Goal: Task Accomplishment & Management: Manage account settings

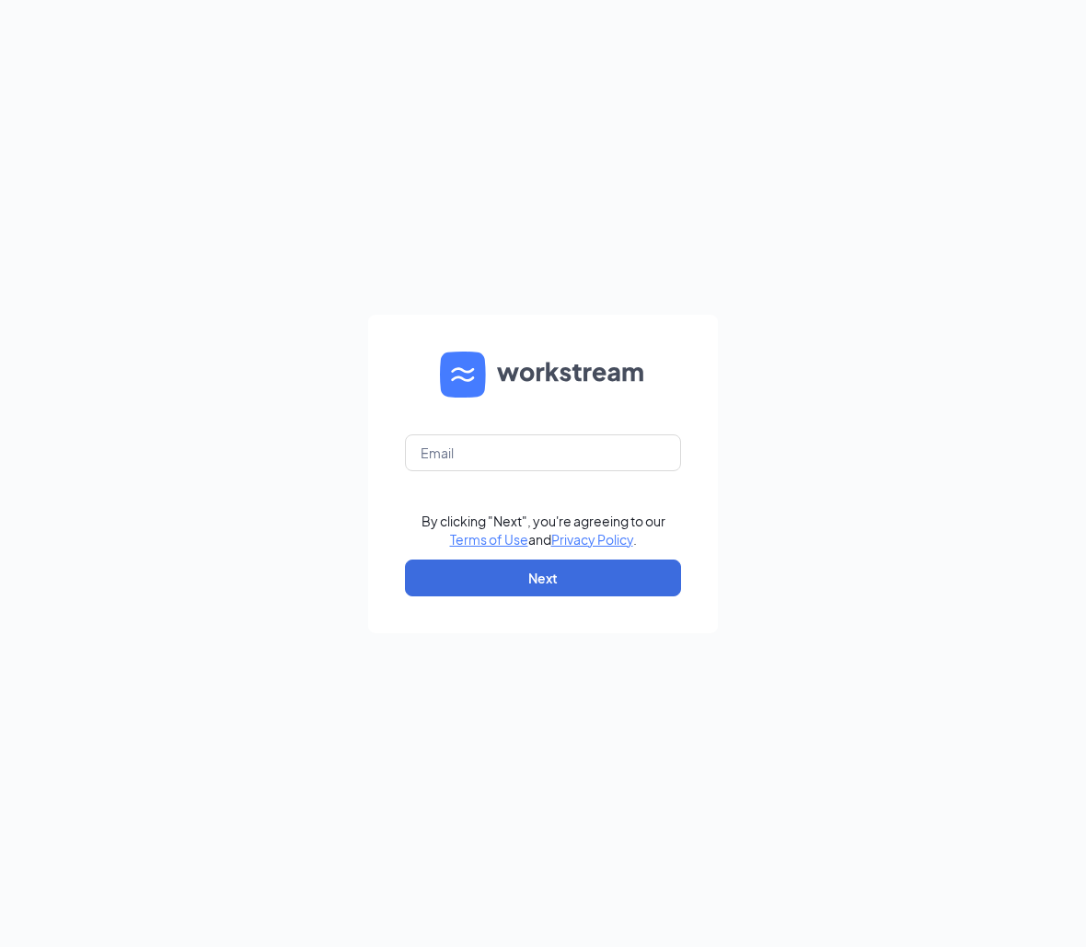
click at [477, 483] on form "By clicking "Next", you're agreeing to our Terms of Use and Privacy Policy . Ne…" at bounding box center [543, 474] width 350 height 318
click at [477, 454] on input "text" at bounding box center [543, 452] width 276 height 37
type input "[EMAIL_ADDRESS][DOMAIN_NAME]"
click at [513, 586] on button "Next" at bounding box center [543, 577] width 276 height 37
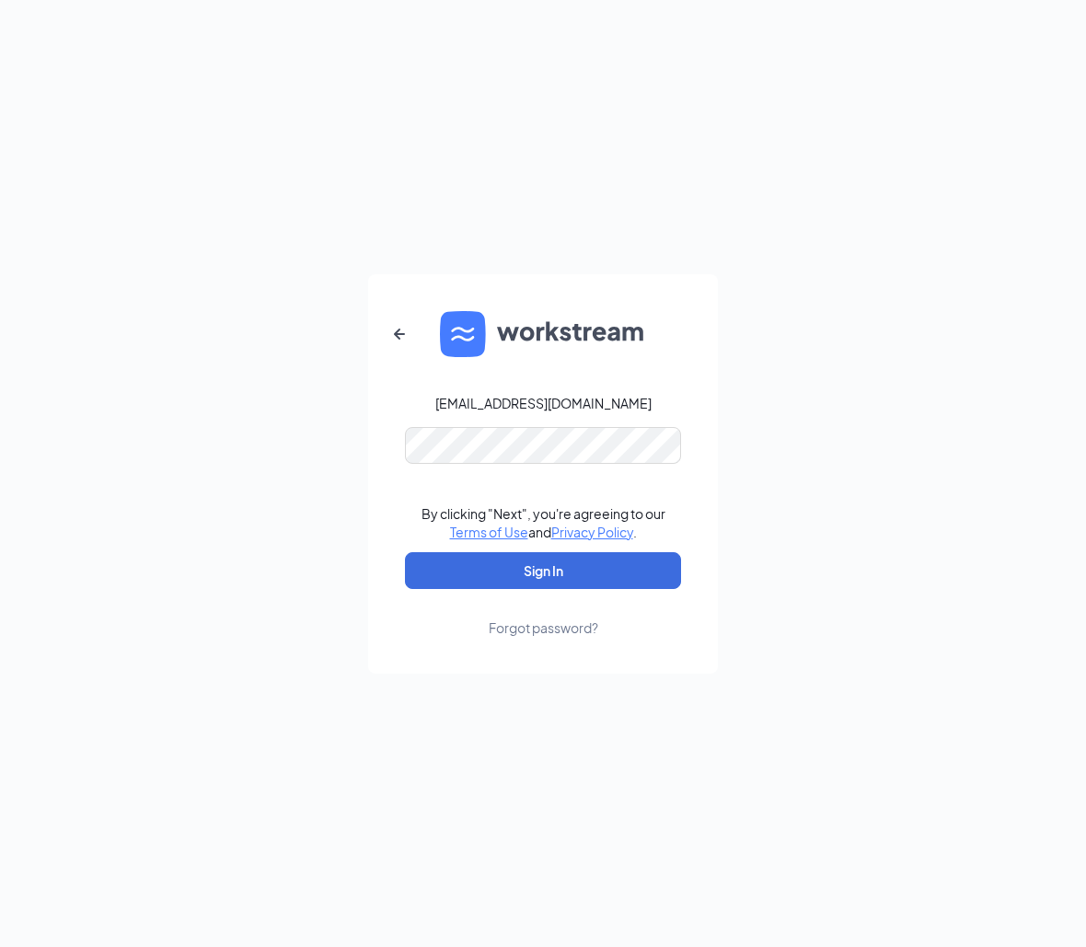
click at [543, 570] on button "Sign In" at bounding box center [543, 570] width 276 height 37
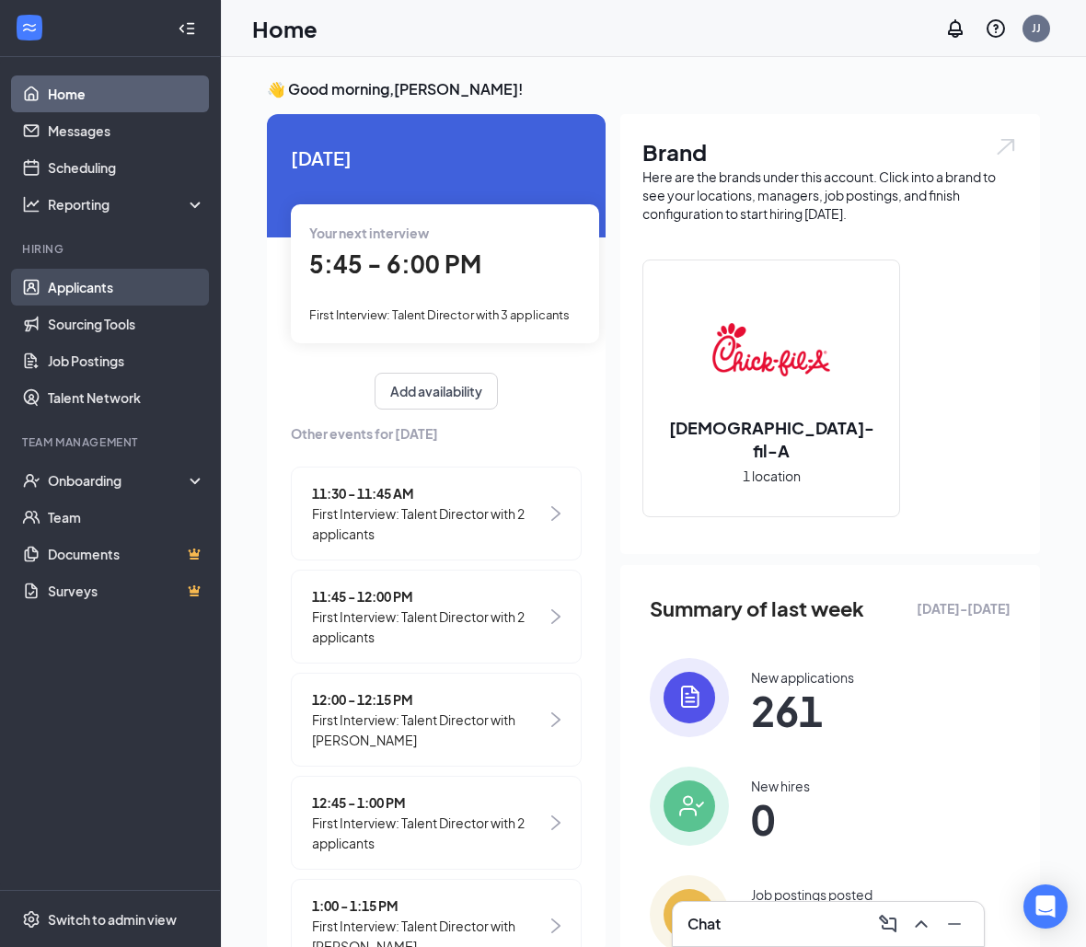
drag, startPoint x: 101, startPoint y: 291, endPoint x: 125, endPoint y: 293, distance: 24.0
click at [125, 293] on link "Applicants" at bounding box center [126, 287] width 157 height 37
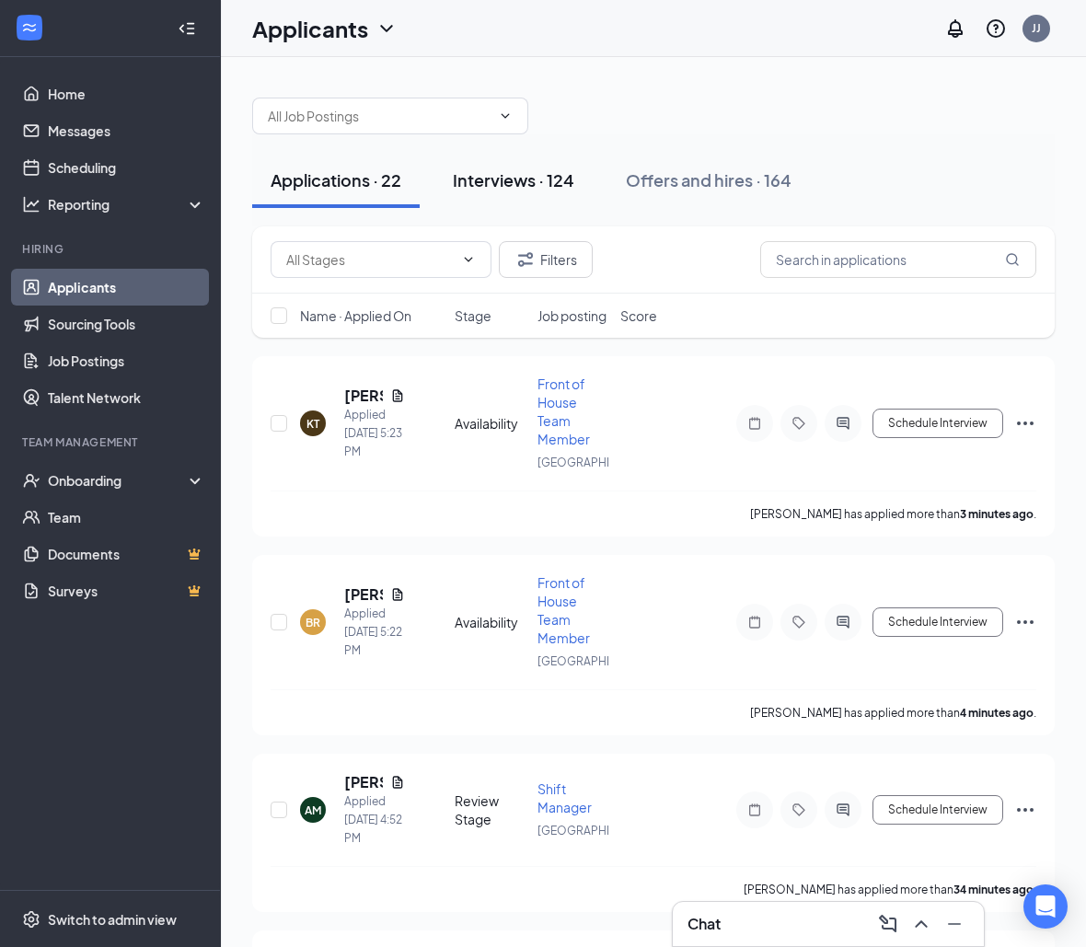
click at [556, 175] on div "Interviews · 124" at bounding box center [513, 179] width 121 height 23
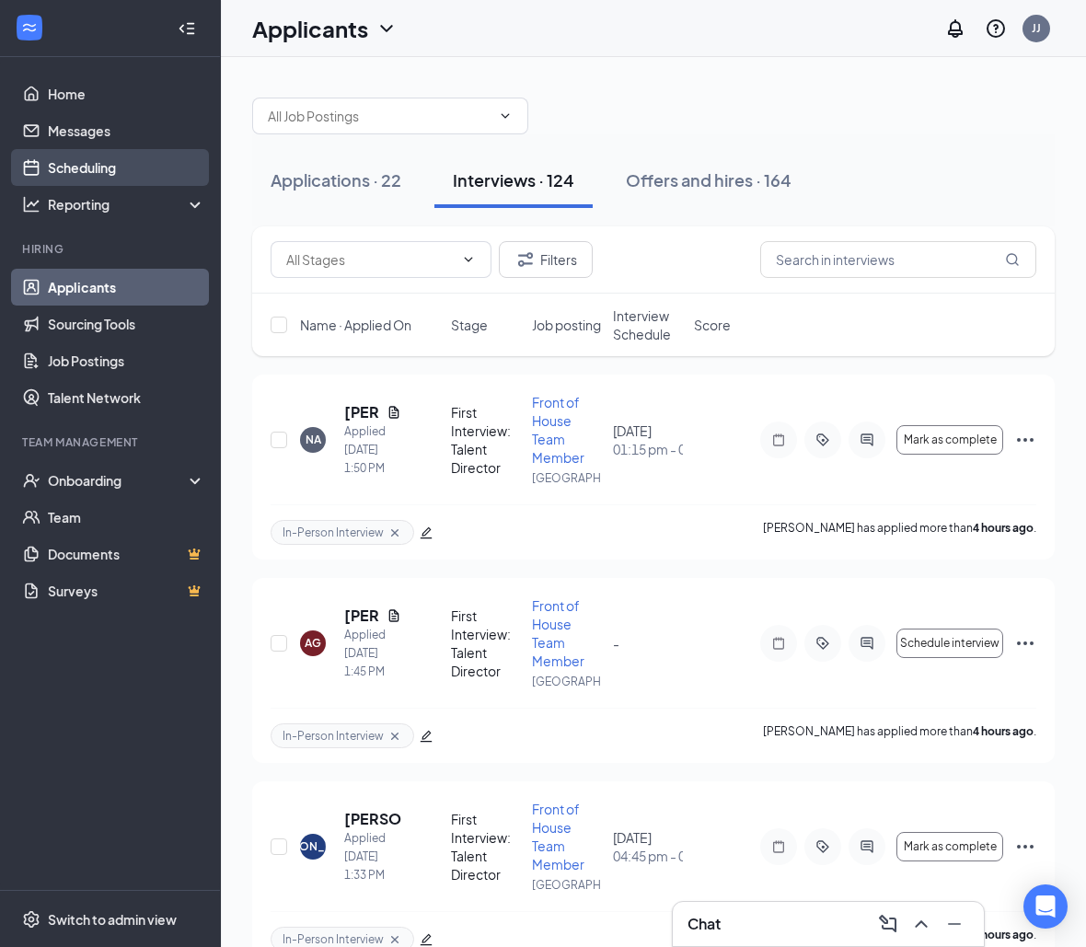
click at [76, 151] on link "Scheduling" at bounding box center [126, 167] width 157 height 37
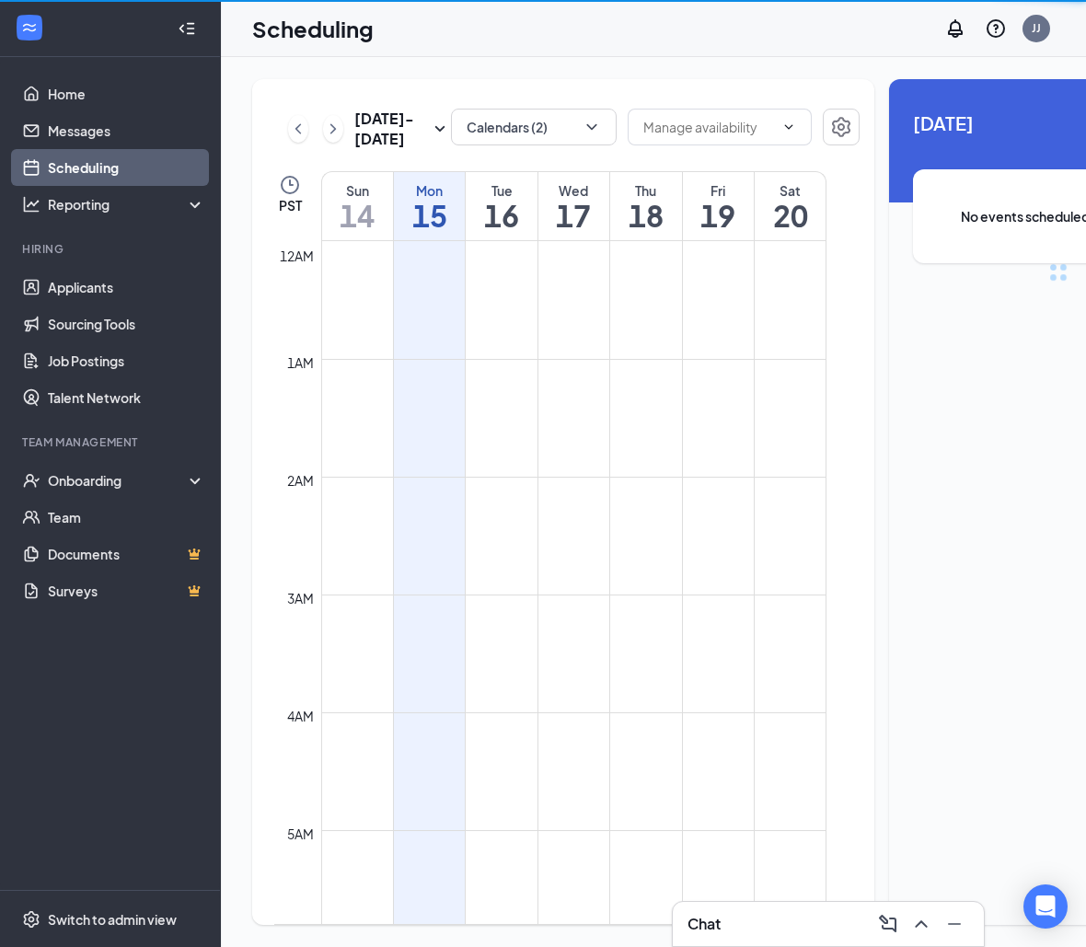
scroll to position [904, 0]
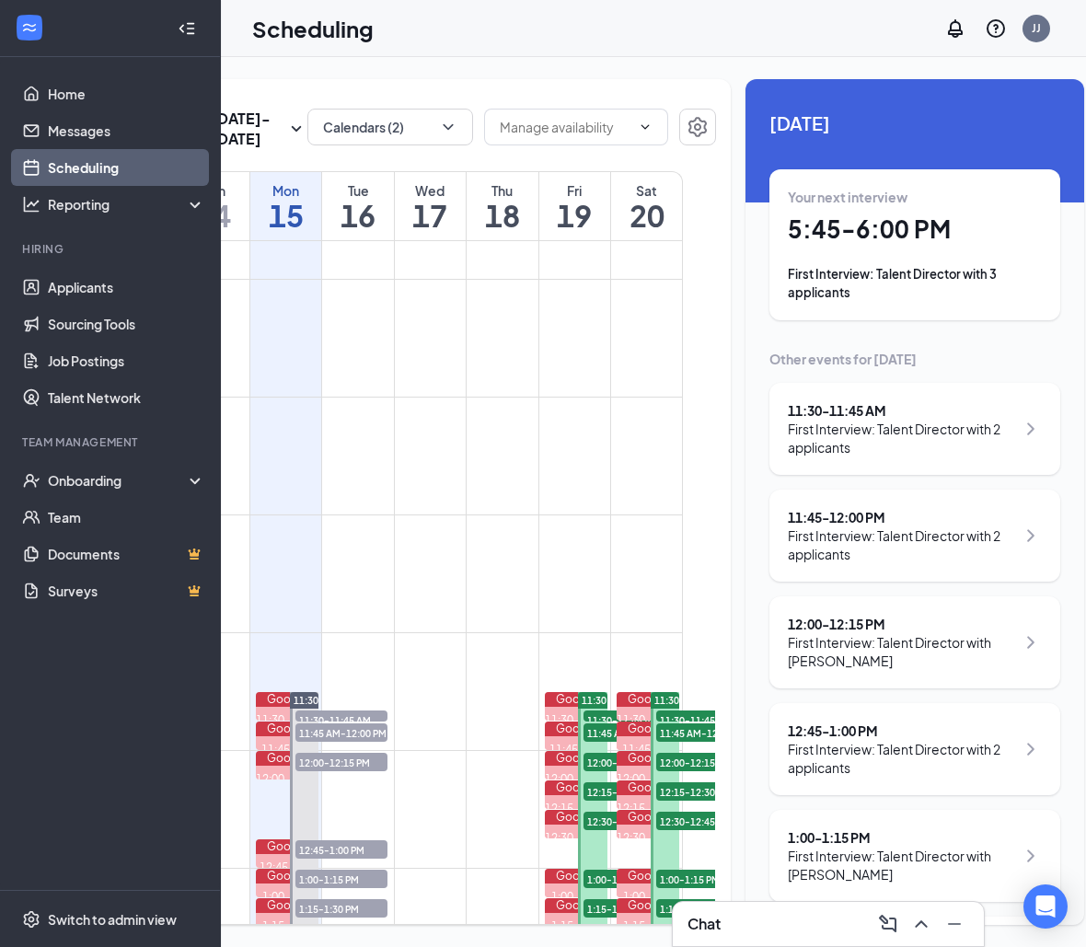
click at [915, 249] on div "Your next interview 5:45 - 6:00 PM First Interview: Talent Director with 3 appl…" at bounding box center [915, 245] width 254 height 114
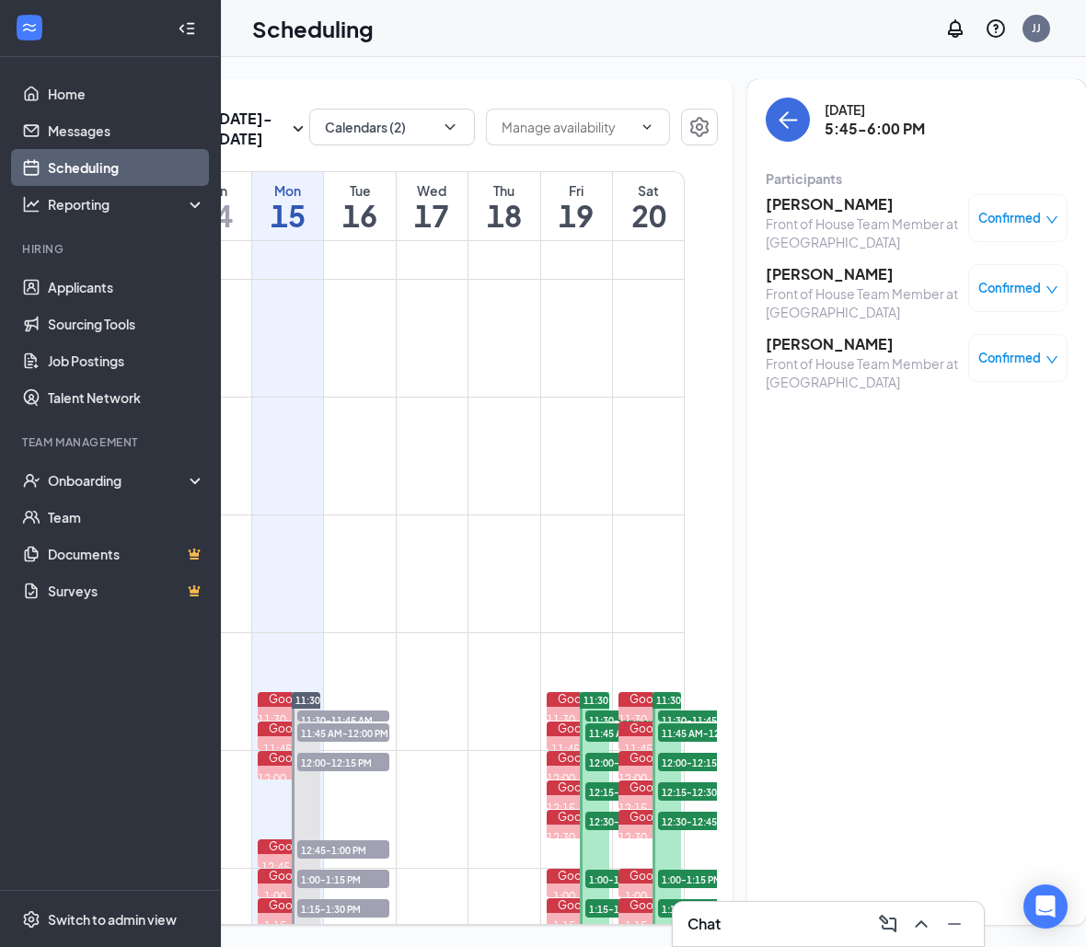
click at [793, 283] on h3 "[PERSON_NAME]" at bounding box center [862, 274] width 193 height 20
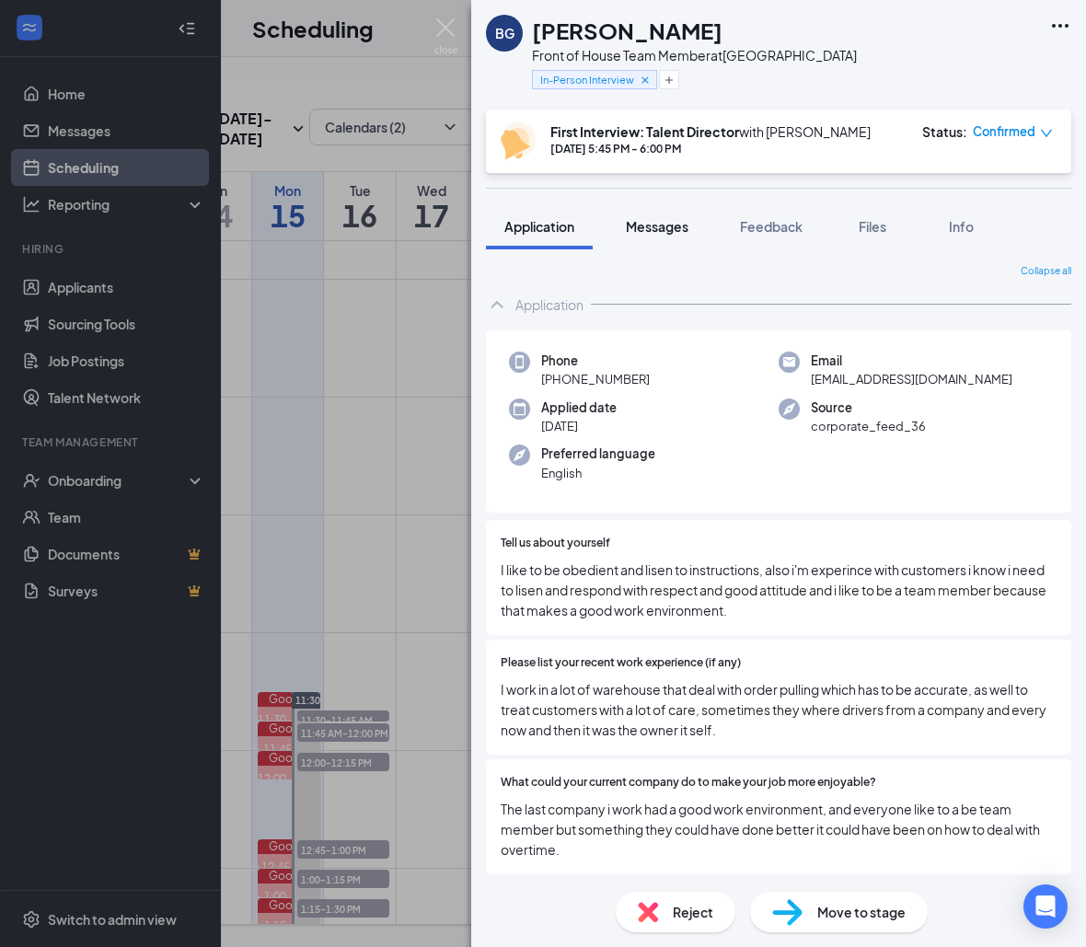
click at [685, 233] on span "Messages" at bounding box center [657, 226] width 63 height 17
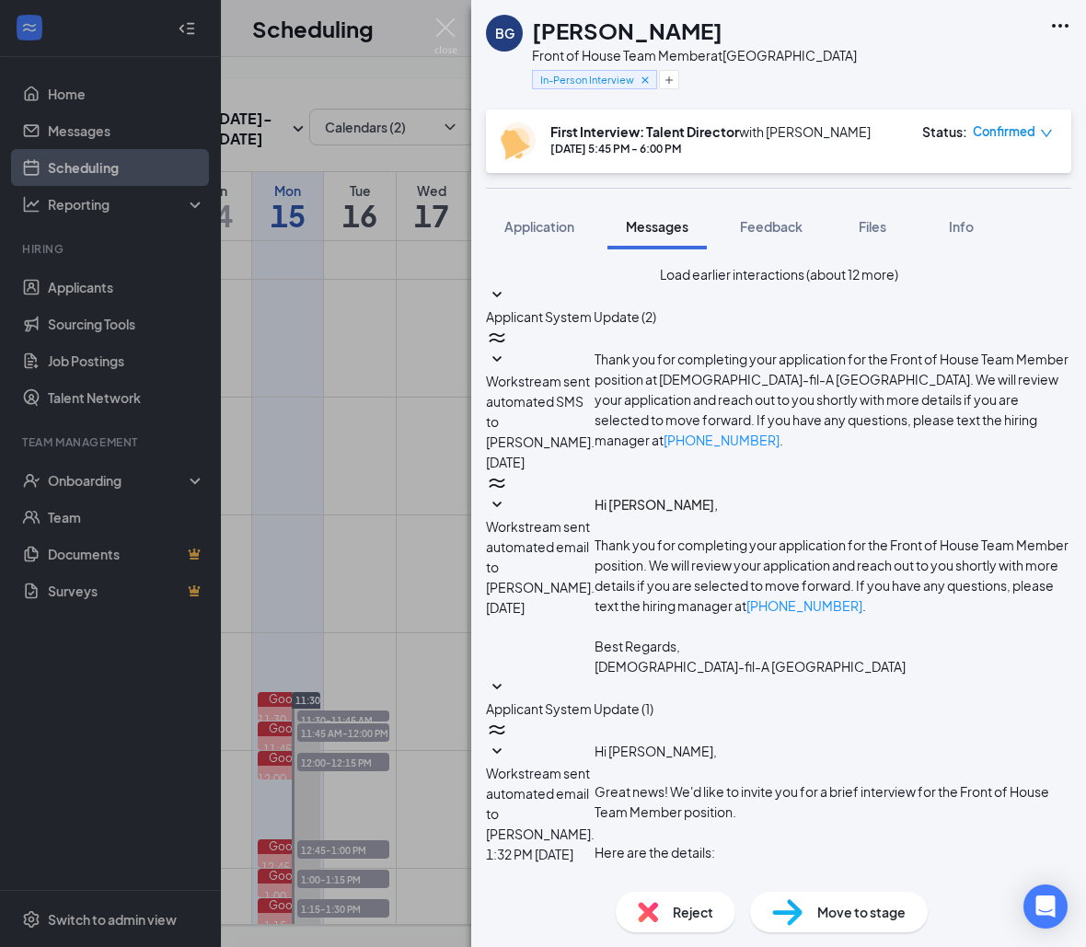
click at [653, 700] on span "Applicant System Update (1)" at bounding box center [569, 708] width 167 height 17
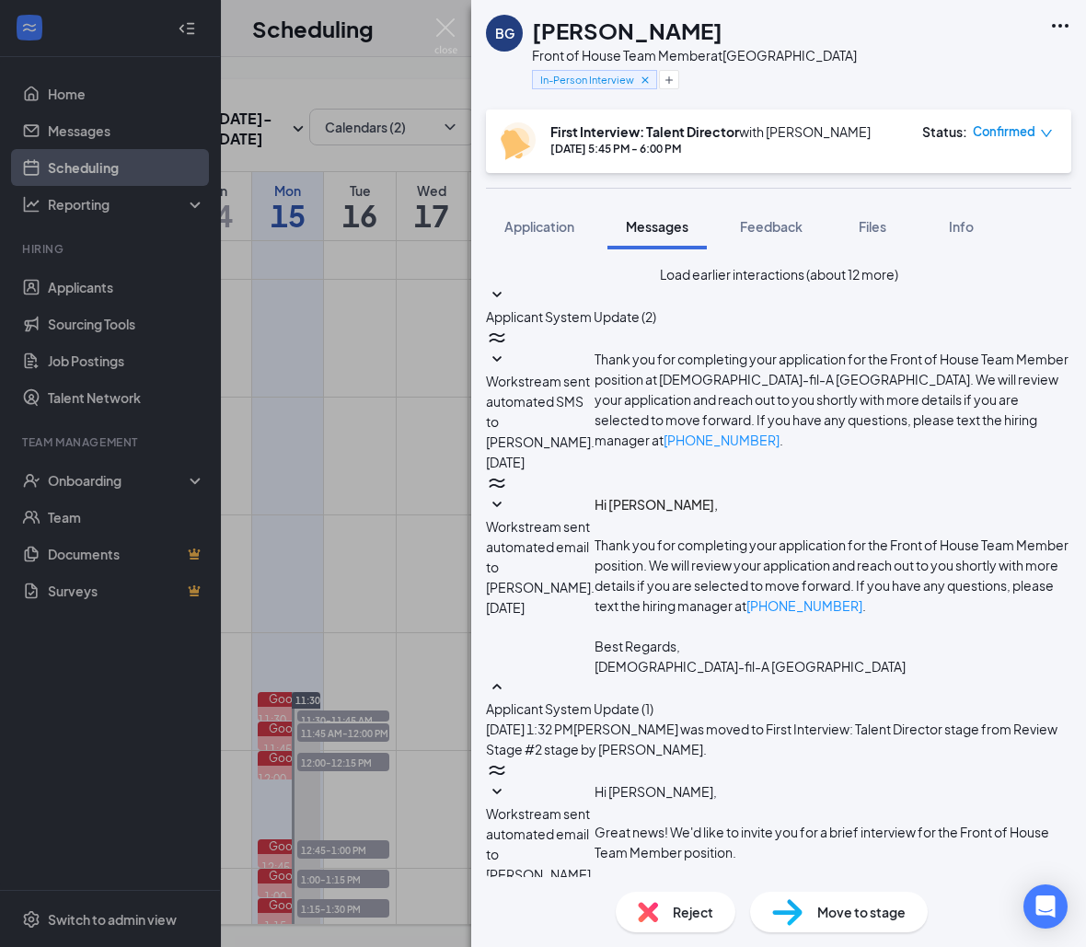
click at [656, 325] on span "Applicant System Update (2)" at bounding box center [571, 316] width 170 height 17
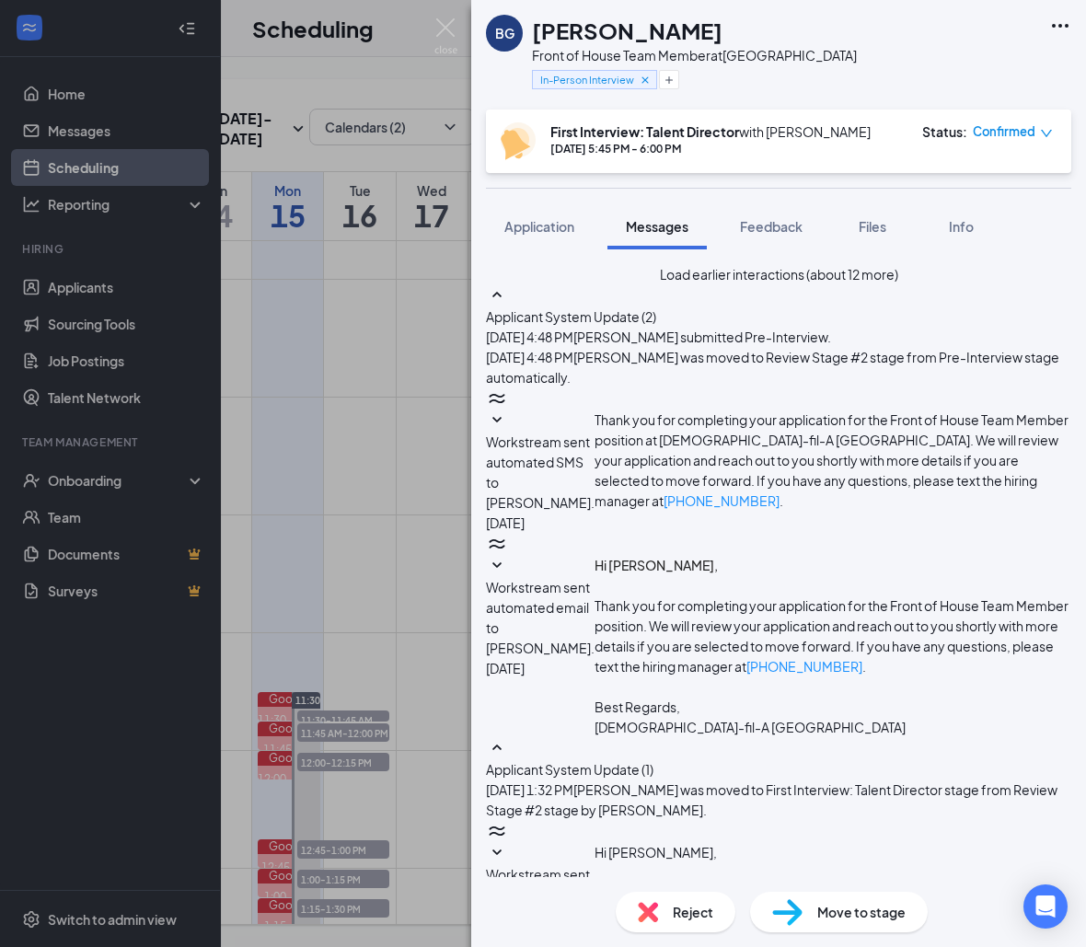
scroll to position [57, 0]
click at [594, 433] on span "Workstream sent automated SMS to [PERSON_NAME]." at bounding box center [540, 471] width 109 height 77
click at [594, 579] on span "Workstream sent automated email to [PERSON_NAME]." at bounding box center [540, 617] width 109 height 77
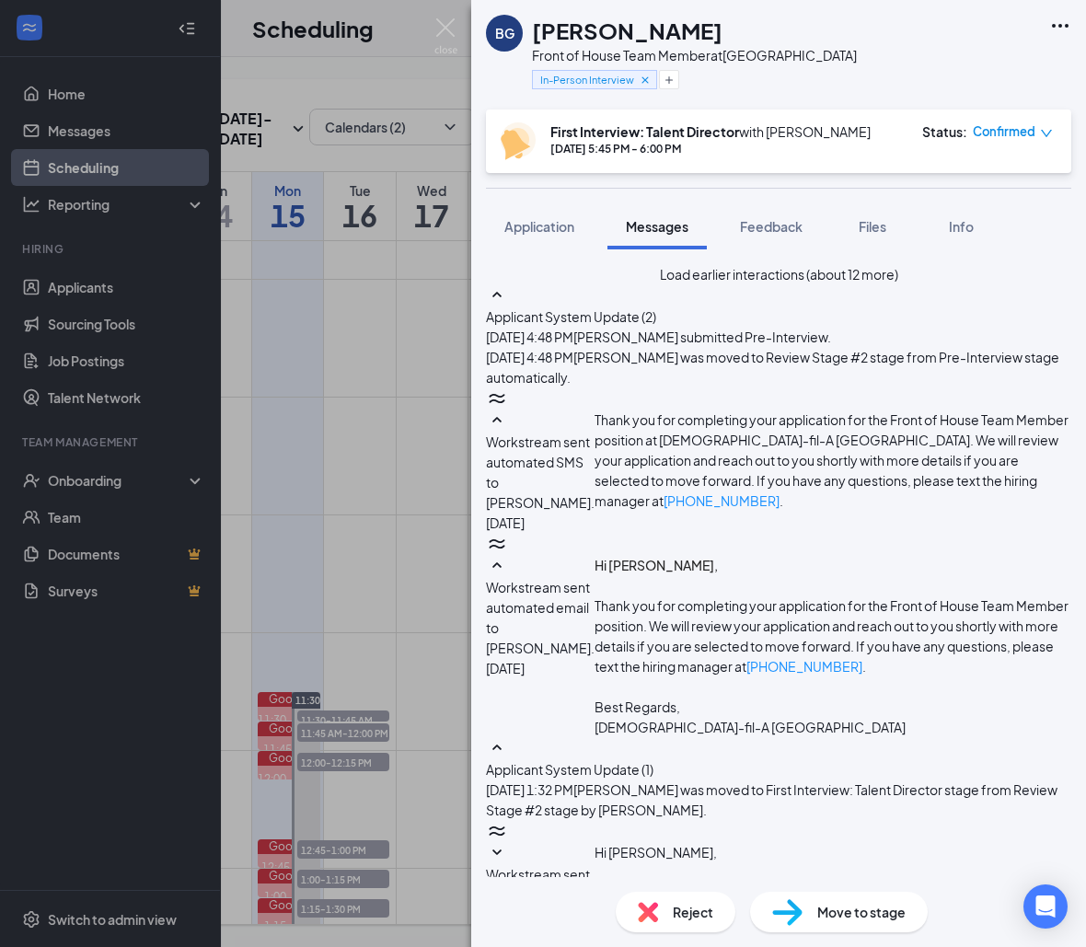
click at [770, 212] on button "Feedback" at bounding box center [770, 226] width 99 height 46
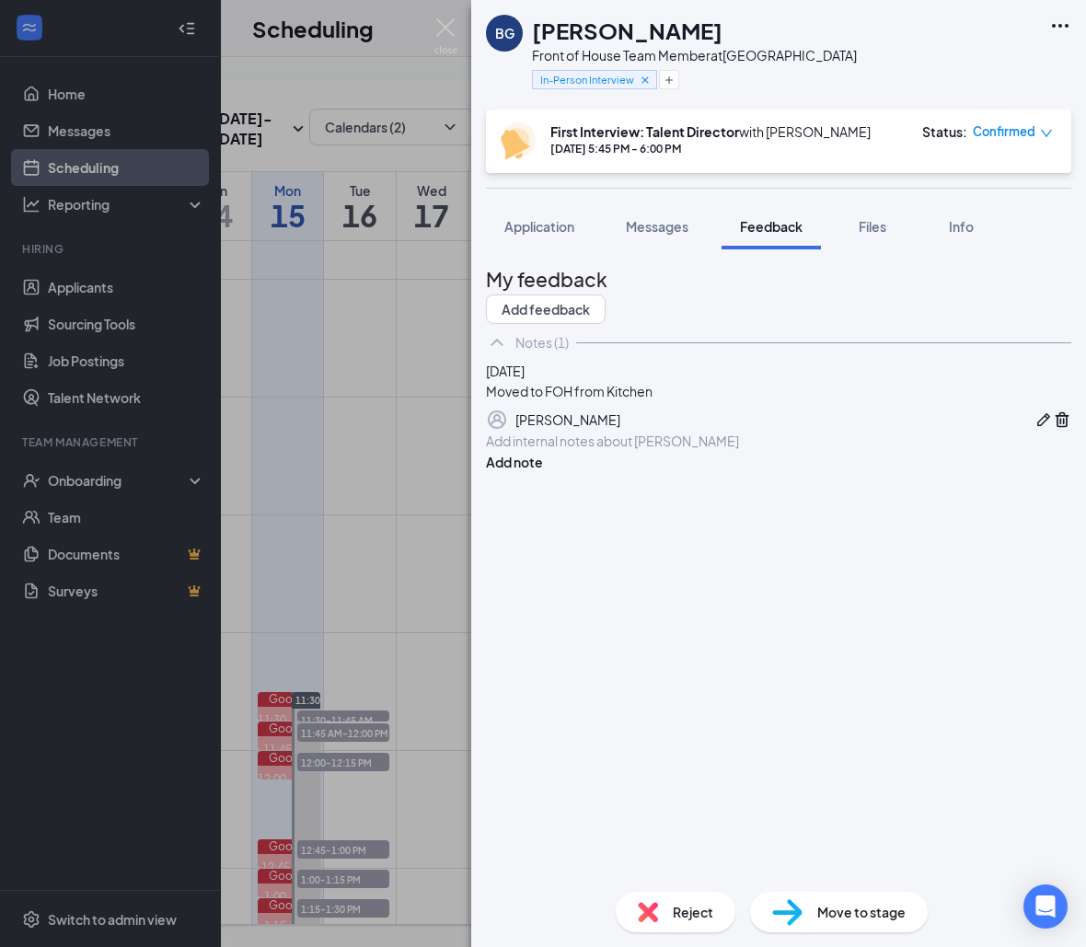
click at [650, 451] on div at bounding box center [778, 441] width 583 height 19
click at [543, 472] on button "Add note" at bounding box center [514, 462] width 57 height 20
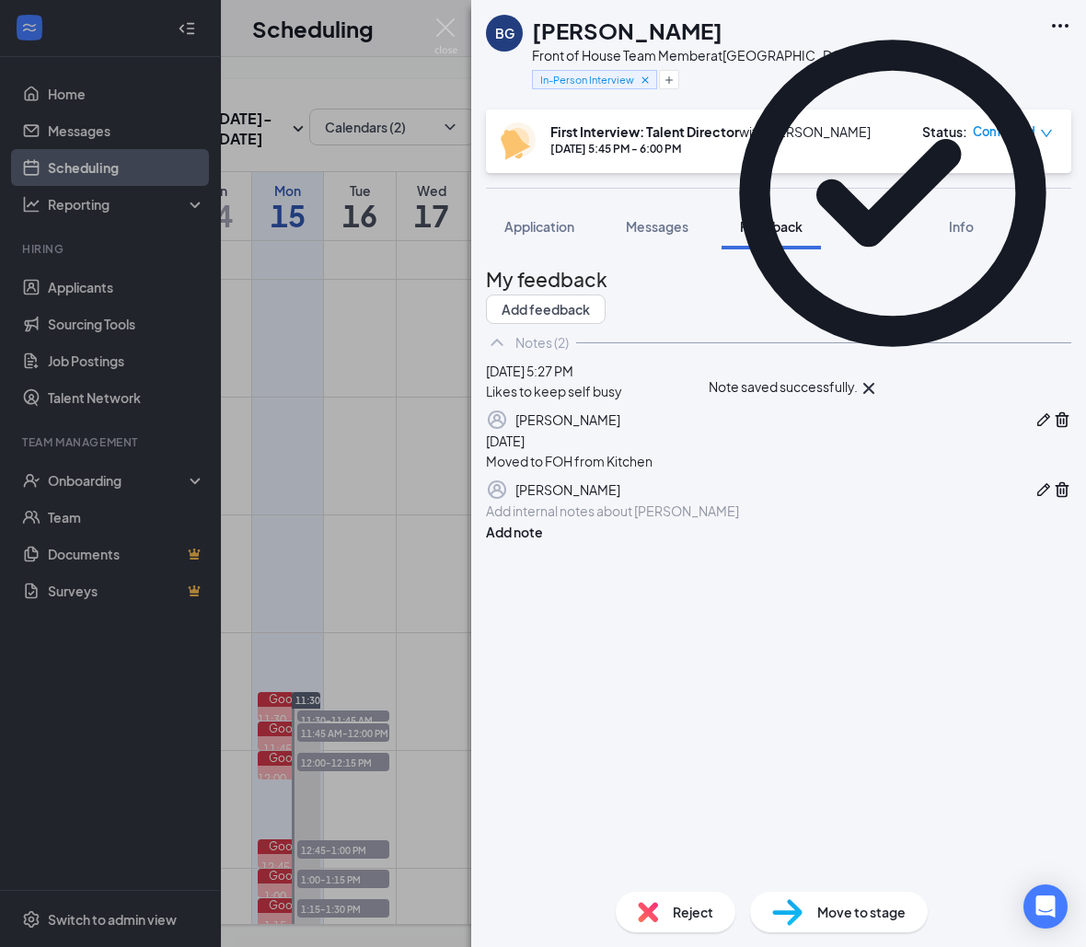
click at [1034, 429] on icon "Pen" at bounding box center [1043, 419] width 18 height 18
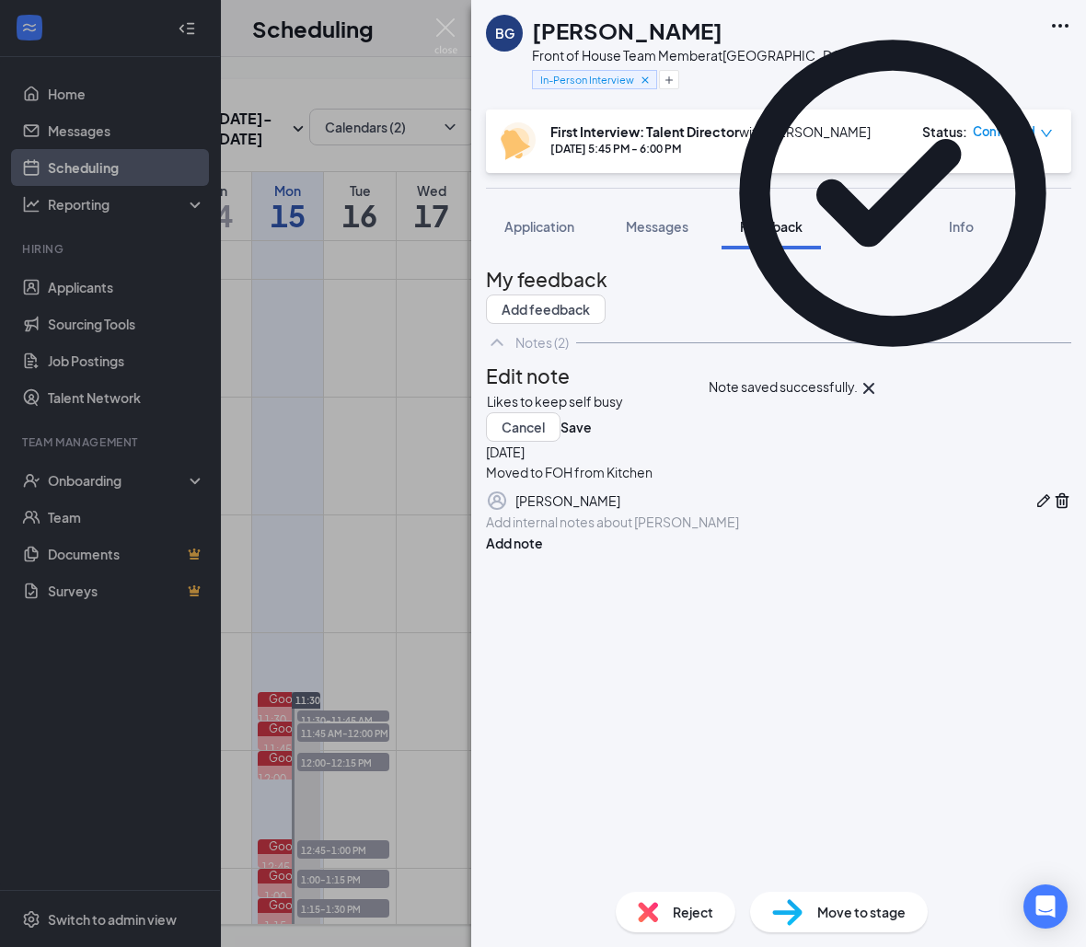
click at [841, 411] on div "Likes to keep self busy" at bounding box center [778, 401] width 583 height 19
click at [816, 411] on div "Likes to keep self busy" at bounding box center [778, 401] width 583 height 19
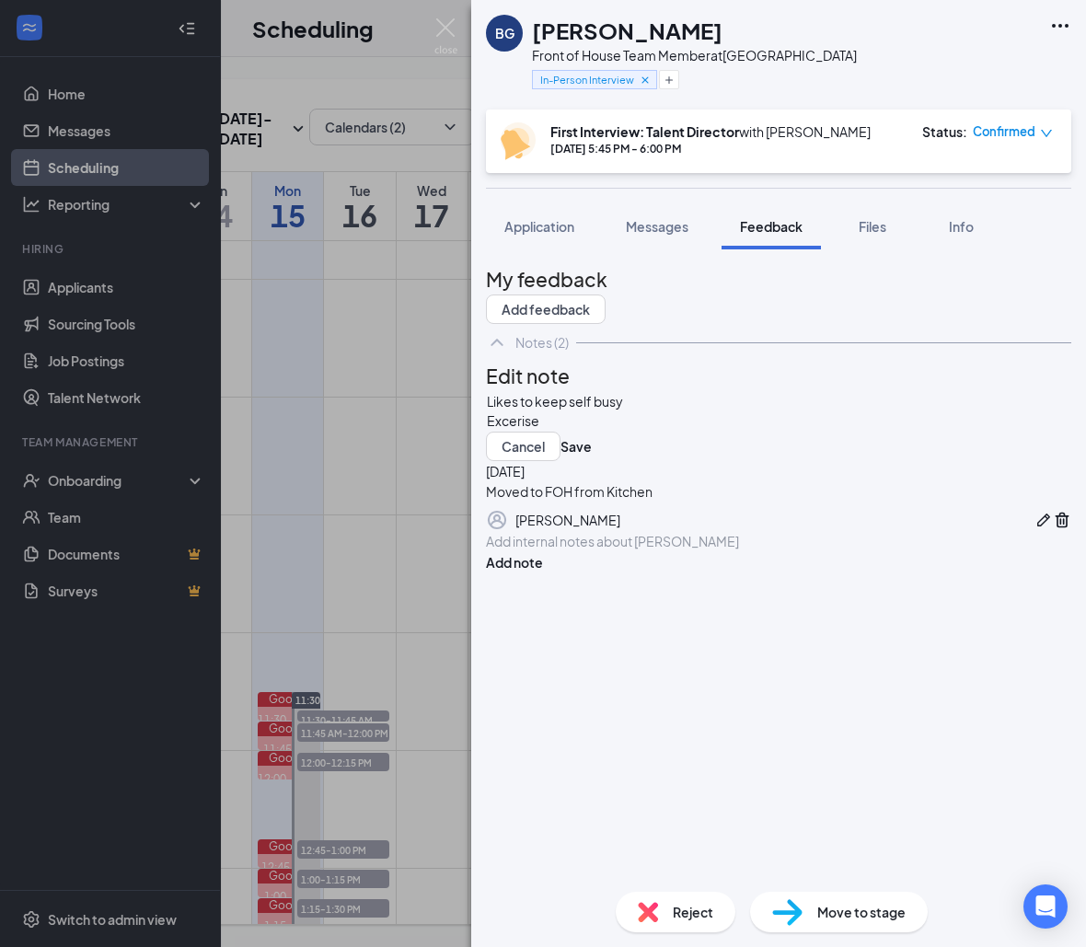
click at [539, 429] on span "Excerise" at bounding box center [513, 420] width 52 height 17
click at [600, 431] on div "Excerise" at bounding box center [778, 420] width 583 height 19
click at [613, 461] on div "Likes to keep self busy Excerise - Cancel Save" at bounding box center [778, 426] width 585 height 70
click at [592, 461] on button "Save" at bounding box center [575, 446] width 31 height 29
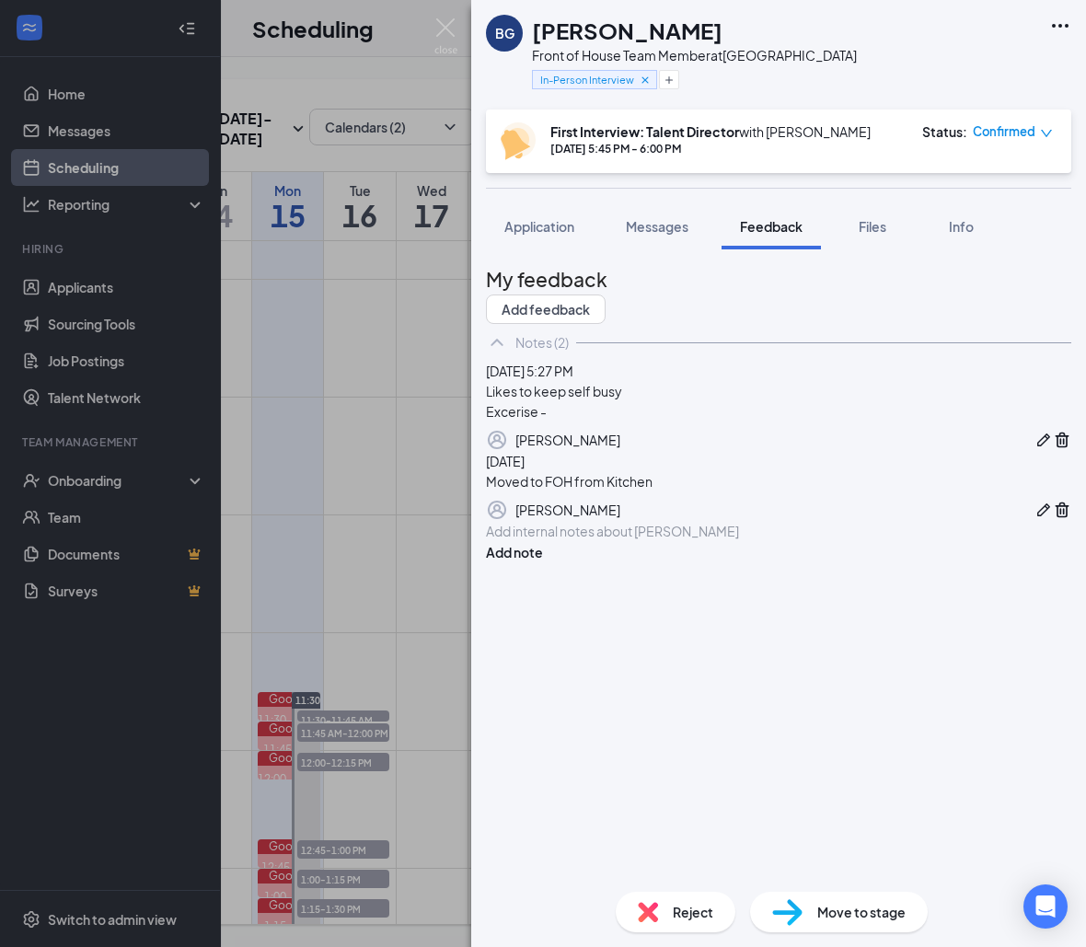
click at [1034, 451] on button "button" at bounding box center [1043, 440] width 18 height 22
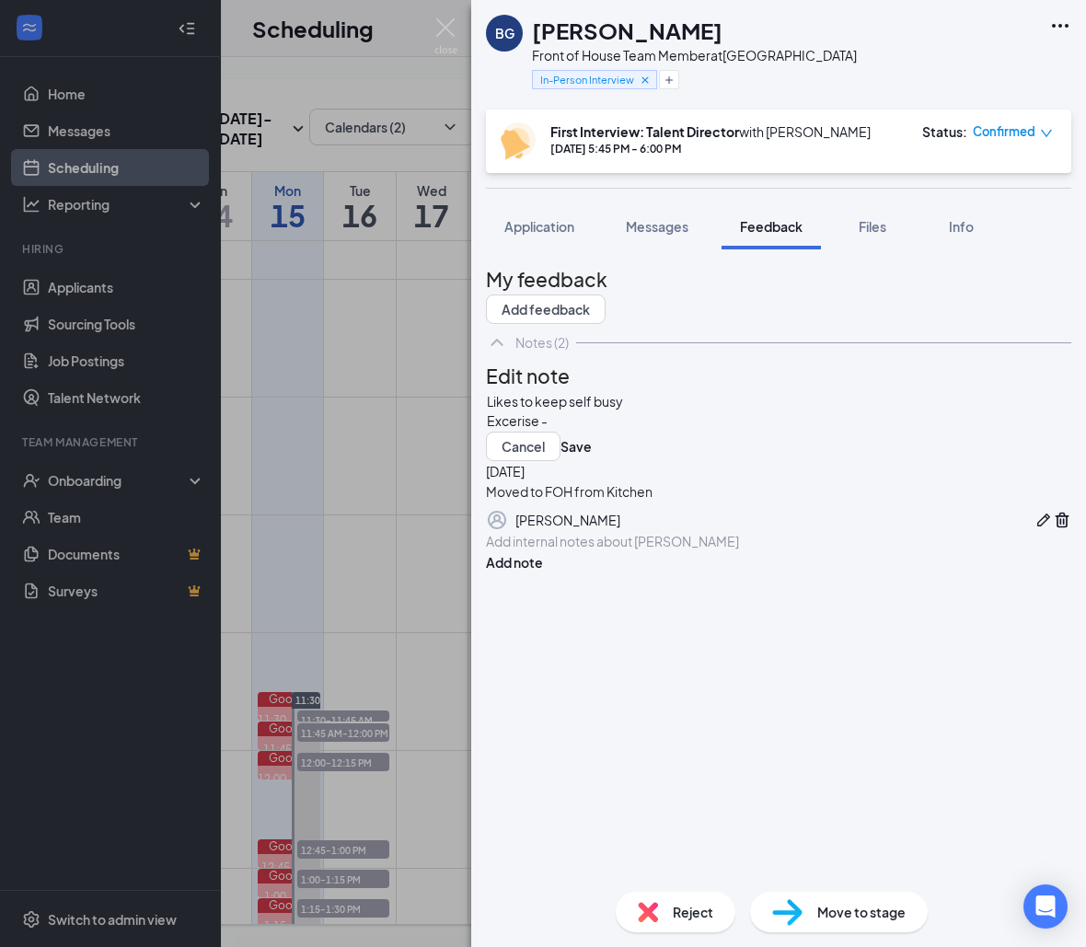
click at [697, 431] on div "Excerise -" at bounding box center [778, 420] width 583 height 19
click at [592, 461] on button "Save" at bounding box center [575, 446] width 31 height 29
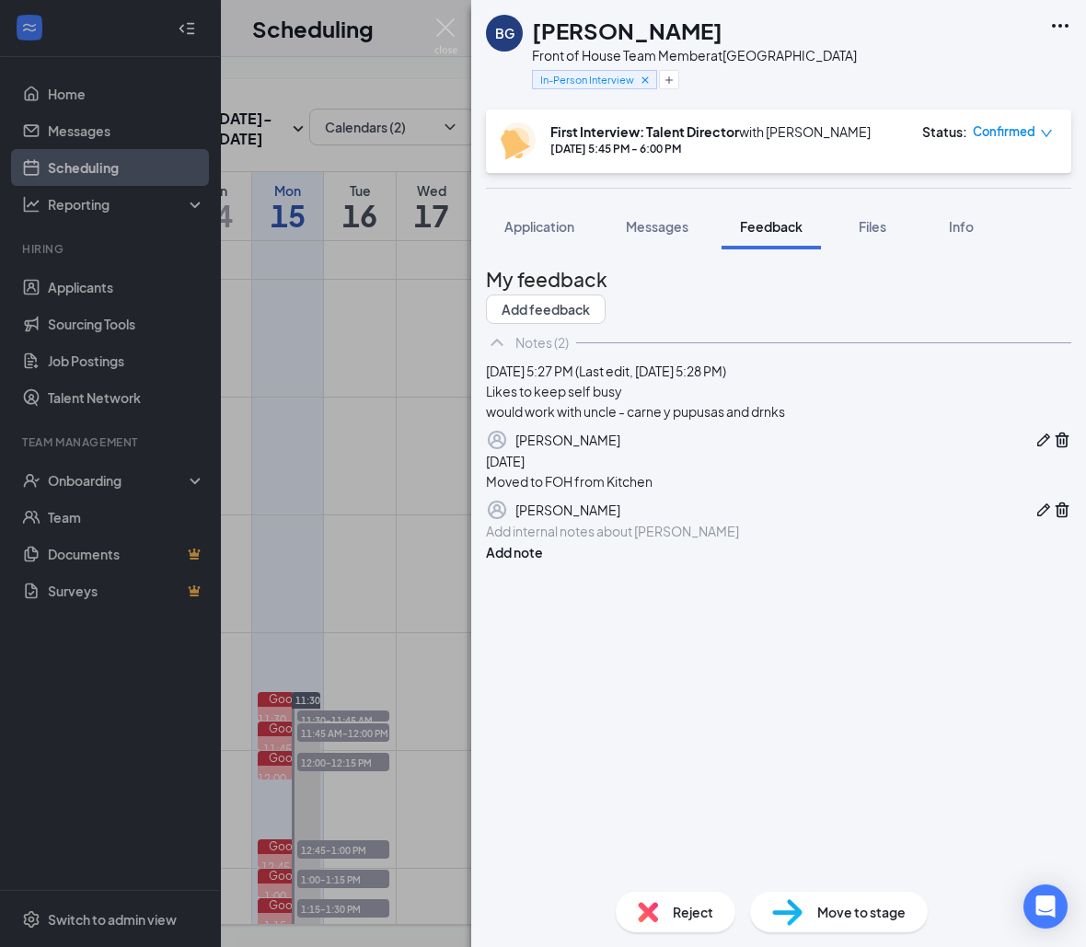
click at [1034, 451] on button "button" at bounding box center [1043, 440] width 18 height 22
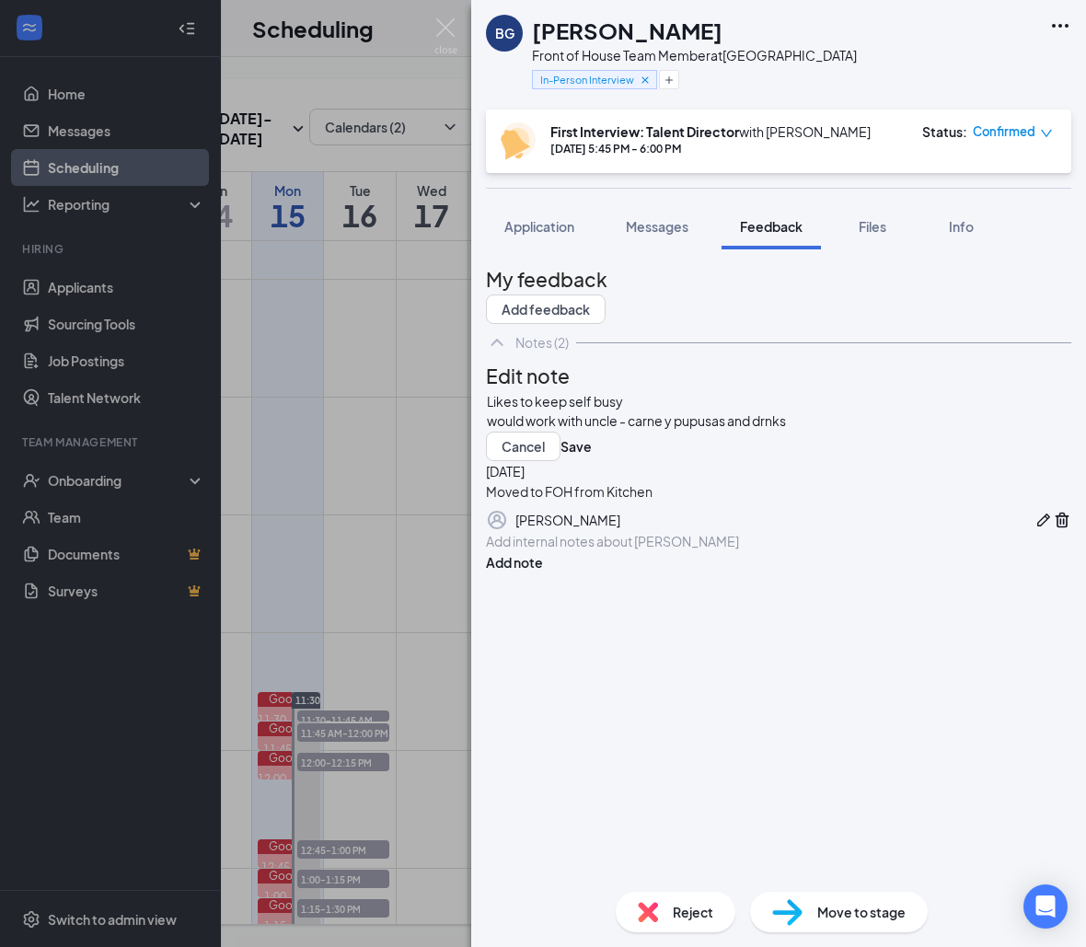
click at [835, 411] on div "Likes to keep self busy" at bounding box center [778, 401] width 583 height 19
click at [840, 431] on div "would work with uncle - carne y pupusas and drnks" at bounding box center [778, 420] width 583 height 19
click at [835, 431] on div "would work with uncle - carne y pupusas and drnks" at bounding box center [778, 420] width 583 height 19
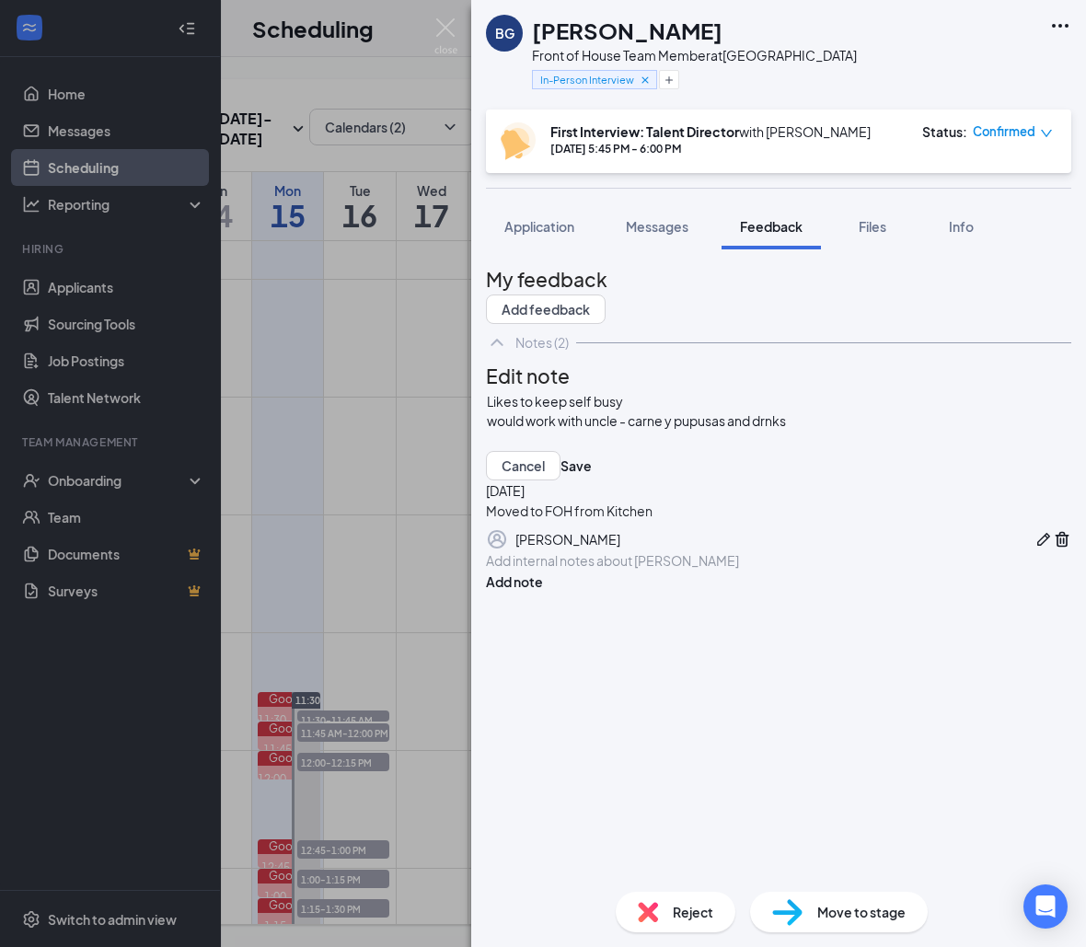
click at [658, 86] on div "In-Person Interview" at bounding box center [694, 79] width 325 height 30
click at [644, 64] on div "[PERSON_NAME] [DATE] 1:02 PM" at bounding box center [585, 48] width 185 height 38
click at [645, 76] on icon "Cross" at bounding box center [645, 80] width 13 height 13
click at [575, 93] on div "Add a tag" at bounding box center [694, 79] width 325 height 30
click at [575, 80] on button "Add a tag" at bounding box center [573, 79] width 82 height 19
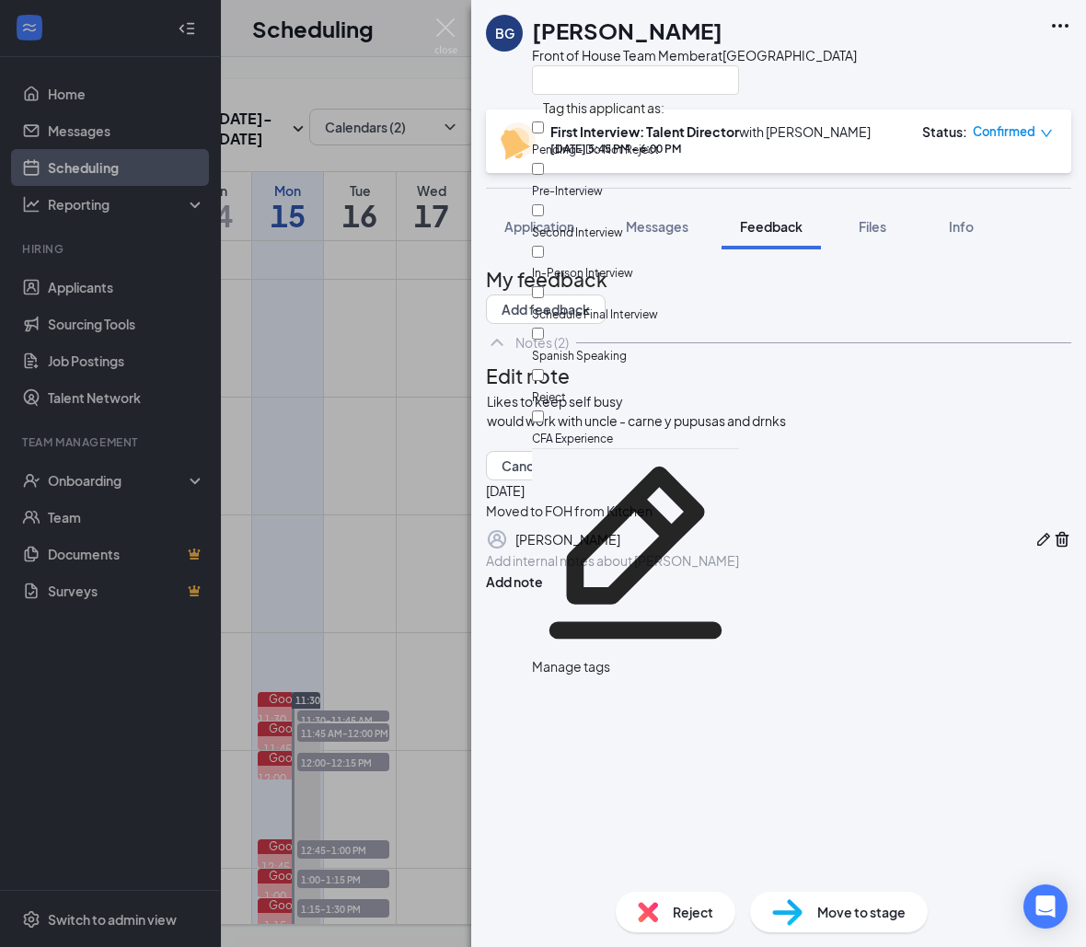
click at [544, 369] on input "Reject" at bounding box center [538, 375] width 12 height 12
checkbox input "true"
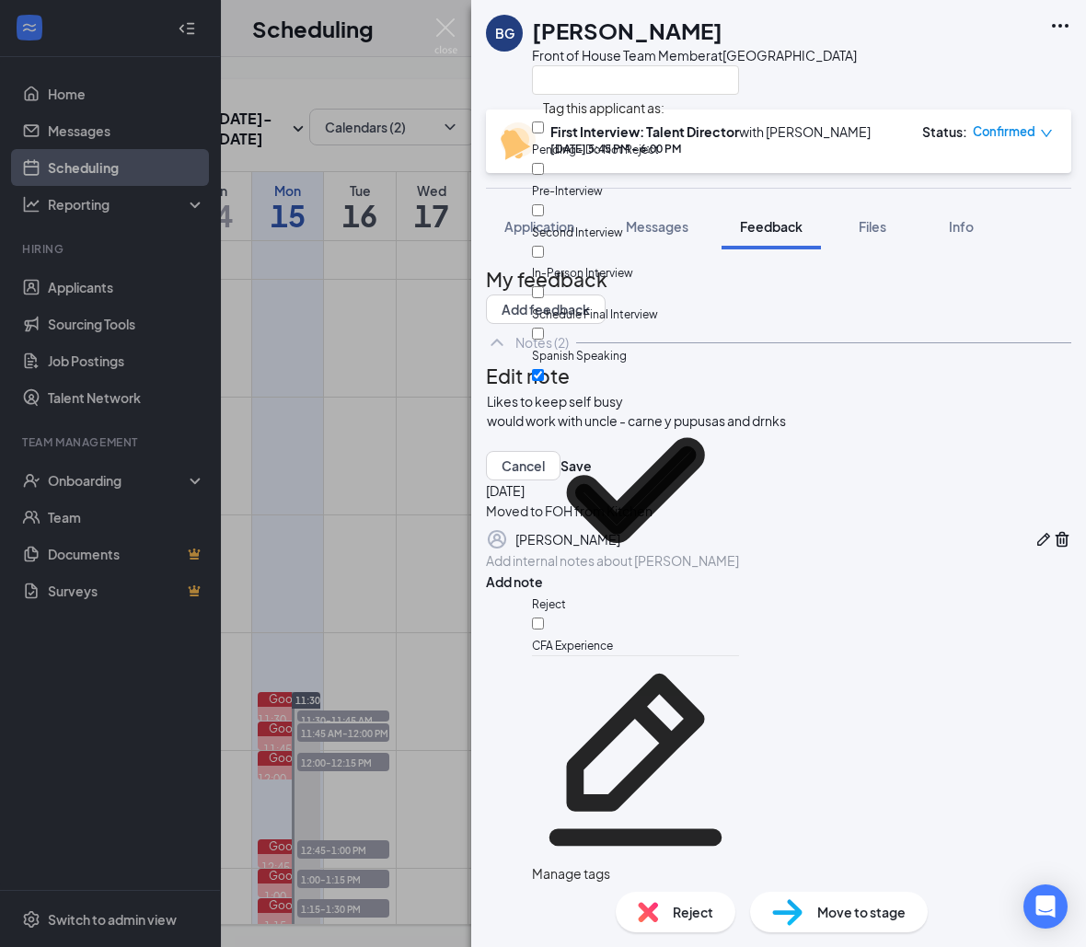
click at [528, 450] on div at bounding box center [778, 440] width 583 height 19
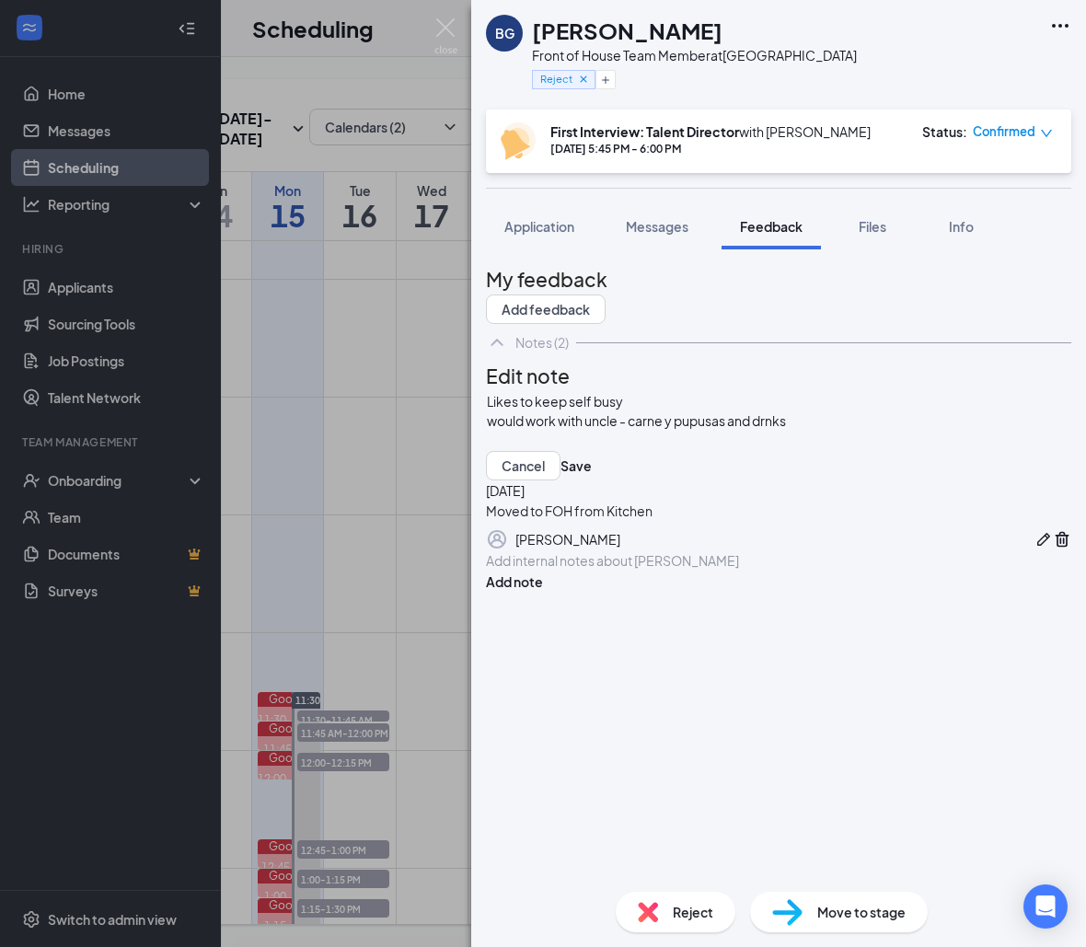
click at [674, 450] on div at bounding box center [778, 440] width 583 height 19
click at [592, 480] on button "Save" at bounding box center [575, 465] width 31 height 29
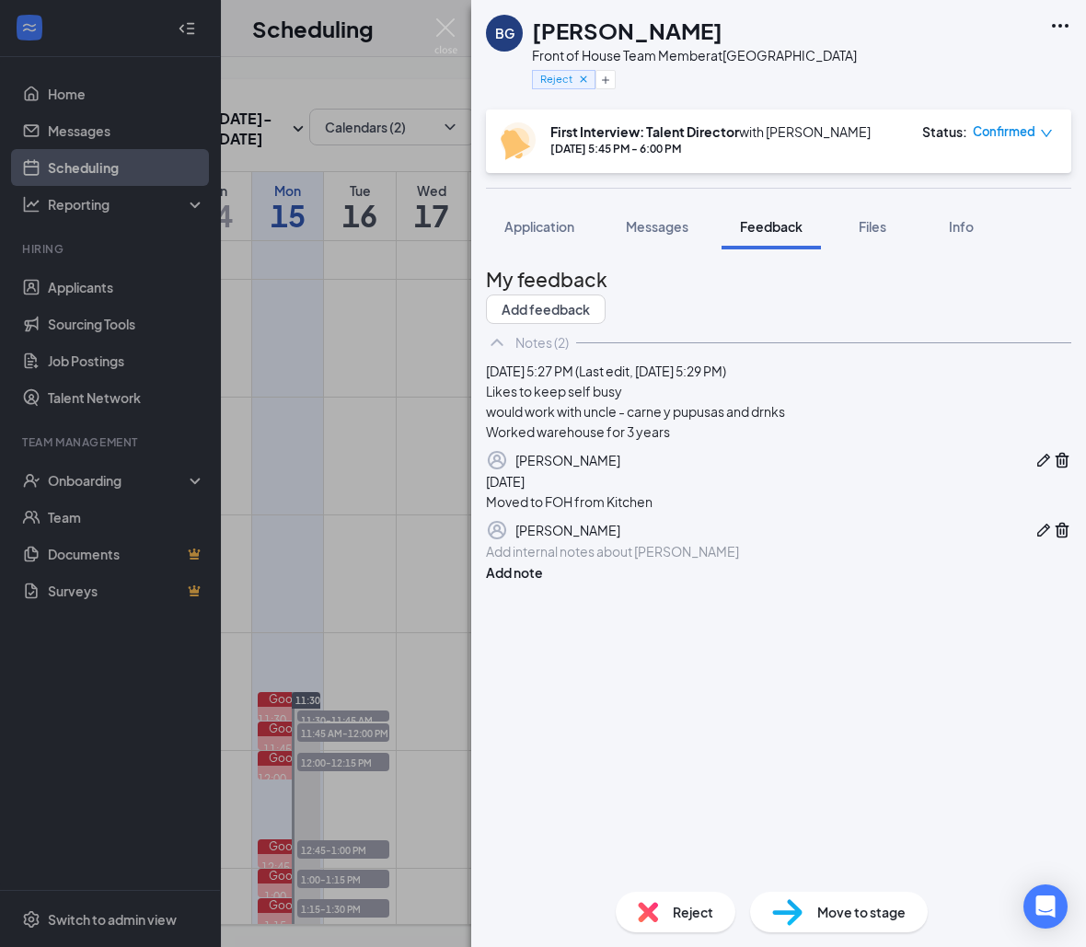
click at [1034, 471] on div at bounding box center [1052, 460] width 37 height 22
click at [1034, 471] on button "button" at bounding box center [1043, 460] width 18 height 22
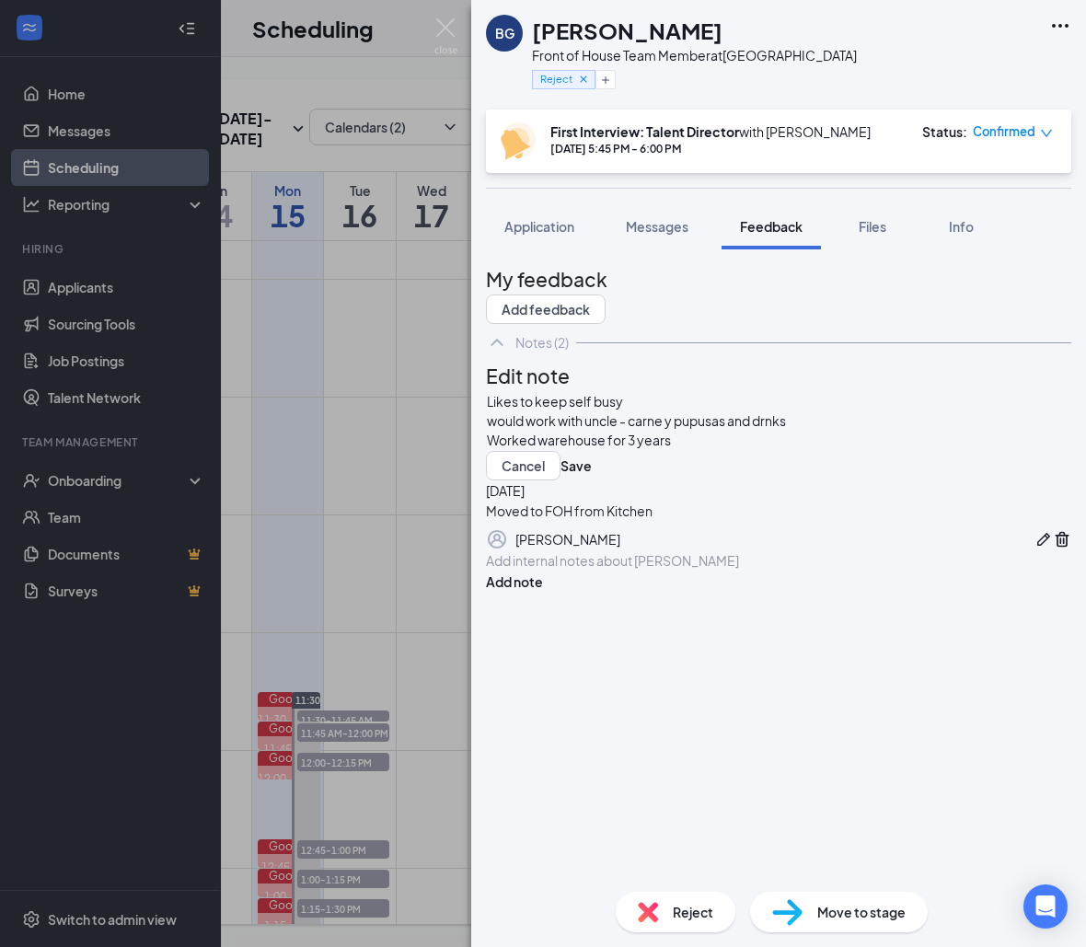
click at [804, 450] on div "Worked warehouse for 3 years" at bounding box center [778, 440] width 583 height 19
click at [592, 480] on button "Save" at bounding box center [575, 465] width 31 height 29
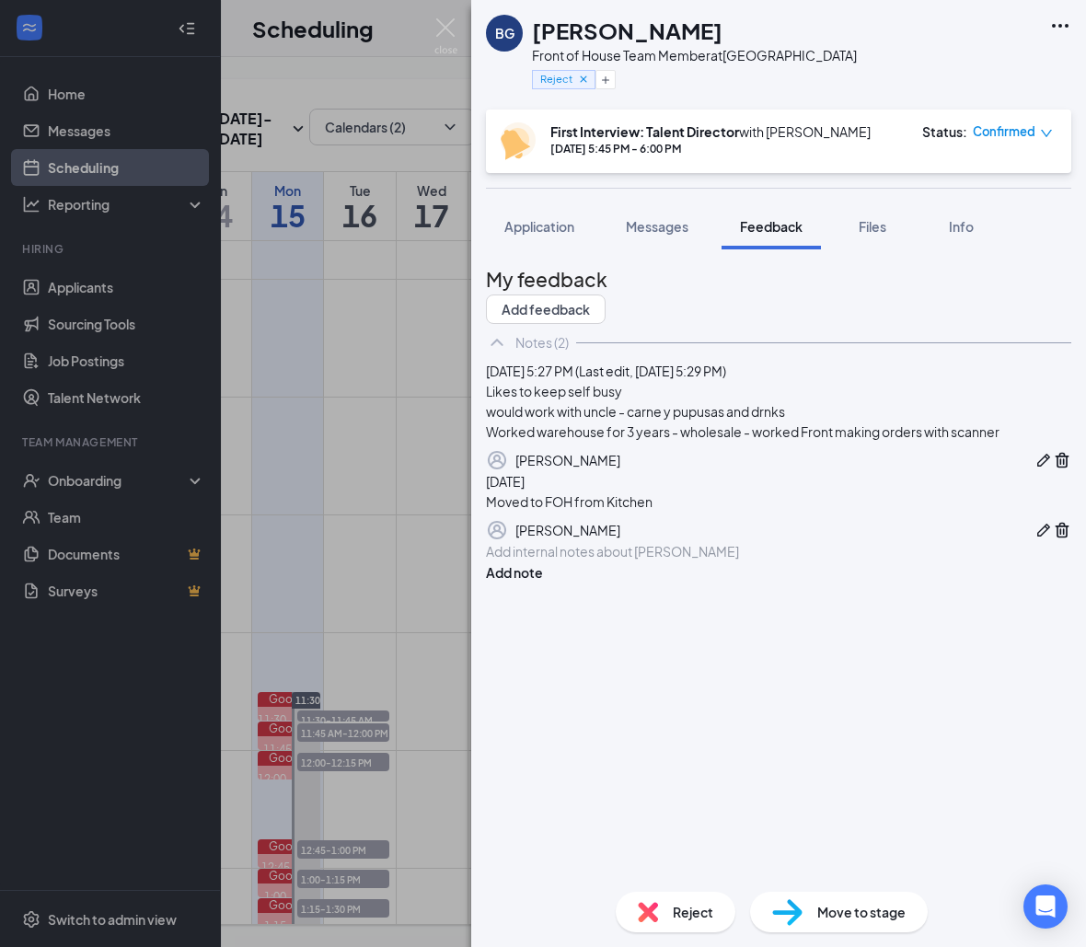
click at [1034, 471] on button "button" at bounding box center [1043, 460] width 18 height 22
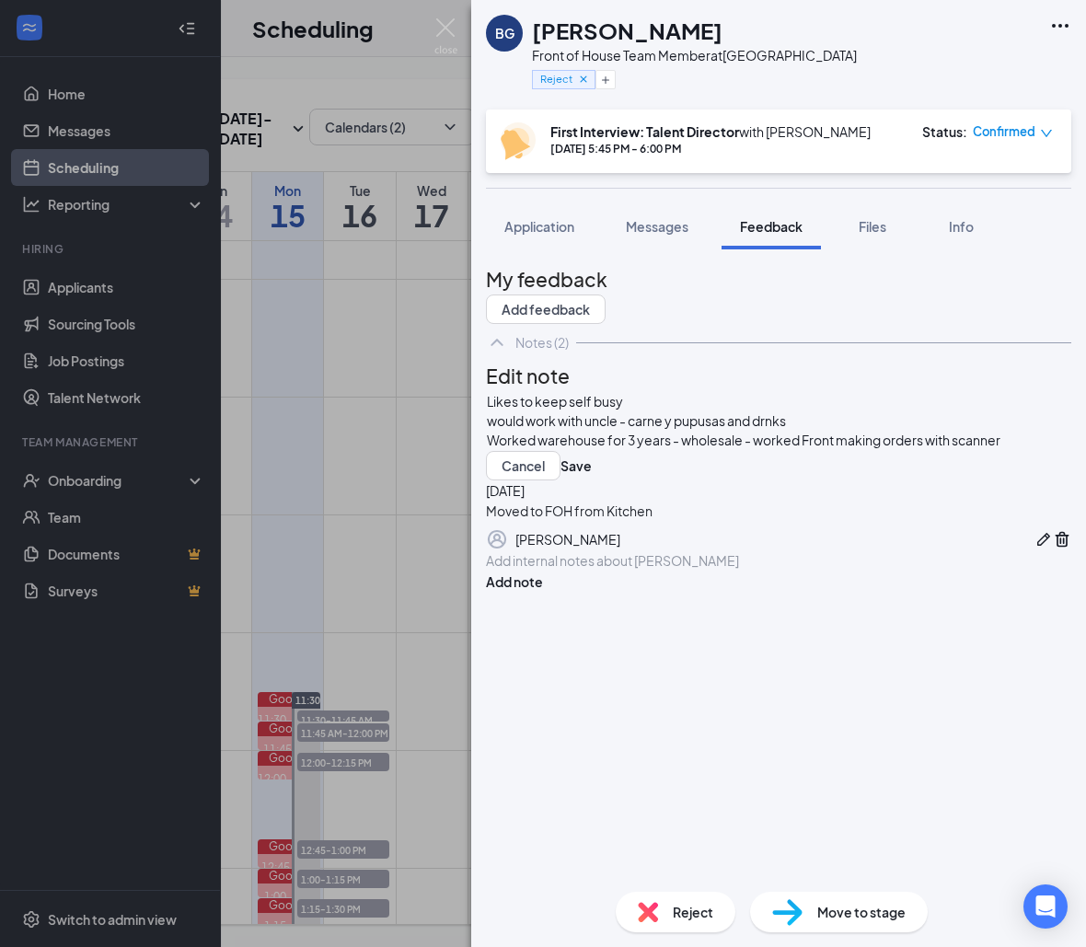
click at [827, 448] on span "Worked warehouse for 3 years - wholesale - worked Front making orders with scan…" at bounding box center [743, 440] width 513 height 17
click at [691, 450] on div "Worked warehouse for 3 years - wholesale - worked Front making orders with scan…" at bounding box center [778, 440] width 583 height 19
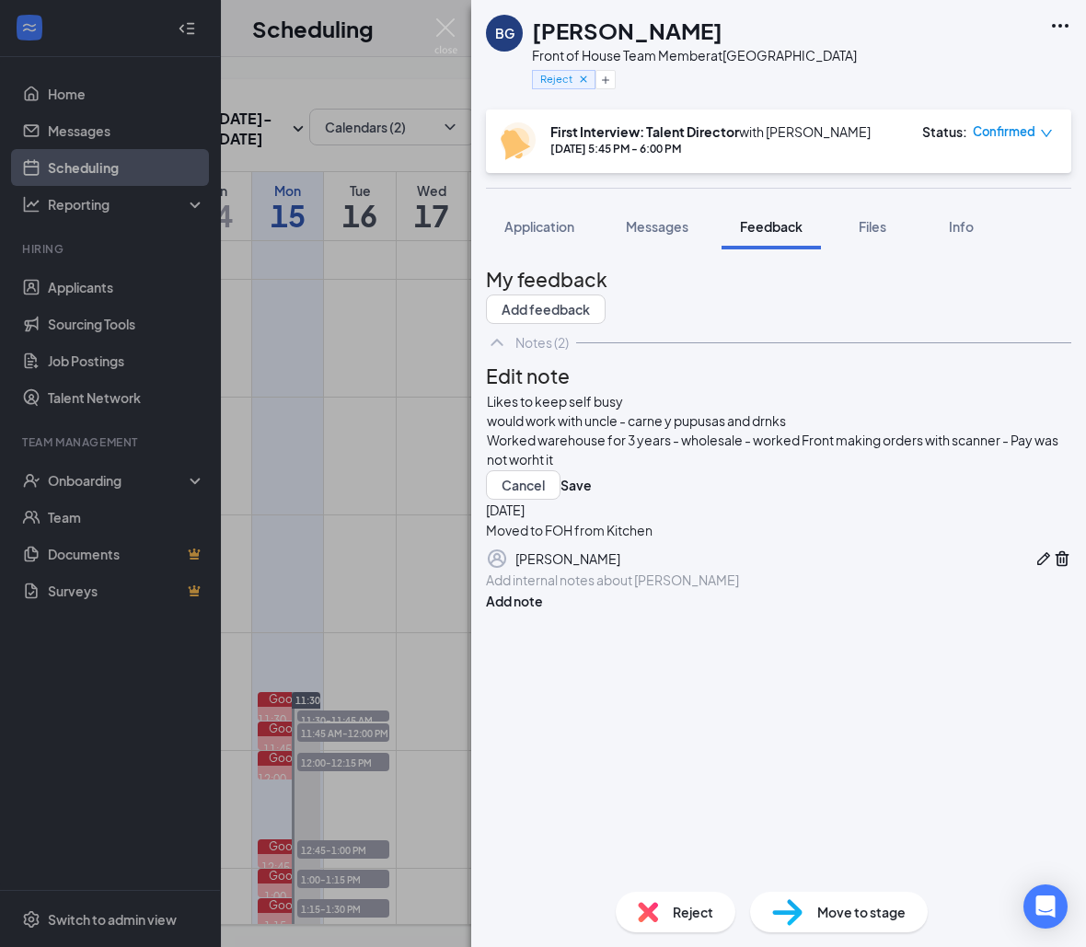
click at [683, 467] on span "Worked warehouse for 3 years - wholesale - worked Front making orders with scan…" at bounding box center [773, 450] width 573 height 36
click at [735, 469] on div "Worked warehouse for 3 years - wholesale - worked Front making orders with scan…" at bounding box center [778, 450] width 583 height 39
click at [629, 500] on div "Likes to keep self busy would work with uncle - carne y pupusas and drnks Worke…" at bounding box center [778, 445] width 585 height 109
click at [592, 500] on button "Save" at bounding box center [575, 484] width 31 height 29
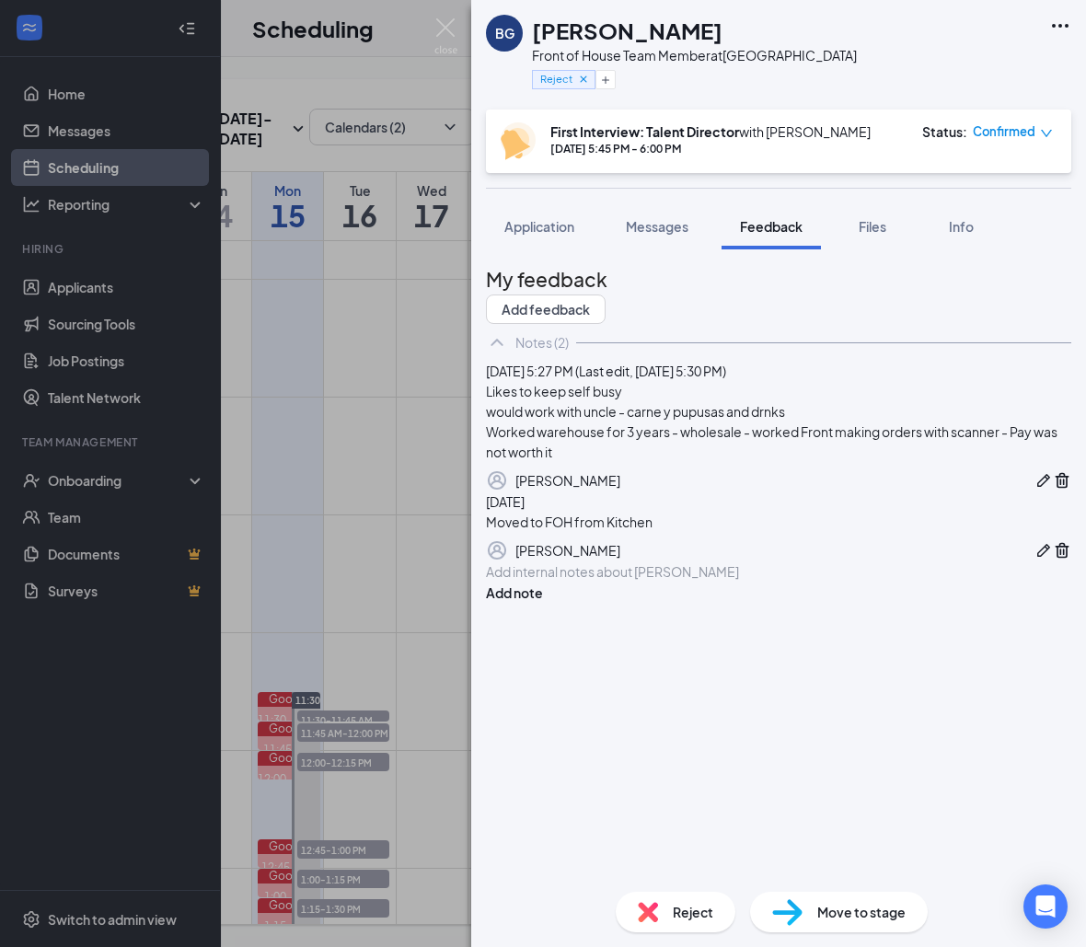
click at [1034, 490] on icon "Pen" at bounding box center [1043, 480] width 18 height 18
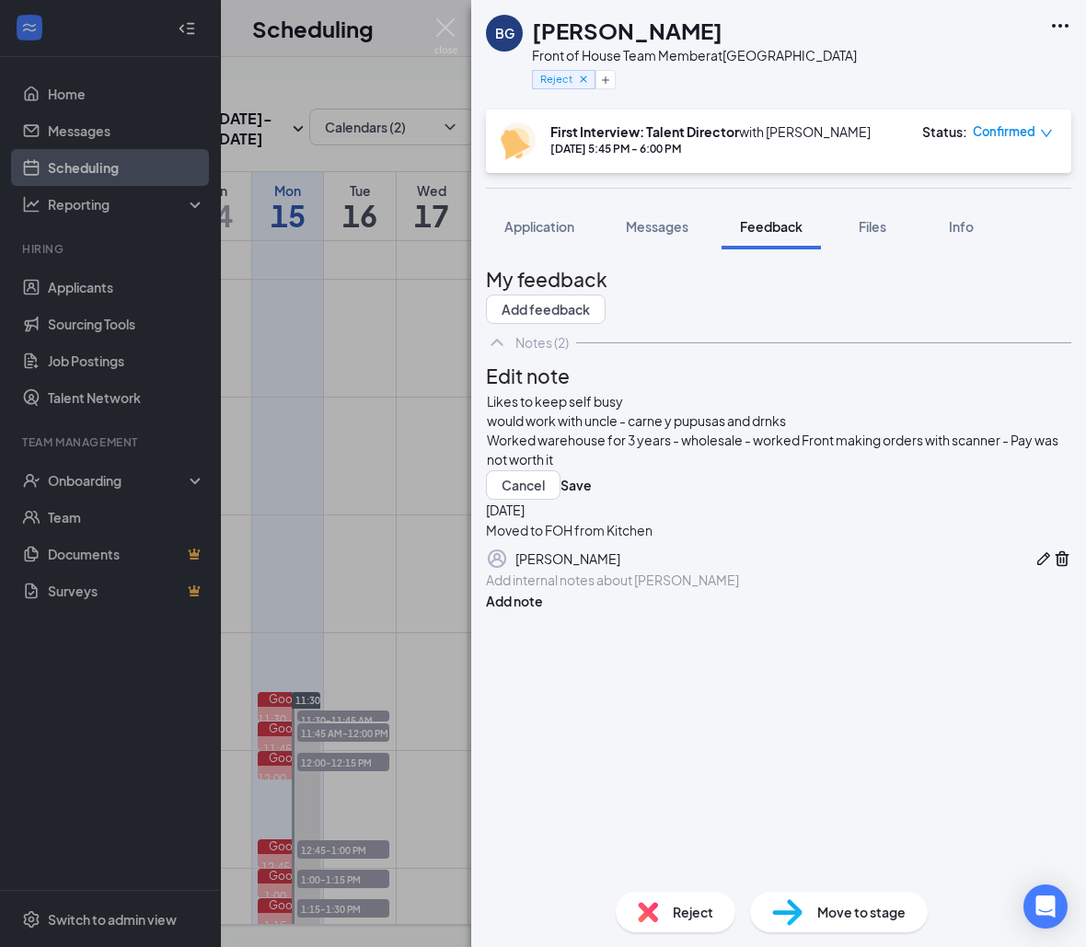
click at [738, 469] on div "Worked warehouse for 3 years - wholesale - worked Front making orders with scan…" at bounding box center [778, 450] width 583 height 39
click at [592, 500] on button "Save" at bounding box center [575, 484] width 31 height 29
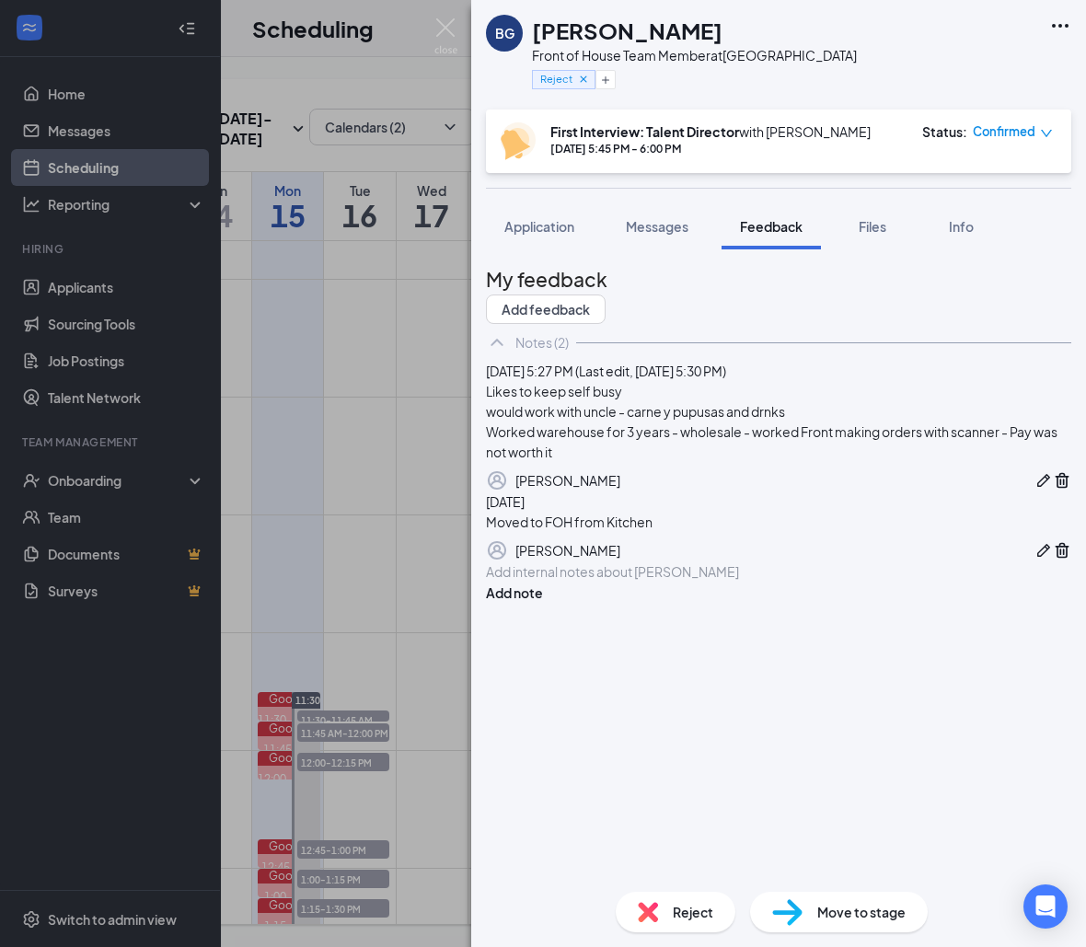
click at [1034, 490] on icon "Pen" at bounding box center [1043, 480] width 18 height 18
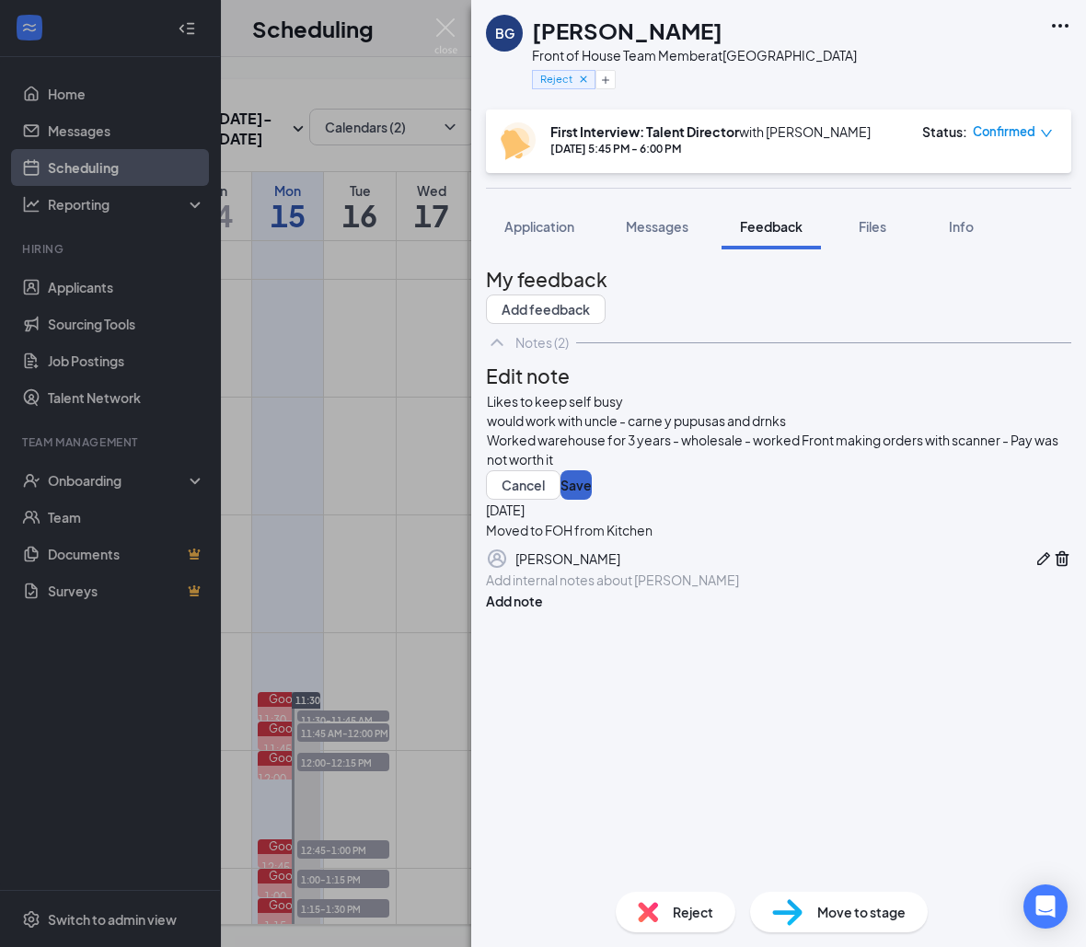
click at [592, 500] on button "Save" at bounding box center [575, 484] width 31 height 29
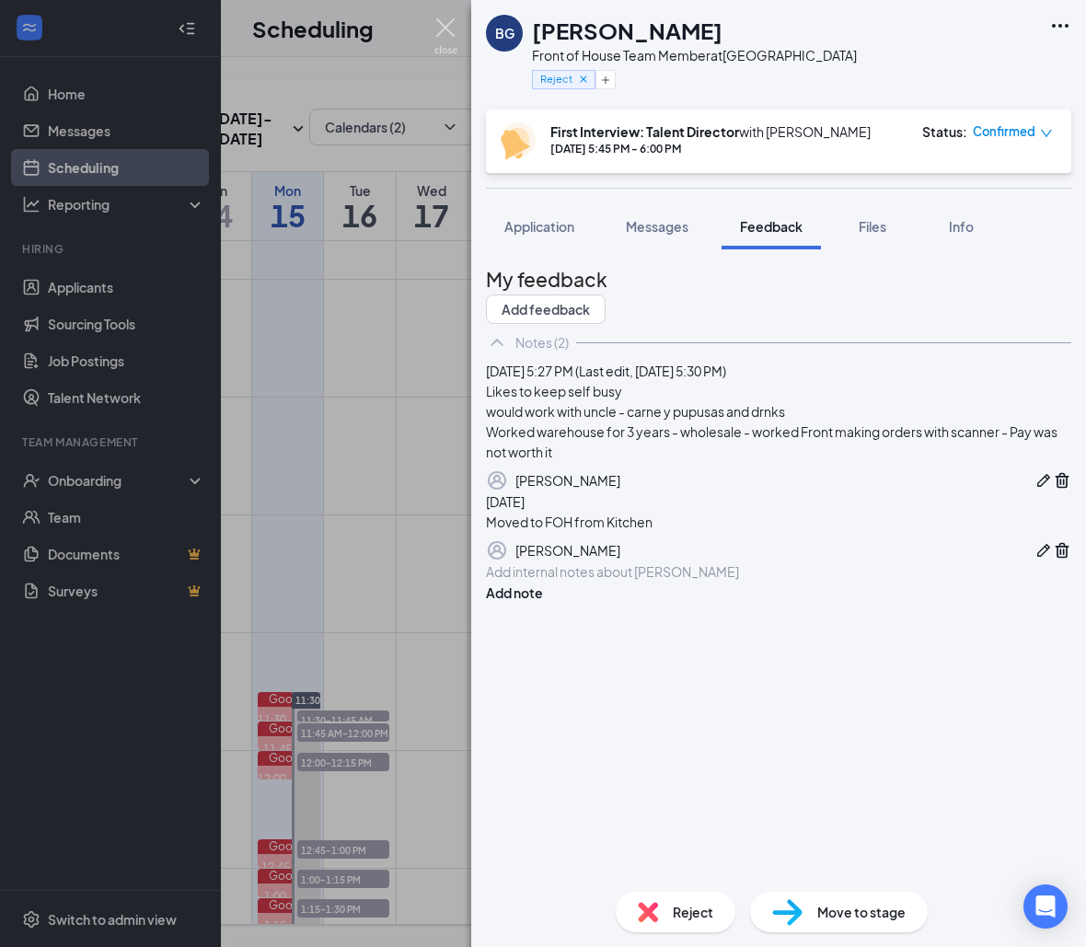
click at [440, 29] on img at bounding box center [445, 36] width 23 height 36
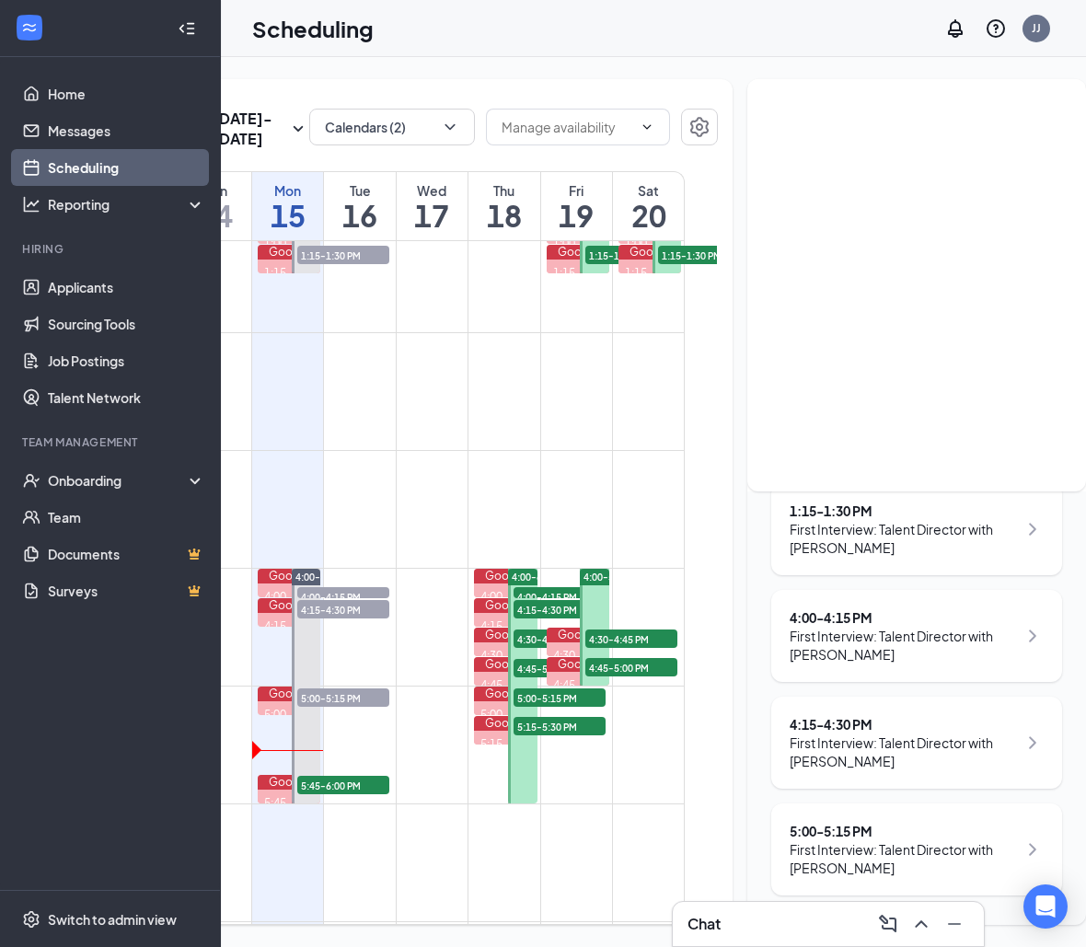
scroll to position [1556, 0]
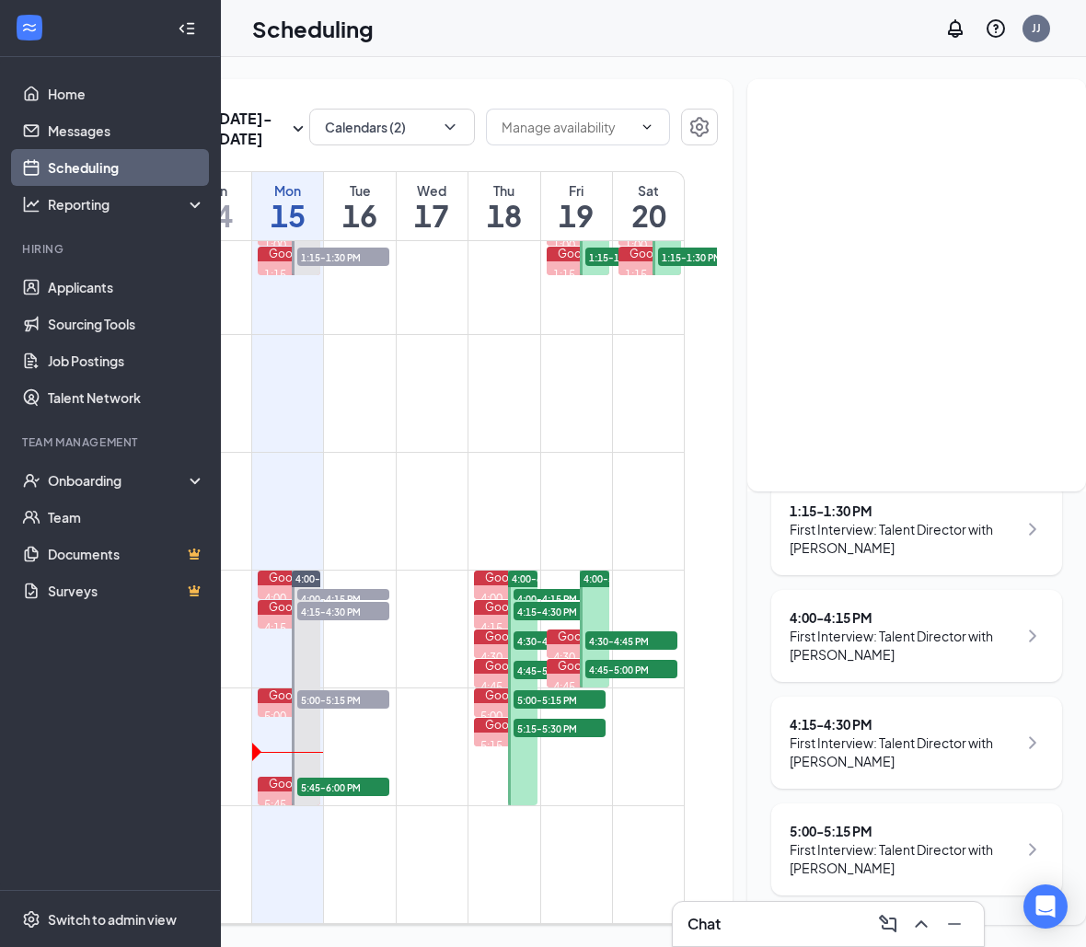
click at [531, 620] on span "4:15-4:30 PM" at bounding box center [559, 611] width 92 height 18
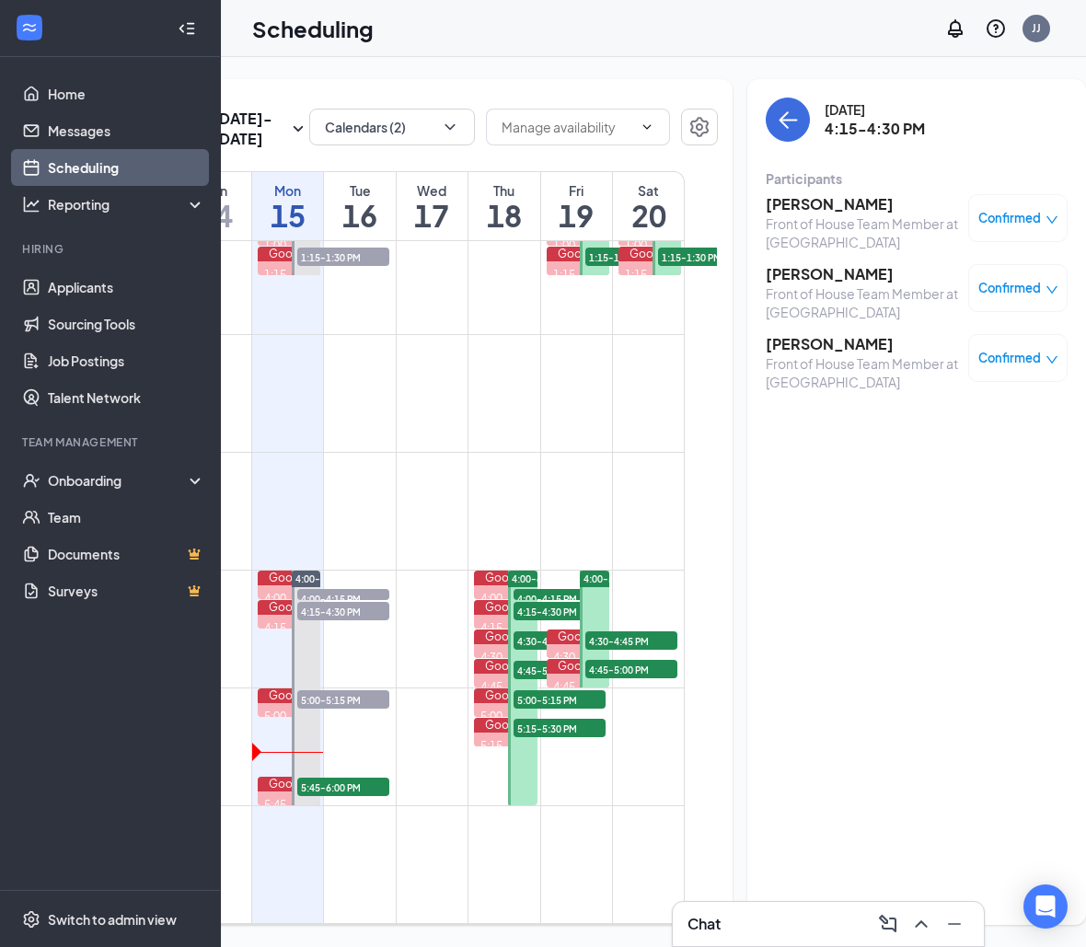
click at [530, 620] on span "4:15-4:30 PM" at bounding box center [559, 611] width 92 height 18
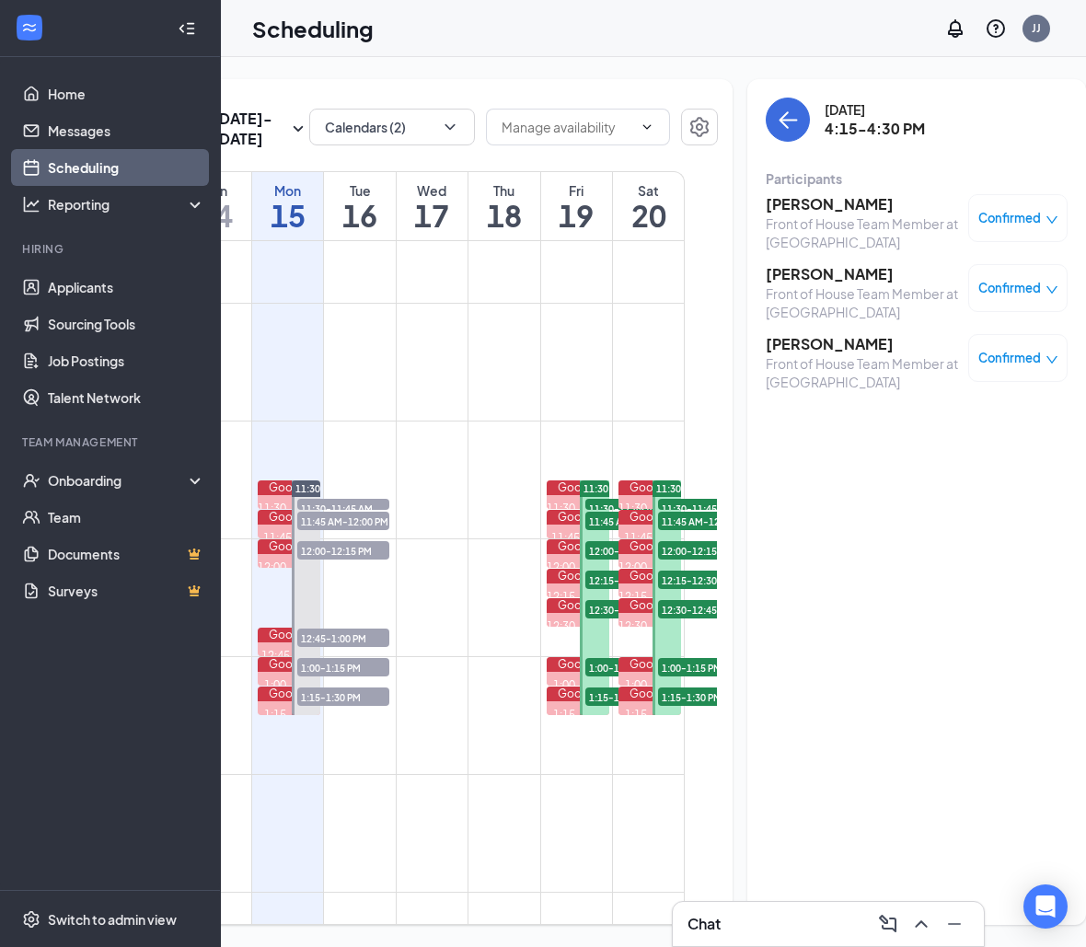
click at [596, 517] on span "11:30-11:45 AM" at bounding box center [631, 508] width 92 height 18
click at [596, 530] on span "11:45 AM-12:00 PM" at bounding box center [631, 521] width 92 height 18
click at [594, 517] on span "11:30-11:45 AM" at bounding box center [631, 508] width 92 height 18
click at [600, 530] on span "11:45 AM-12:00 PM" at bounding box center [631, 521] width 92 height 18
click at [601, 559] on span "12:00-12:15 PM" at bounding box center [631, 550] width 92 height 18
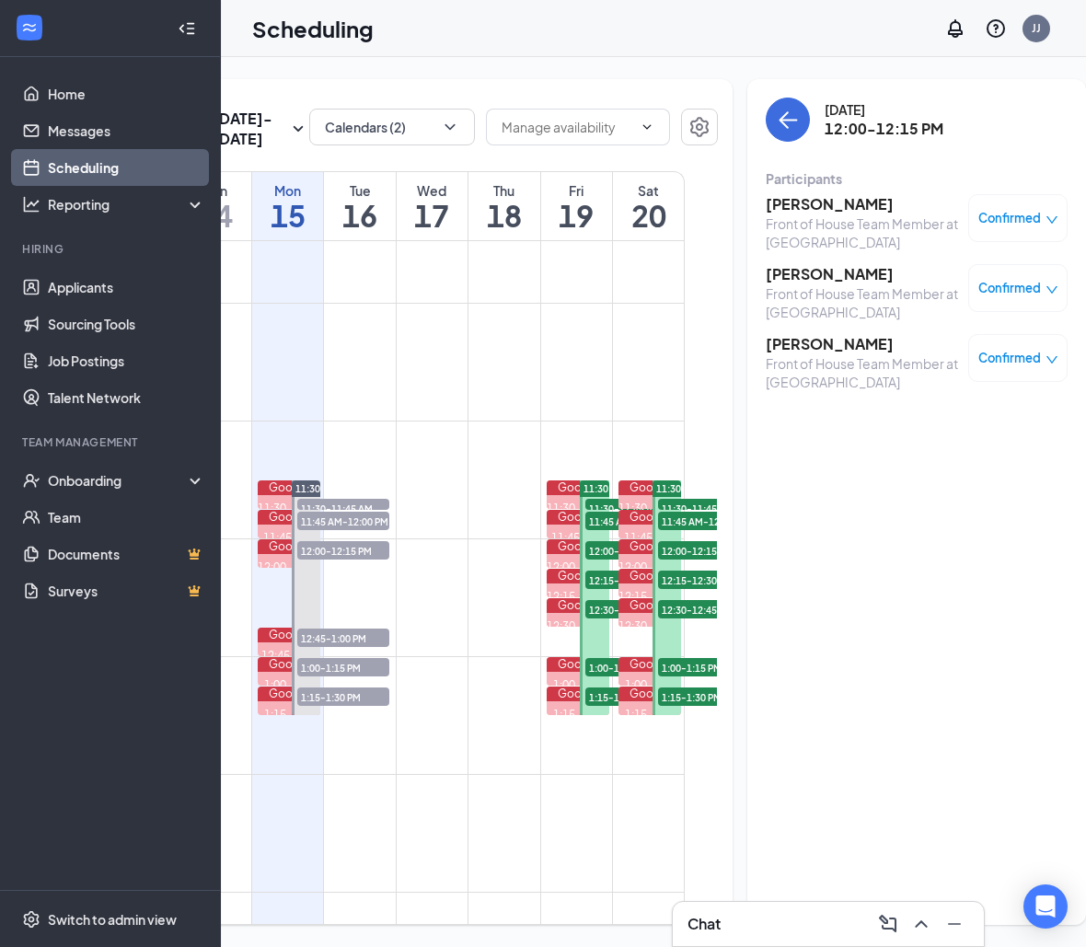
click at [605, 589] on span "12:15-12:30 PM" at bounding box center [631, 579] width 92 height 18
click at [605, 618] on span "12:30-12:45 PM" at bounding box center [631, 609] width 92 height 18
click at [600, 676] on span "1:00-1:15 PM" at bounding box center [631, 667] width 92 height 18
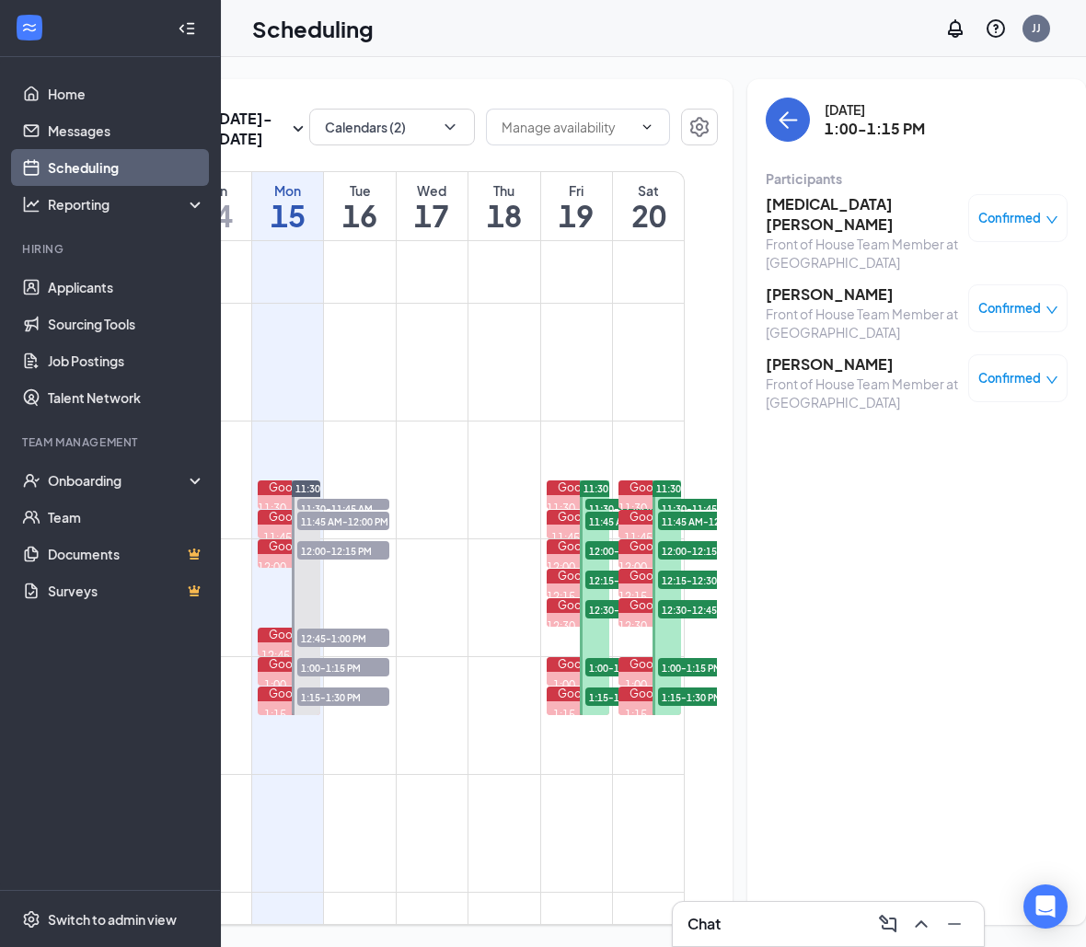
click at [600, 706] on span "1:15-1:30 PM" at bounding box center [631, 696] width 92 height 18
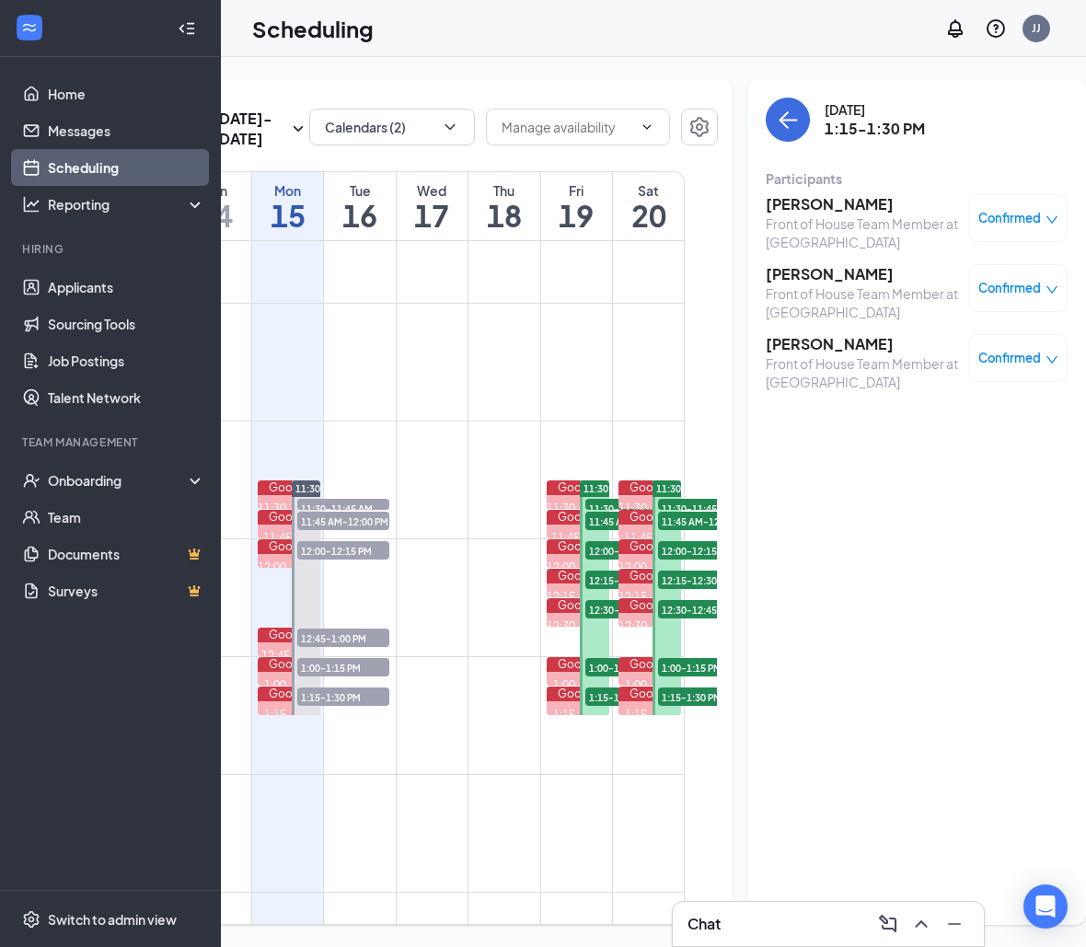
click at [631, 538] on div "Google 11:45 AM-12:00 PM Meeting with 3 applicants" at bounding box center [648, 523] width 67 height 29
click at [650, 561] on div "11:30 AM-1:30 PM 11:30-11:45 AM 3 11:45 AM-12:00 PM 3 12:00-12:15 PM 2 12:15-12…" at bounding box center [666, 597] width 34 height 236
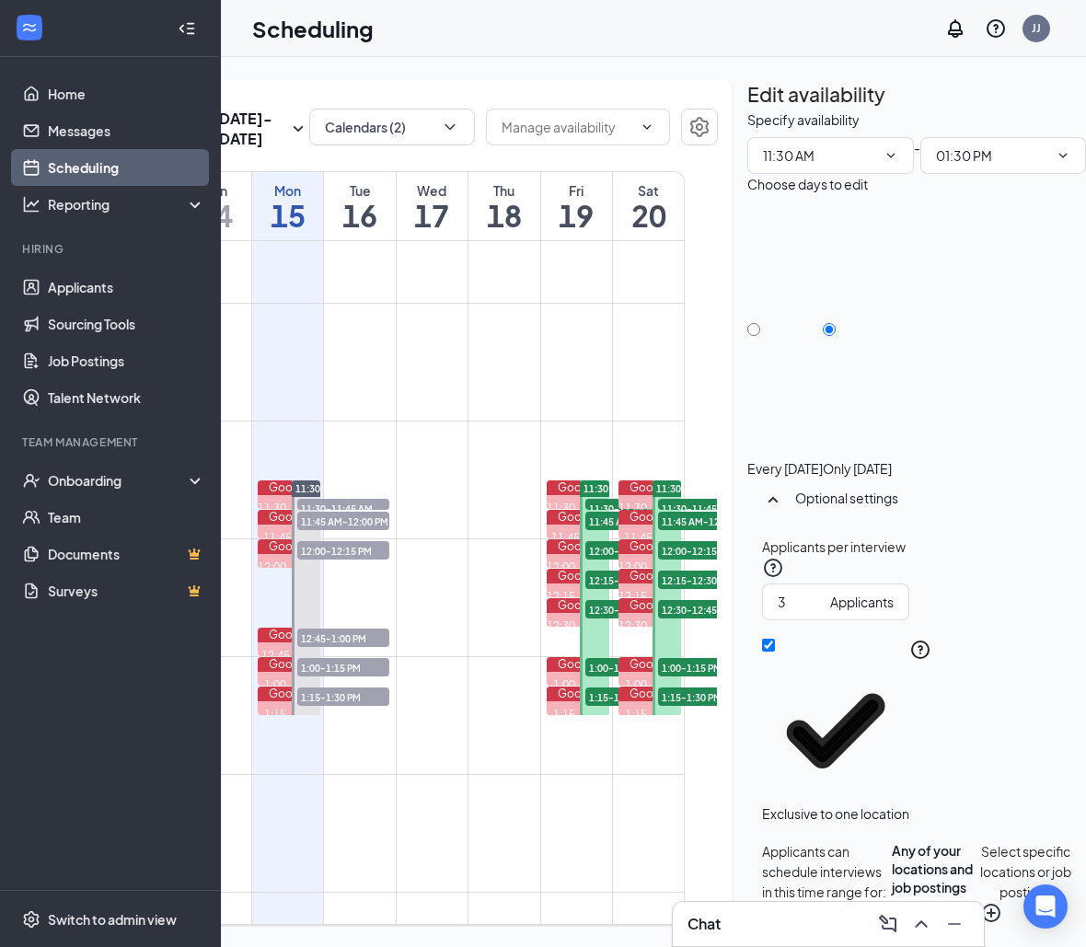
click at [662, 532] on div "11:45 AM-12:00 PM 3" at bounding box center [704, 521] width 96 height 22
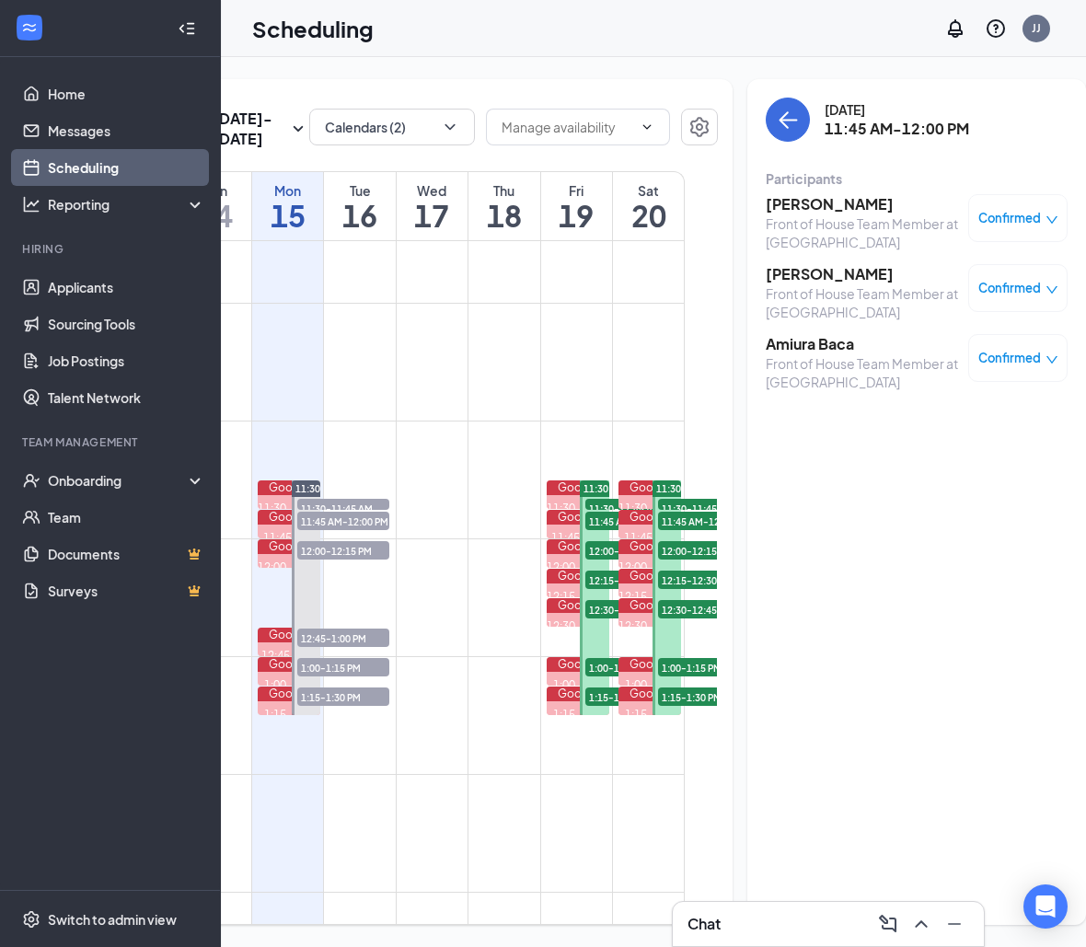
click at [668, 530] on span "11:45 AM-12:00 PM" at bounding box center [704, 521] width 92 height 18
click at [668, 559] on span "12:00-12:15 PM" at bounding box center [704, 550] width 92 height 18
click at [784, 204] on h3 "[PERSON_NAME]" at bounding box center [862, 204] width 193 height 20
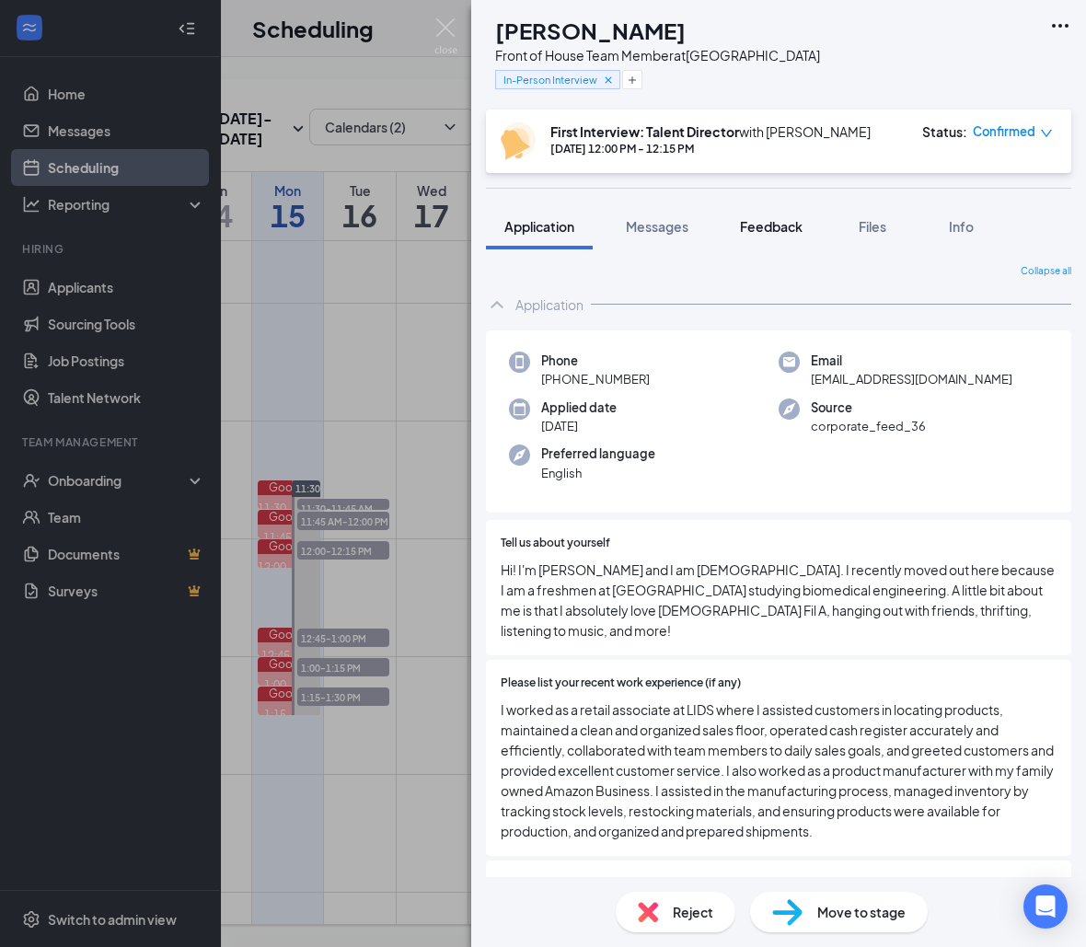
click at [766, 224] on span "Feedback" at bounding box center [771, 226] width 63 height 17
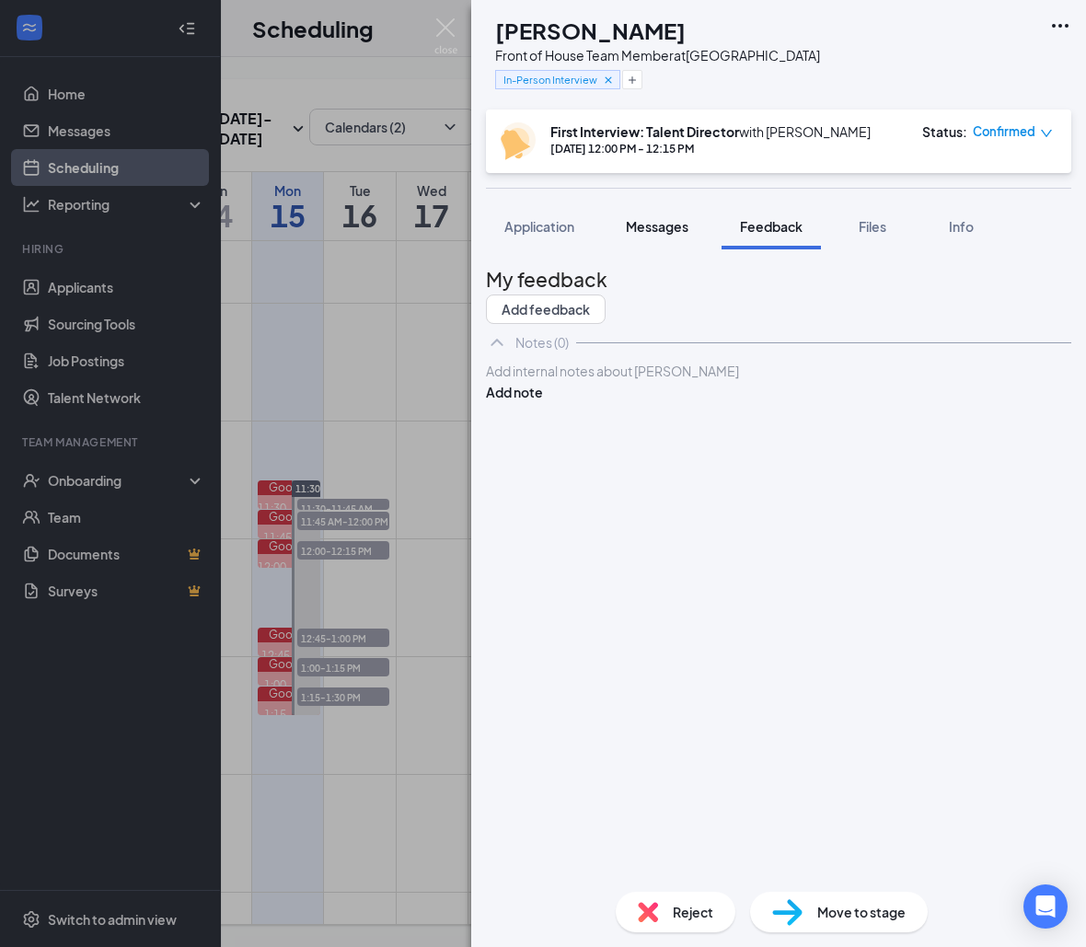
click at [683, 234] on span "Messages" at bounding box center [657, 226] width 63 height 17
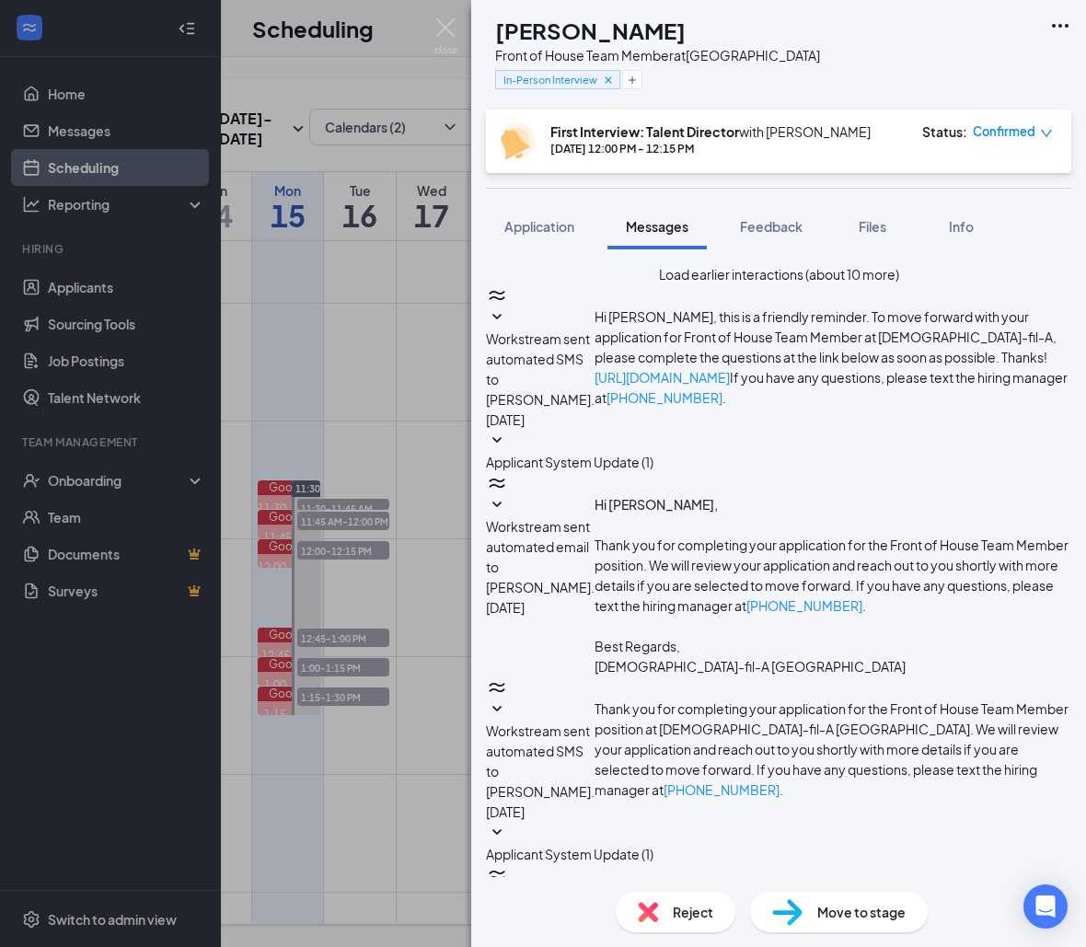
scroll to position [400, 0]
click at [653, 846] on span "Applicant System Update (1)" at bounding box center [569, 854] width 167 height 17
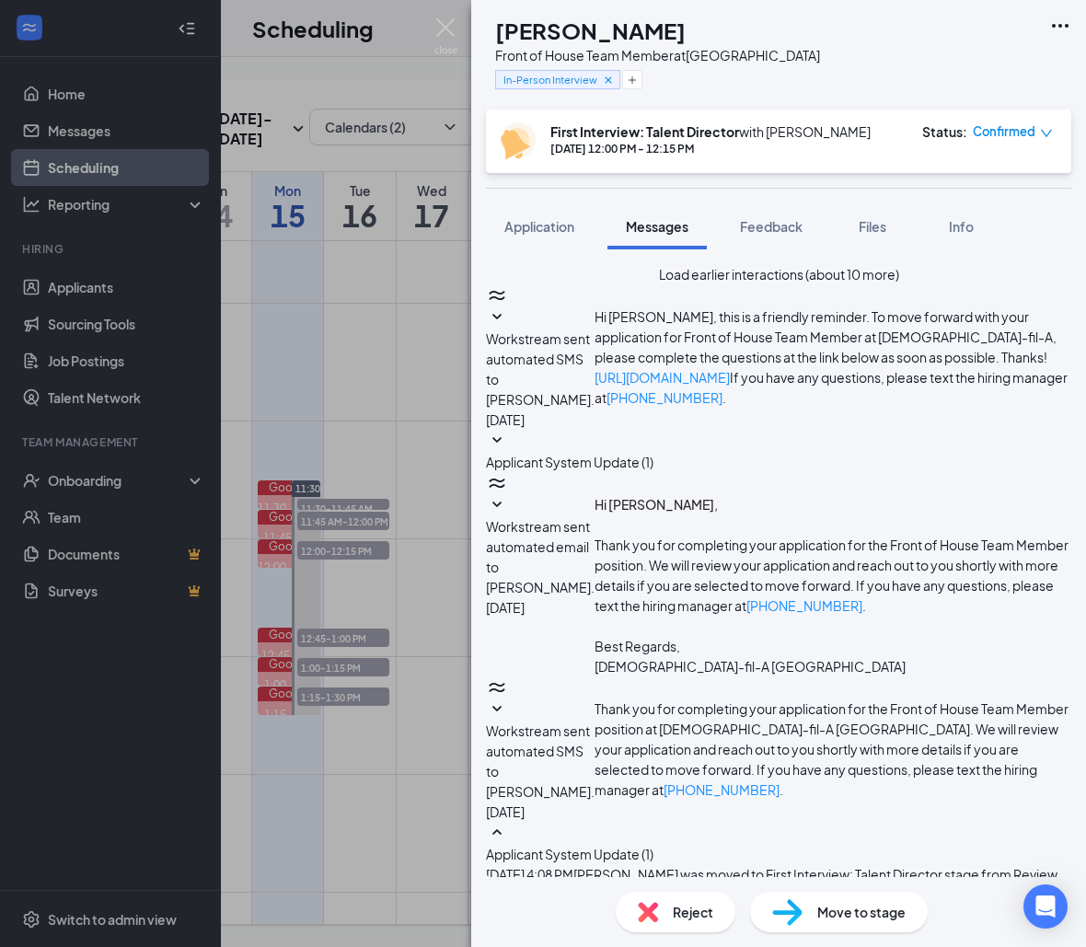
click at [315, 387] on div "[PERSON_NAME] Front of House Team Member at [GEOGRAPHIC_DATA] In-Person Intervi…" at bounding box center [543, 473] width 1086 height 947
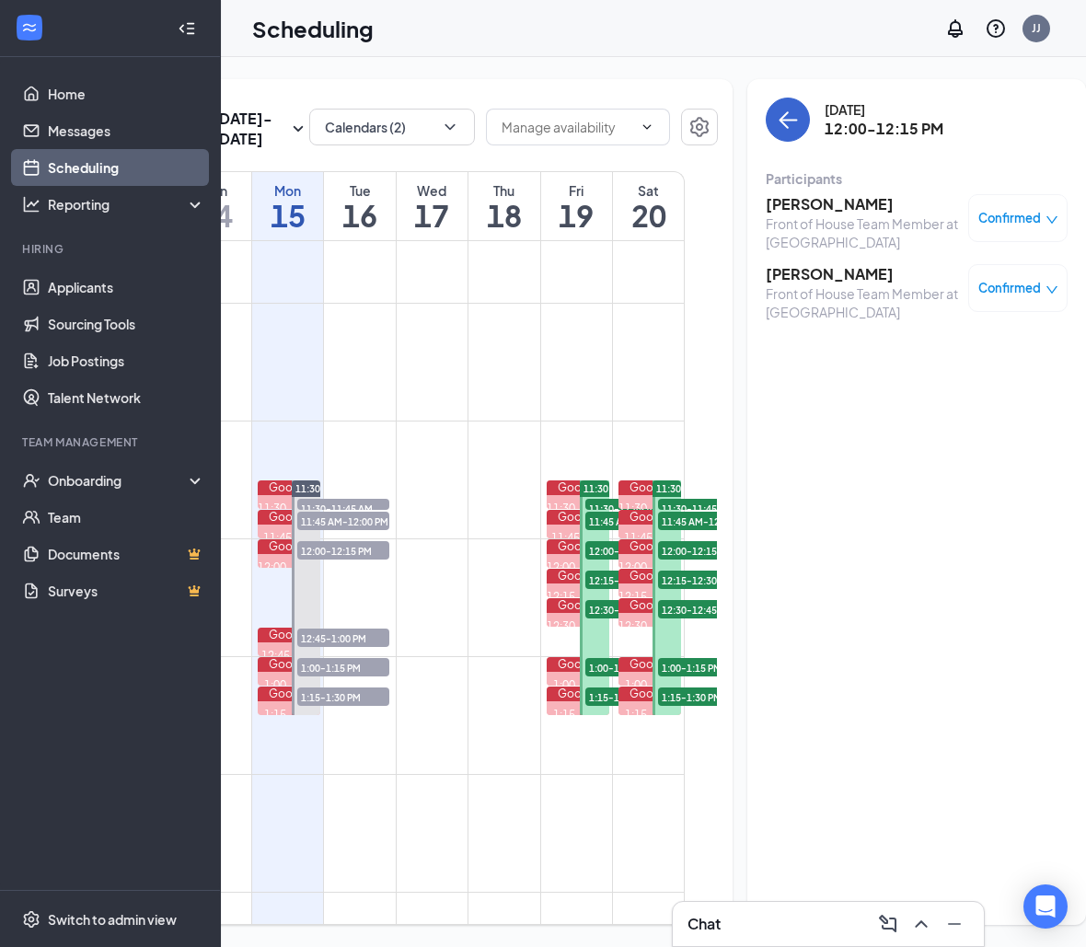
click at [777, 129] on icon "ArrowLeft" at bounding box center [788, 120] width 22 height 22
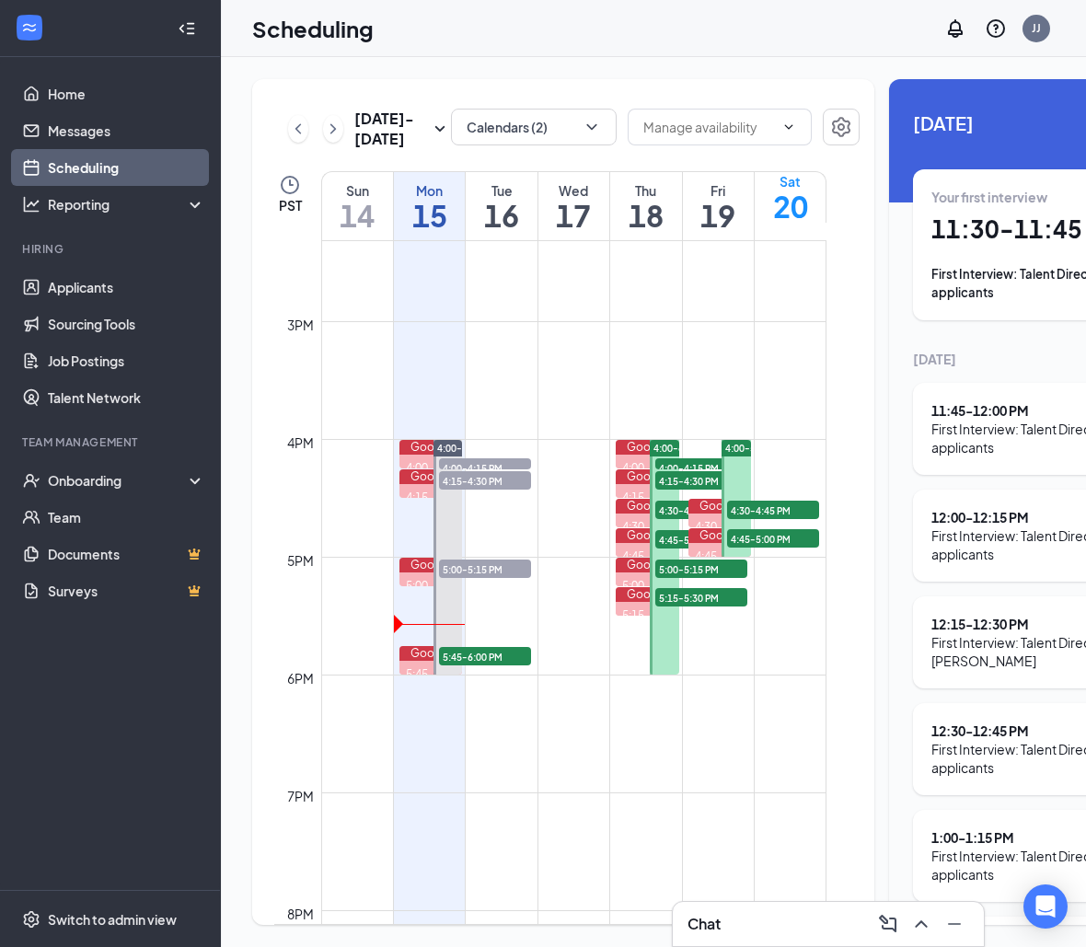
scroll to position [1719, 0]
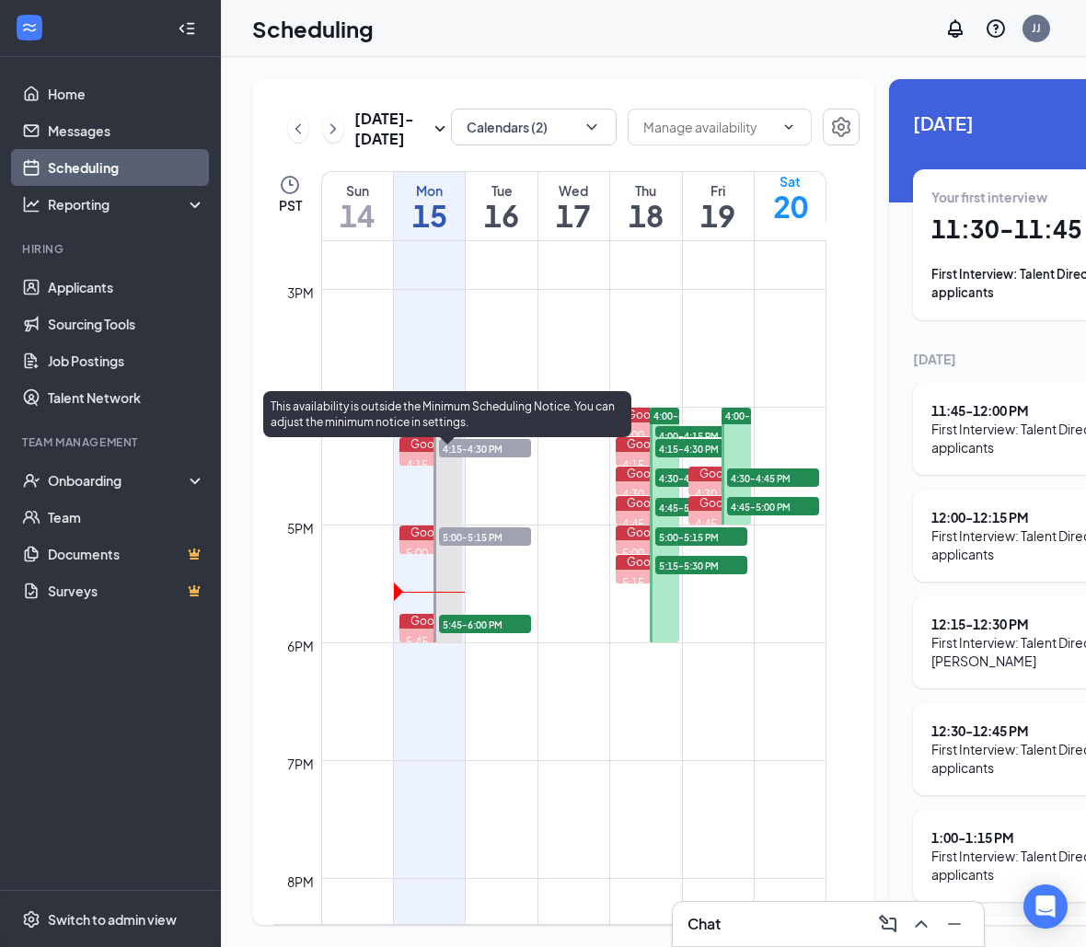
click at [455, 633] on span "5:45-6:00 PM" at bounding box center [485, 624] width 92 height 18
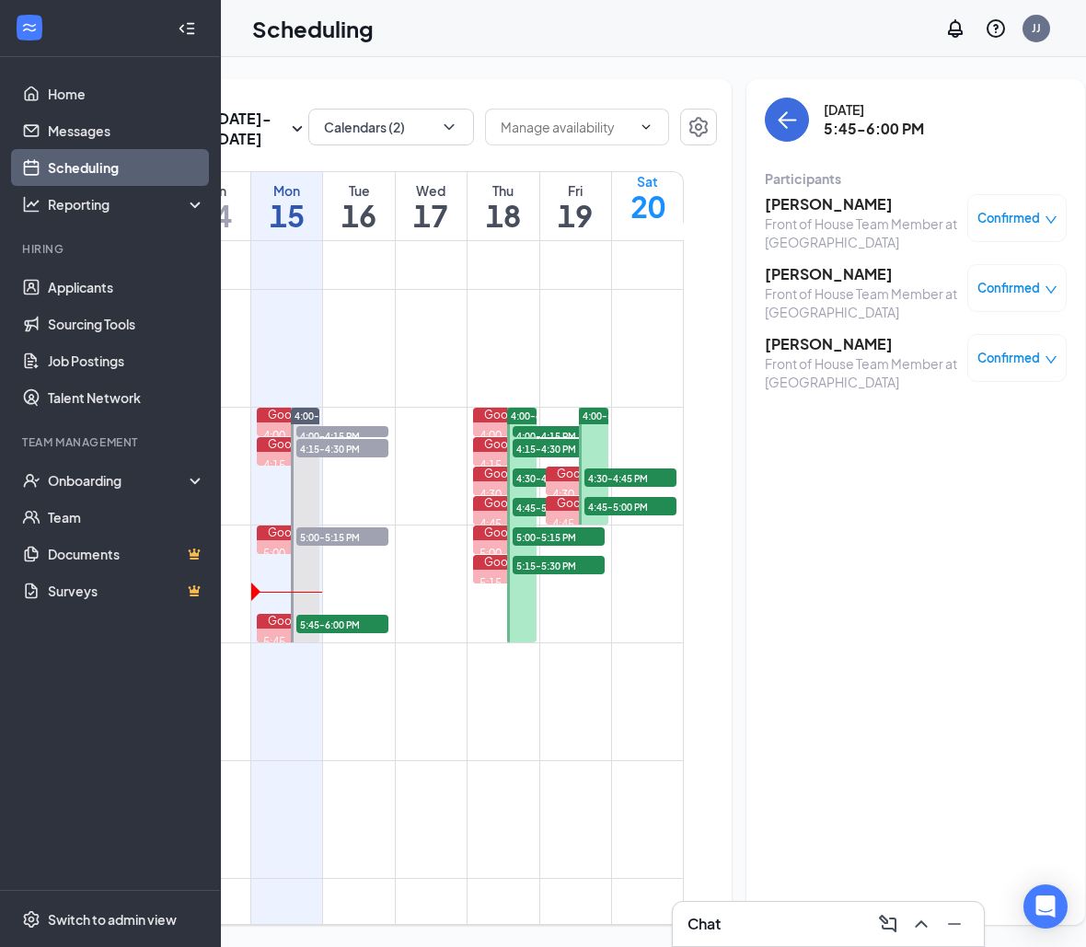
scroll to position [0, 142]
click at [772, 277] on h3 "[PERSON_NAME]" at bounding box center [862, 274] width 193 height 20
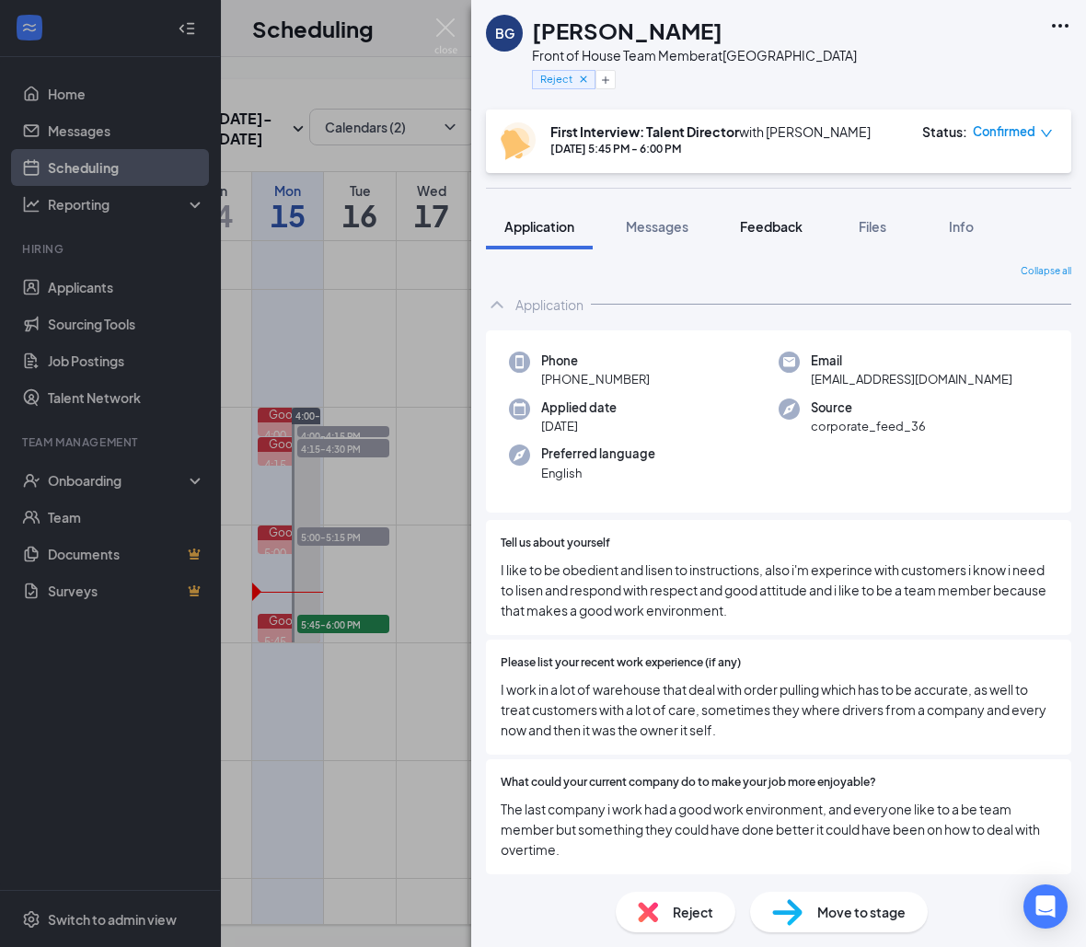
click at [796, 231] on span "Feedback" at bounding box center [771, 226] width 63 height 17
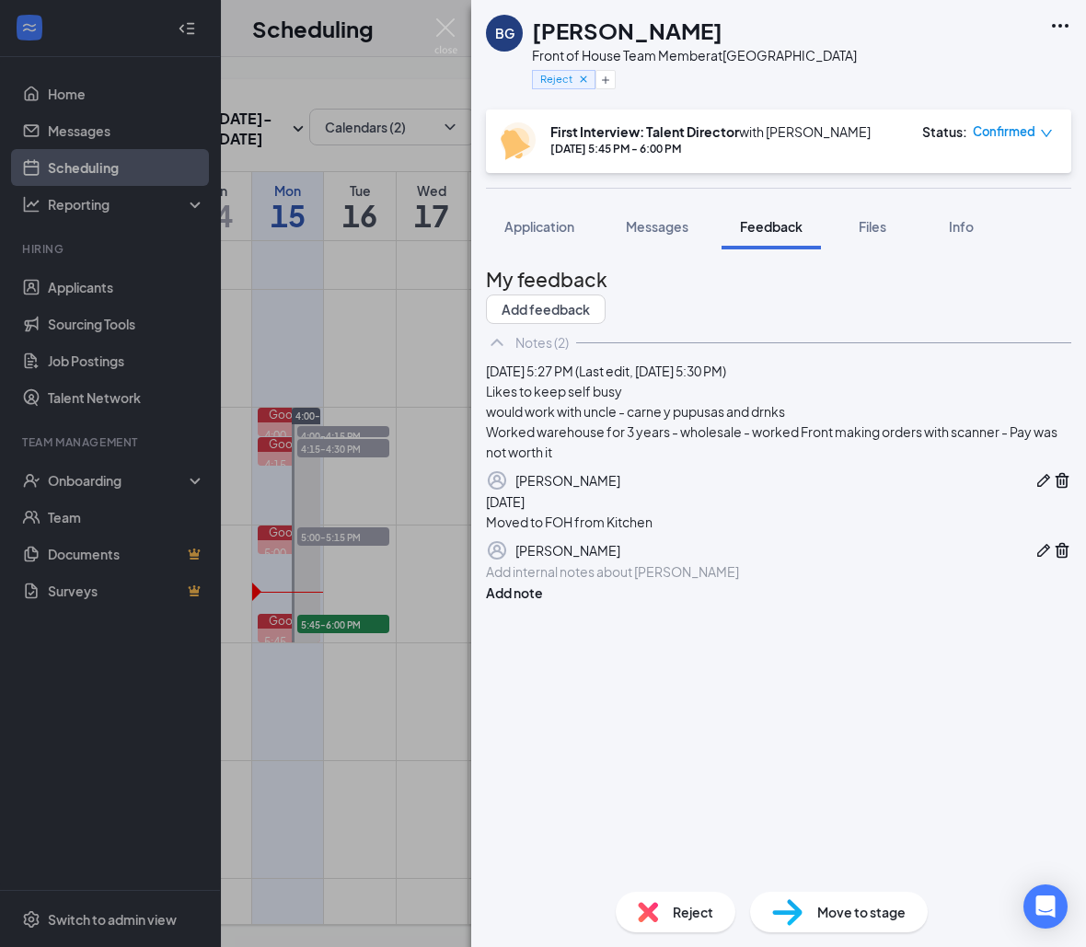
click at [1034, 490] on icon "Pen" at bounding box center [1043, 480] width 18 height 18
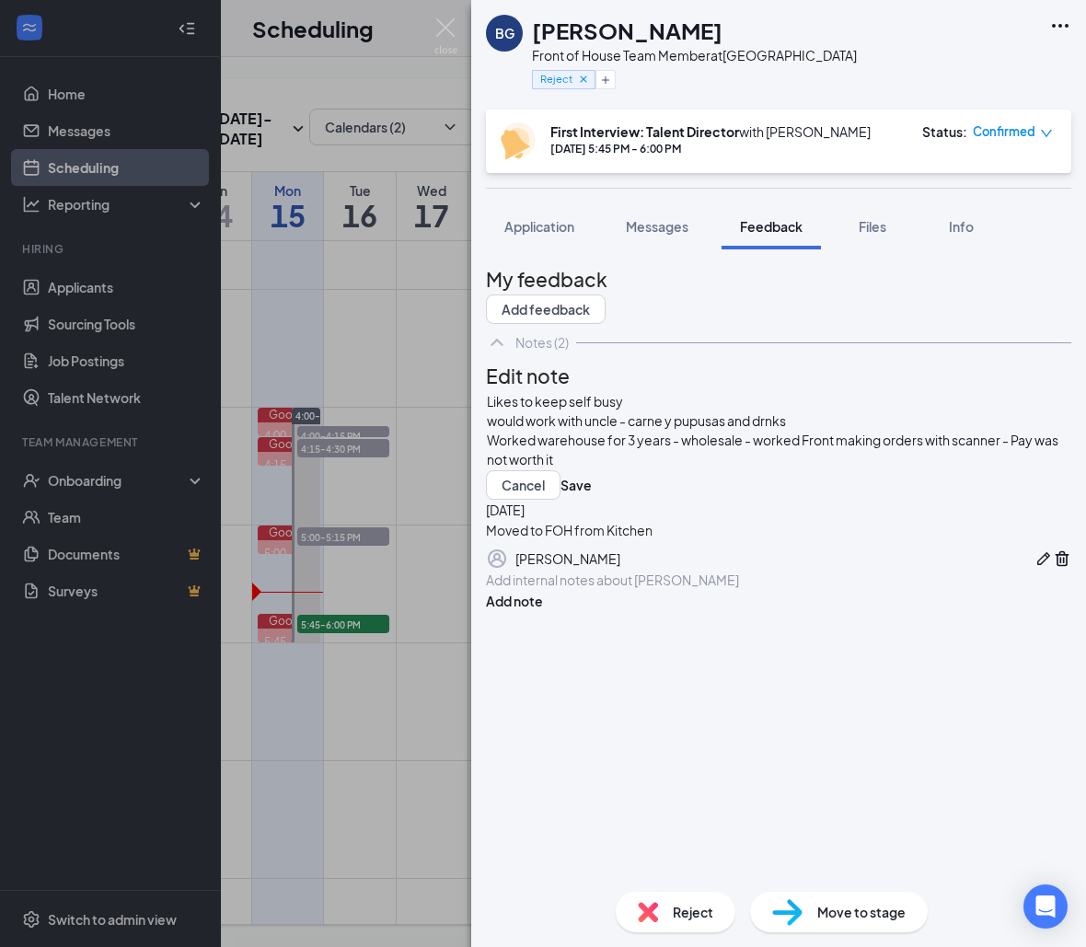
click at [827, 467] on span "Worked warehouse for 3 years - wholesale - worked Front making orders with scan…" at bounding box center [773, 450] width 573 height 36
click at [725, 500] on div "Likes to keep self busy would work with uncle - carne y pupusas and drnks Worke…" at bounding box center [778, 445] width 585 height 109
click at [725, 469] on div "Worked warehouse for 3 years - wholesale - worked Front making orders with scan…" at bounding box center [778, 450] width 583 height 39
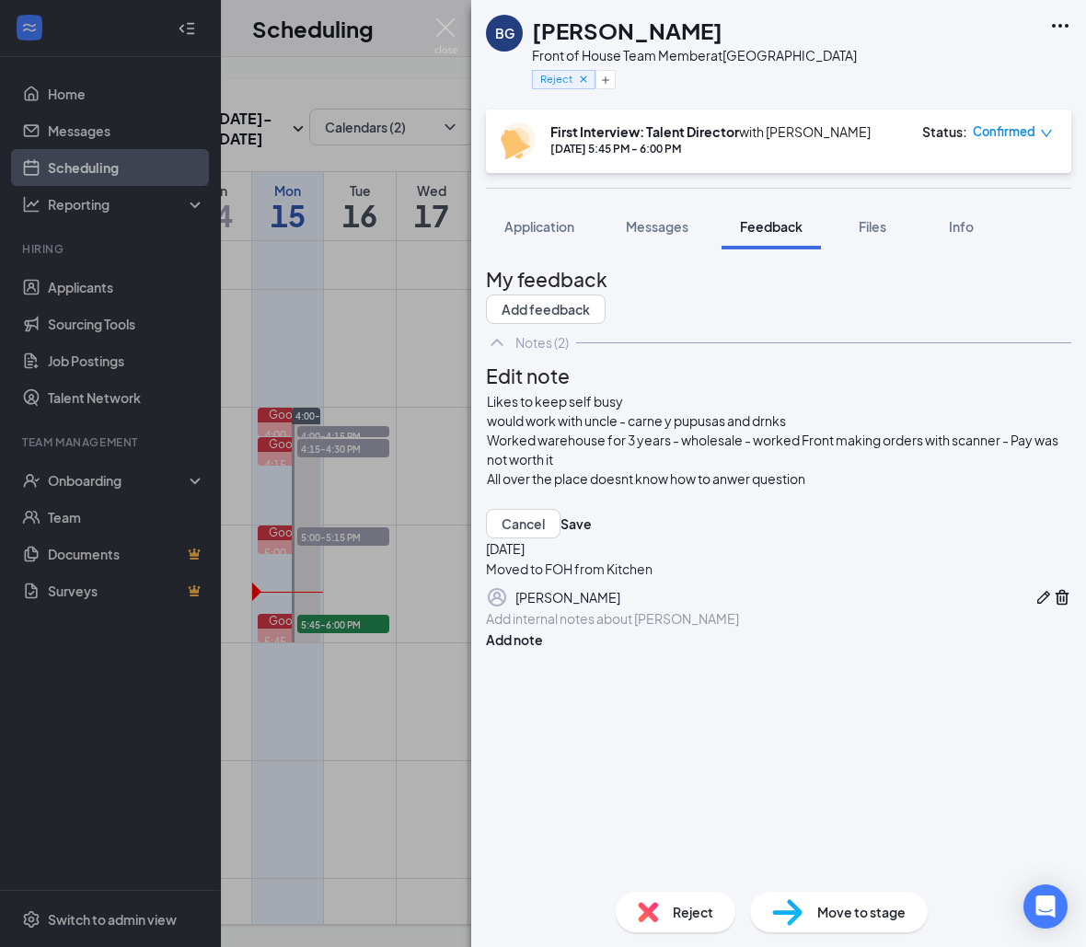
scroll to position [43, 0]
click at [592, 538] on button "Save" at bounding box center [575, 523] width 31 height 29
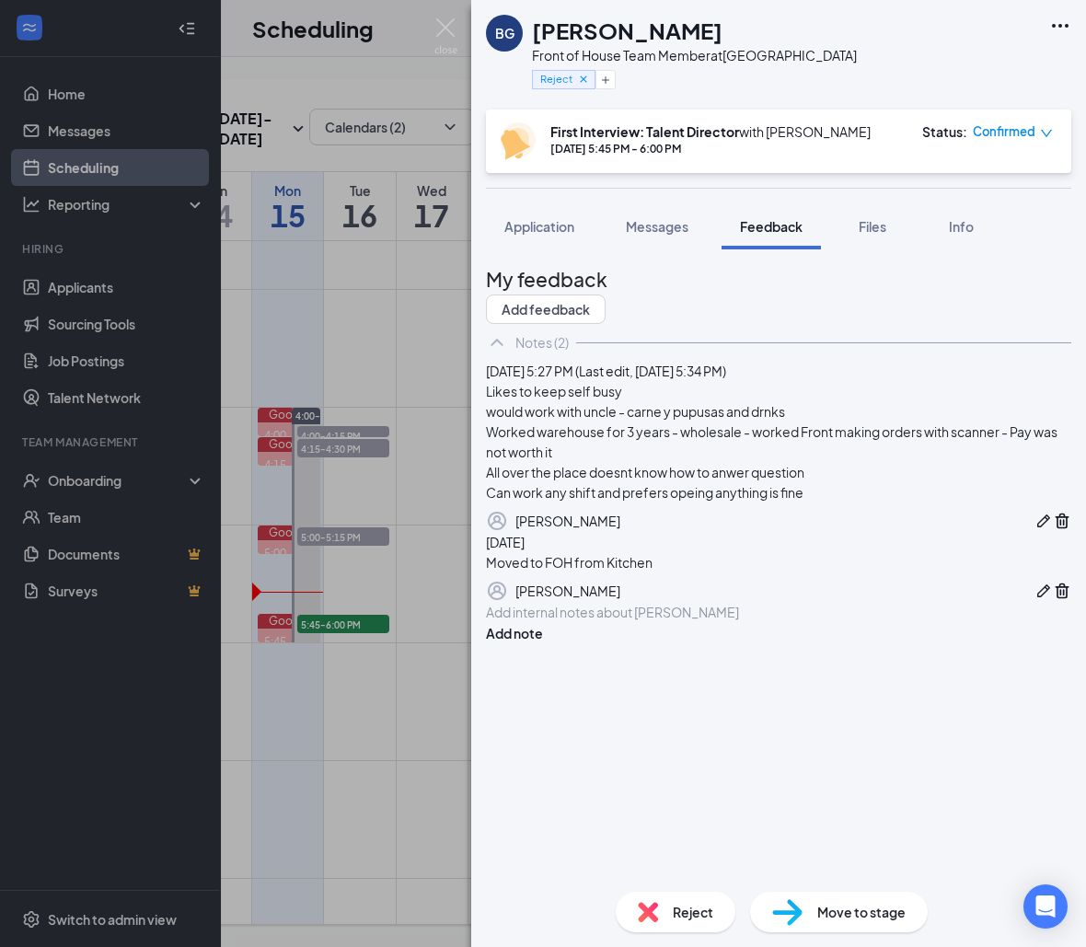
click at [1034, 530] on icon "Pen" at bounding box center [1043, 521] width 18 height 18
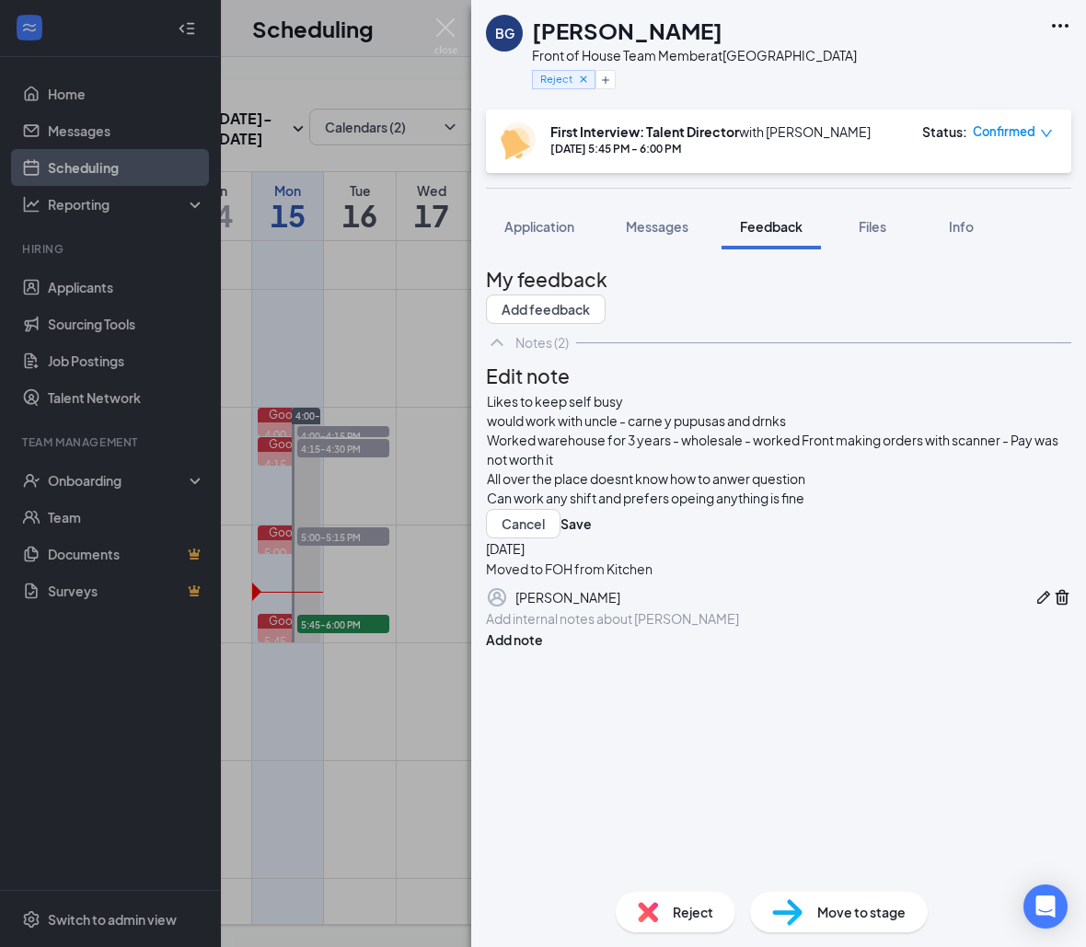
scroll to position [44, 0]
click at [893, 508] on div "Likes to keep self busy would work with uncle - carne y pupusas and drnks Worke…" at bounding box center [778, 450] width 583 height 116
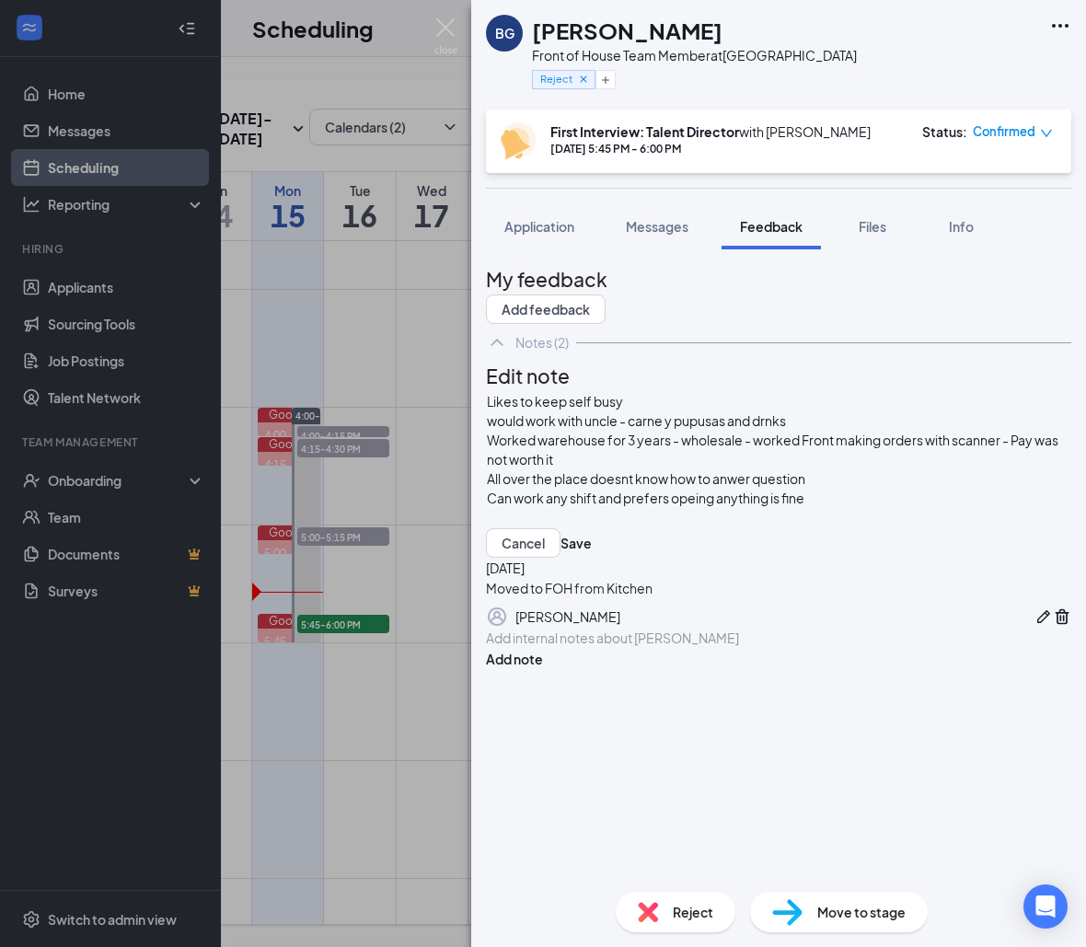
scroll to position [63, 0]
click at [926, 525] on span "Likes feedback and doing things the correct way - only want to get. better" at bounding box center [706, 517] width 439 height 17
click at [592, 558] on button "Save" at bounding box center [575, 542] width 31 height 29
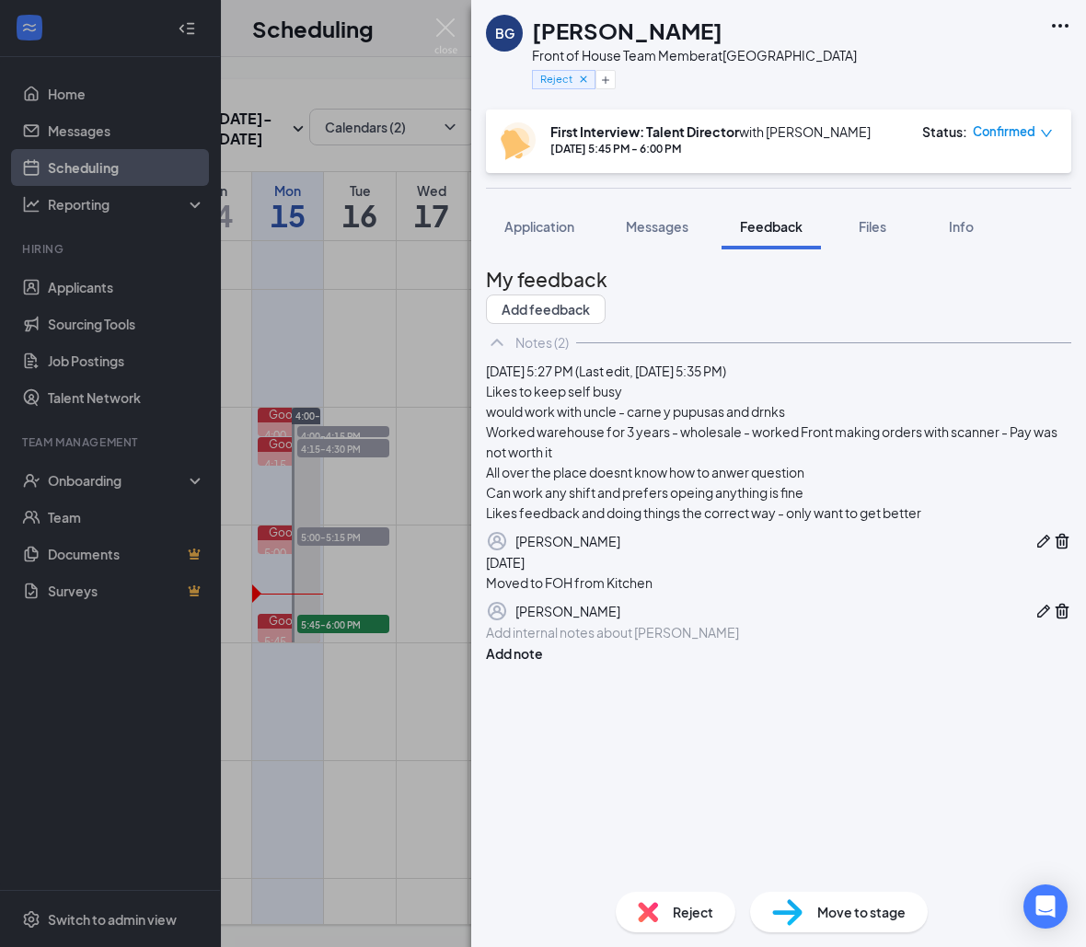
click at [1034, 552] on button "button" at bounding box center [1043, 541] width 18 height 22
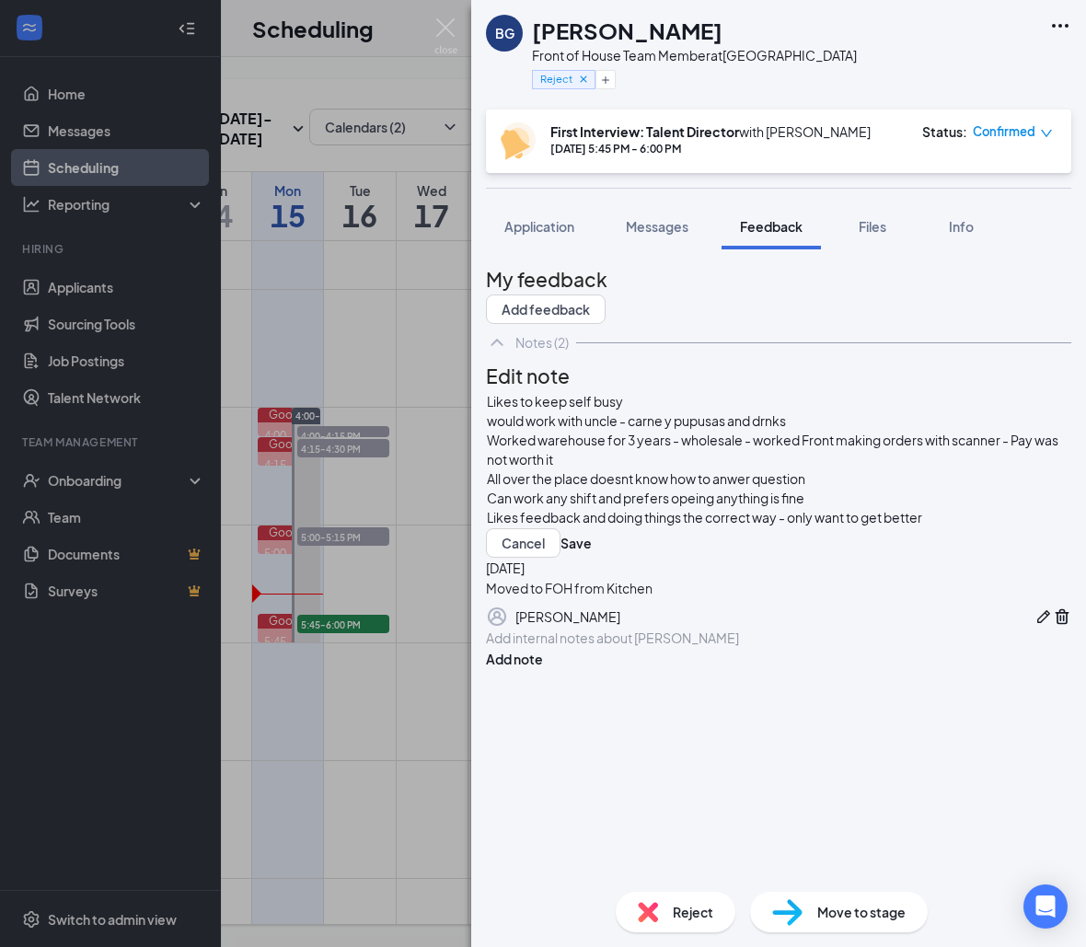
click at [922, 525] on span "Likes feedback and doing things the correct way - only want to get better" at bounding box center [704, 517] width 435 height 17
click at [996, 527] on div "Likes feedback and doing things the correct way - only want to get better" at bounding box center [778, 517] width 583 height 19
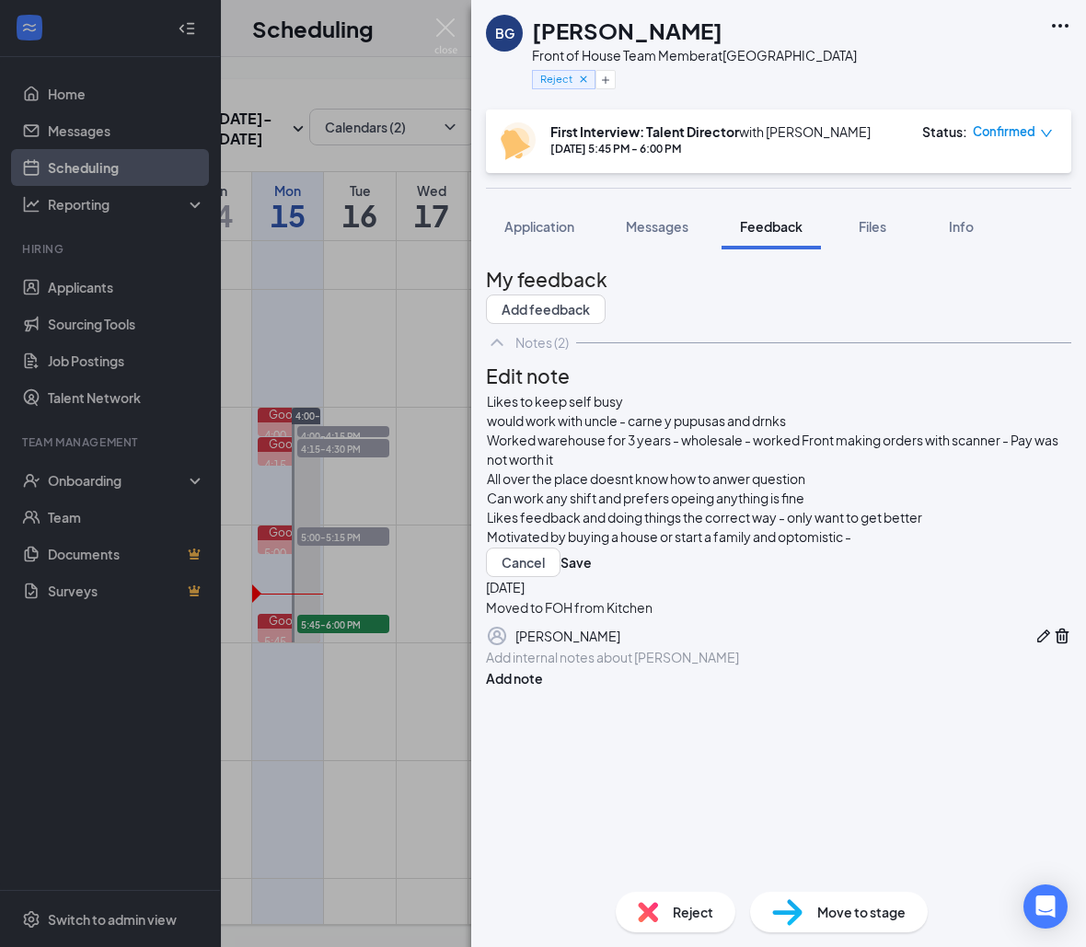
click at [610, 554] on div "Likes to keep self busy would work with uncle - carne y pupusas and drnks Worke…" at bounding box center [778, 484] width 585 height 186
click at [592, 565] on button "Save" at bounding box center [575, 561] width 31 height 29
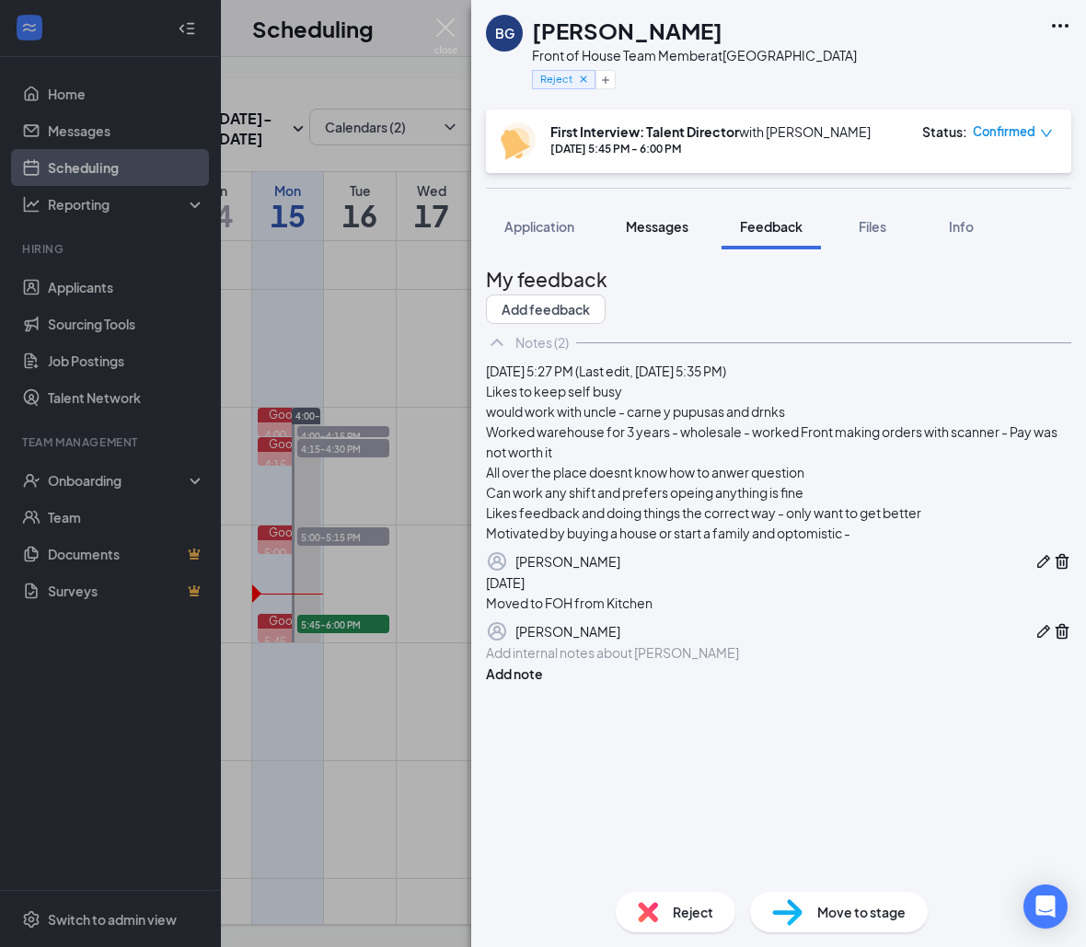
click at [625, 217] on button "Messages" at bounding box center [656, 226] width 99 height 46
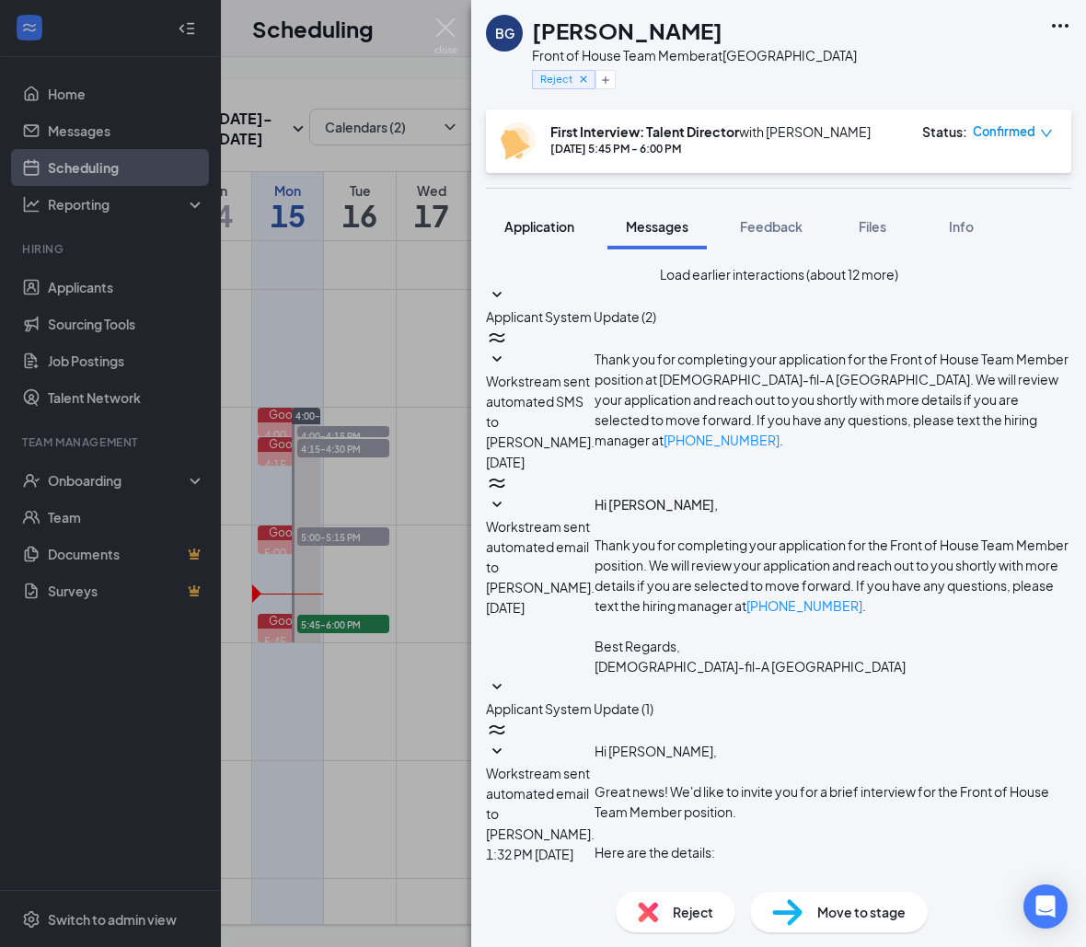
scroll to position [314, 0]
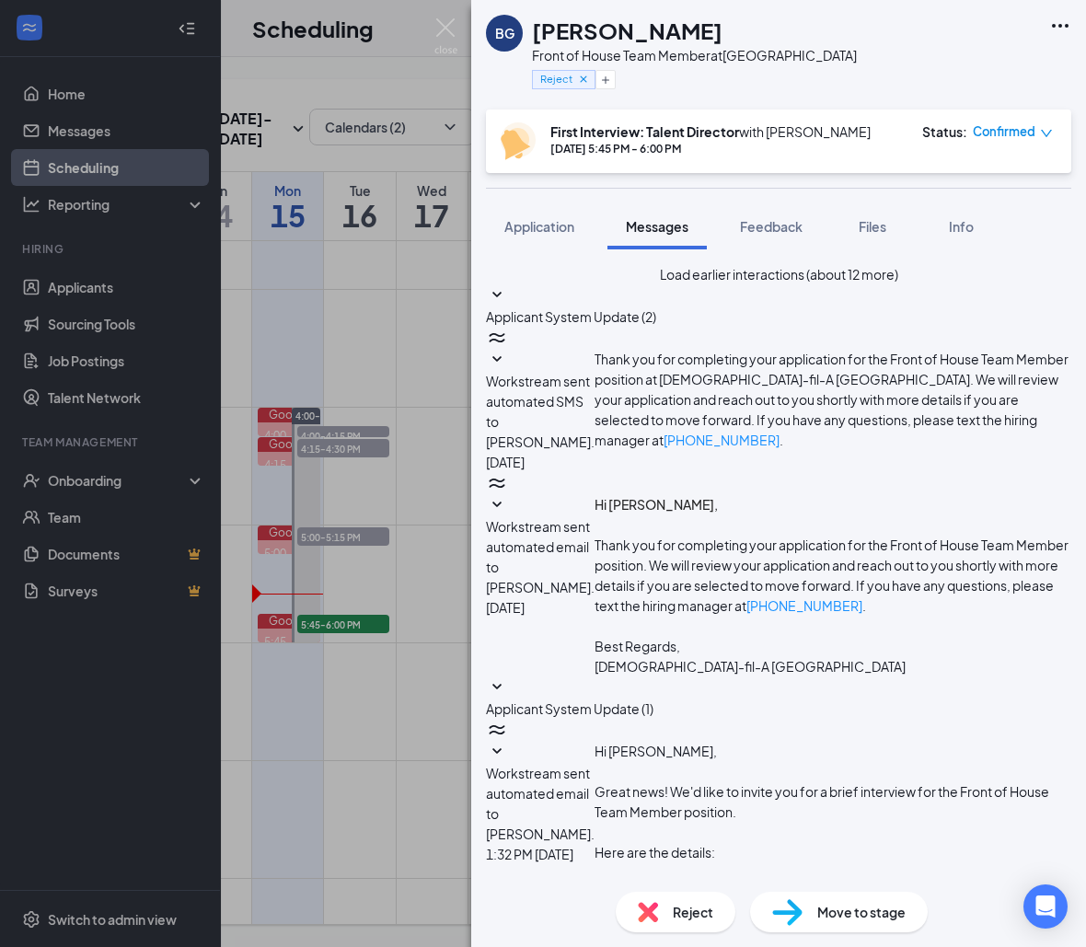
click at [594, 765] on span "Workstream sent automated email to [PERSON_NAME]." at bounding box center [540, 803] width 109 height 77
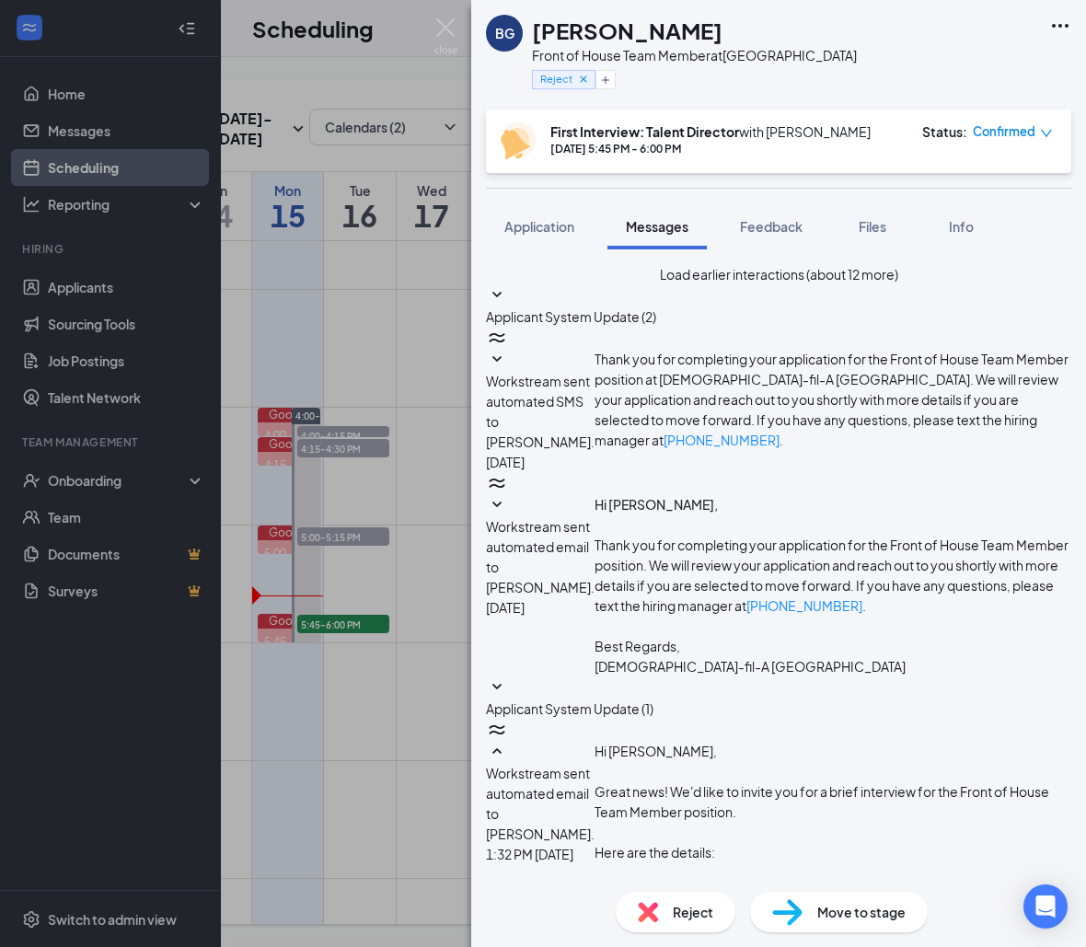
click at [429, 483] on div "BG [PERSON_NAME] Front of House Team Member at [GEOGRAPHIC_DATA] Reject First I…" at bounding box center [543, 473] width 1086 height 947
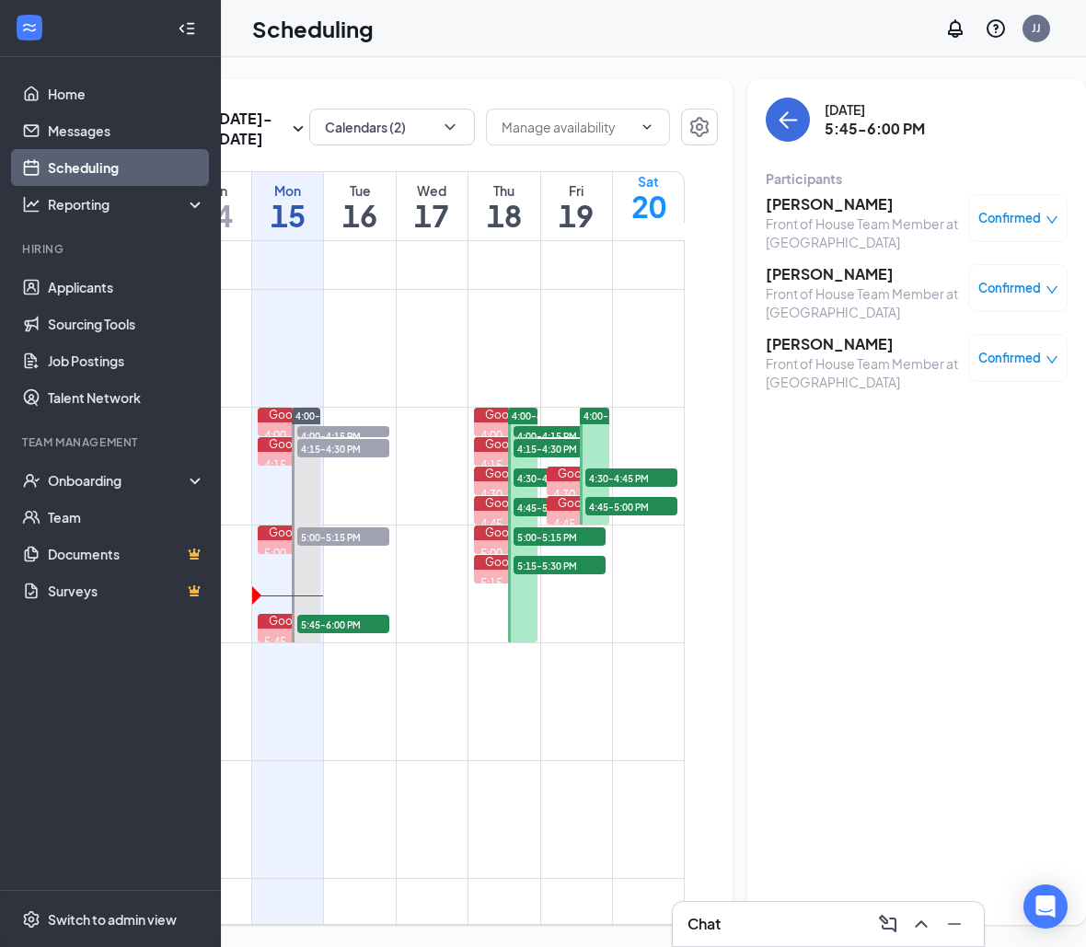
click at [847, 190] on div "[PERSON_NAME] Front of House Team Member at [GEOGRAPHIC_DATA] Confirmed [PERSON…" at bounding box center [917, 293] width 302 height 210
click at [766, 203] on h3 "[PERSON_NAME]" at bounding box center [862, 204] width 193 height 20
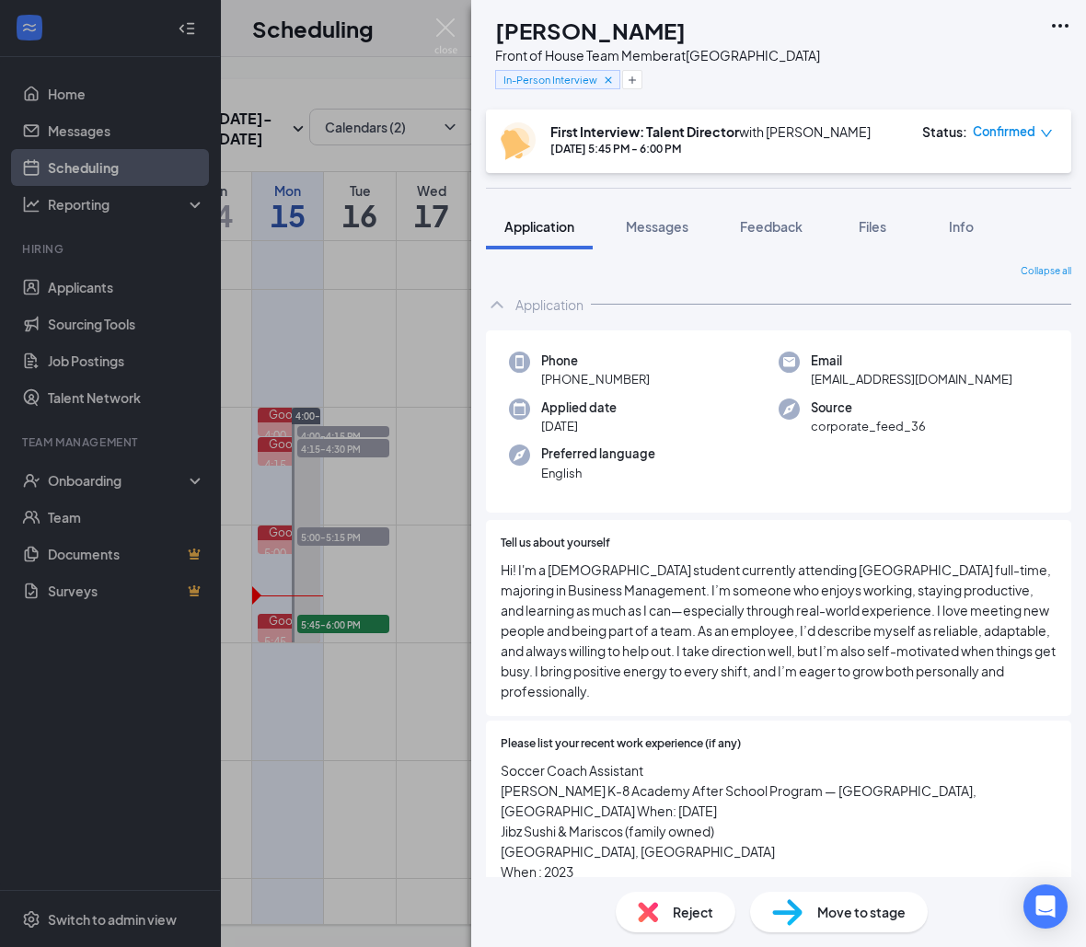
click at [350, 156] on div "[PERSON_NAME] Front of House Team Member at [GEOGRAPHIC_DATA] In-Person Intervi…" at bounding box center [543, 473] width 1086 height 947
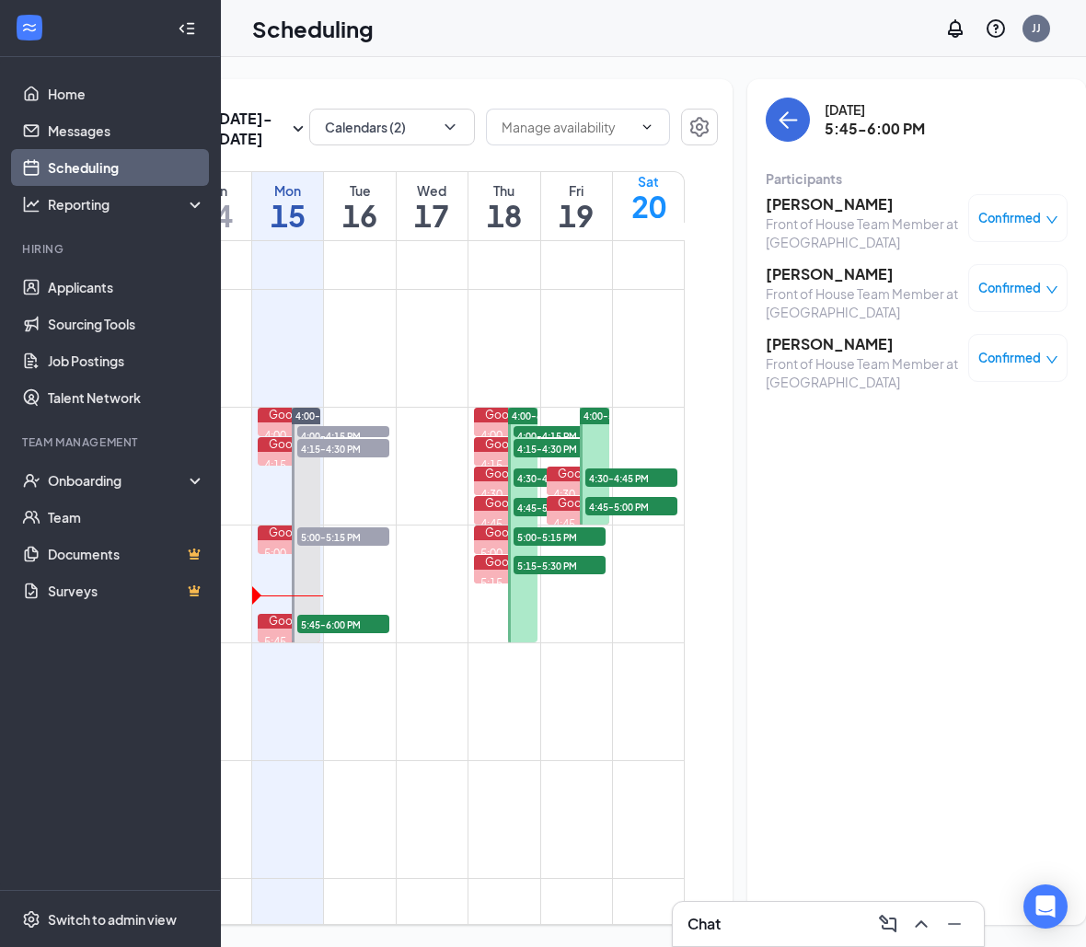
click at [818, 281] on h3 "[PERSON_NAME]" at bounding box center [862, 274] width 193 height 20
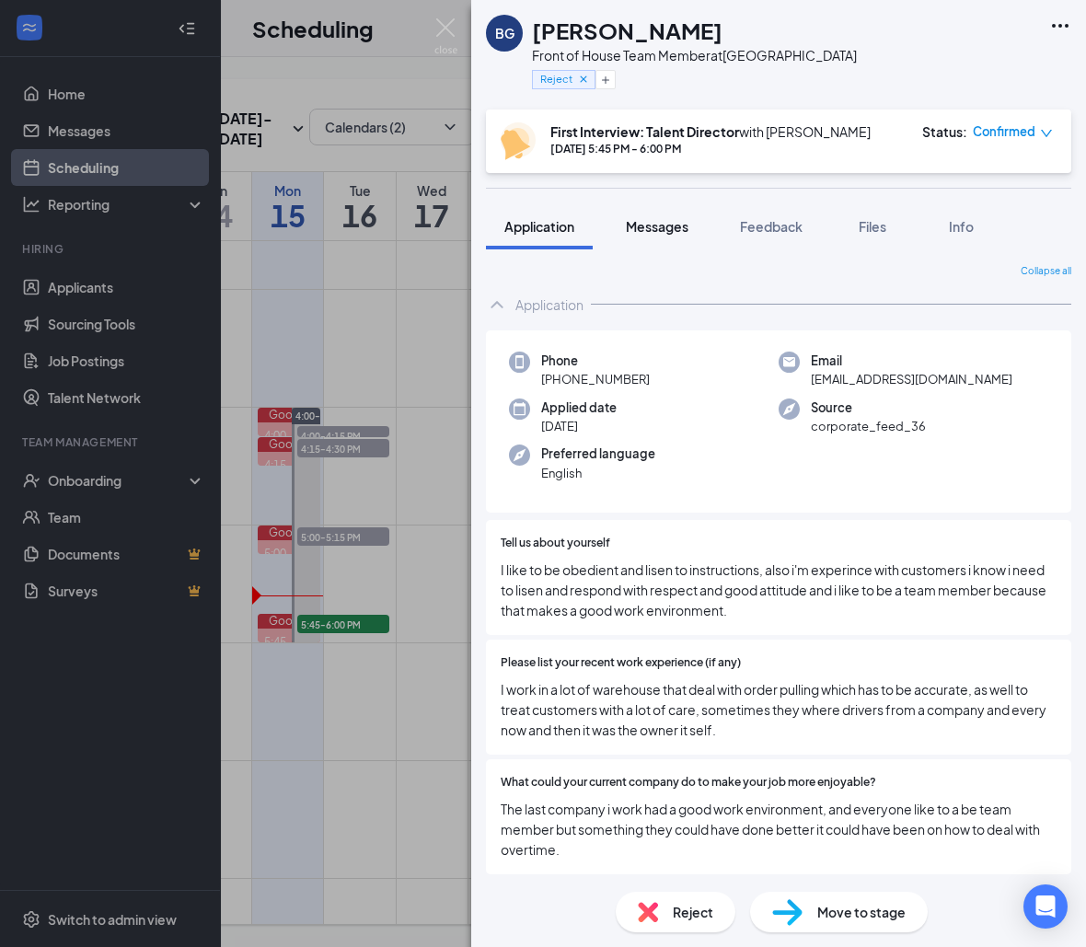
click at [699, 232] on button "Messages" at bounding box center [656, 226] width 99 height 46
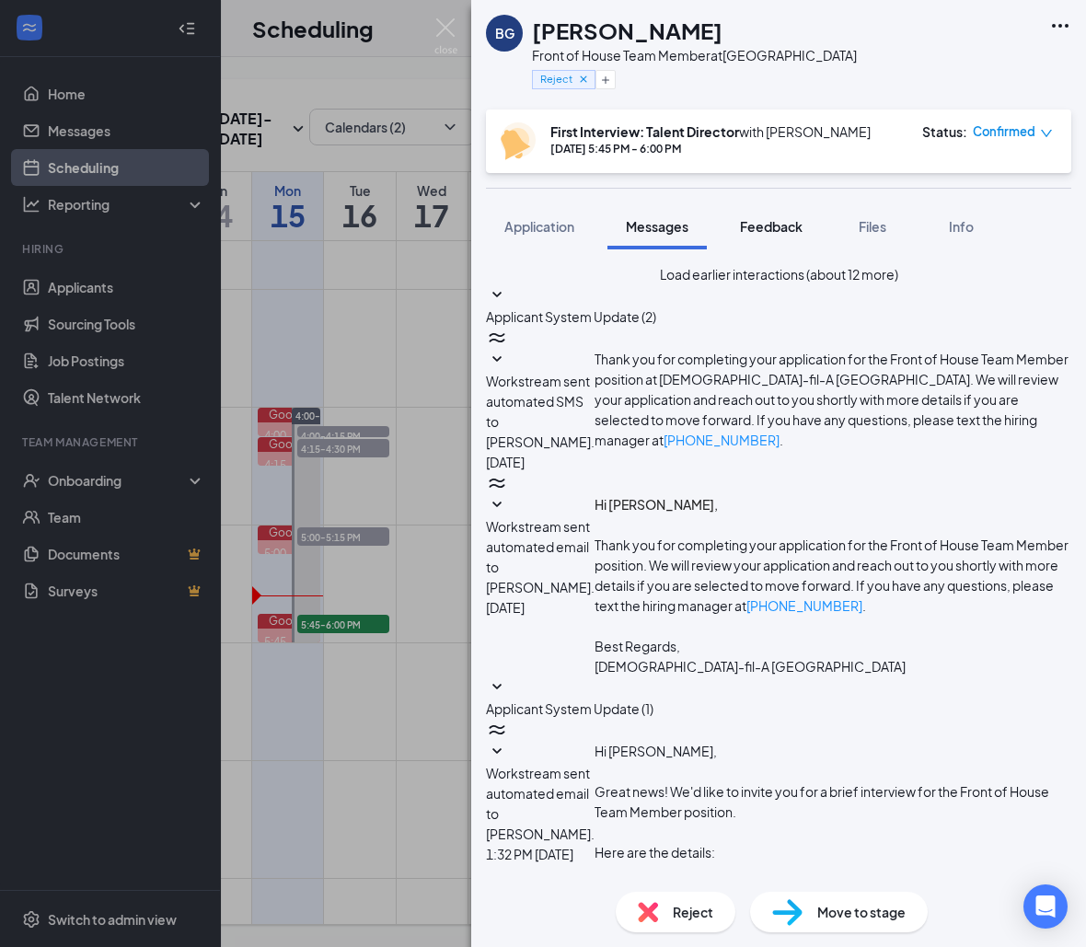
scroll to position [314, 0]
click at [774, 227] on span "Feedback" at bounding box center [771, 226] width 63 height 17
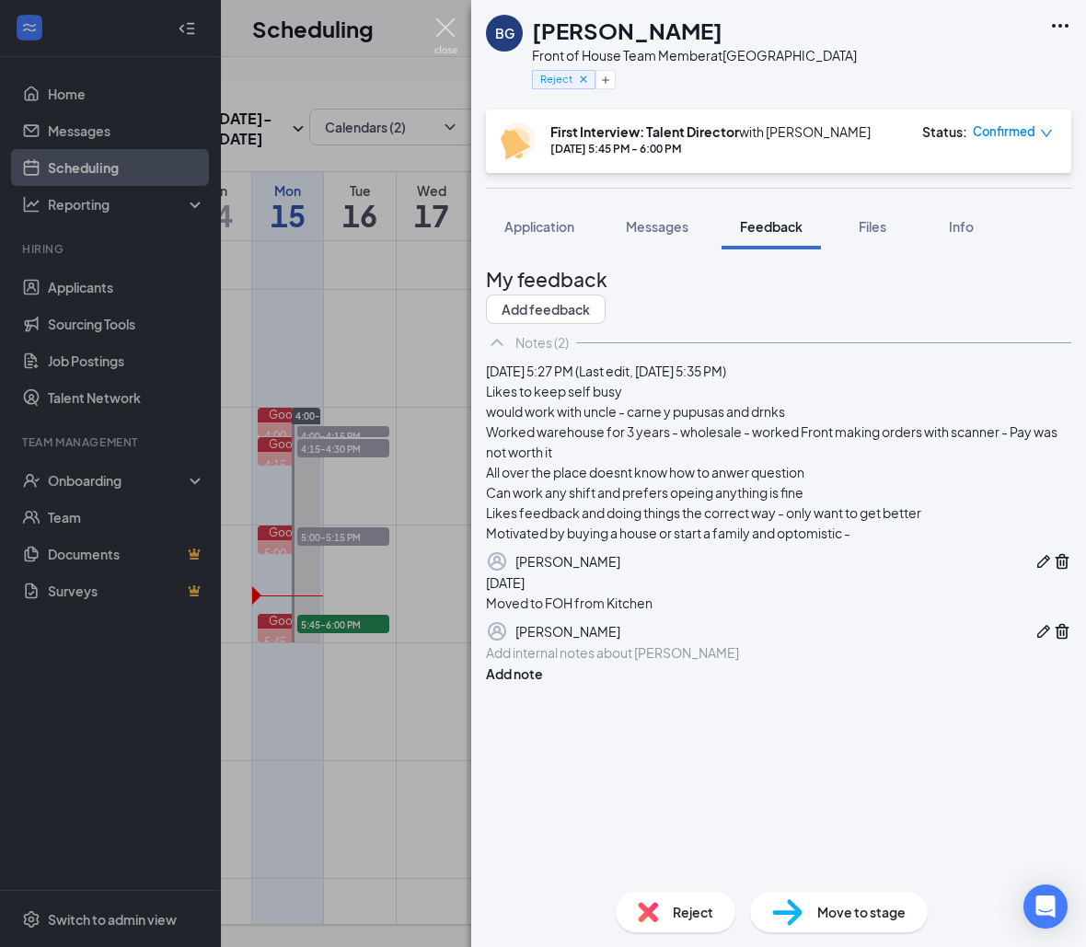
click at [437, 36] on img at bounding box center [445, 36] width 23 height 36
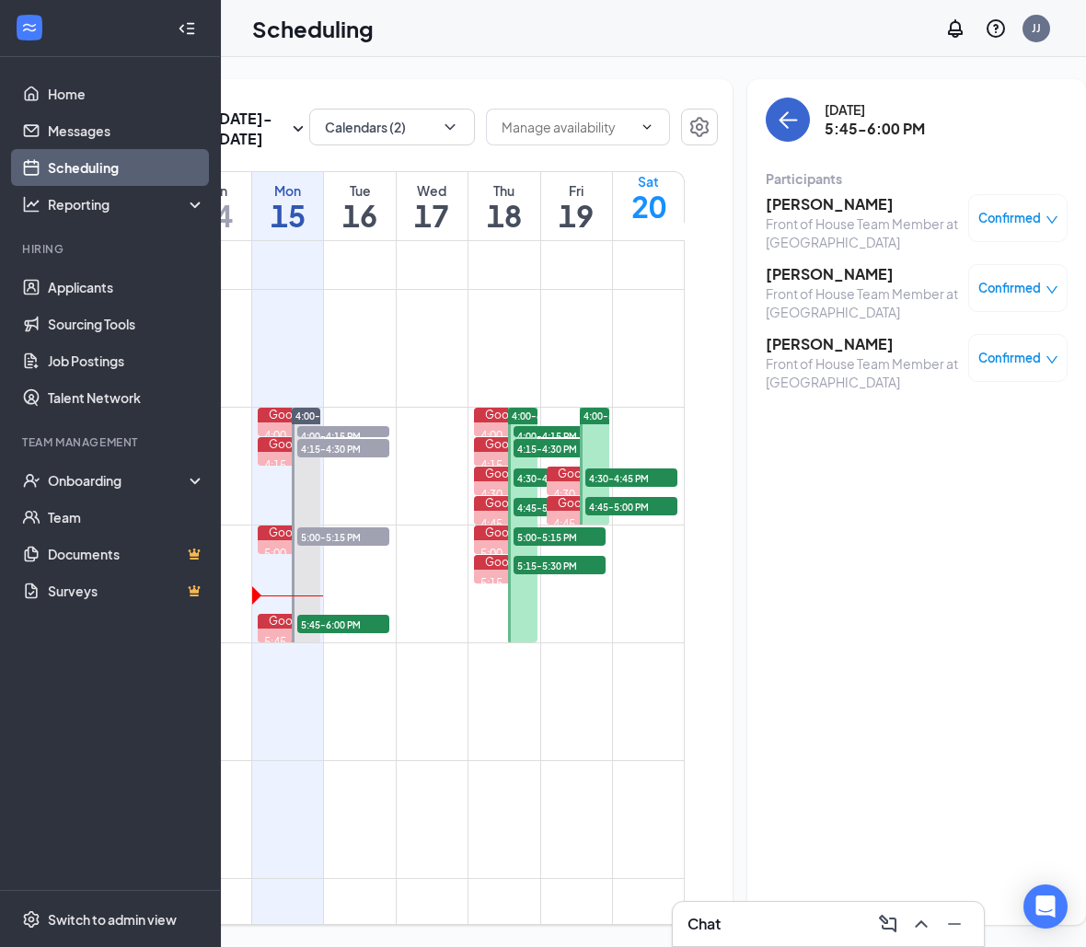
click at [768, 121] on button "back-button" at bounding box center [788, 120] width 44 height 44
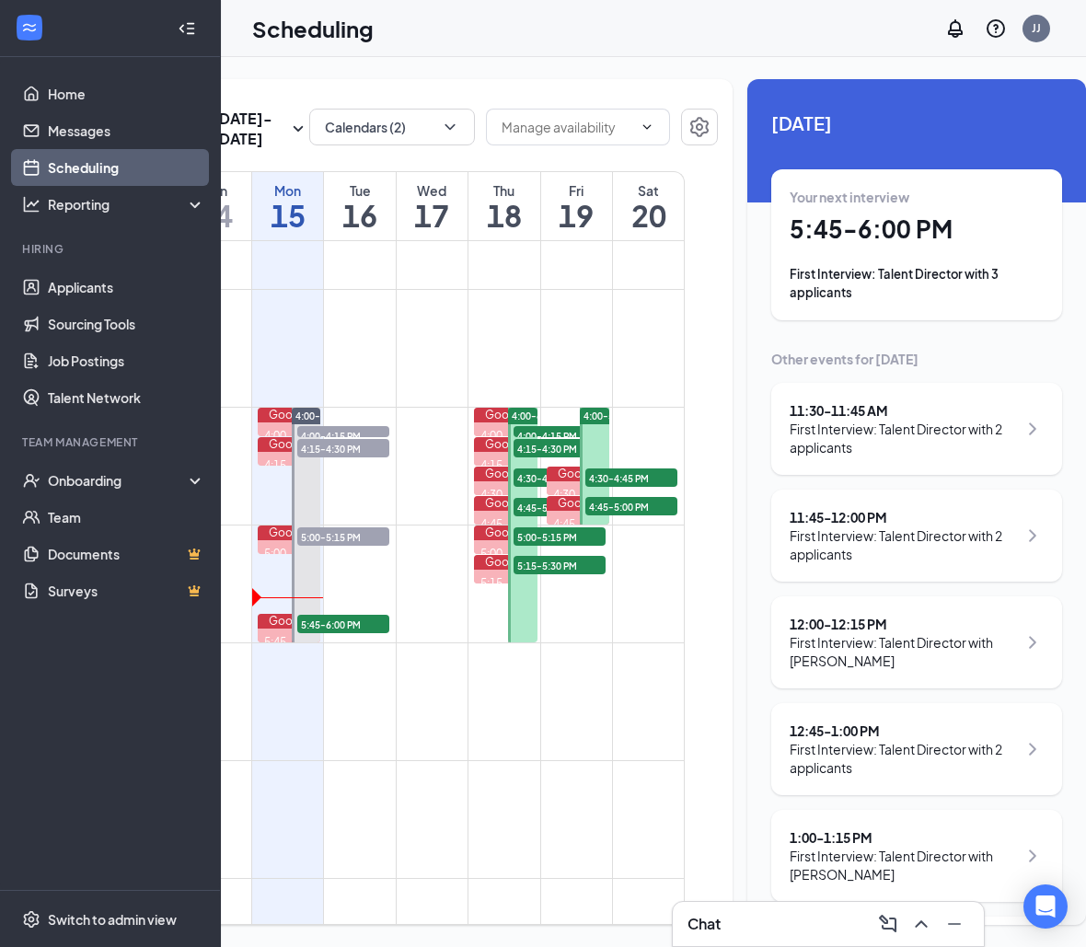
click at [856, 226] on h1 "5:45 - 6:00 PM" at bounding box center [916, 228] width 254 height 31
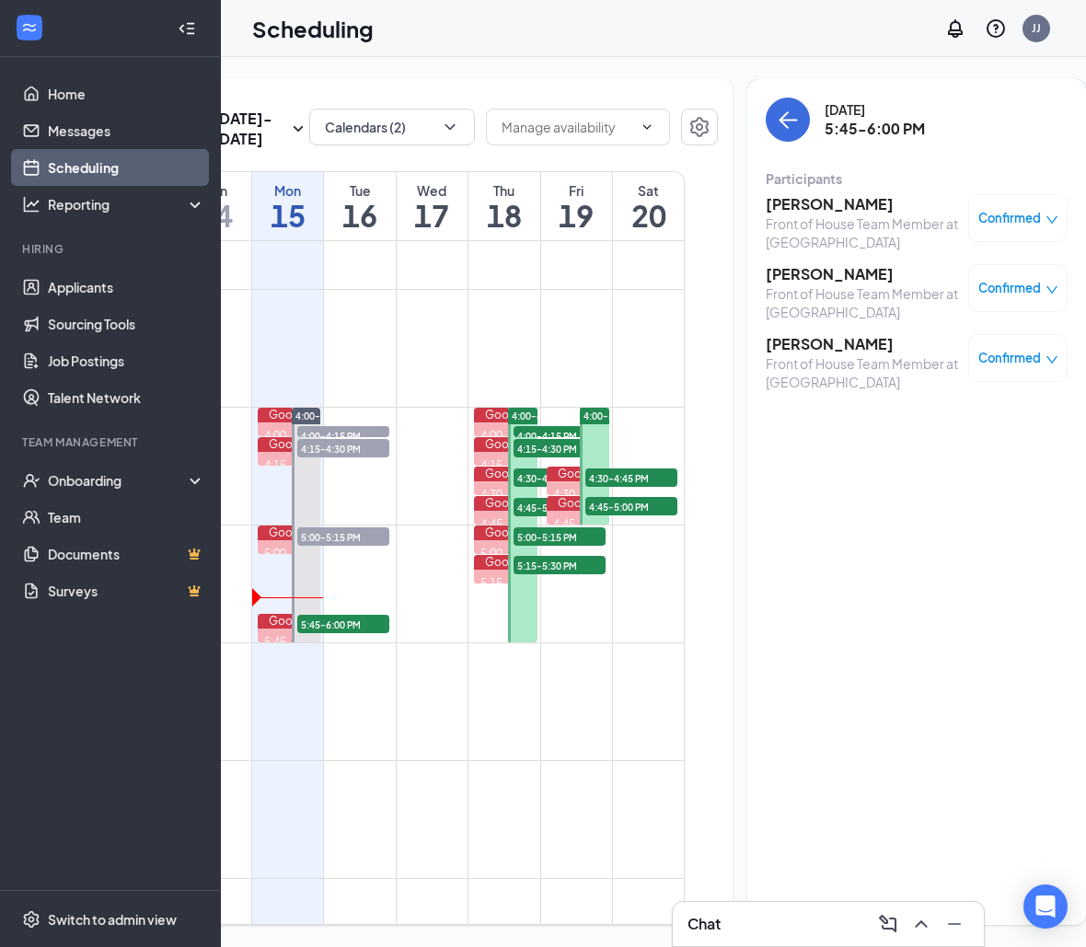
click at [783, 293] on div "Front of House Team Member at [GEOGRAPHIC_DATA]" at bounding box center [862, 302] width 193 height 37
click at [783, 279] on h3 "[PERSON_NAME]" at bounding box center [862, 274] width 193 height 20
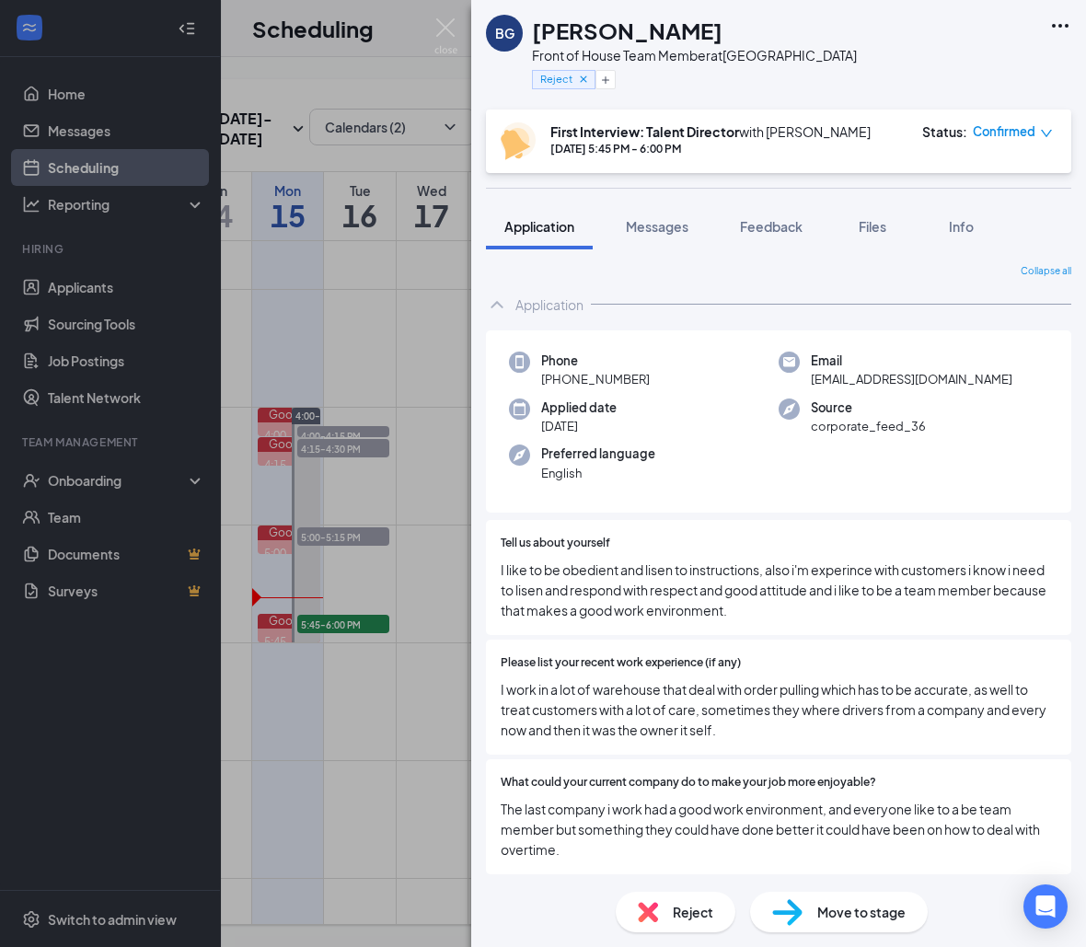
click at [431, 33] on div "BG [PERSON_NAME] Front of House Team Member at [GEOGRAPHIC_DATA] Reject First I…" at bounding box center [543, 473] width 1086 height 947
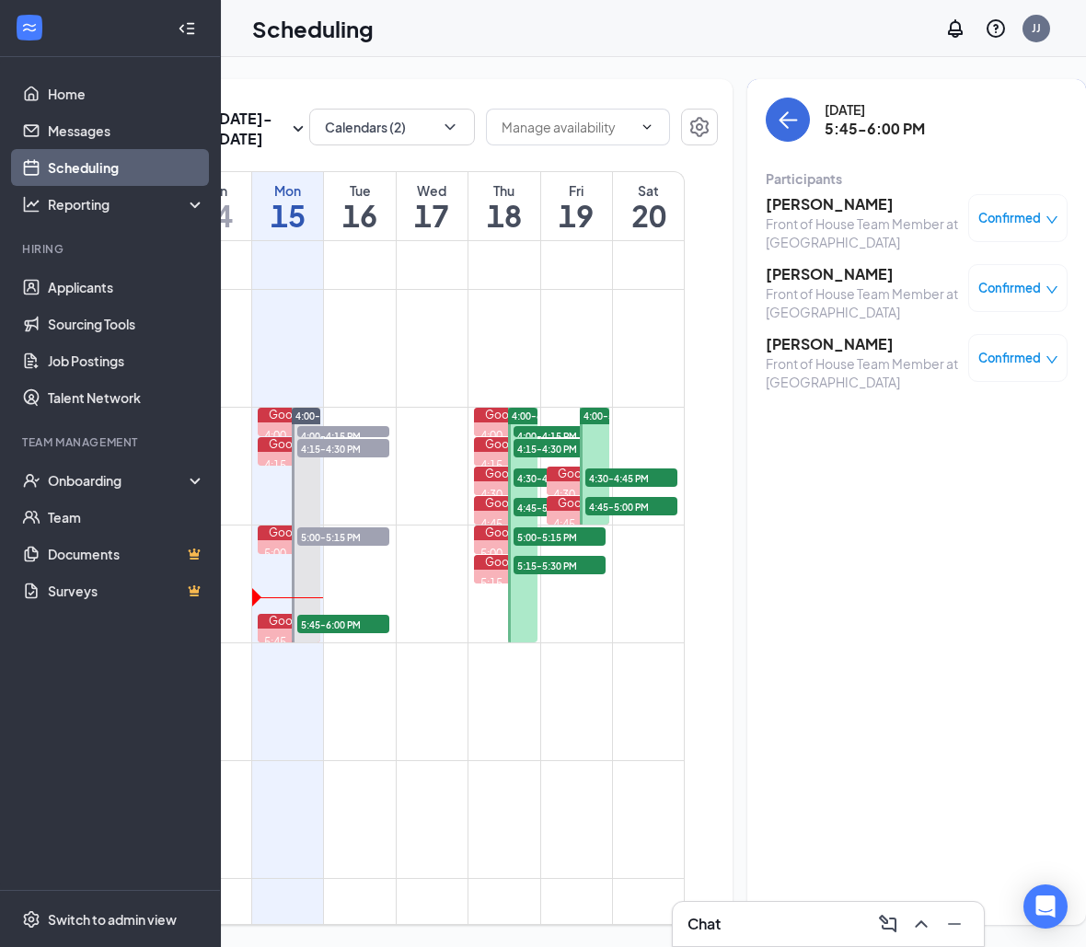
click at [859, 212] on h3 "[PERSON_NAME]" at bounding box center [862, 204] width 193 height 20
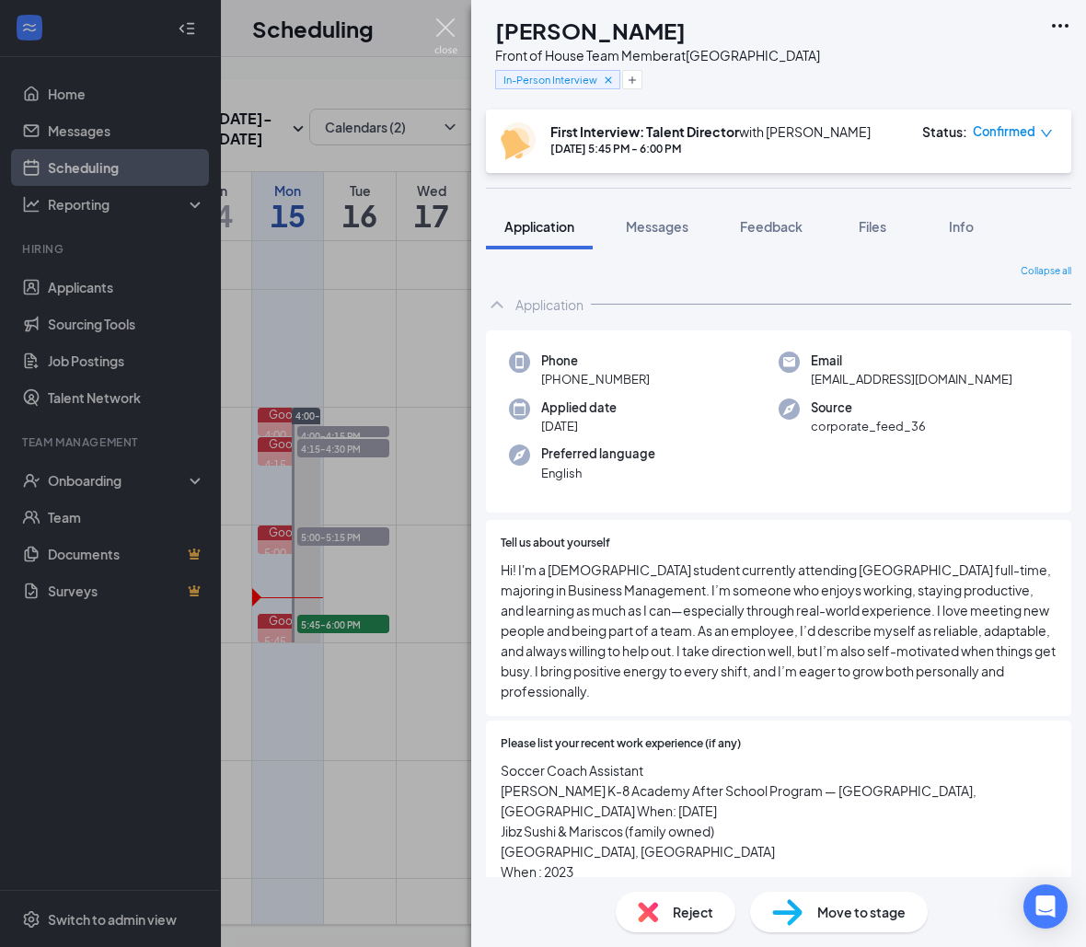
click at [443, 40] on img at bounding box center [445, 36] width 23 height 36
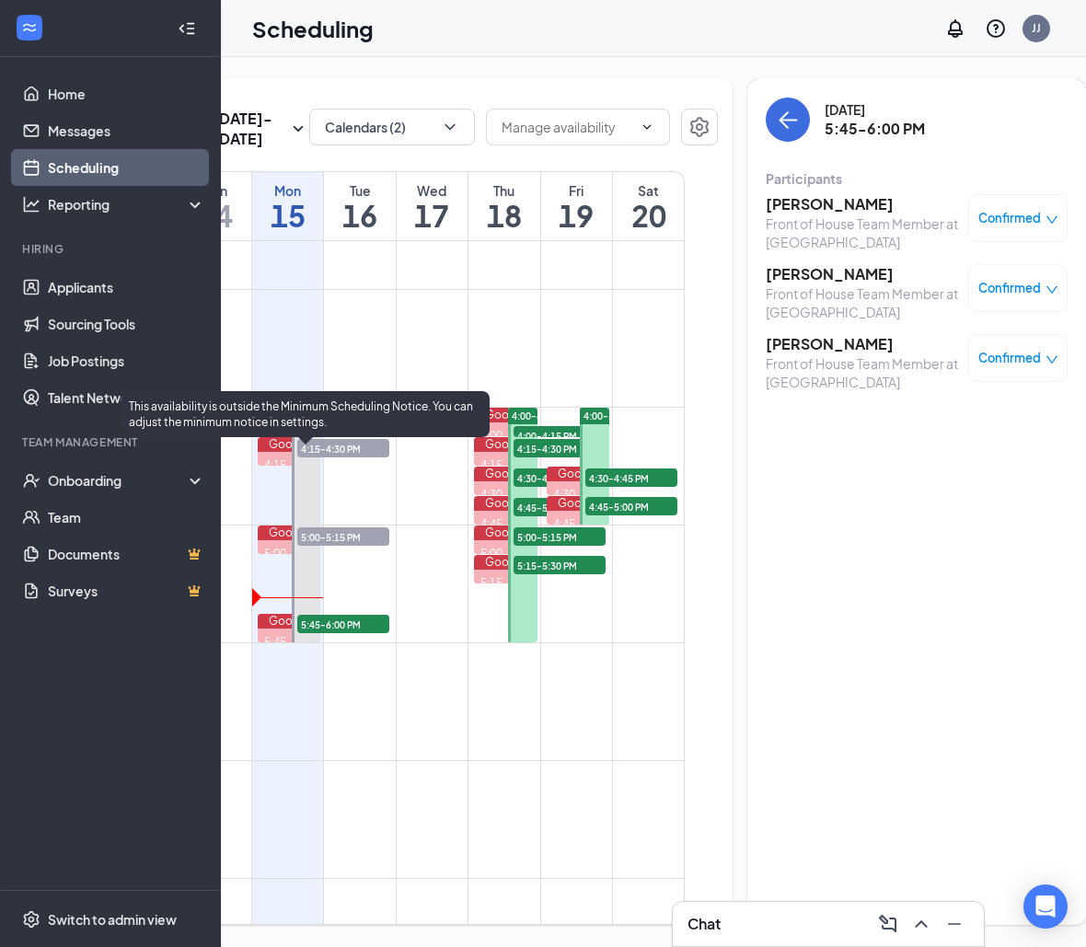
click at [348, 633] on span "5:45-6:00 PM" at bounding box center [343, 624] width 92 height 18
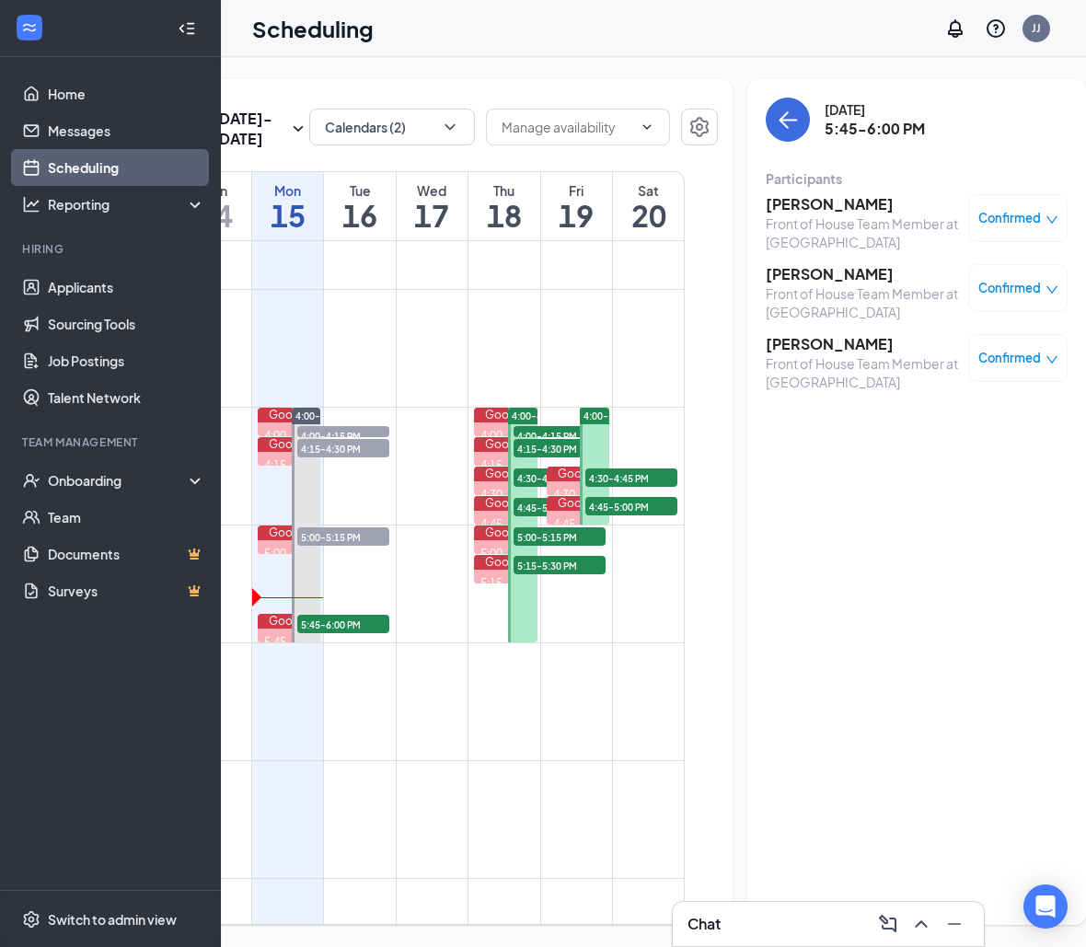
click at [814, 281] on h3 "[PERSON_NAME]" at bounding box center [862, 274] width 193 height 20
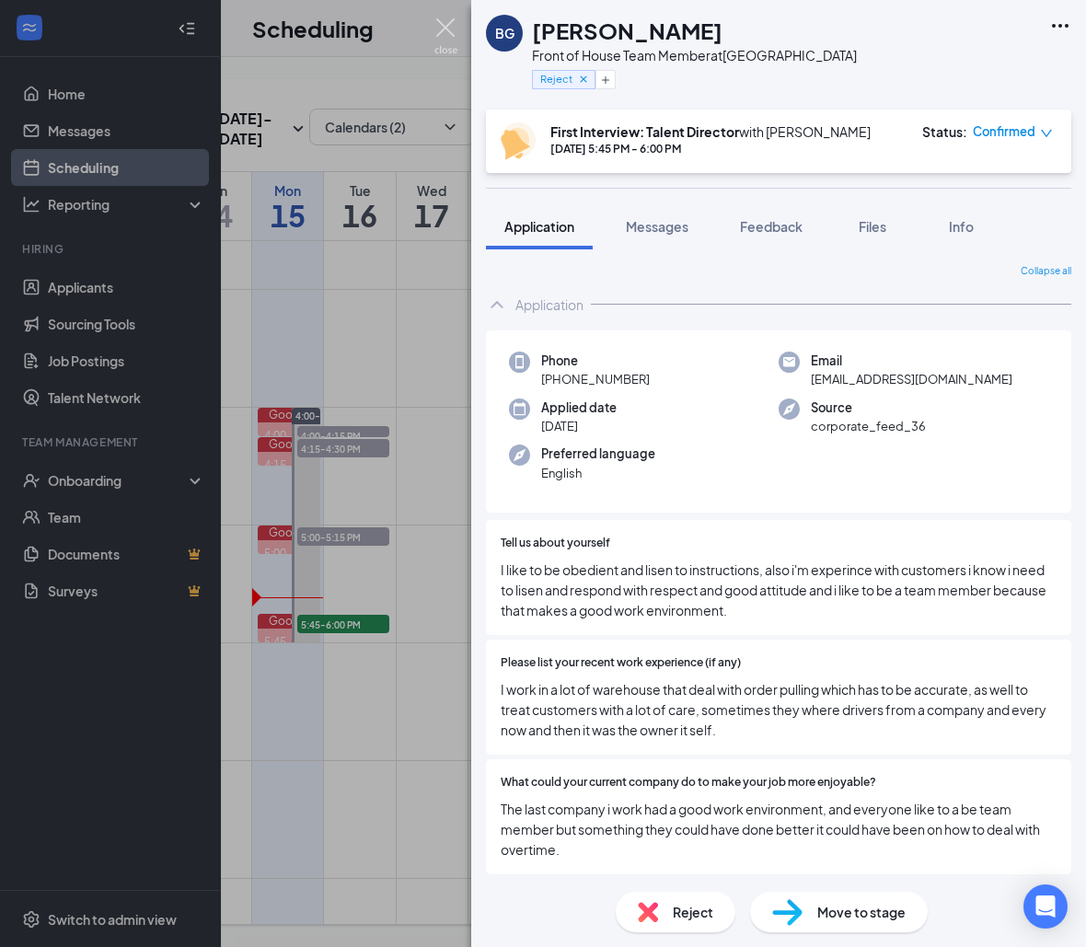
click at [442, 48] on img at bounding box center [445, 36] width 23 height 36
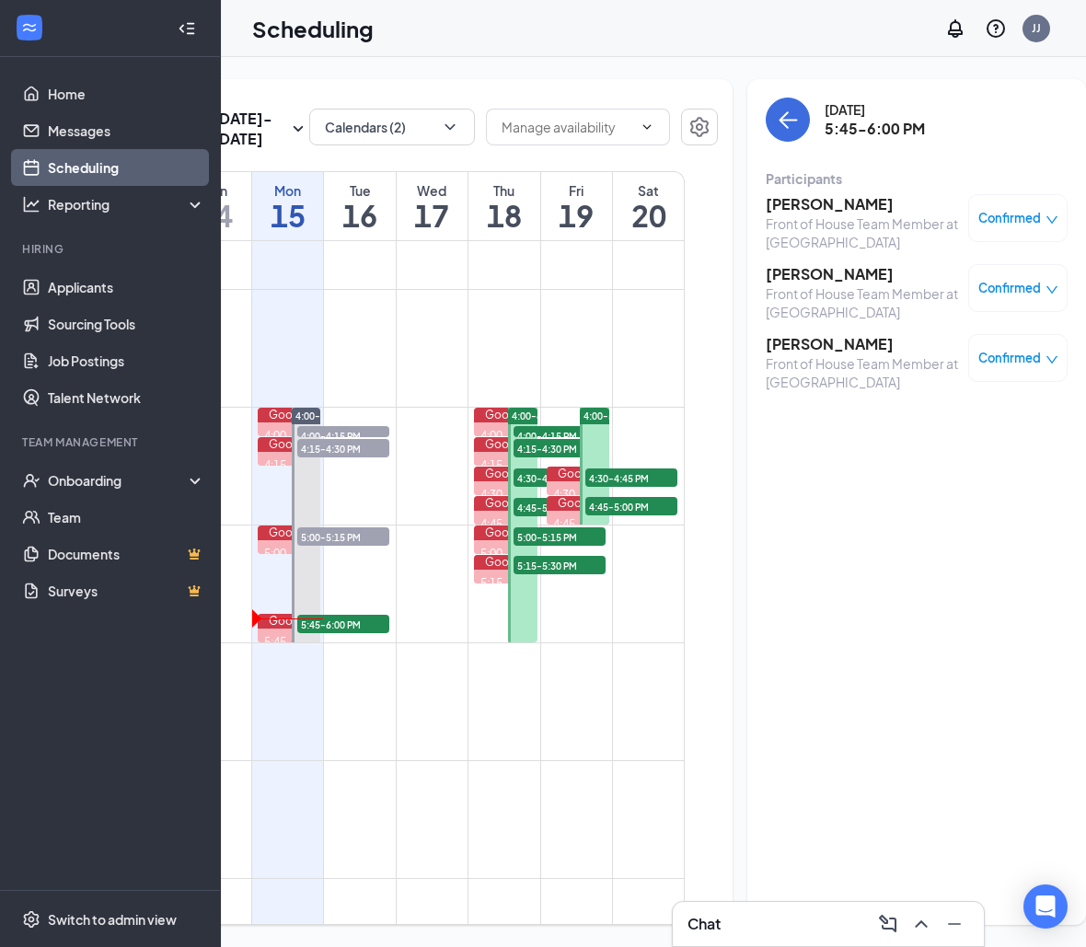
click at [829, 213] on h3 "[PERSON_NAME]" at bounding box center [862, 204] width 193 height 20
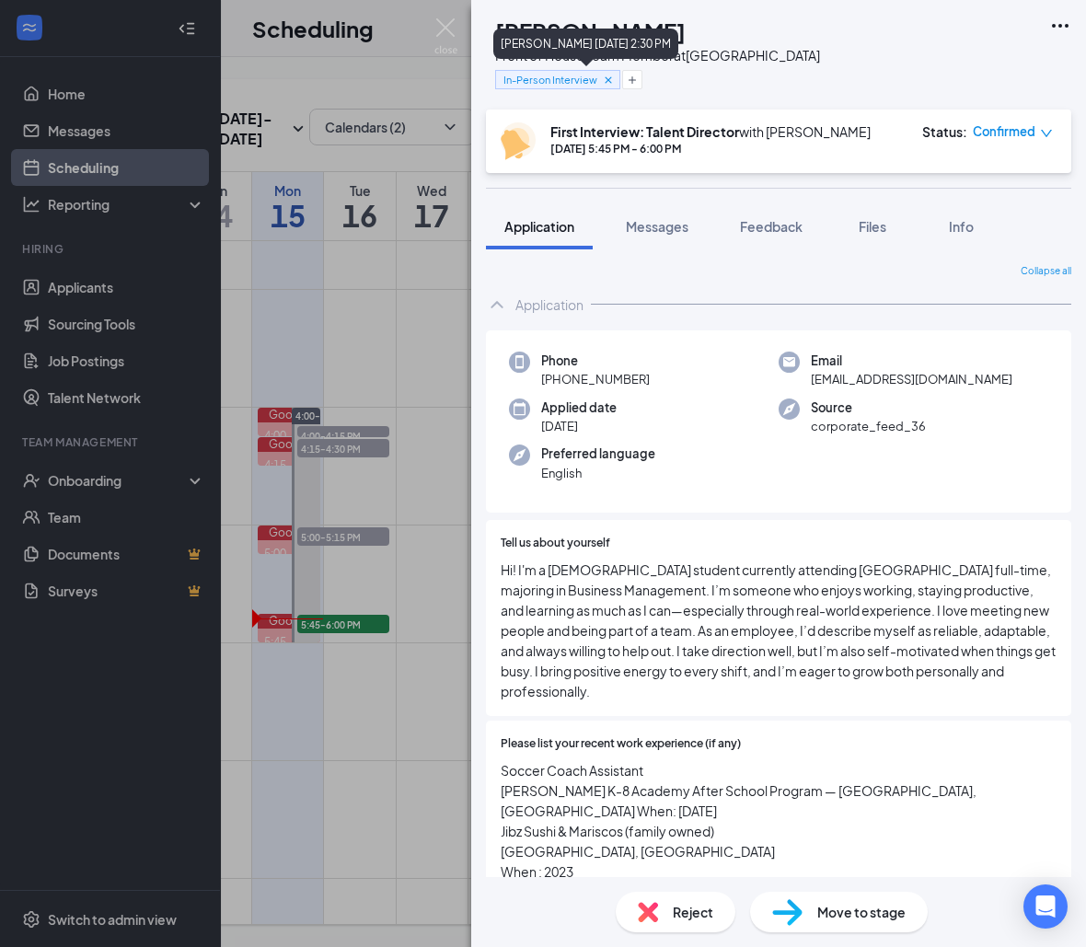
click at [615, 75] on icon "Cross" at bounding box center [608, 80] width 13 height 13
click at [752, 230] on span "Feedback" at bounding box center [771, 226] width 63 height 17
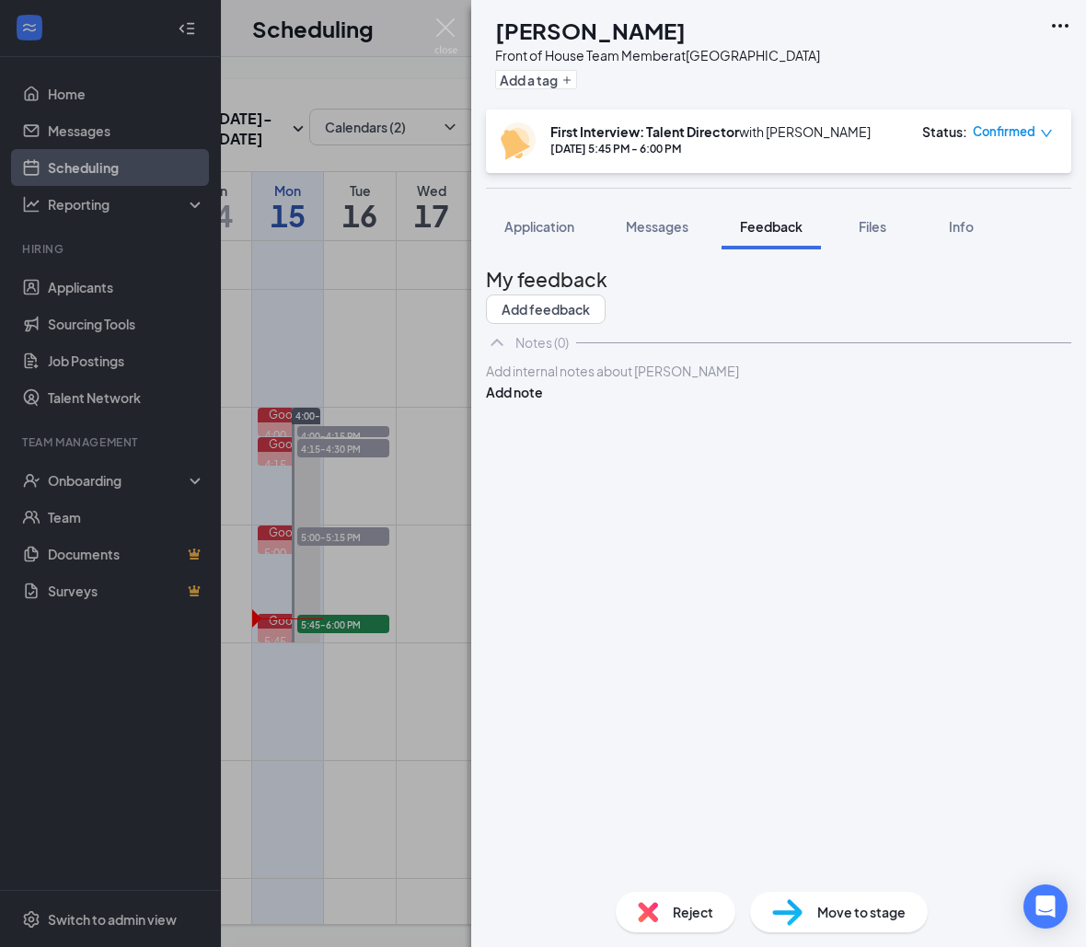
click at [676, 381] on div at bounding box center [778, 371] width 583 height 19
click at [1040, 397] on div "CSULB Add note" at bounding box center [778, 381] width 585 height 41
click at [543, 402] on button "Add note" at bounding box center [514, 392] width 57 height 20
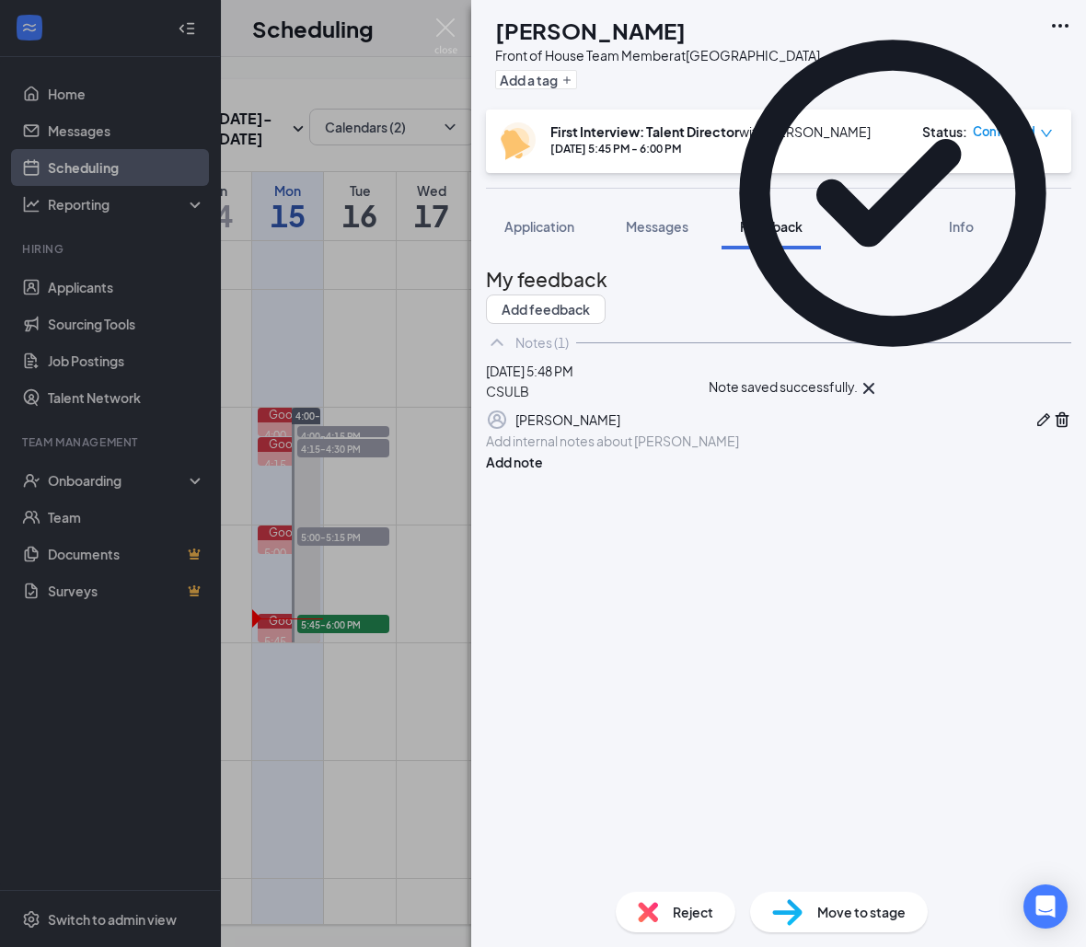
click at [1034, 431] on button "button" at bounding box center [1043, 420] width 18 height 22
click at [871, 442] on div "CSULB Cancel Save" at bounding box center [778, 416] width 585 height 51
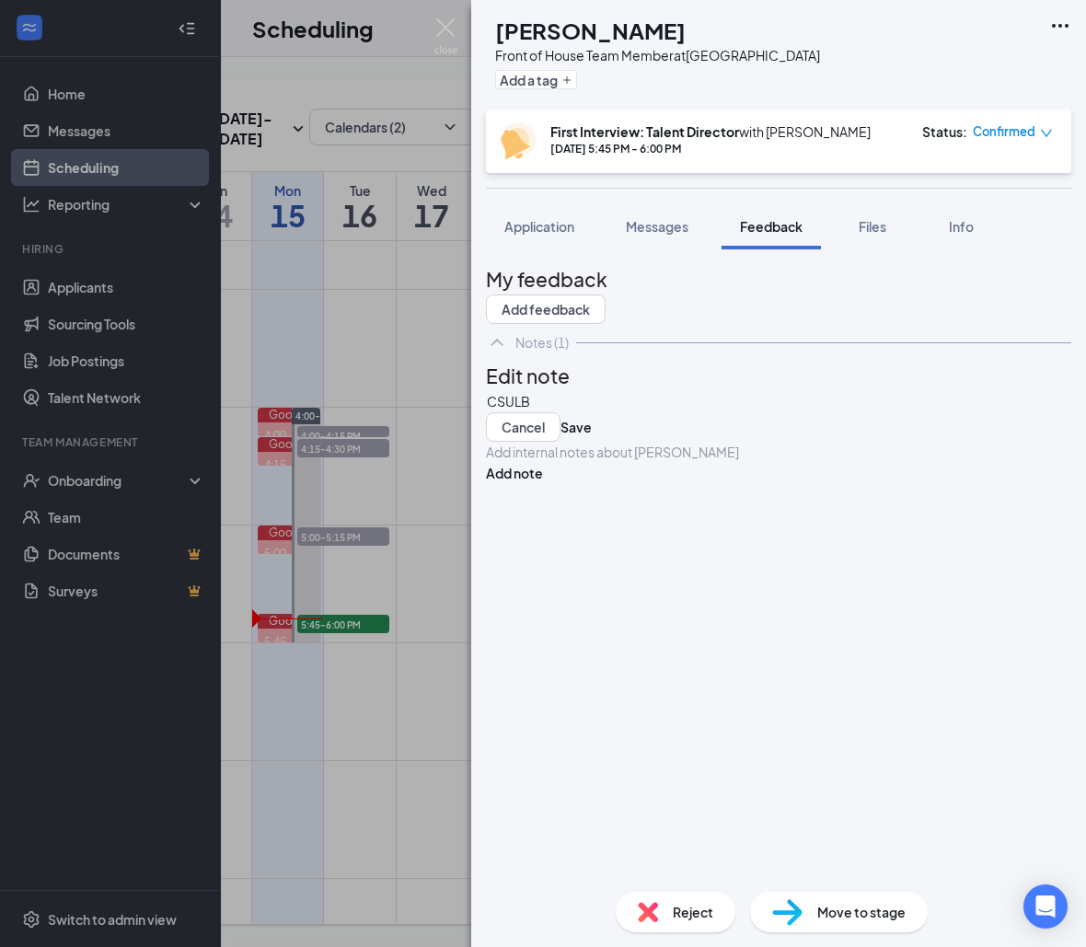
click at [847, 411] on div "CSULB" at bounding box center [778, 401] width 583 height 19
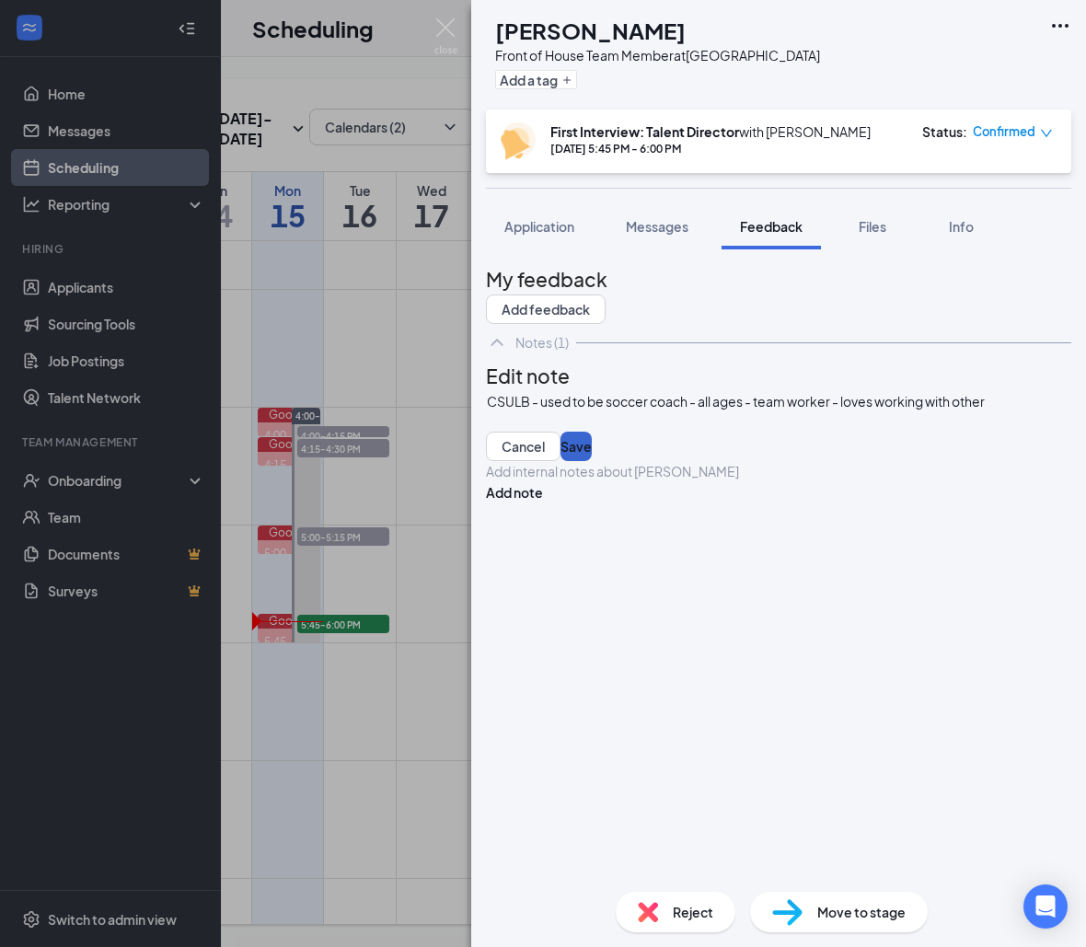
click at [592, 461] on button "Save" at bounding box center [575, 446] width 31 height 29
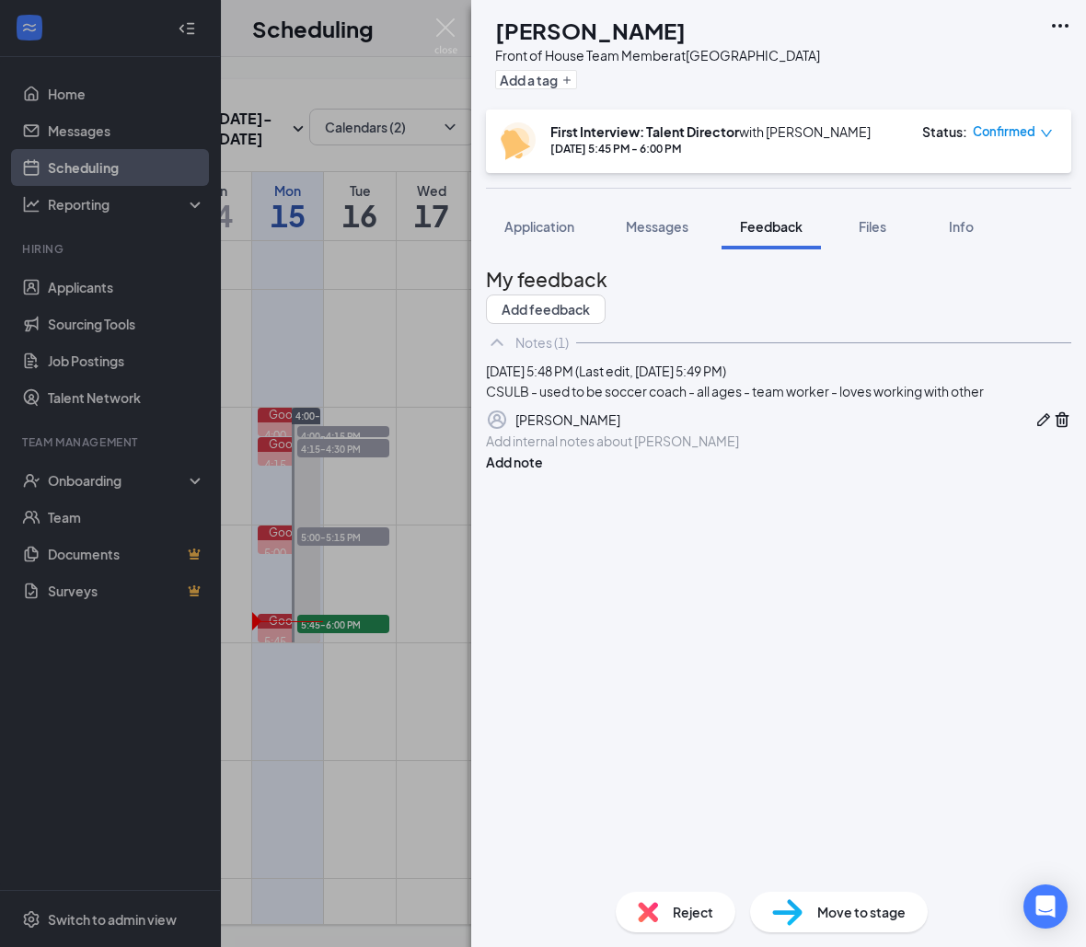
click at [1034, 431] on button "button" at bounding box center [1043, 420] width 18 height 22
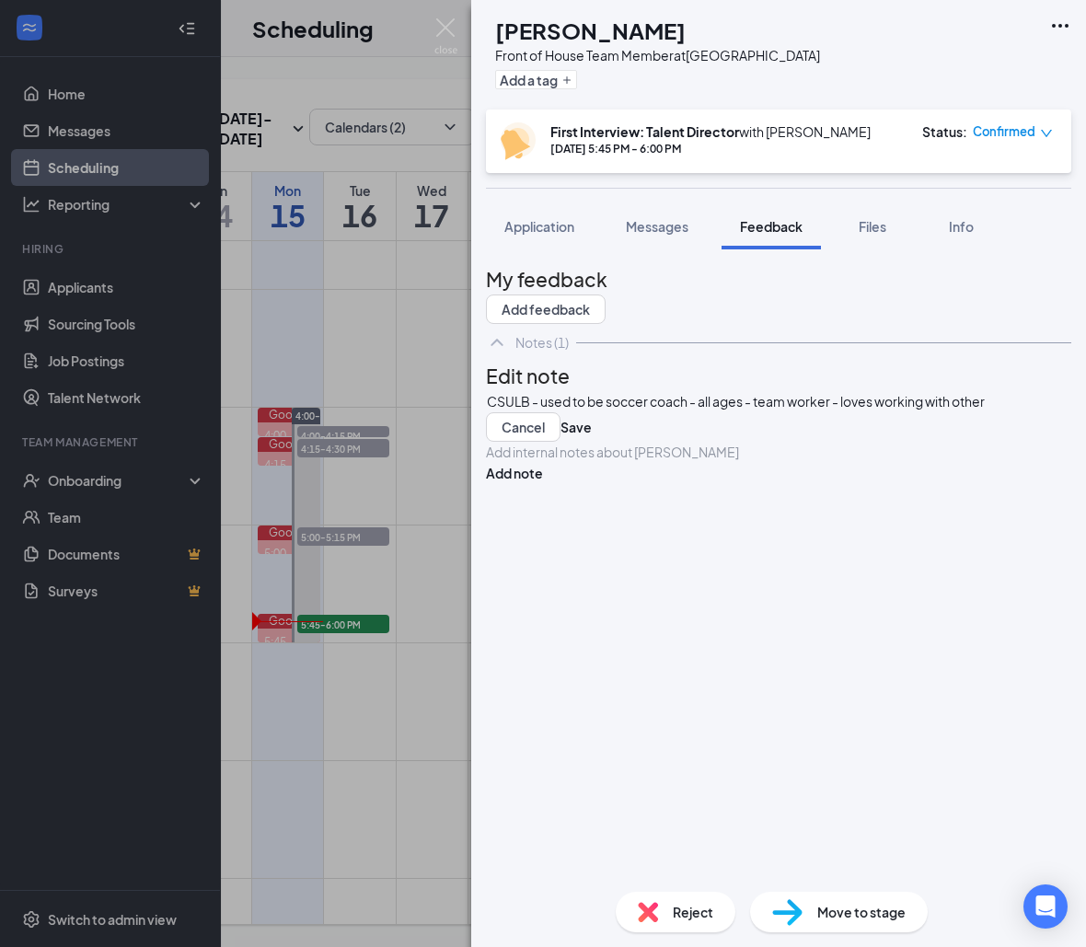
click at [574, 411] on div "CSULB - used to be soccer coach - all ages - team worker - loves working with o…" at bounding box center [778, 401] width 583 height 19
click at [534, 411] on div "CSULB - used to be soccer coach - all ages - team worker - loves working with o…" at bounding box center [778, 401] width 583 height 19
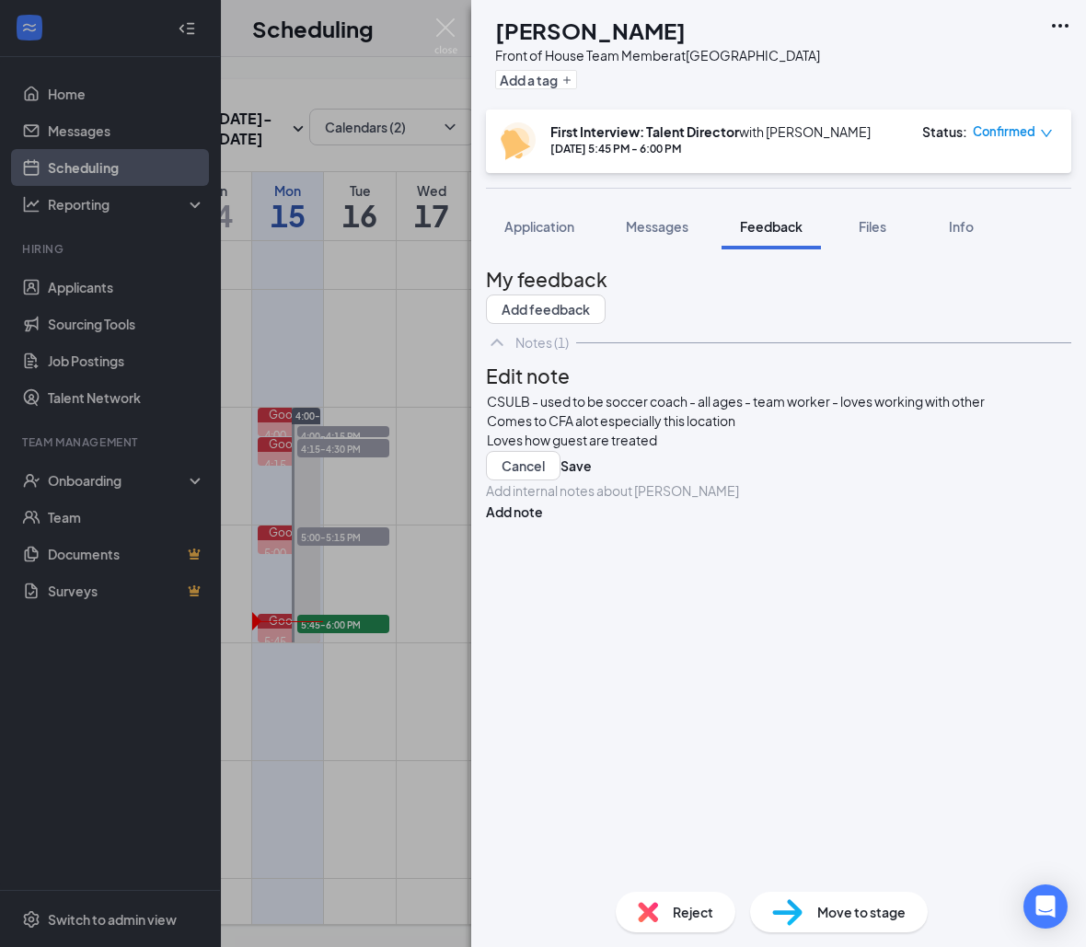
click at [611, 480] on div "CSULB - used to be soccer coach - all ages - team worker - loves working with o…" at bounding box center [778, 435] width 585 height 89
click at [592, 480] on button "Save" at bounding box center [575, 465] width 31 height 29
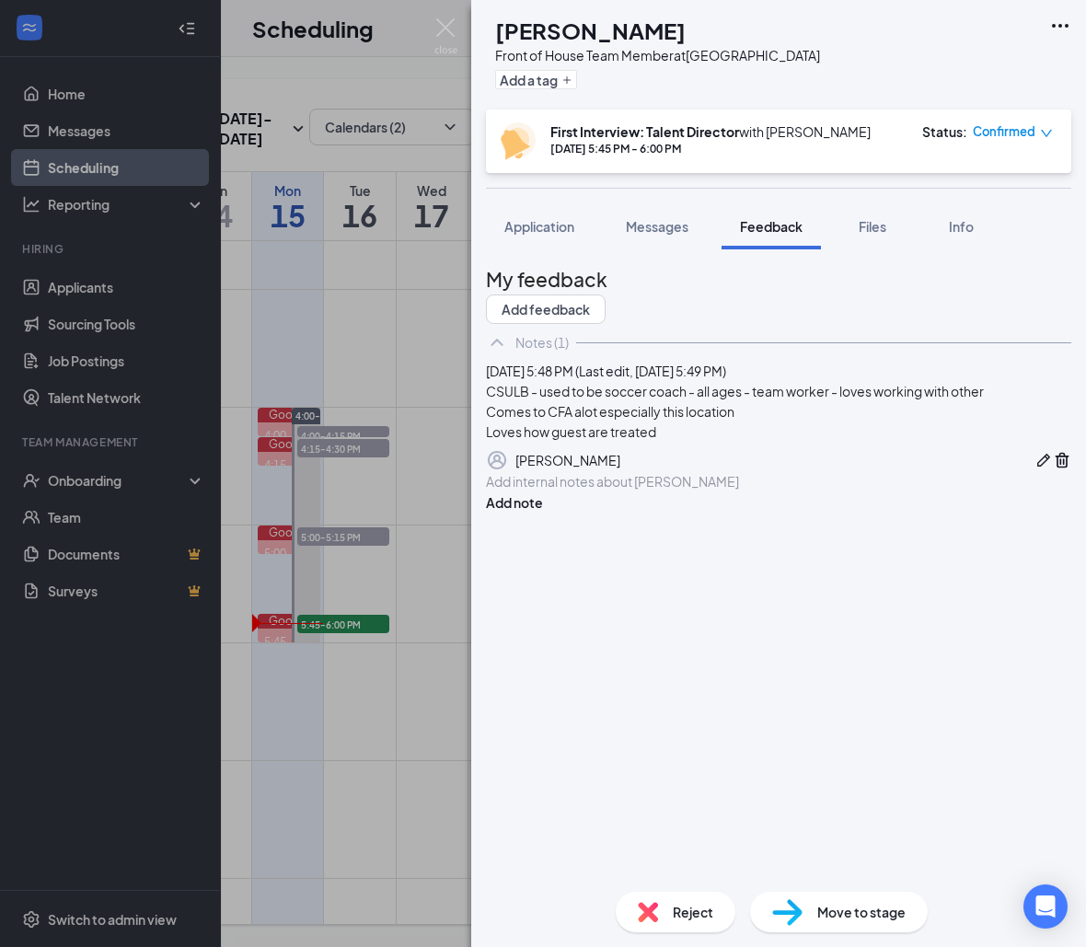
click at [1034, 471] on button "button" at bounding box center [1043, 460] width 18 height 22
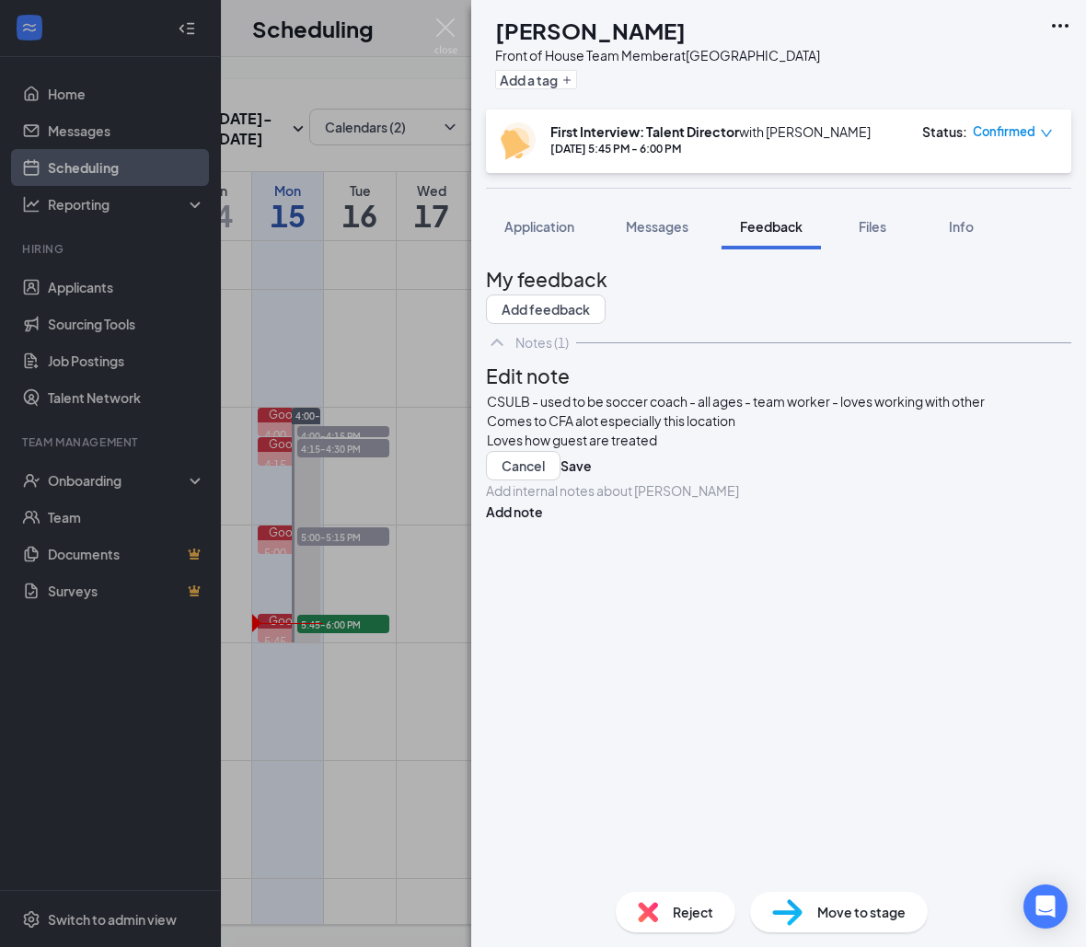
click at [764, 450] on div "Loves how guest are treated" at bounding box center [778, 440] width 583 height 19
click at [592, 500] on button "Save" at bounding box center [575, 484] width 31 height 29
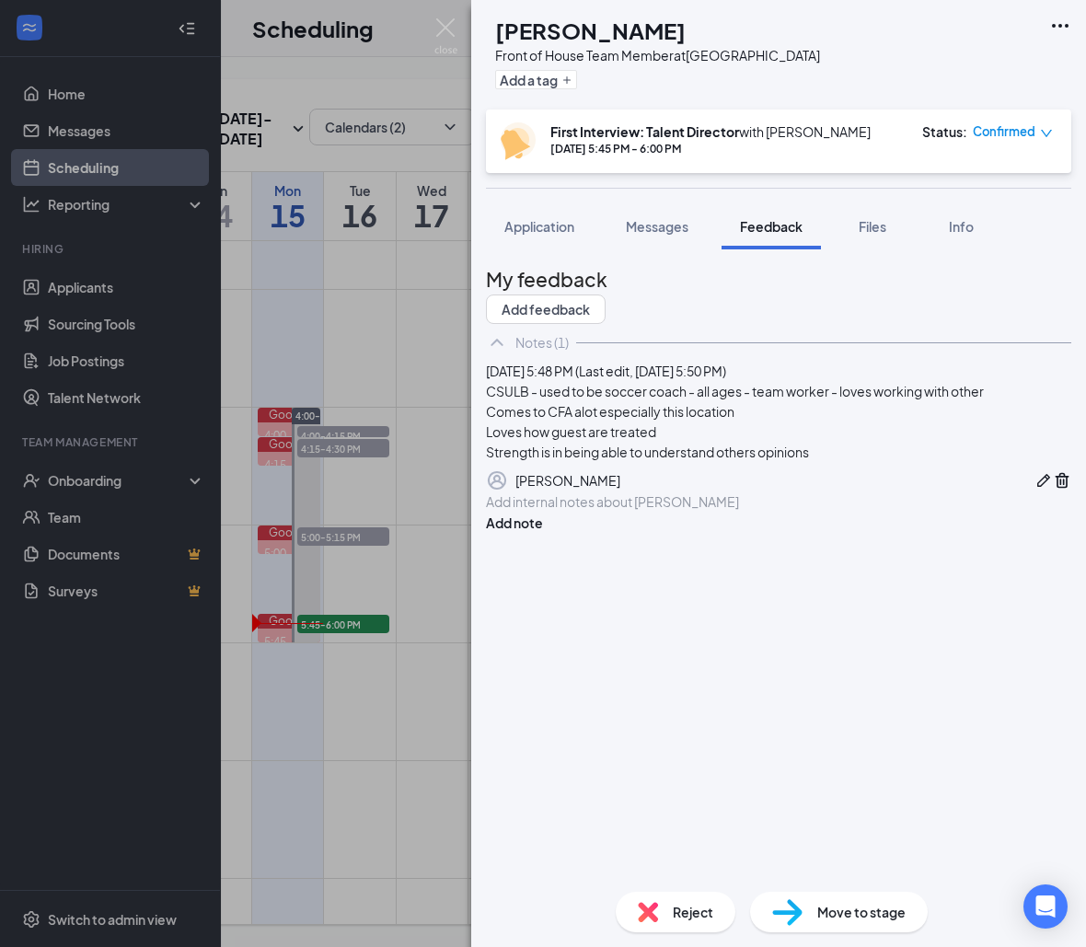
click at [1034, 490] on icon "Pen" at bounding box center [1043, 480] width 18 height 18
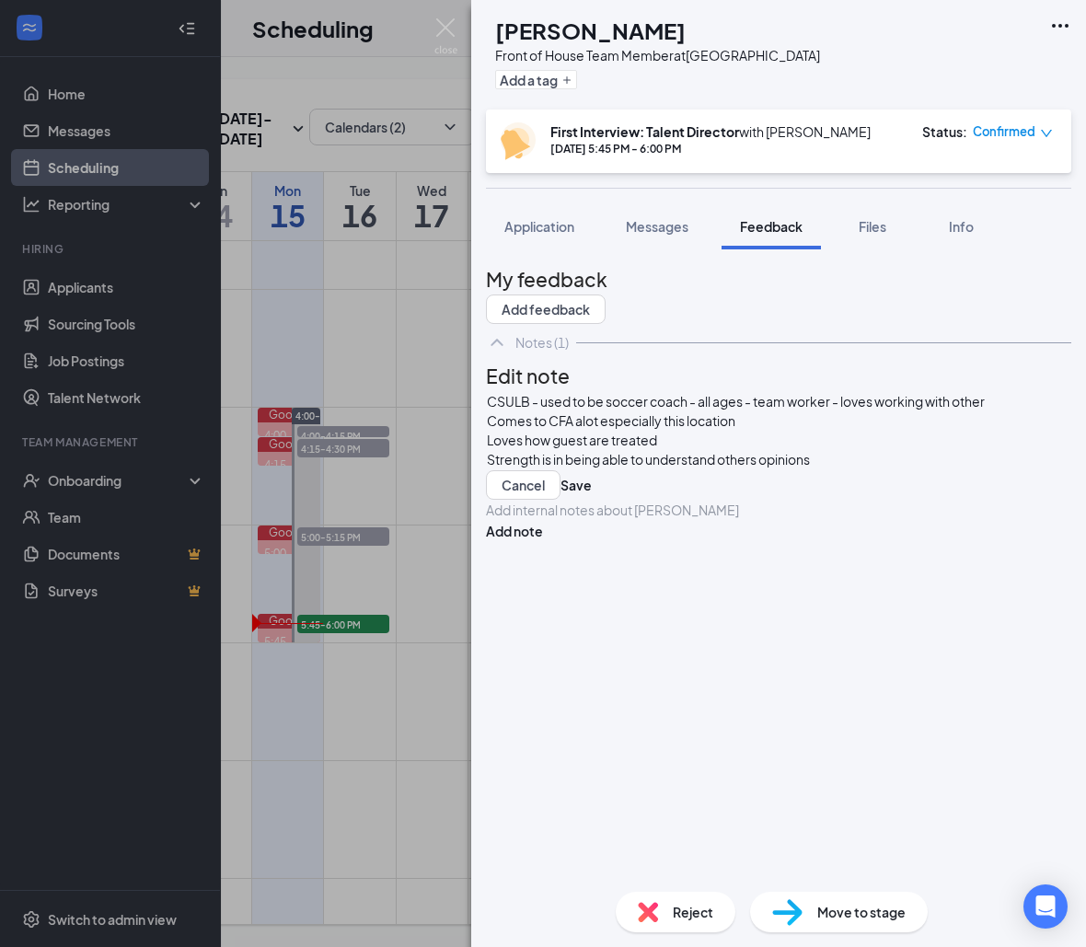
click at [870, 469] on div "Strength is in being able to understand others opinions" at bounding box center [778, 459] width 583 height 19
click at [625, 538] on div "CSULB - used to be soccer coach - all ages - team worker - loves working with o…" at bounding box center [778, 464] width 585 height 147
click at [592, 538] on button "Save" at bounding box center [575, 523] width 31 height 29
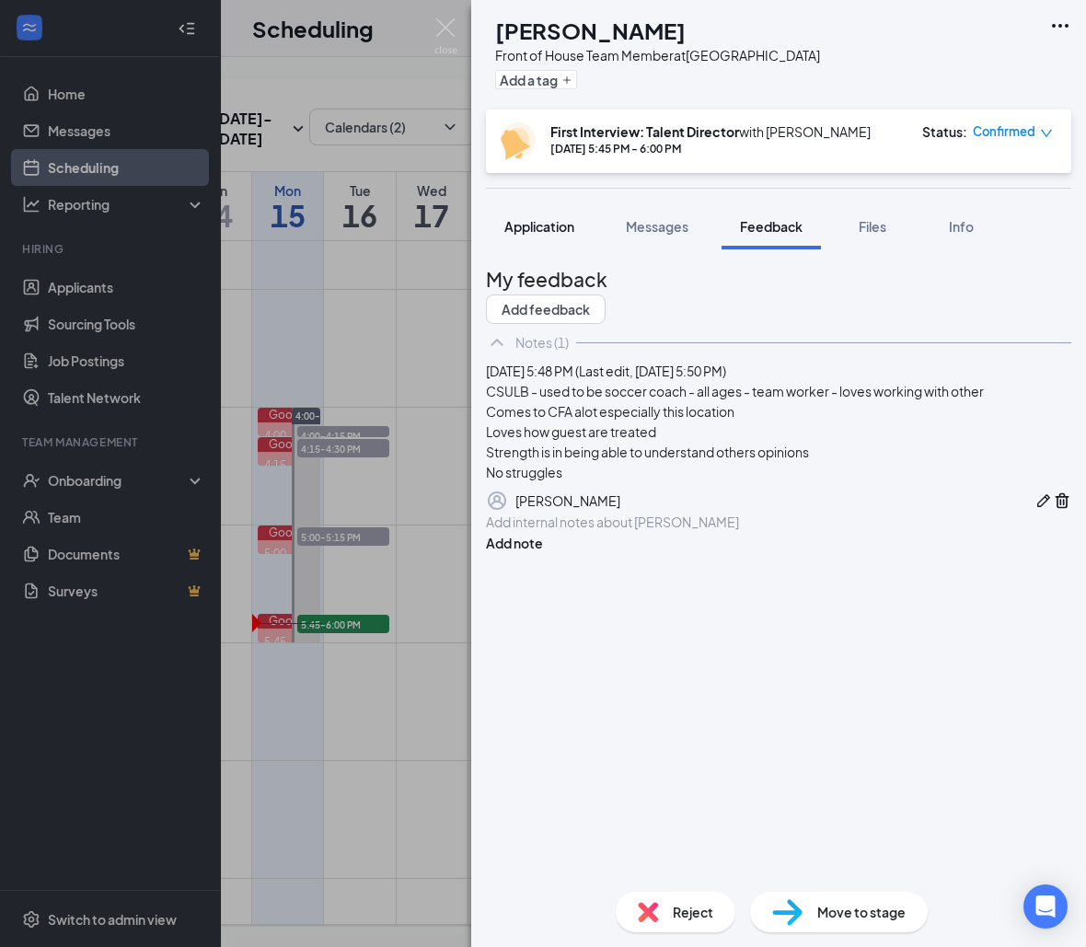
click at [579, 241] on button "Application" at bounding box center [539, 226] width 107 height 46
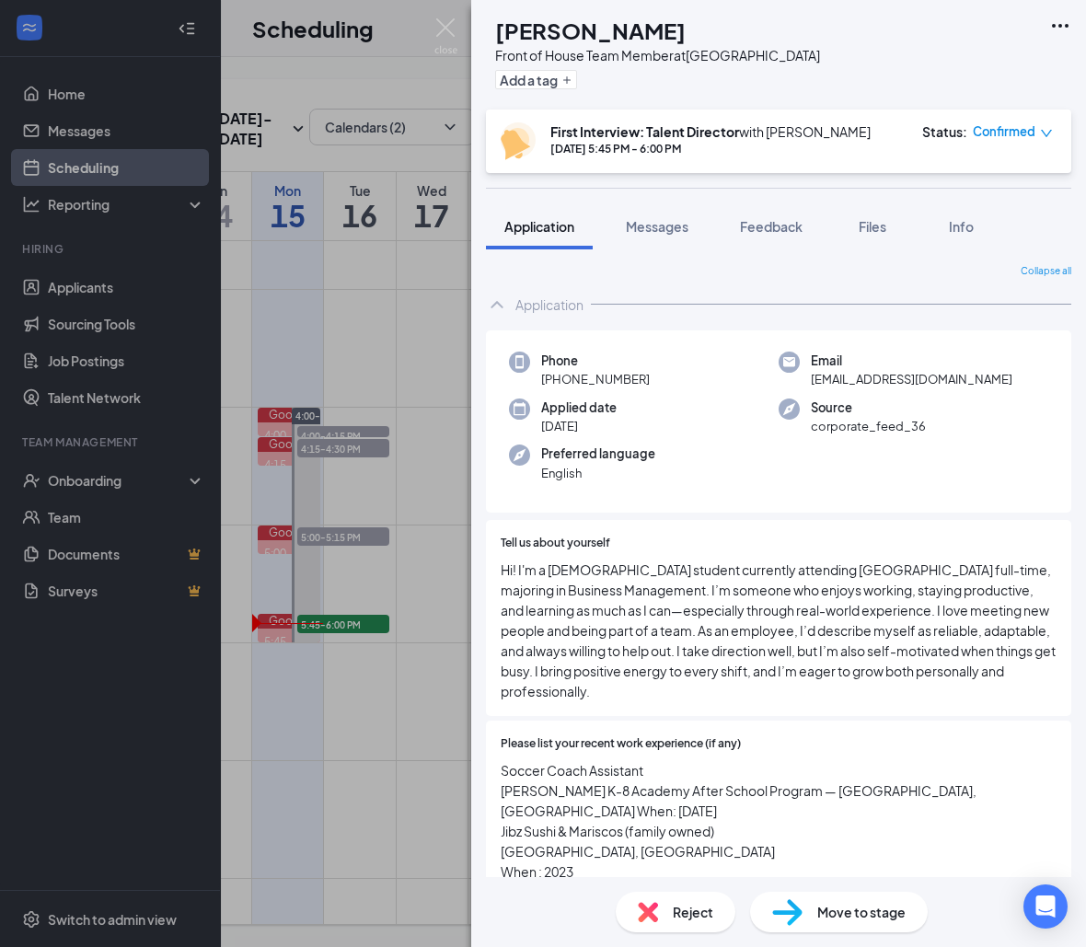
click at [813, 255] on div "Collapse all Application Phone [PHONE_NUMBER] Email [EMAIL_ADDRESS][DOMAIN_NAME…" at bounding box center [778, 563] width 615 height 628
click at [787, 227] on span "Feedback" at bounding box center [771, 226] width 63 height 17
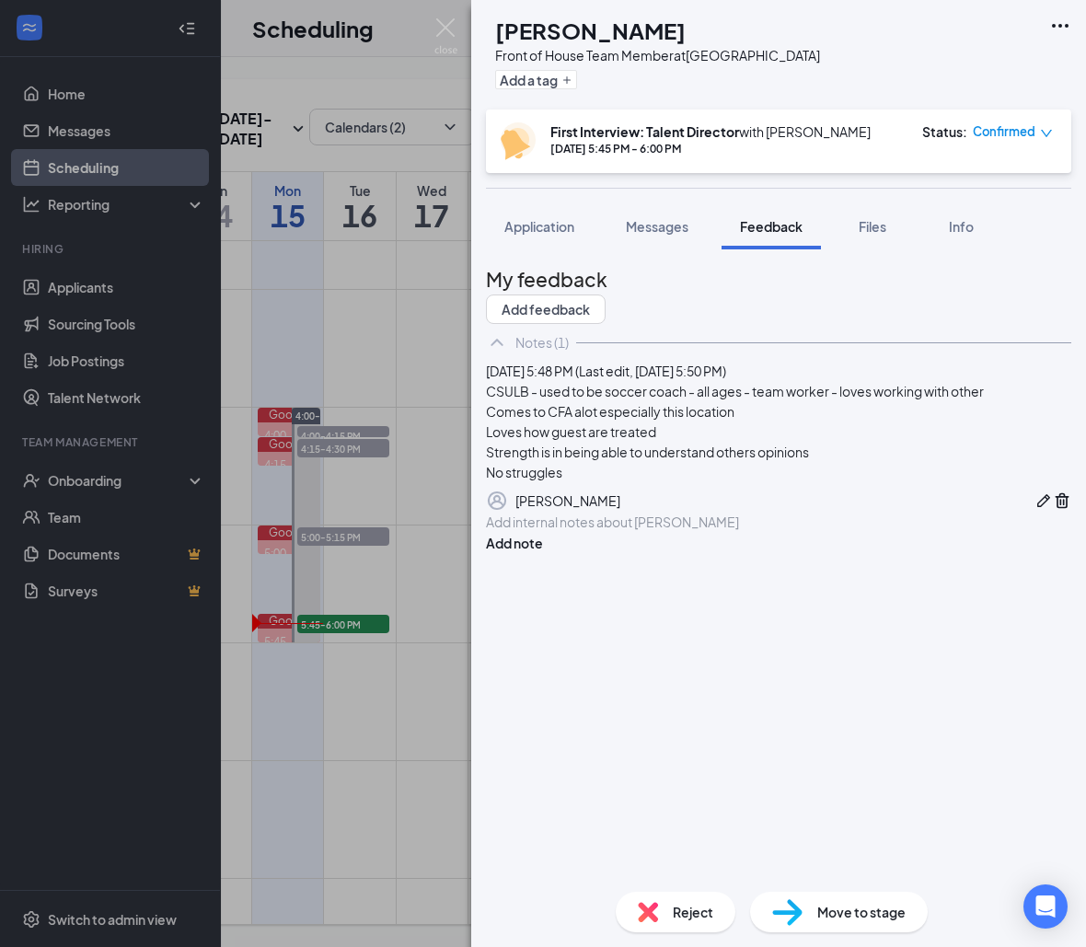
click at [1034, 510] on icon "Pen" at bounding box center [1043, 500] width 18 height 18
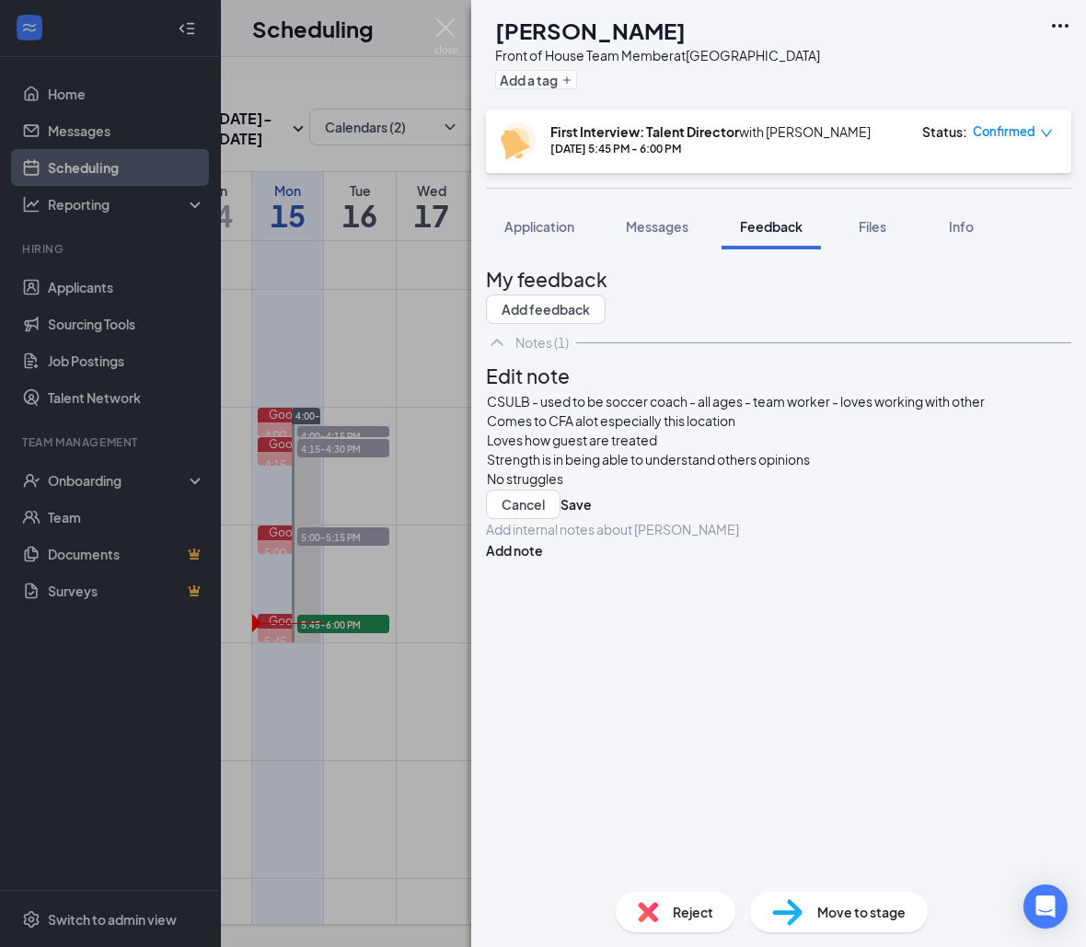
click at [720, 489] on div "CSULB - used to be soccer coach - all ages - team worker - loves working with o…" at bounding box center [778, 440] width 583 height 97
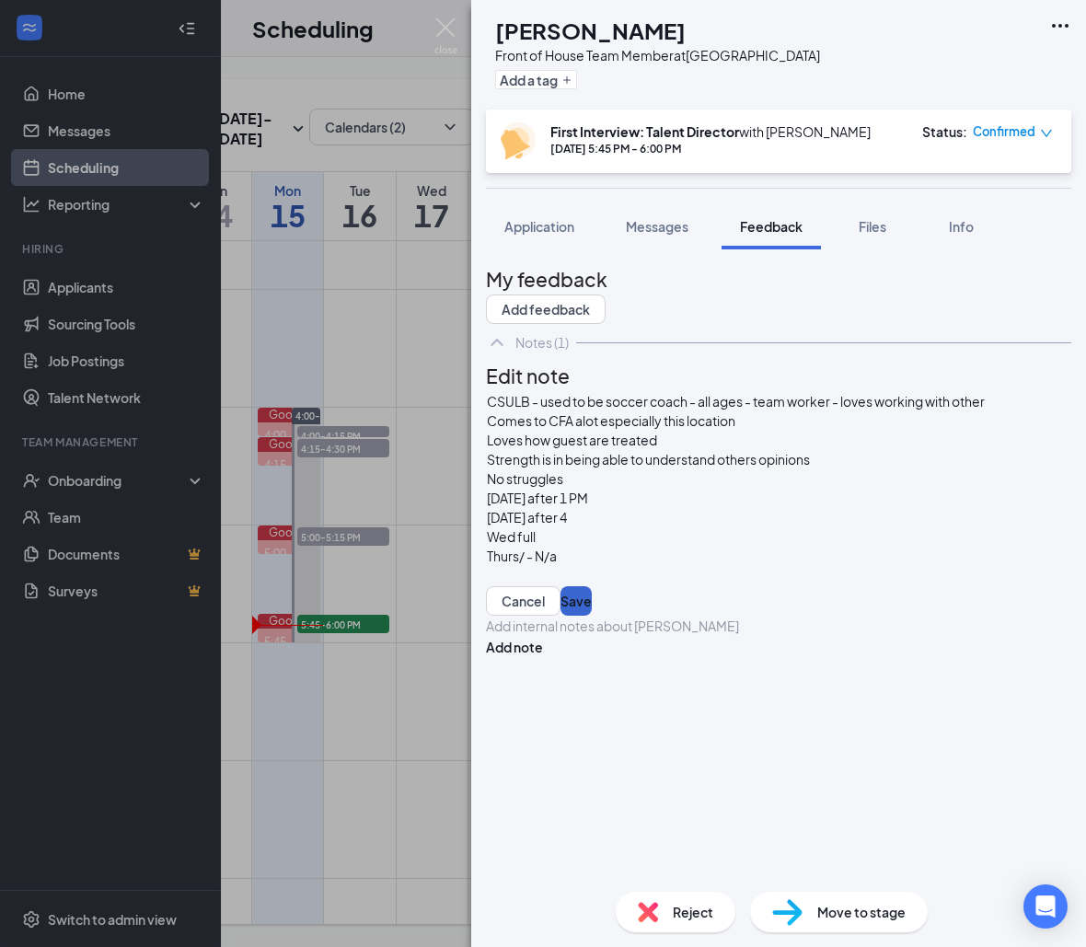
click at [592, 586] on button "Save" at bounding box center [575, 600] width 31 height 29
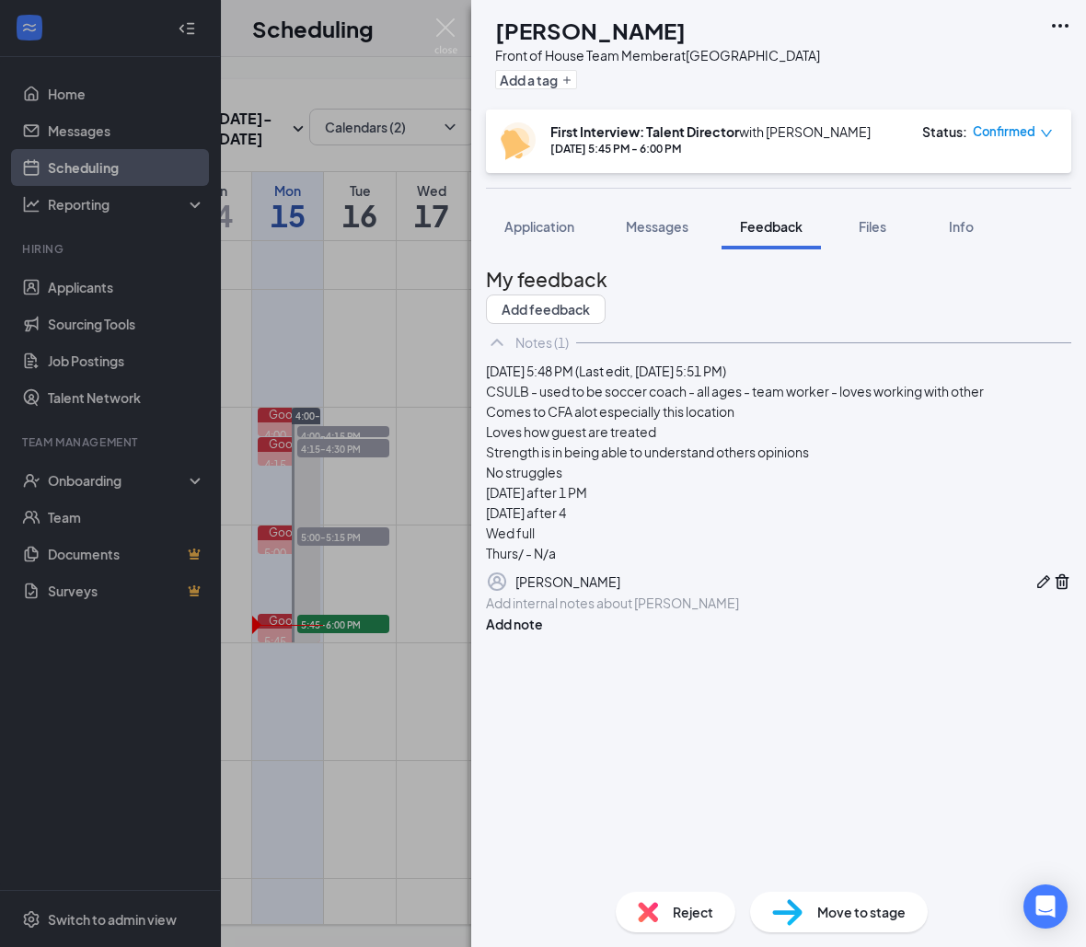
click at [1034, 593] on button "button" at bounding box center [1043, 581] width 18 height 22
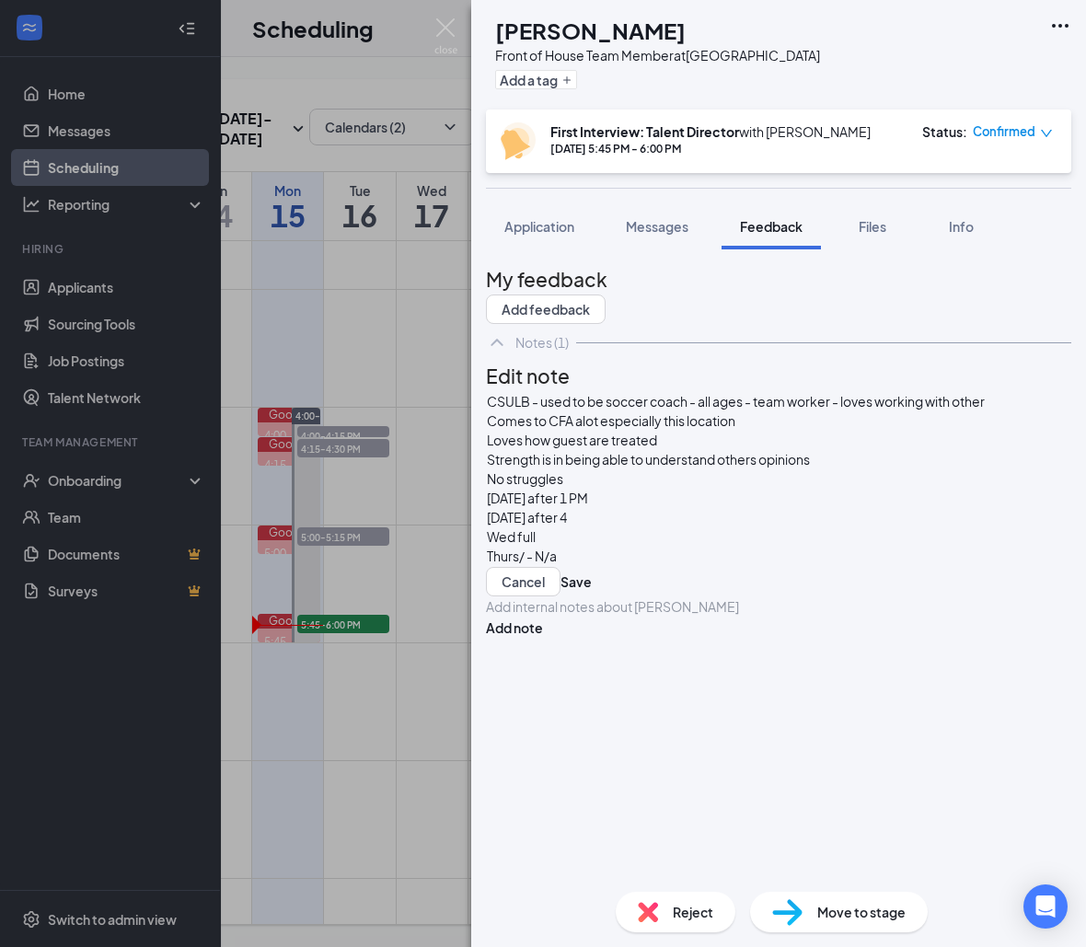
click at [783, 547] on div "Thurs/ - N/a" at bounding box center [778, 556] width 583 height 19
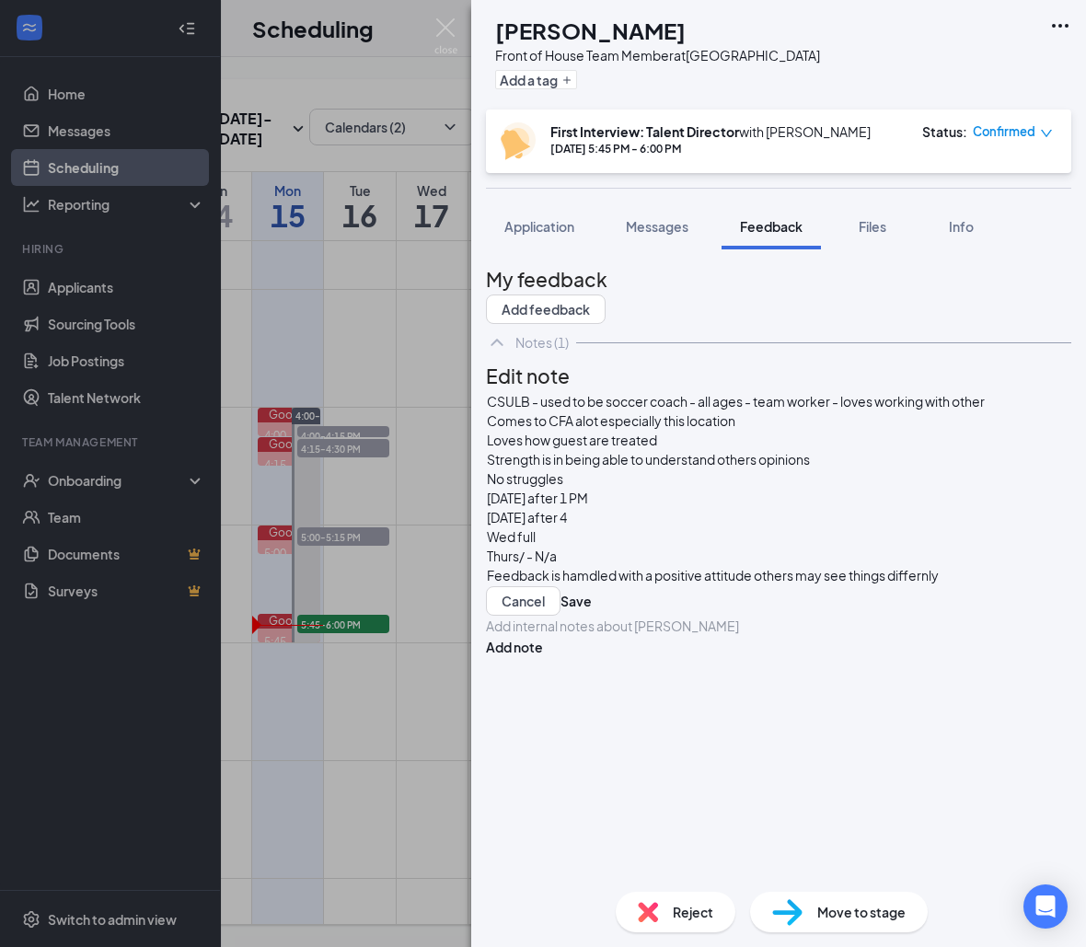
click at [625, 587] on div "CSULB - used to be soccer coach - all ages - team worker - loves working with o…" at bounding box center [778, 503] width 585 height 225
click at [648, 589] on div "CSULB - used to be soccer coach - all ages - team worker - loves working with o…" at bounding box center [778, 503] width 585 height 225
click at [592, 586] on button "Save" at bounding box center [575, 600] width 31 height 29
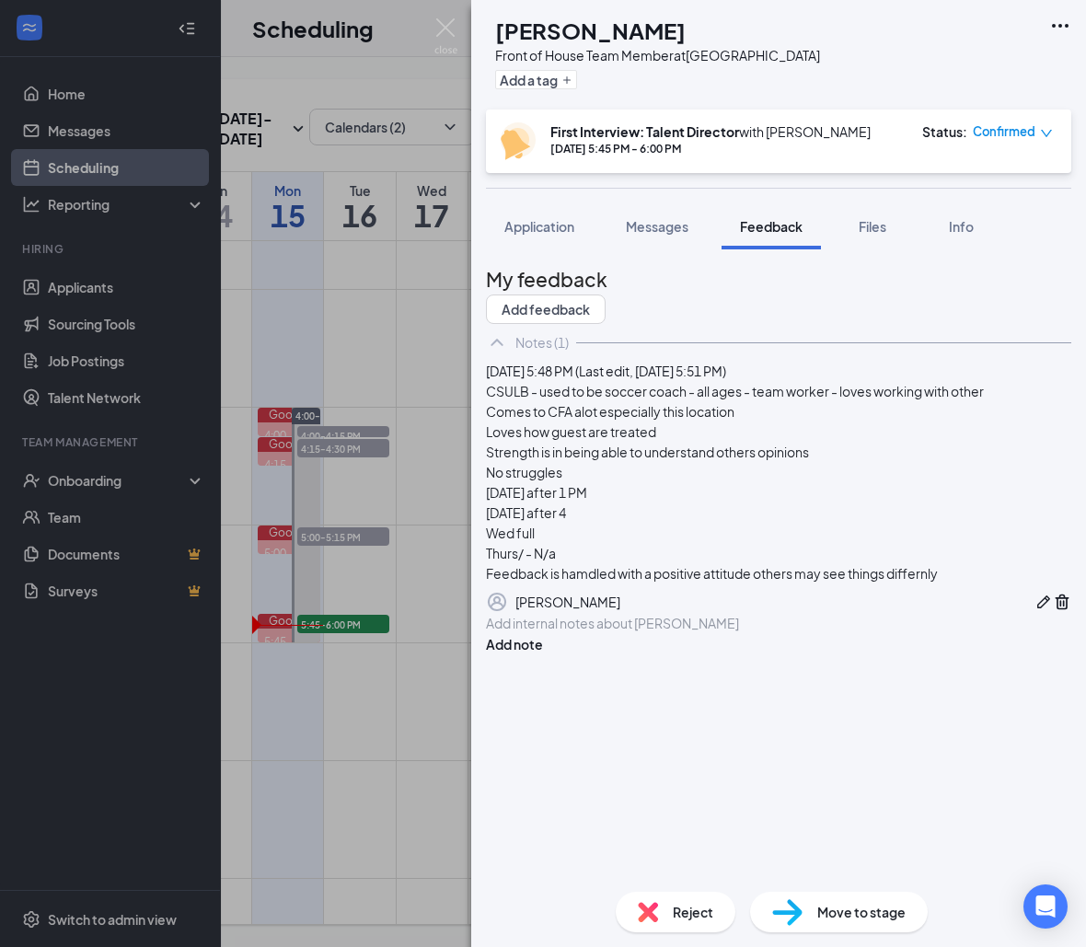
click at [1034, 613] on button "button" at bounding box center [1043, 602] width 18 height 22
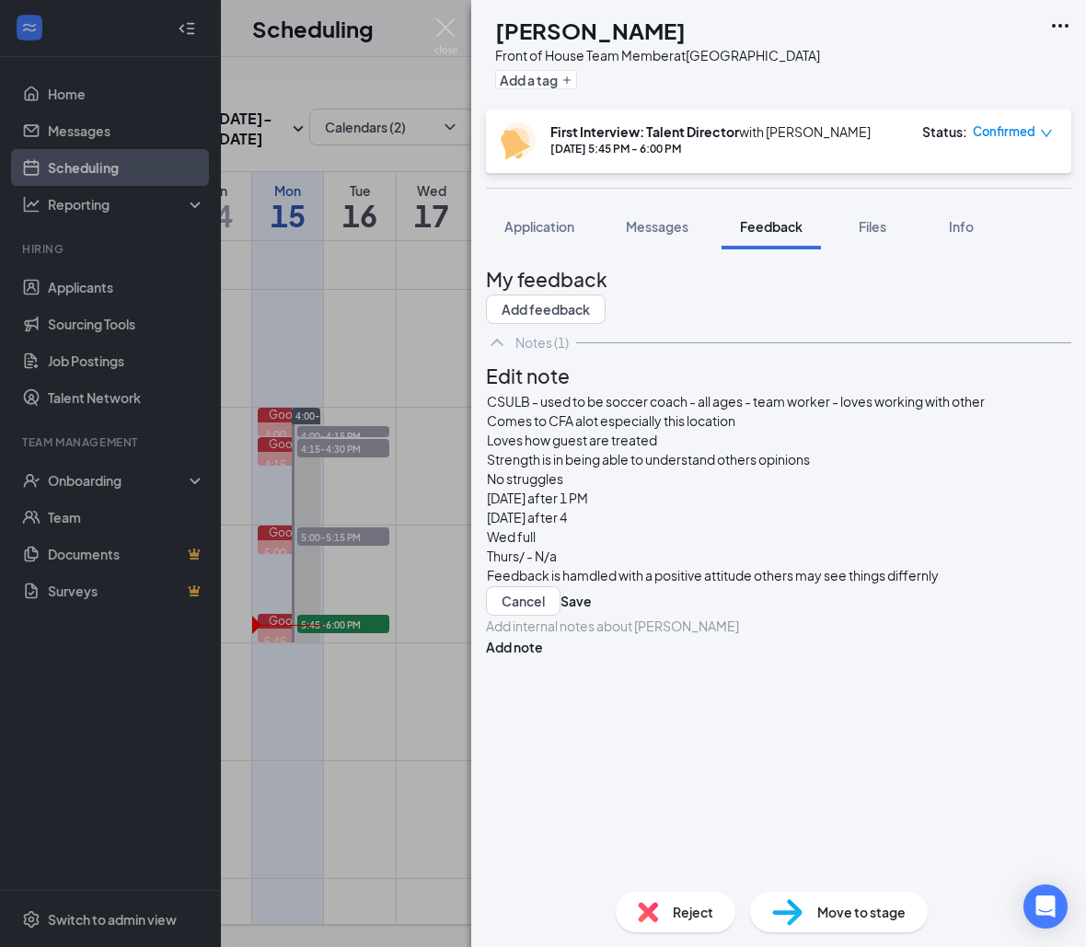
click at [996, 566] on div "Feedback is hamdled with a positive attitude others may see things differnly" at bounding box center [778, 575] width 583 height 19
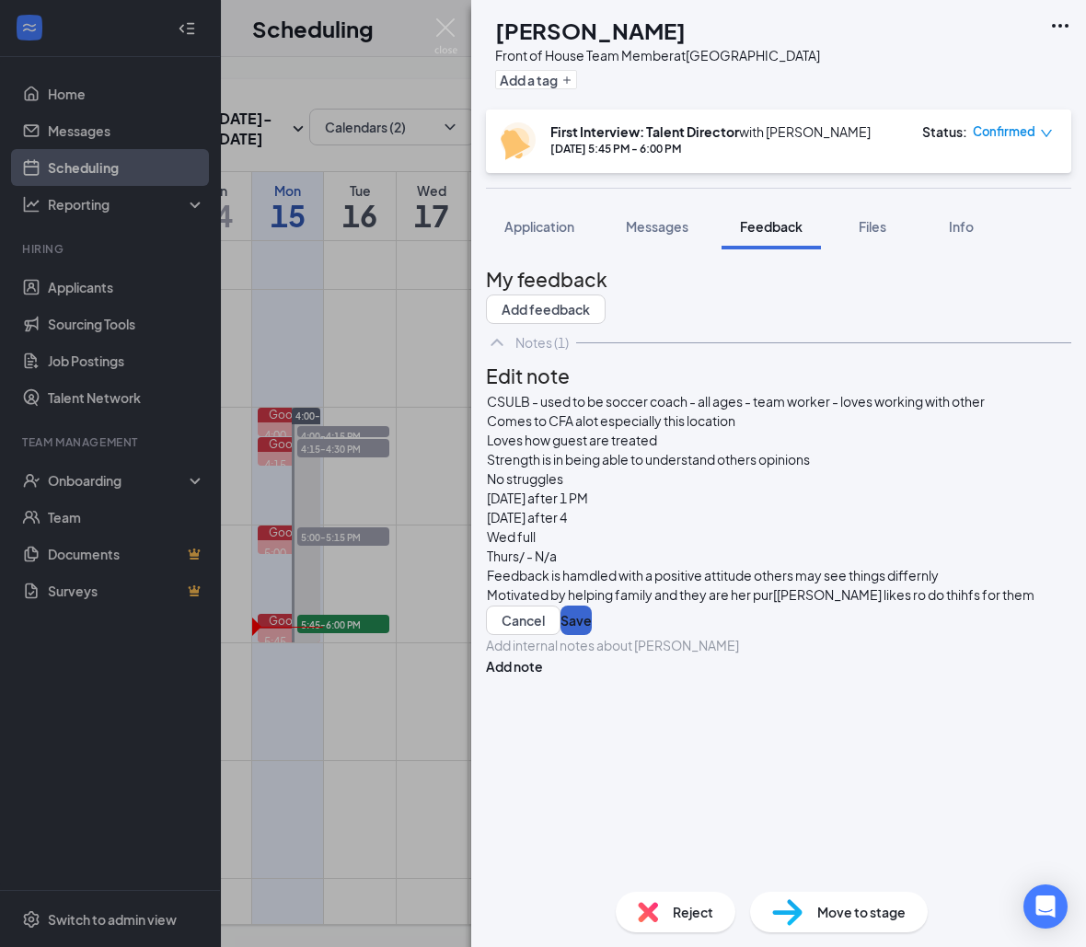
click at [592, 605] on button "Save" at bounding box center [575, 619] width 31 height 29
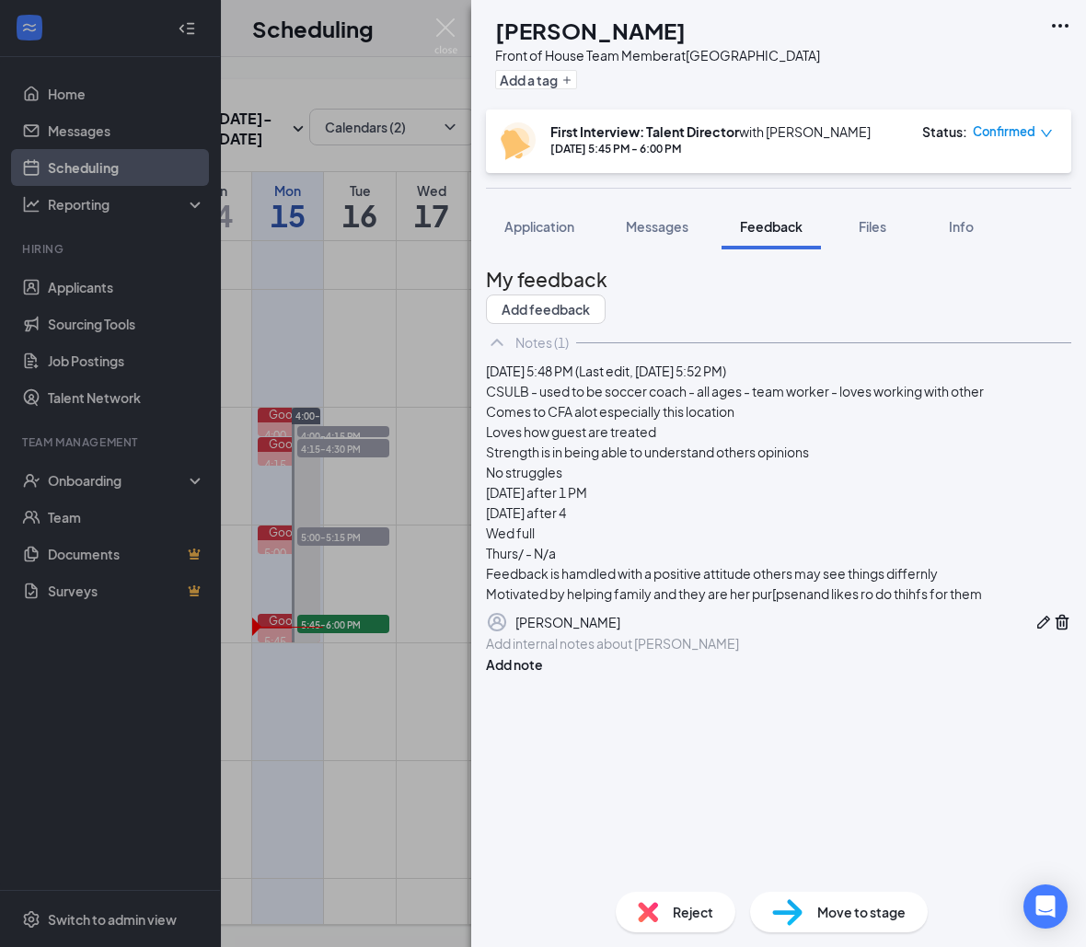
click at [574, 84] on button "Add a tag" at bounding box center [536, 79] width 82 height 19
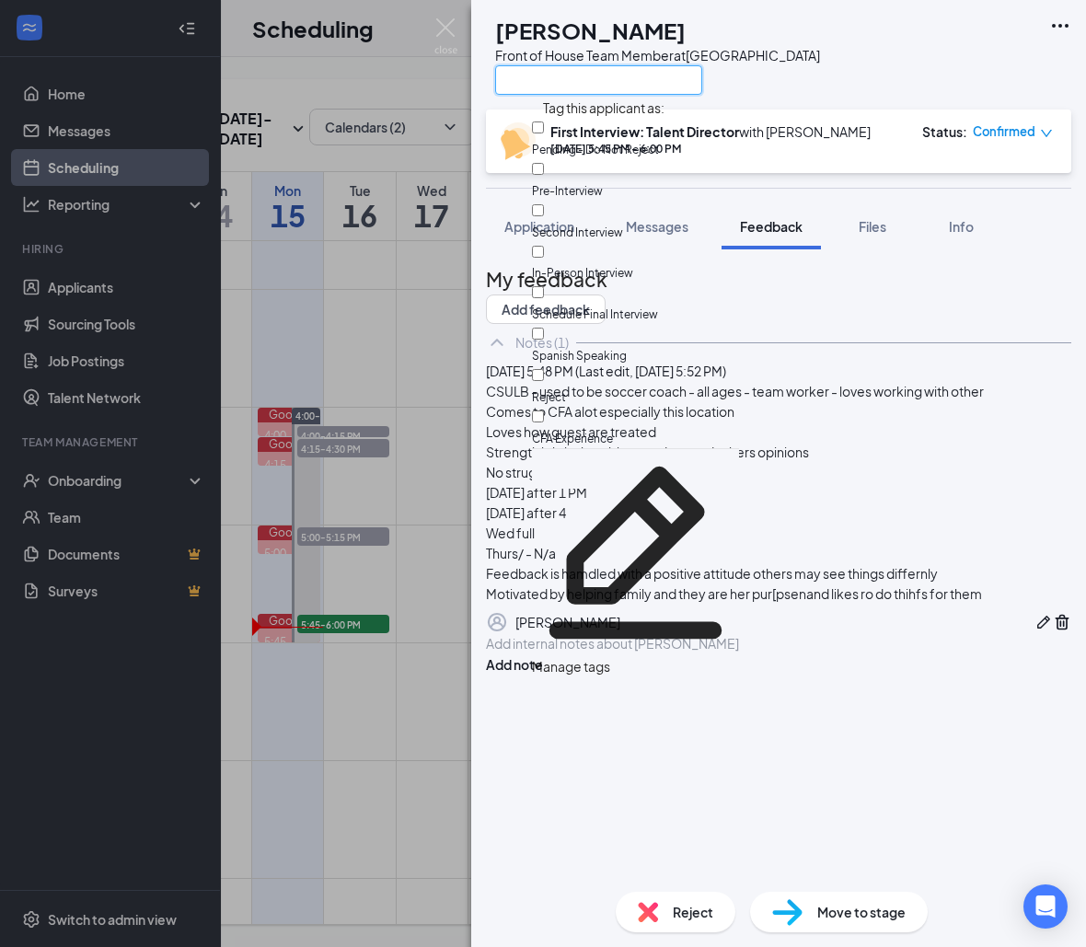
click at [574, 84] on input "text" at bounding box center [598, 79] width 207 height 29
click at [544, 369] on input "Reject" at bounding box center [538, 375] width 12 height 12
checkbox input "true"
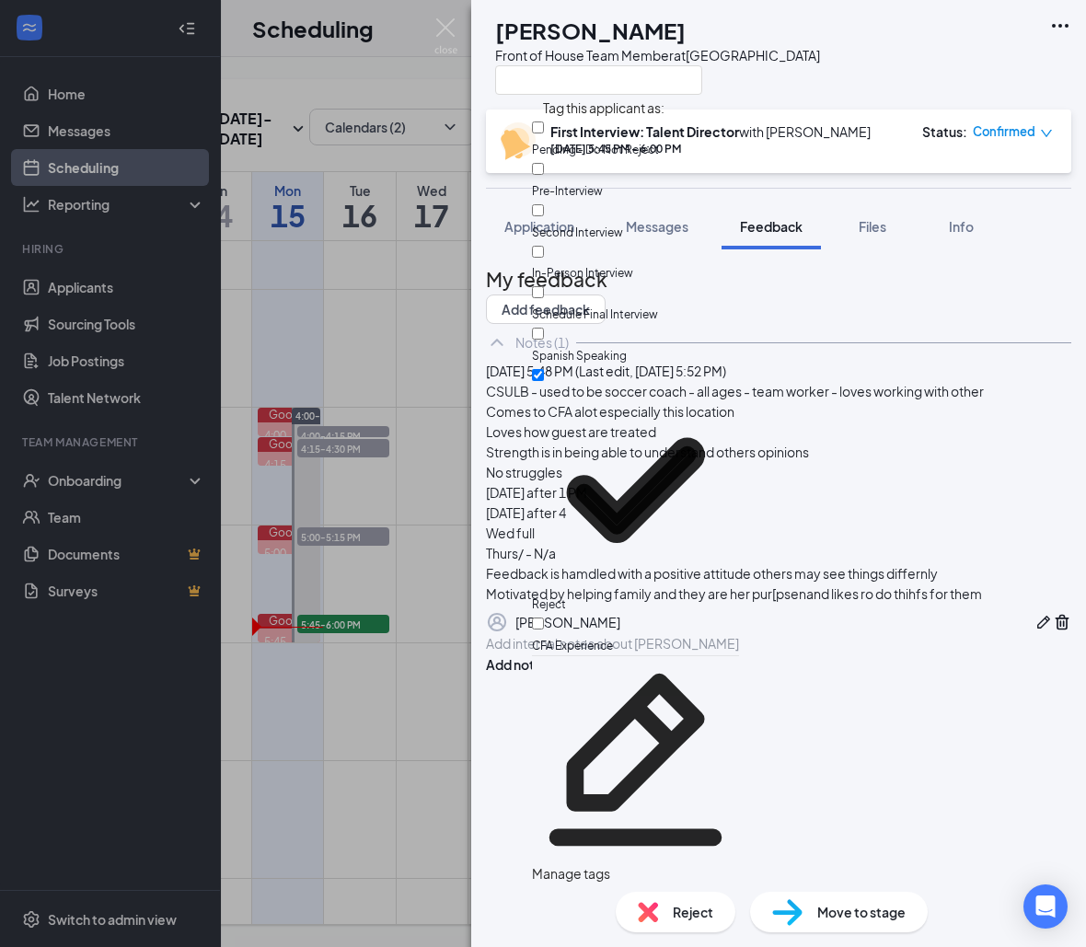
click at [363, 364] on div "[PERSON_NAME] Front of House Team Member at [GEOGRAPHIC_DATA] First Interview: …" at bounding box center [543, 473] width 1086 height 947
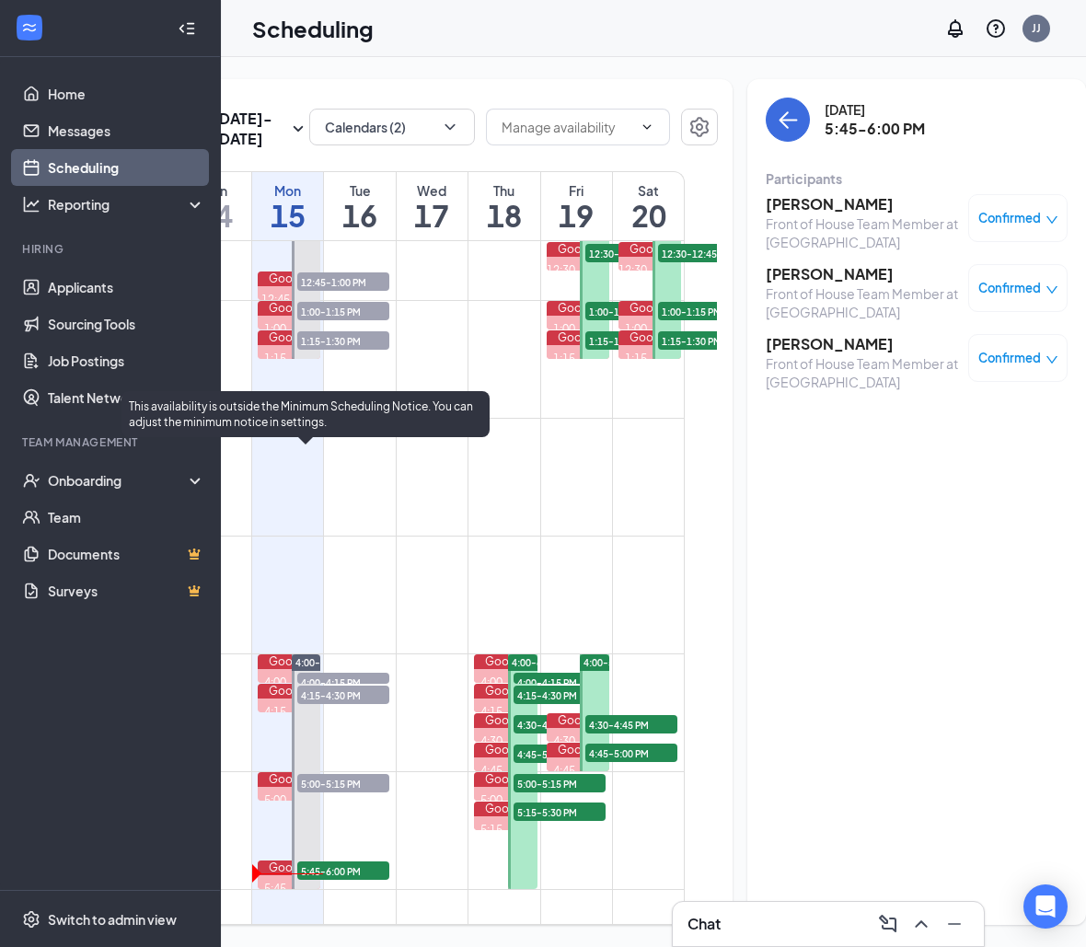
scroll to position [1438, 0]
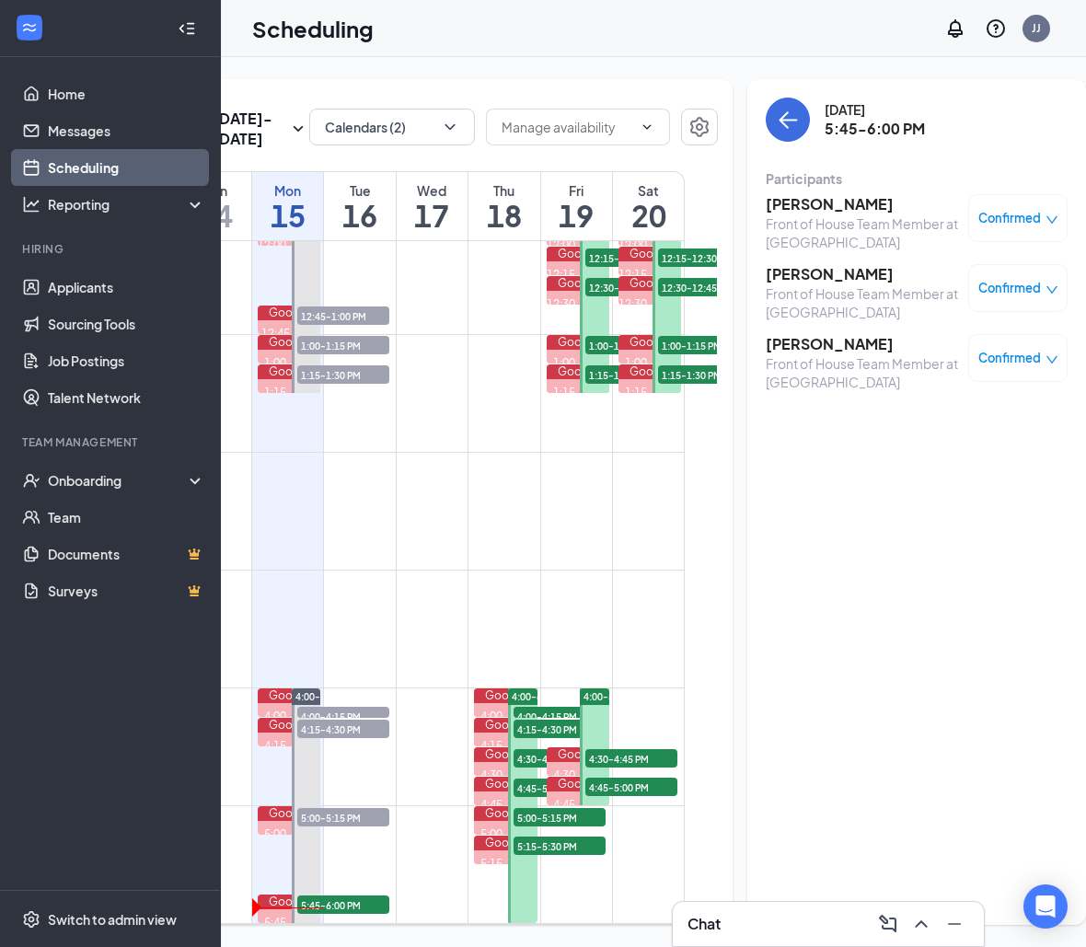
click at [800, 202] on h3 "[PERSON_NAME]" at bounding box center [862, 204] width 193 height 20
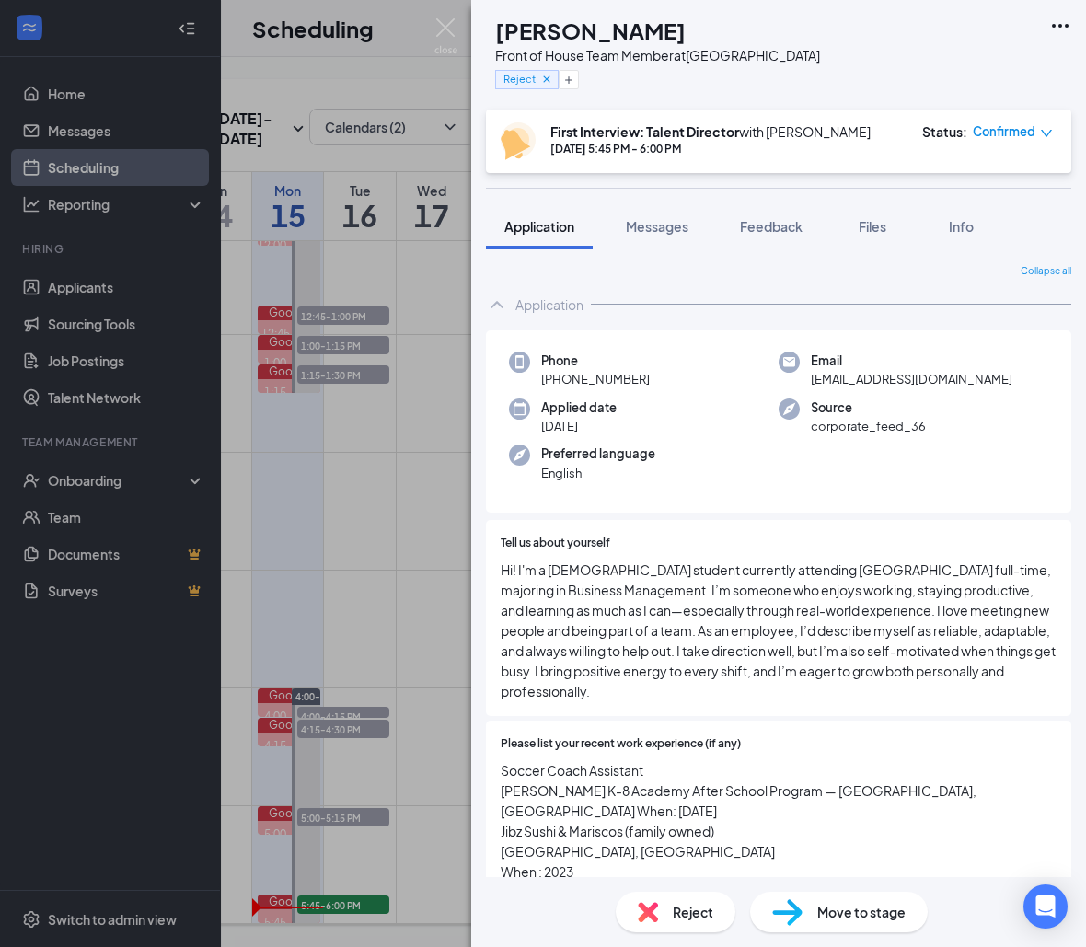
click at [447, 36] on img at bounding box center [445, 36] width 23 height 36
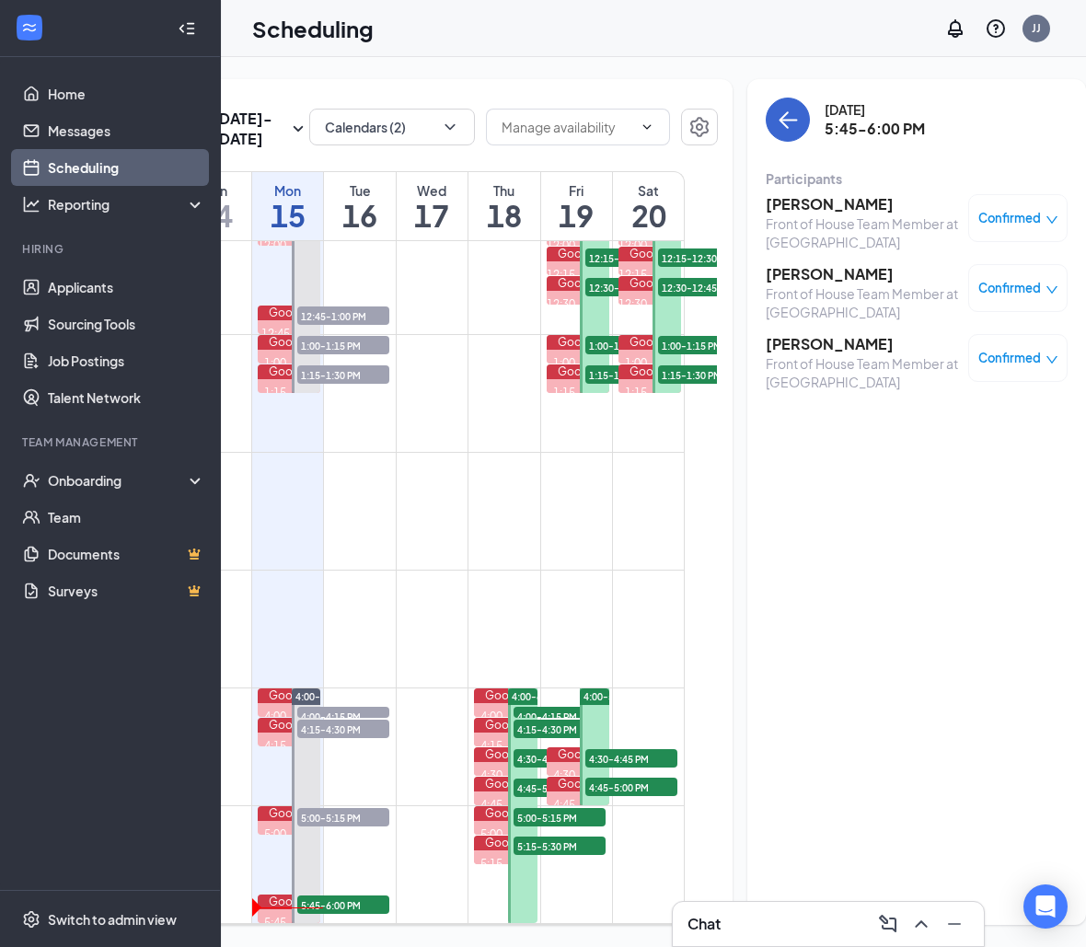
click at [767, 126] on button "back-button" at bounding box center [788, 120] width 44 height 44
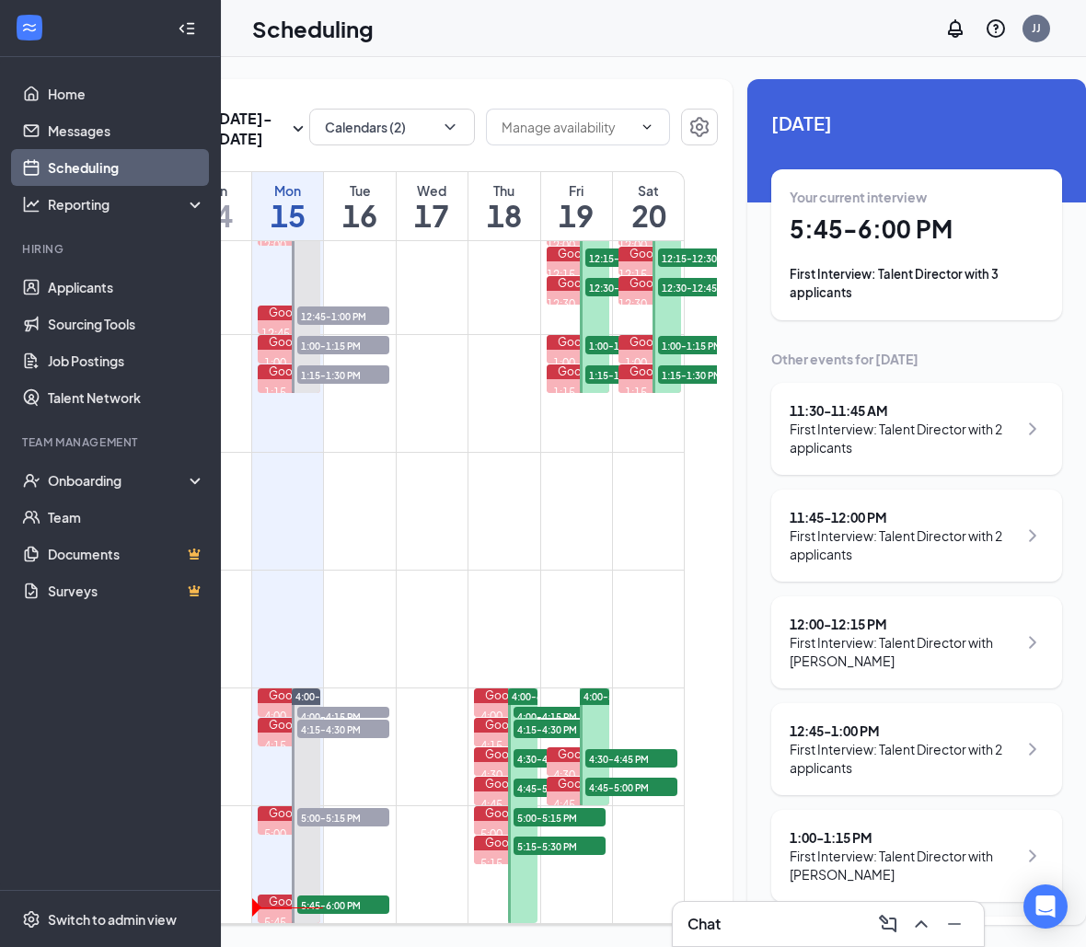
click at [855, 236] on h1 "5:45 - 6:00 PM" at bounding box center [916, 228] width 254 height 31
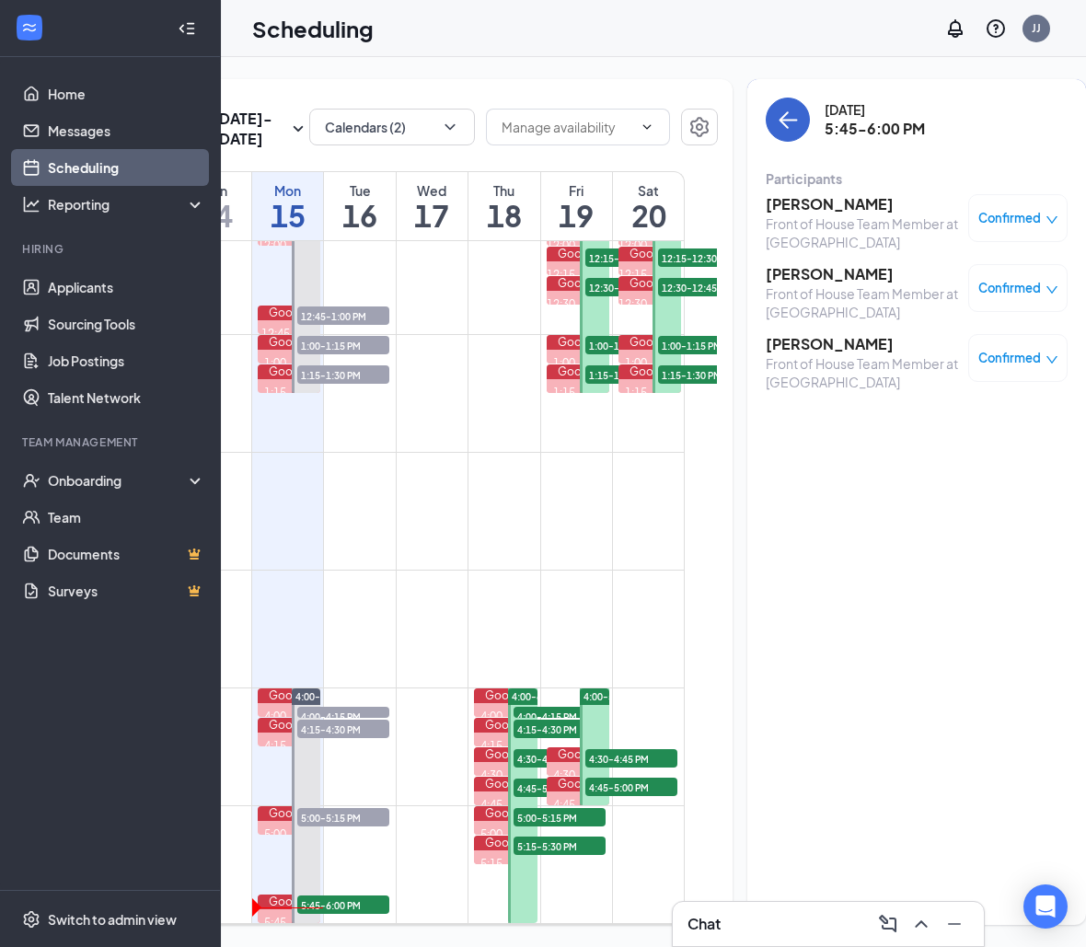
click at [777, 110] on icon "ArrowLeft" at bounding box center [788, 120] width 22 height 22
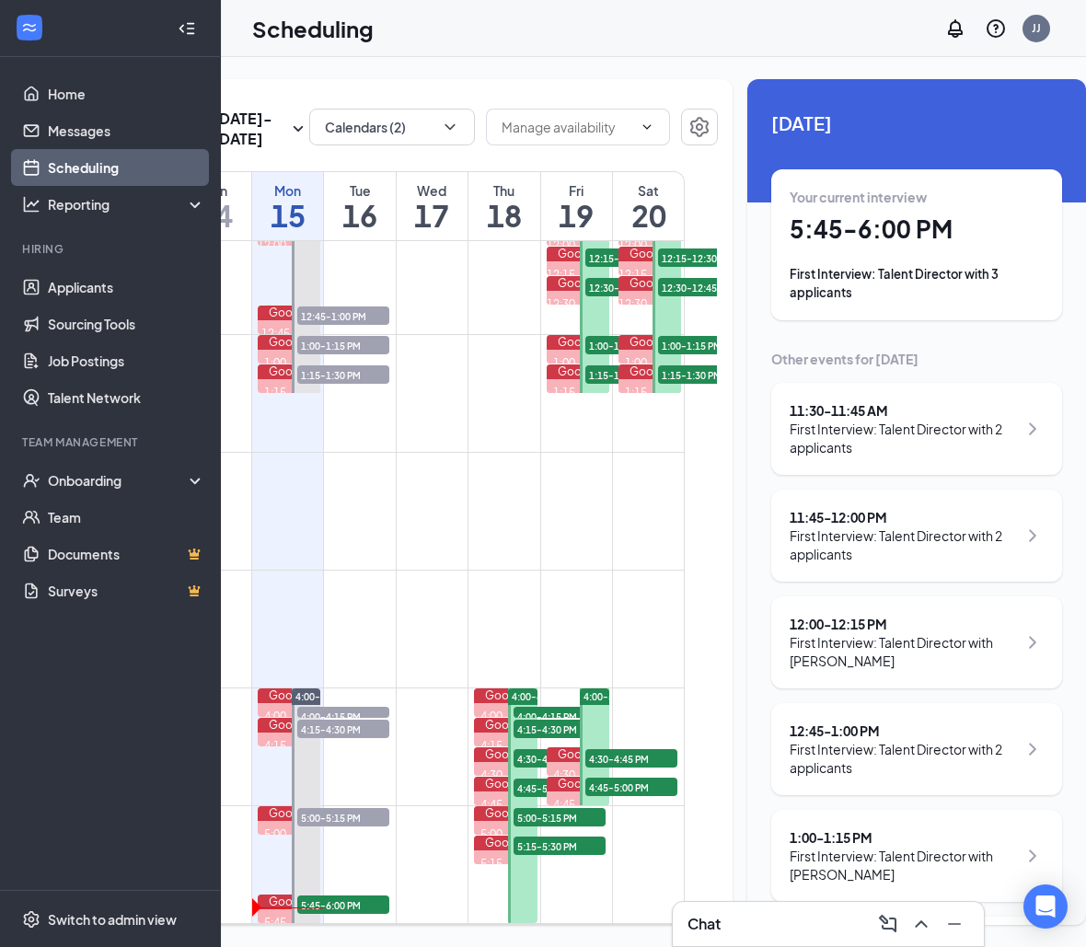
click at [916, 247] on div "Your current interview 5:45 - 6:00 PM First Interview: Talent Director with 3 a…" at bounding box center [916, 245] width 254 height 114
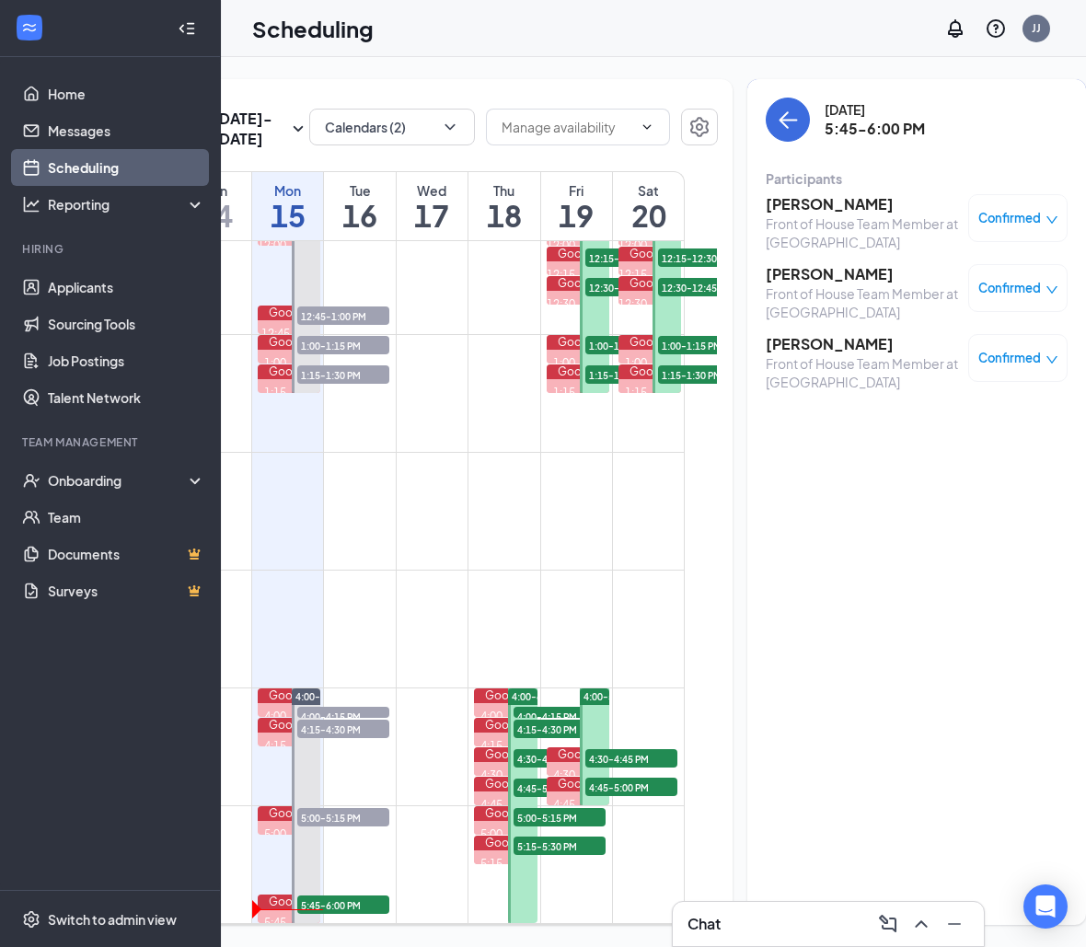
click at [819, 205] on h3 "[PERSON_NAME]" at bounding box center [862, 204] width 193 height 20
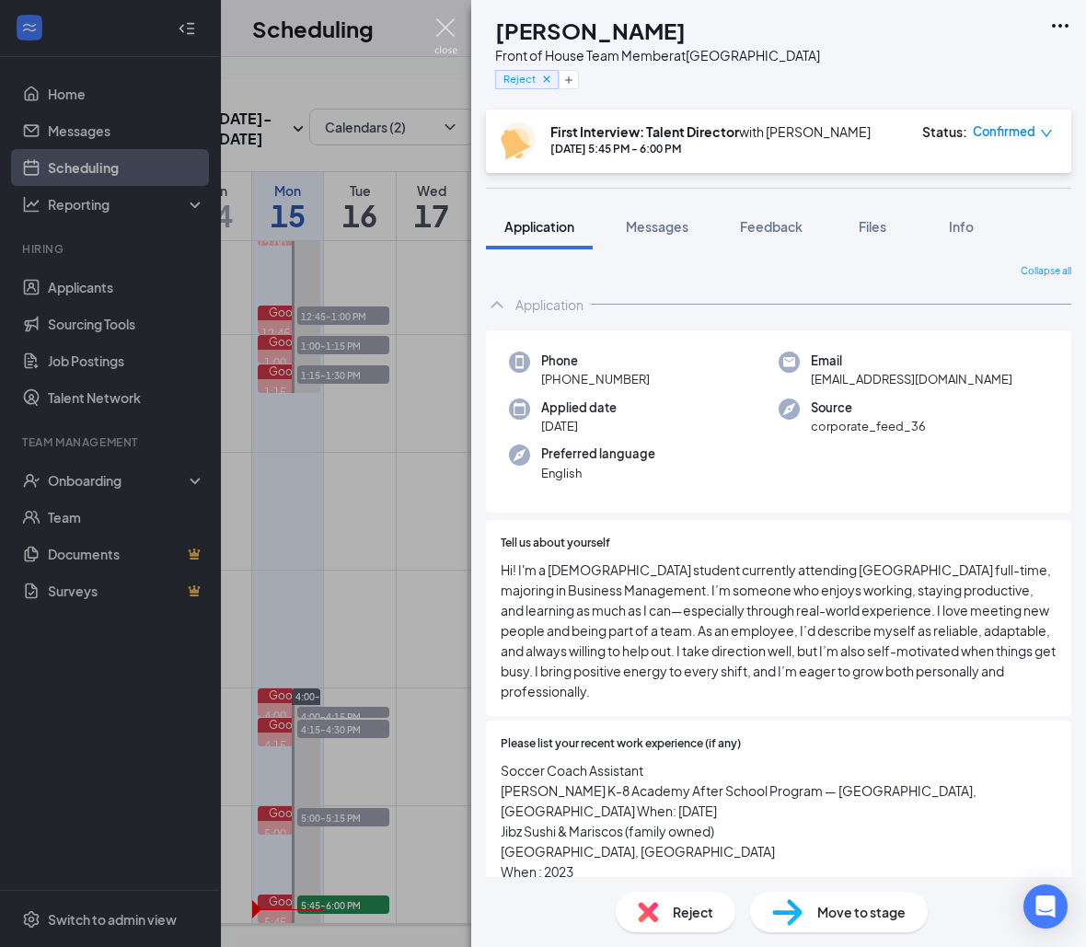
click at [437, 36] on img at bounding box center [445, 36] width 23 height 36
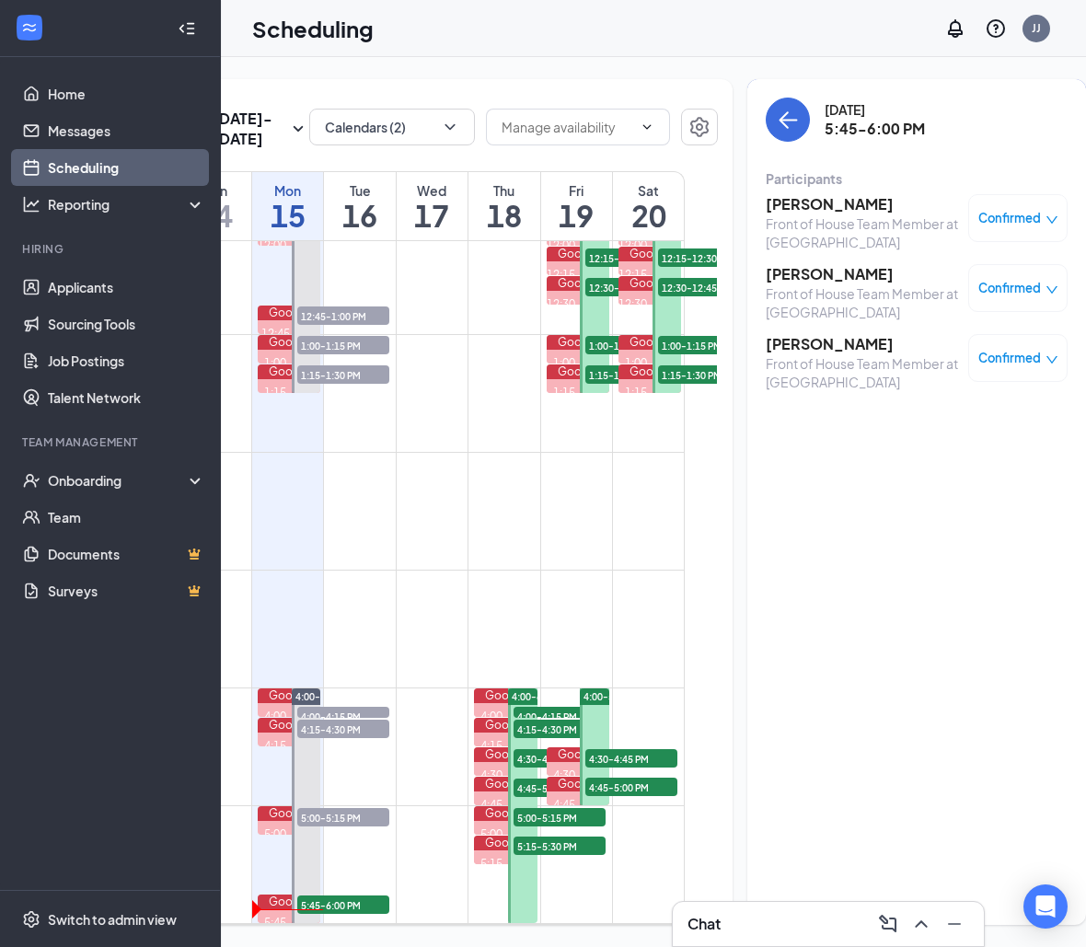
click at [831, 200] on h3 "[PERSON_NAME]" at bounding box center [862, 204] width 193 height 20
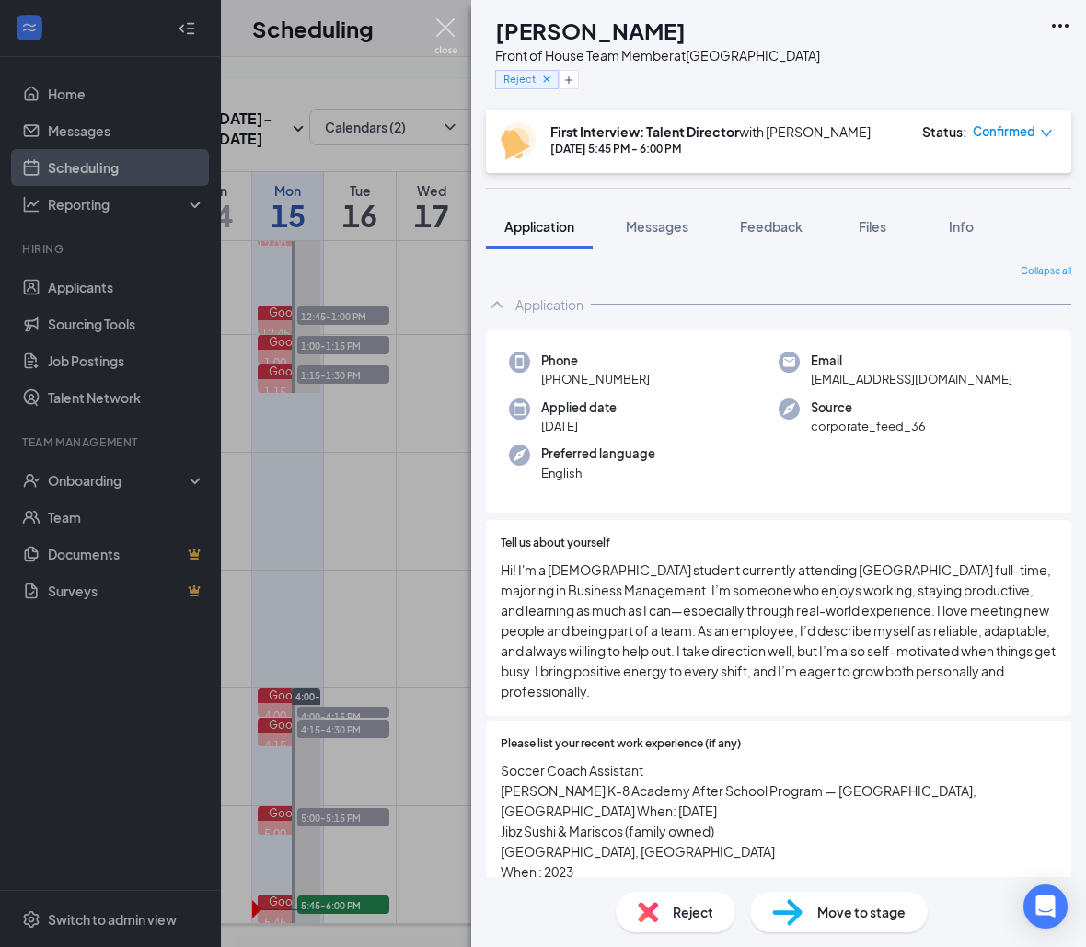
click at [445, 49] on img at bounding box center [445, 36] width 23 height 36
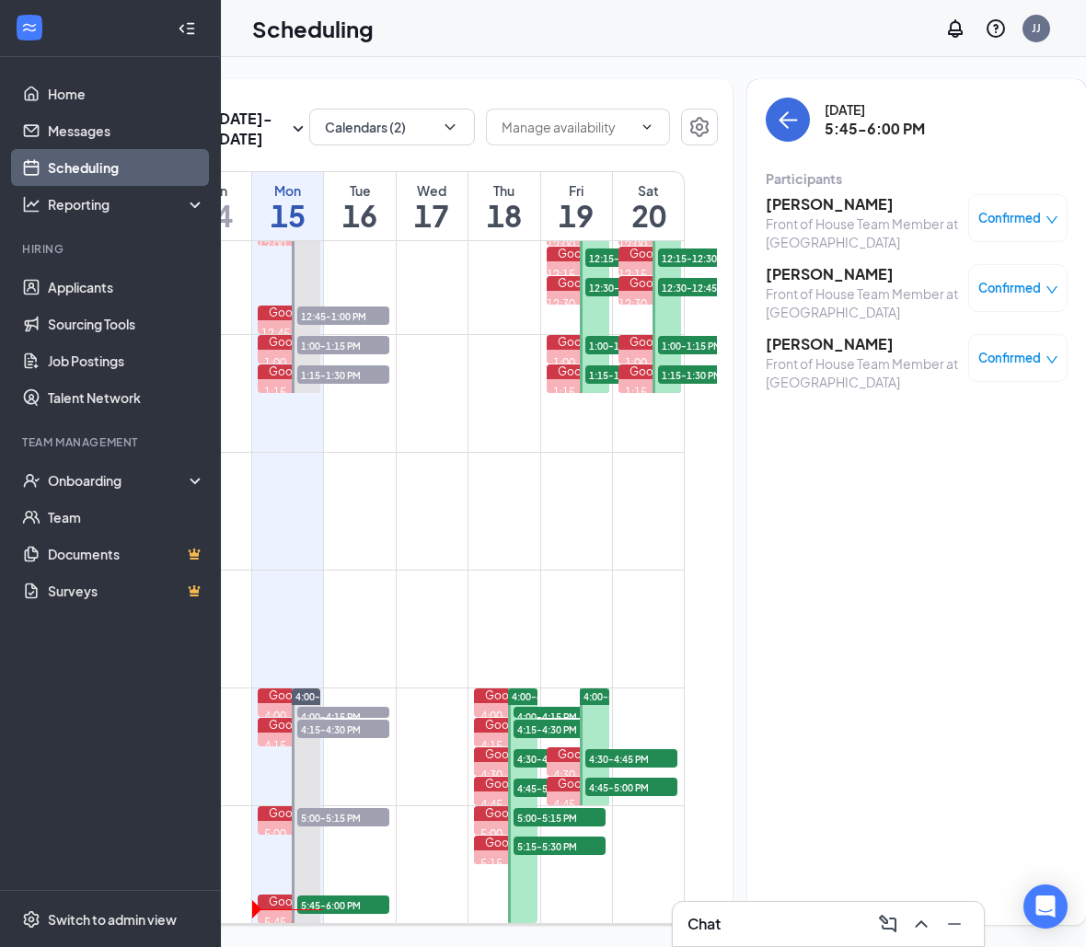
click at [807, 204] on h3 "[PERSON_NAME]" at bounding box center [862, 204] width 193 height 20
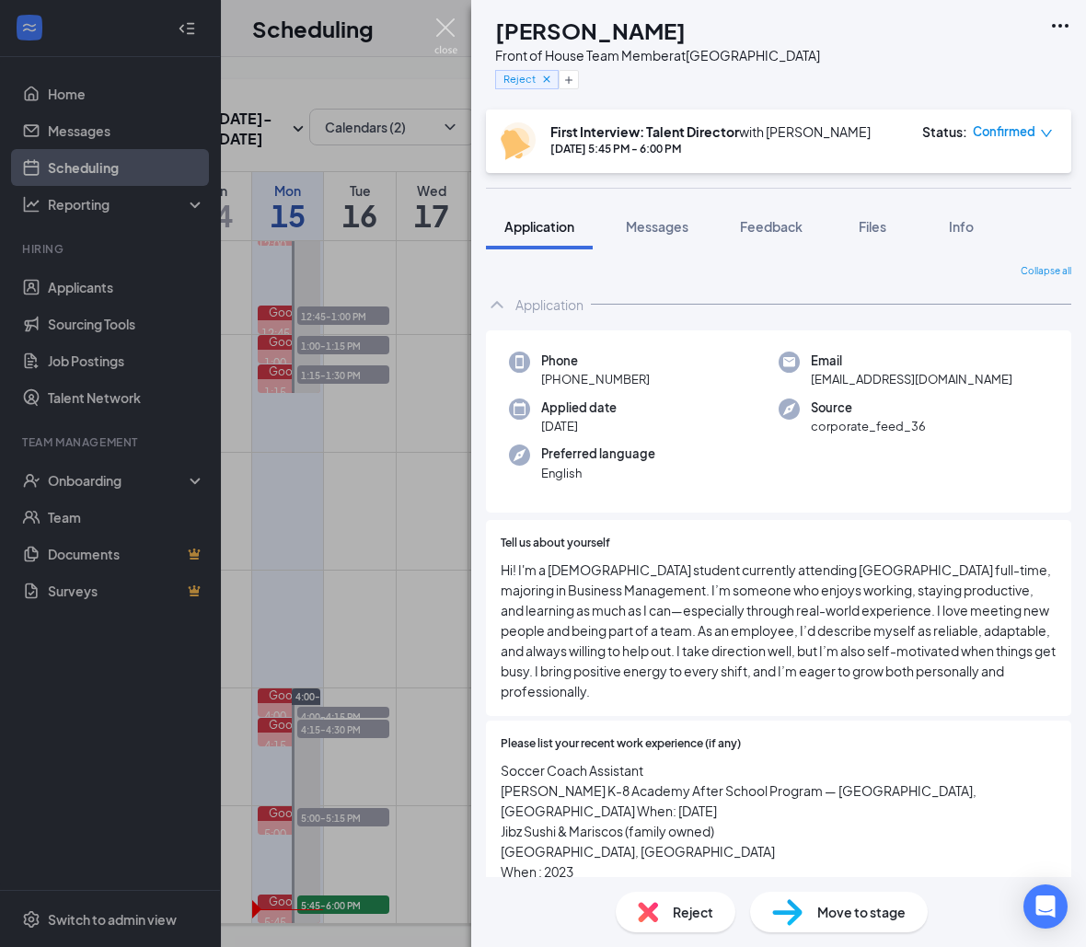
click at [445, 37] on img at bounding box center [445, 36] width 23 height 36
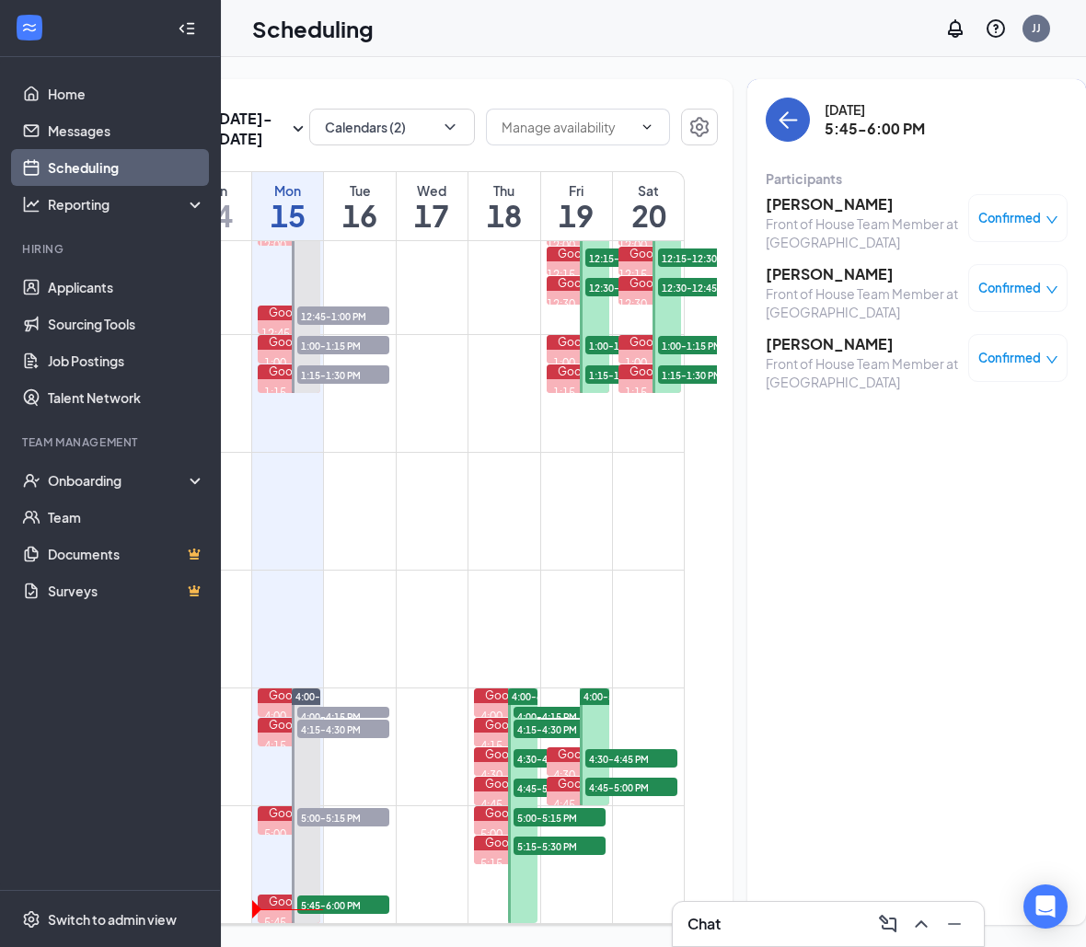
click at [766, 114] on button "back-button" at bounding box center [788, 120] width 44 height 44
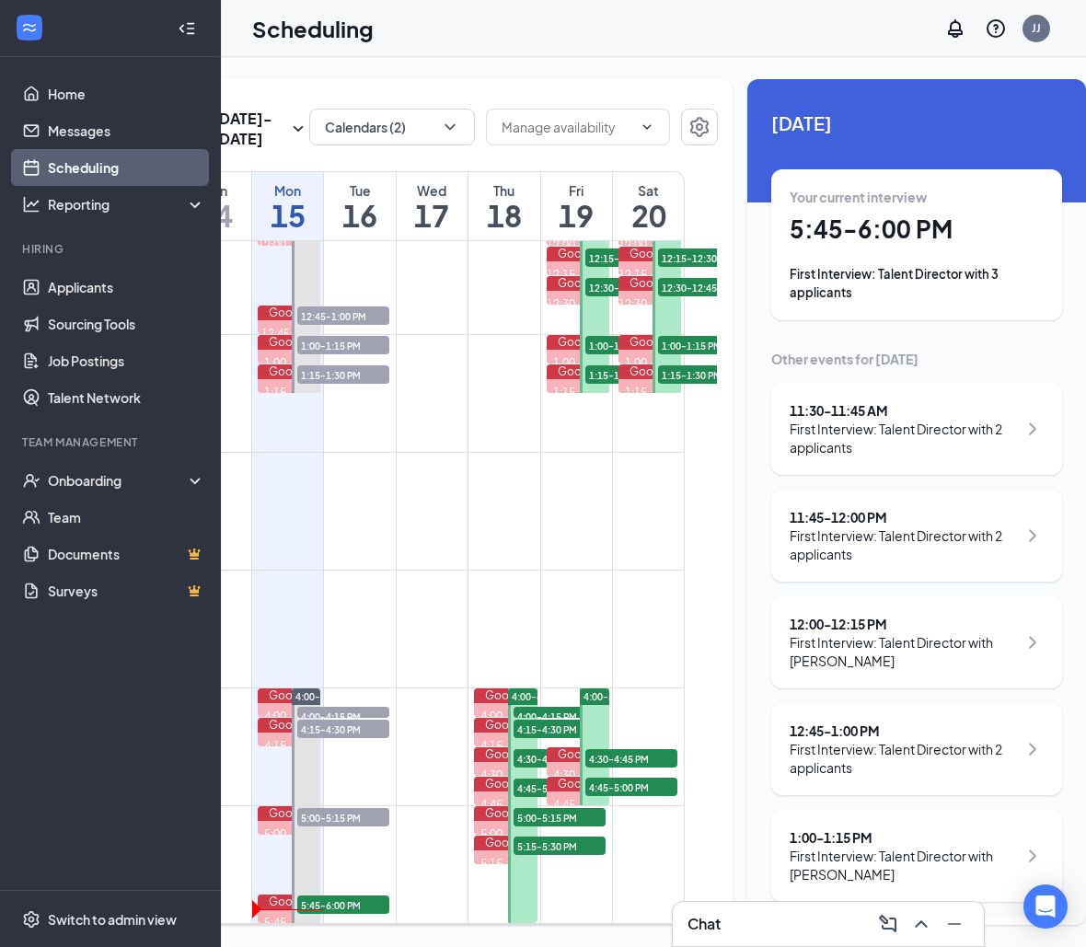
click at [819, 221] on h1 "5:45 - 6:00 PM" at bounding box center [916, 228] width 254 height 31
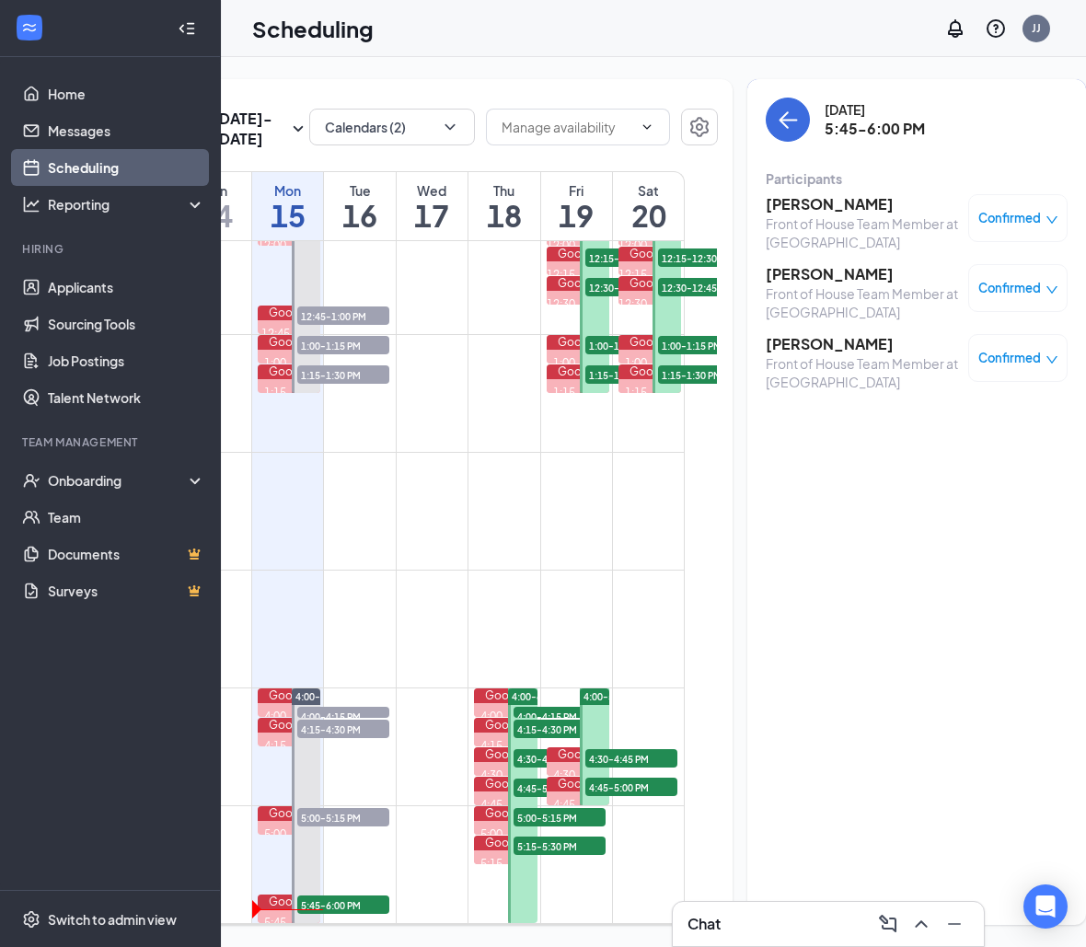
click at [766, 355] on div "Front of House Team Member at [GEOGRAPHIC_DATA]" at bounding box center [862, 372] width 193 height 37
click at [789, 340] on h3 "[PERSON_NAME]" at bounding box center [862, 344] width 193 height 20
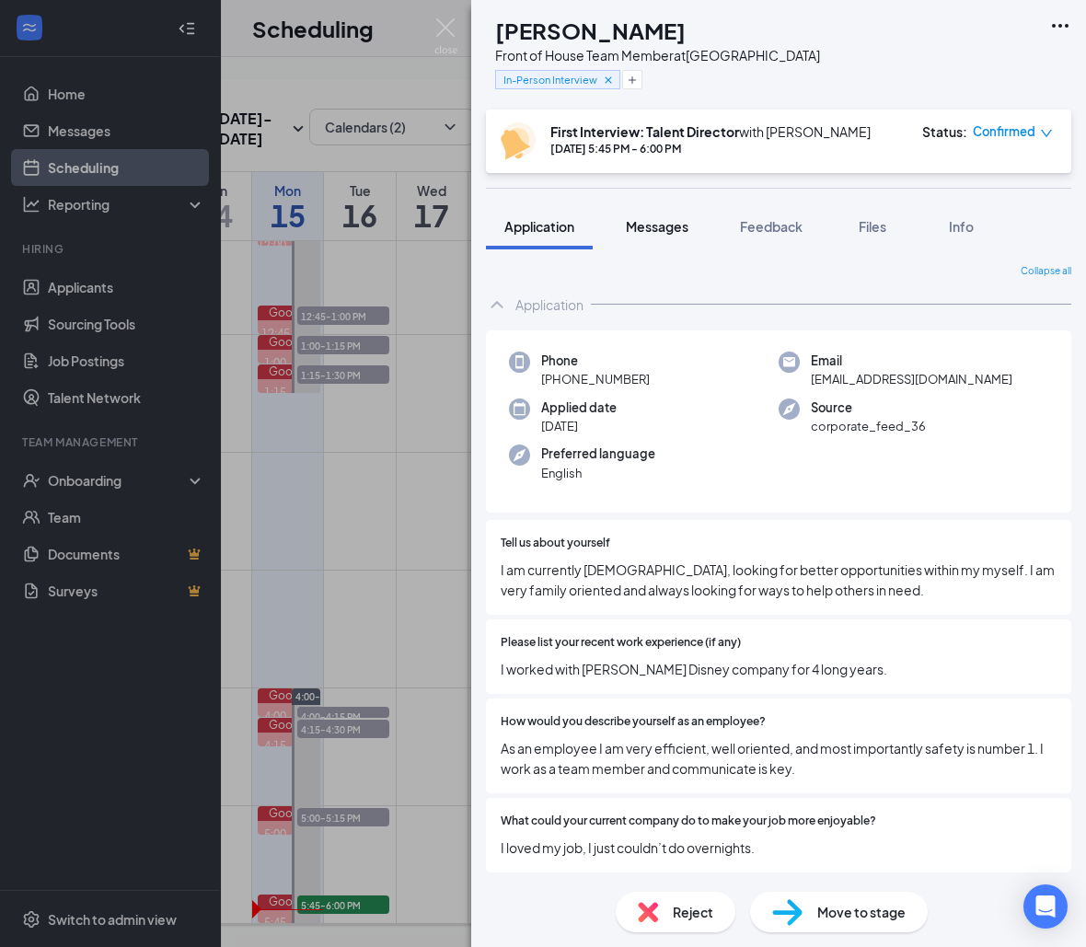
click at [675, 227] on span "Messages" at bounding box center [657, 226] width 63 height 17
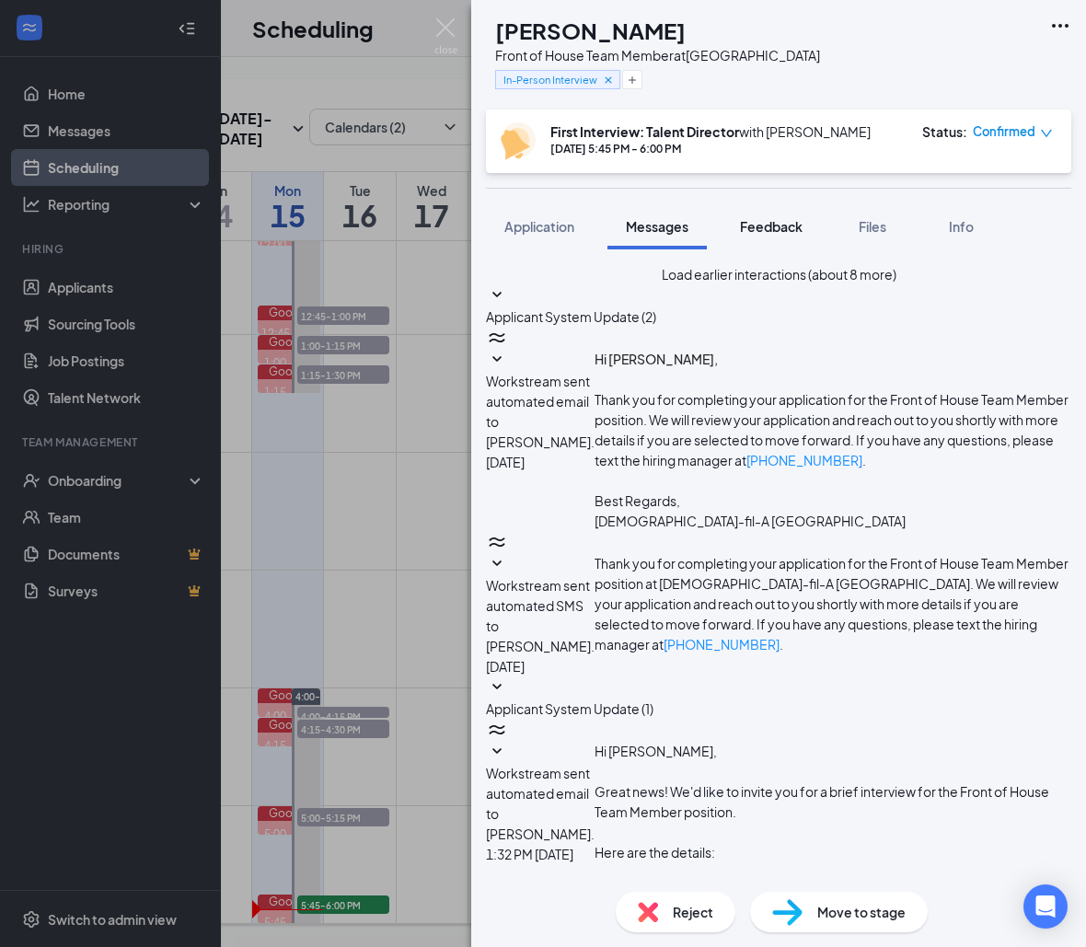
scroll to position [272, 0]
click at [800, 231] on span "Feedback" at bounding box center [771, 226] width 63 height 17
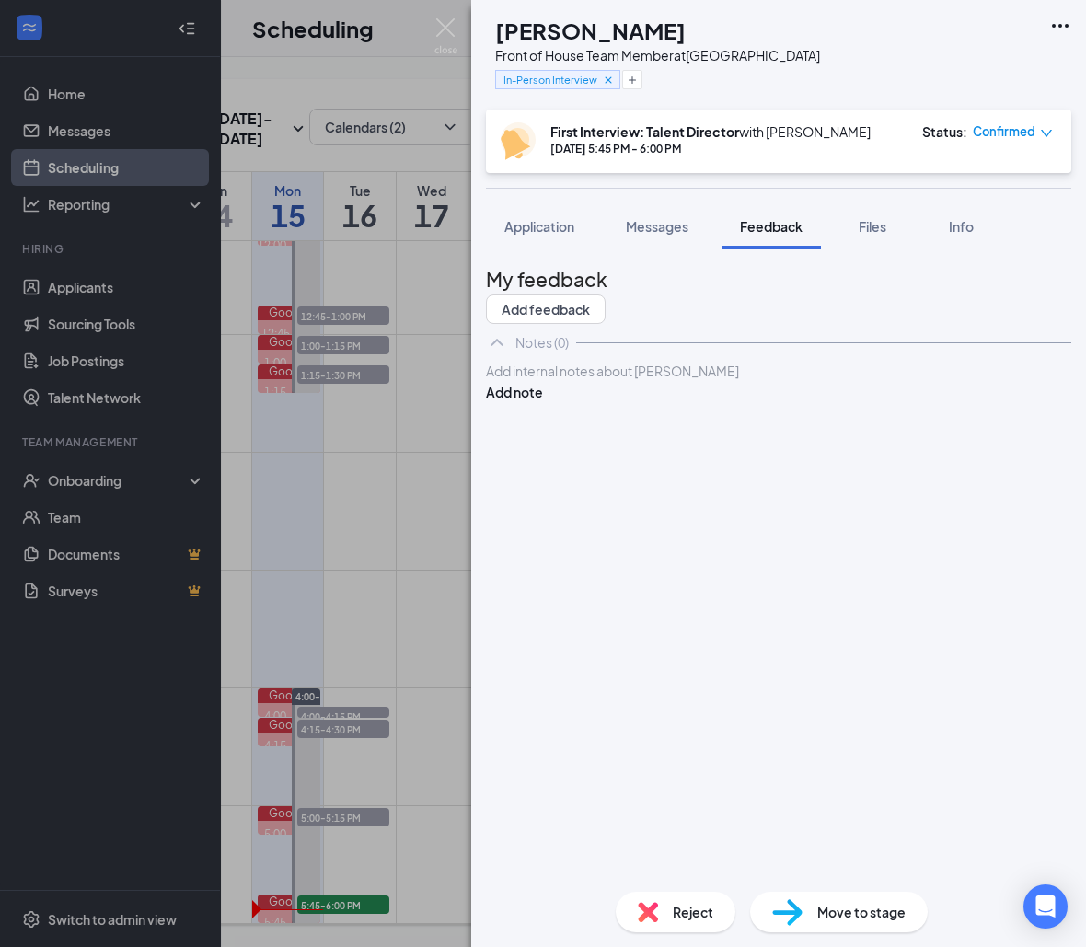
click at [619, 381] on div at bounding box center [778, 371] width 583 height 19
click at [615, 83] on icon "Cross" at bounding box center [608, 80] width 13 height 13
click at [574, 77] on button "Add a tag" at bounding box center [536, 79] width 82 height 19
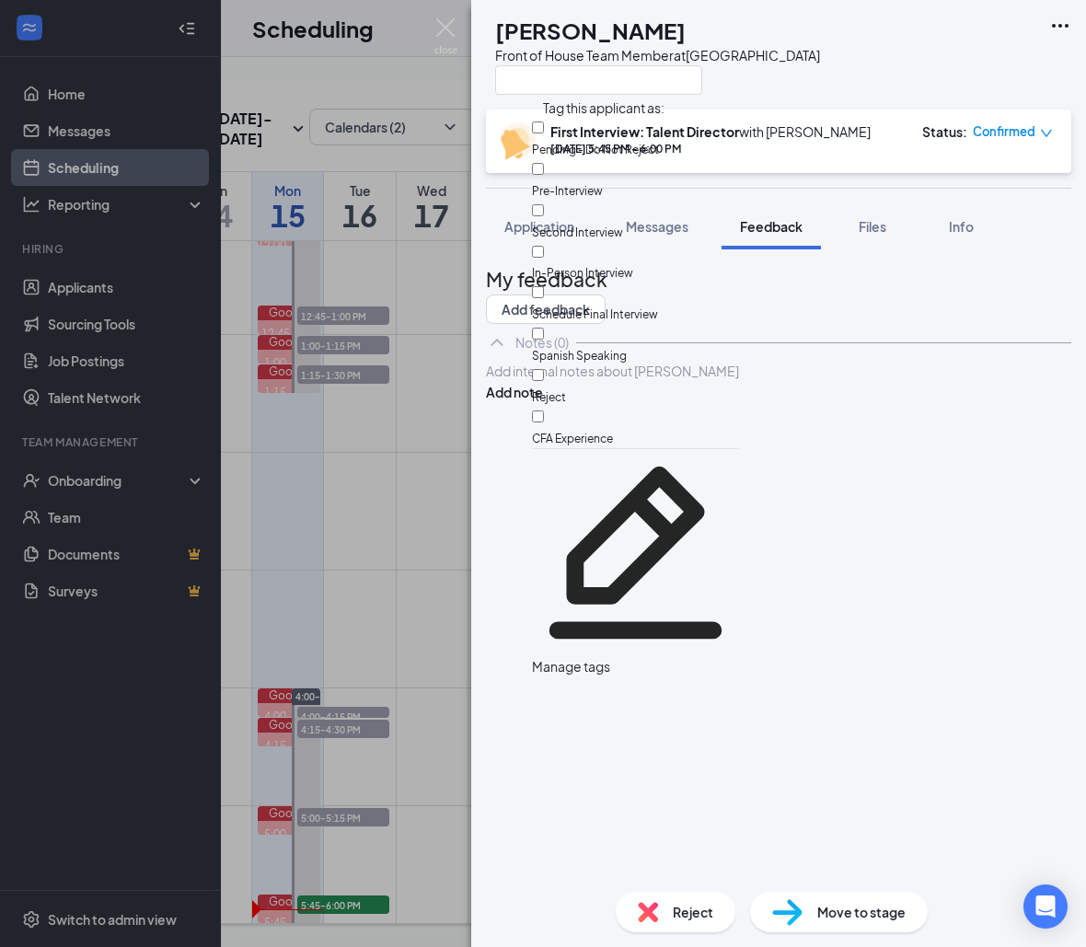
click at [544, 369] on input "Reject" at bounding box center [538, 375] width 12 height 12
checkbox input "true"
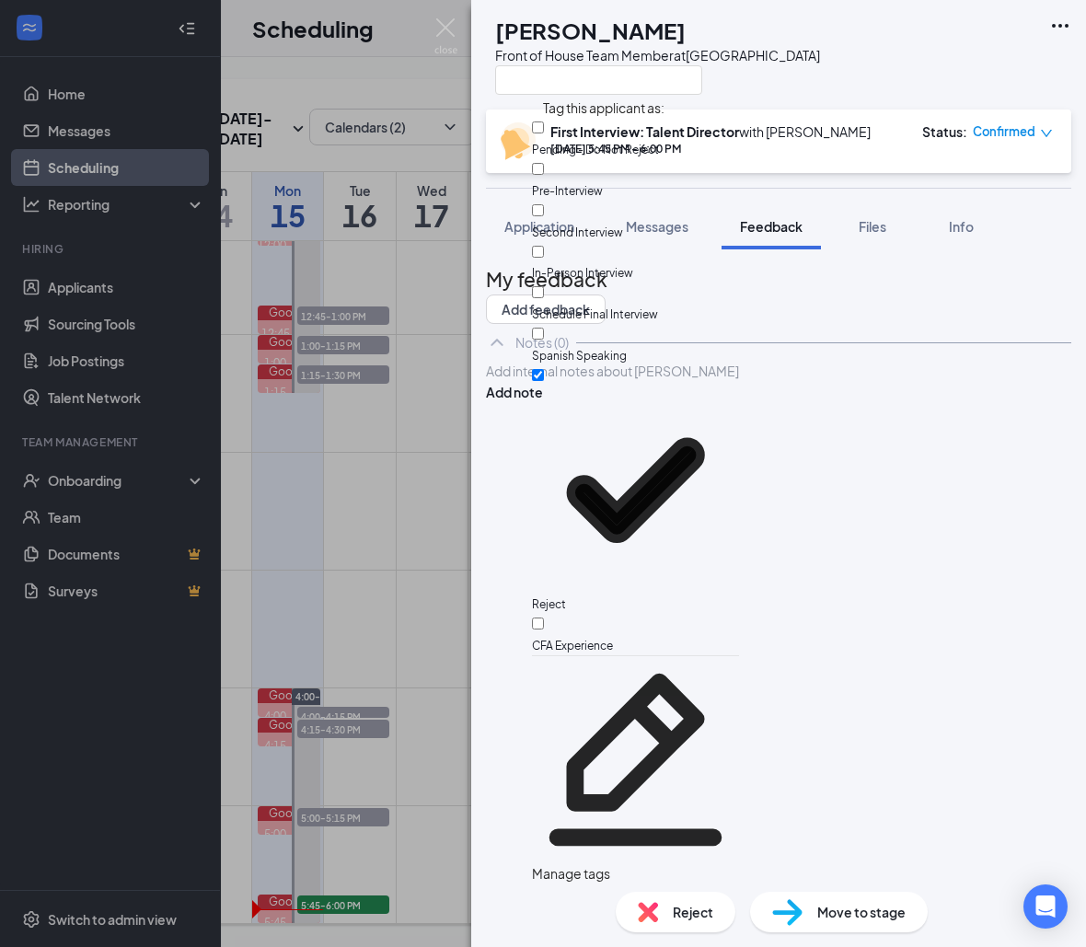
click at [543, 381] on div at bounding box center [778, 371] width 583 height 19
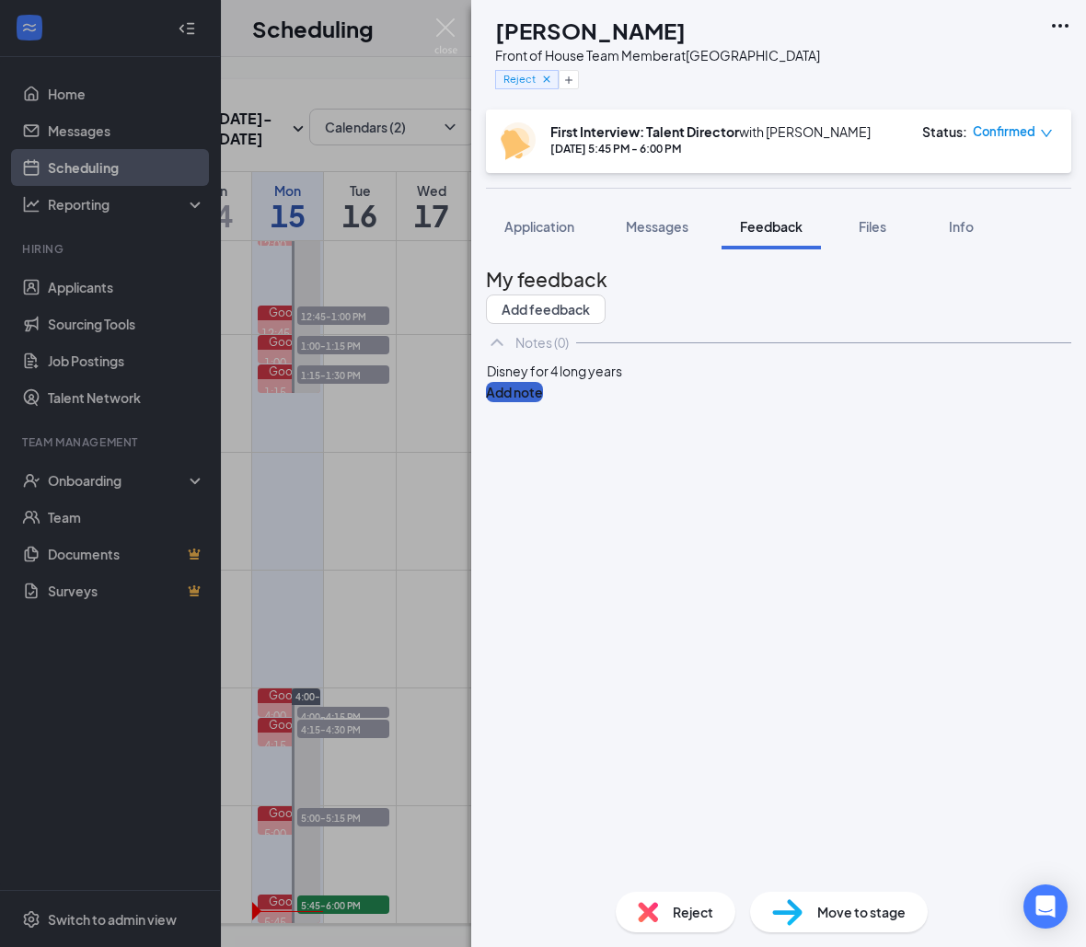
click at [543, 402] on button "Add note" at bounding box center [514, 392] width 57 height 20
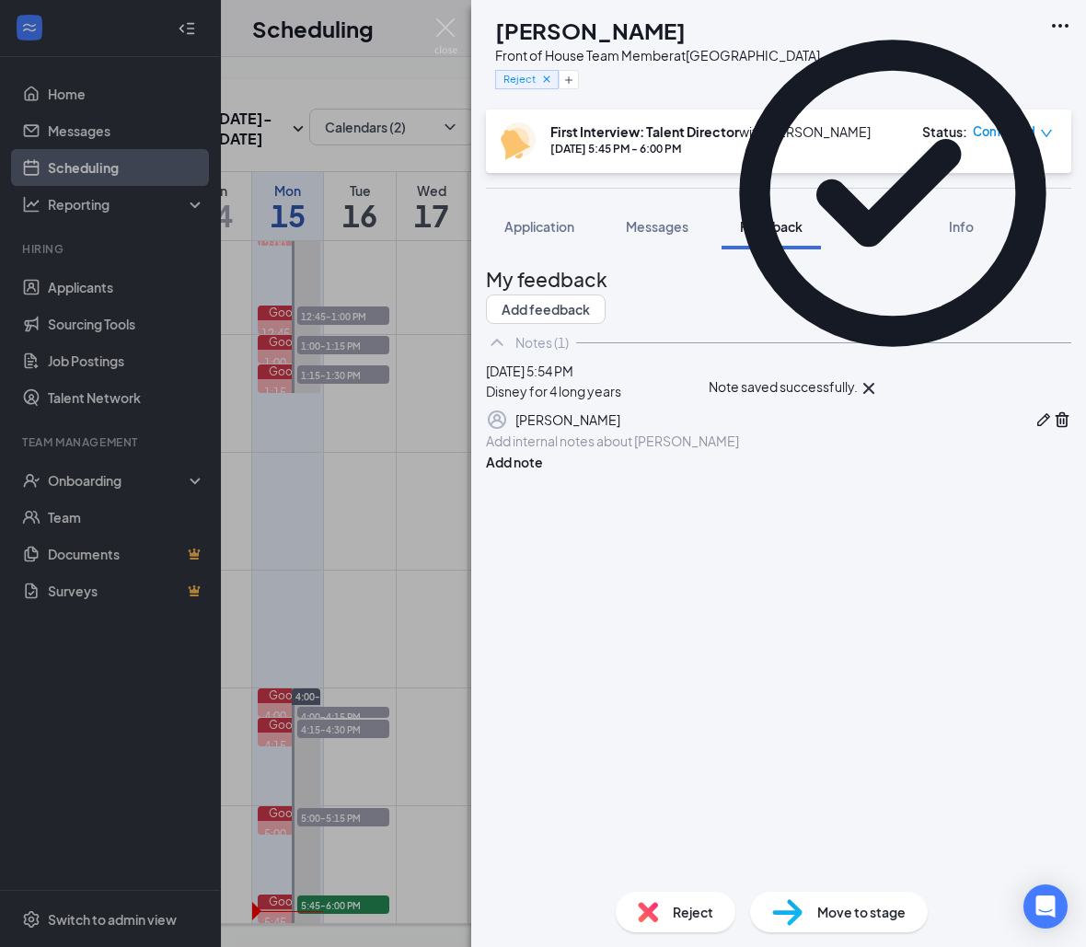
click at [1034, 431] on button "button" at bounding box center [1043, 420] width 18 height 22
click at [699, 411] on div "Disney for 4 long years" at bounding box center [778, 401] width 583 height 19
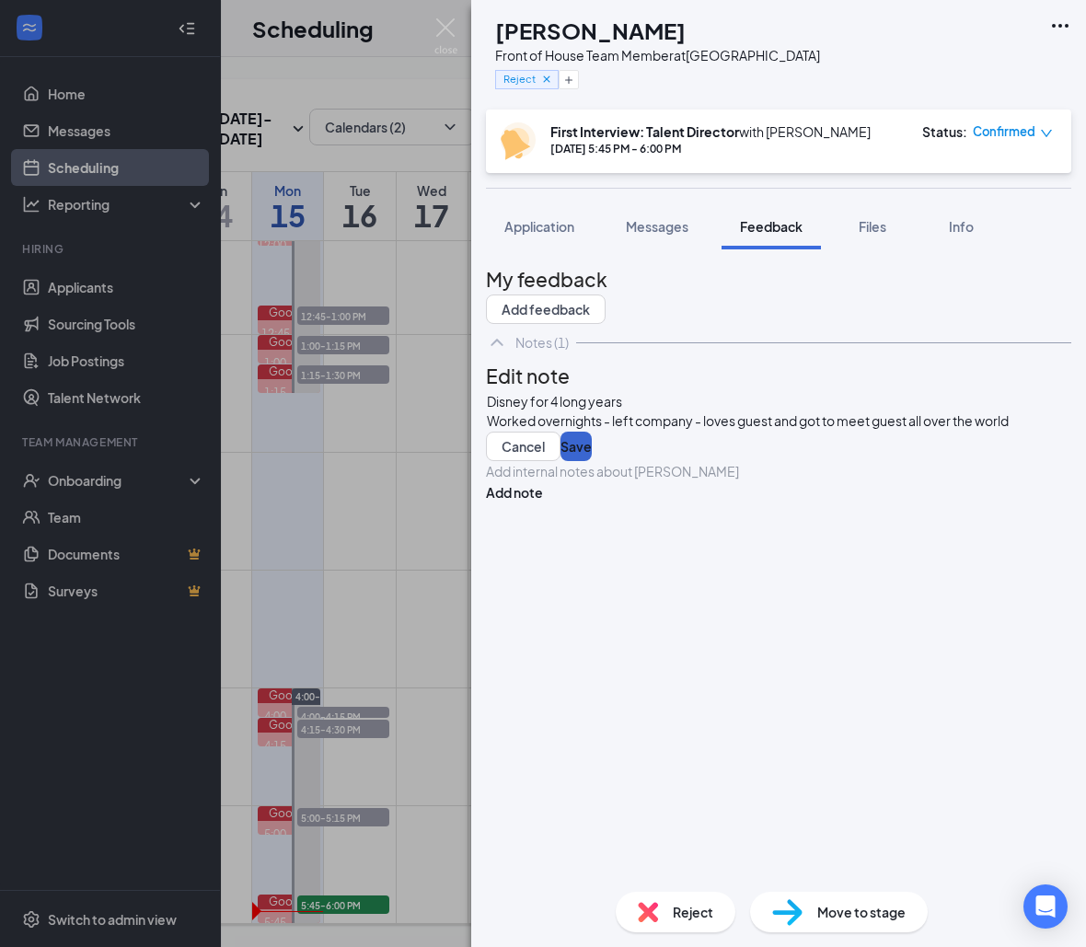
click at [592, 461] on button "Save" at bounding box center [575, 446] width 31 height 29
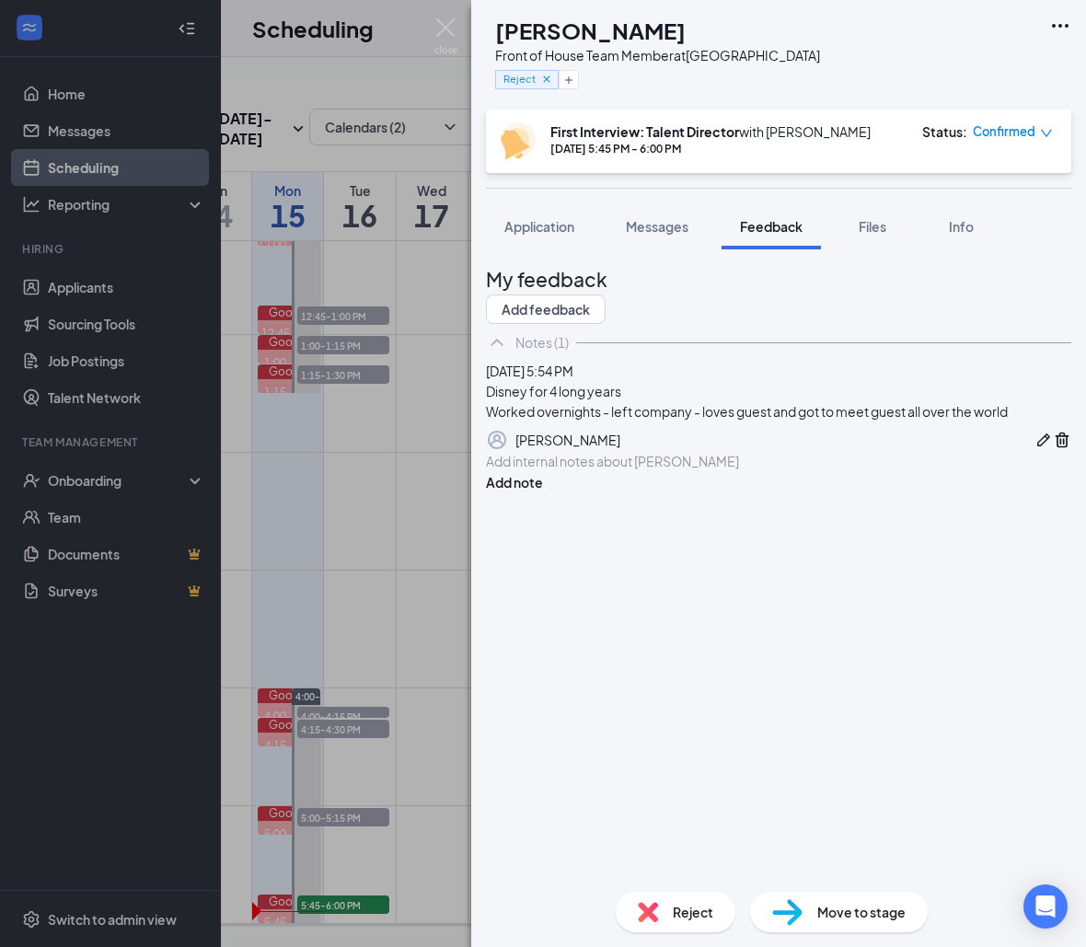
click at [1034, 451] on button "button" at bounding box center [1043, 440] width 18 height 22
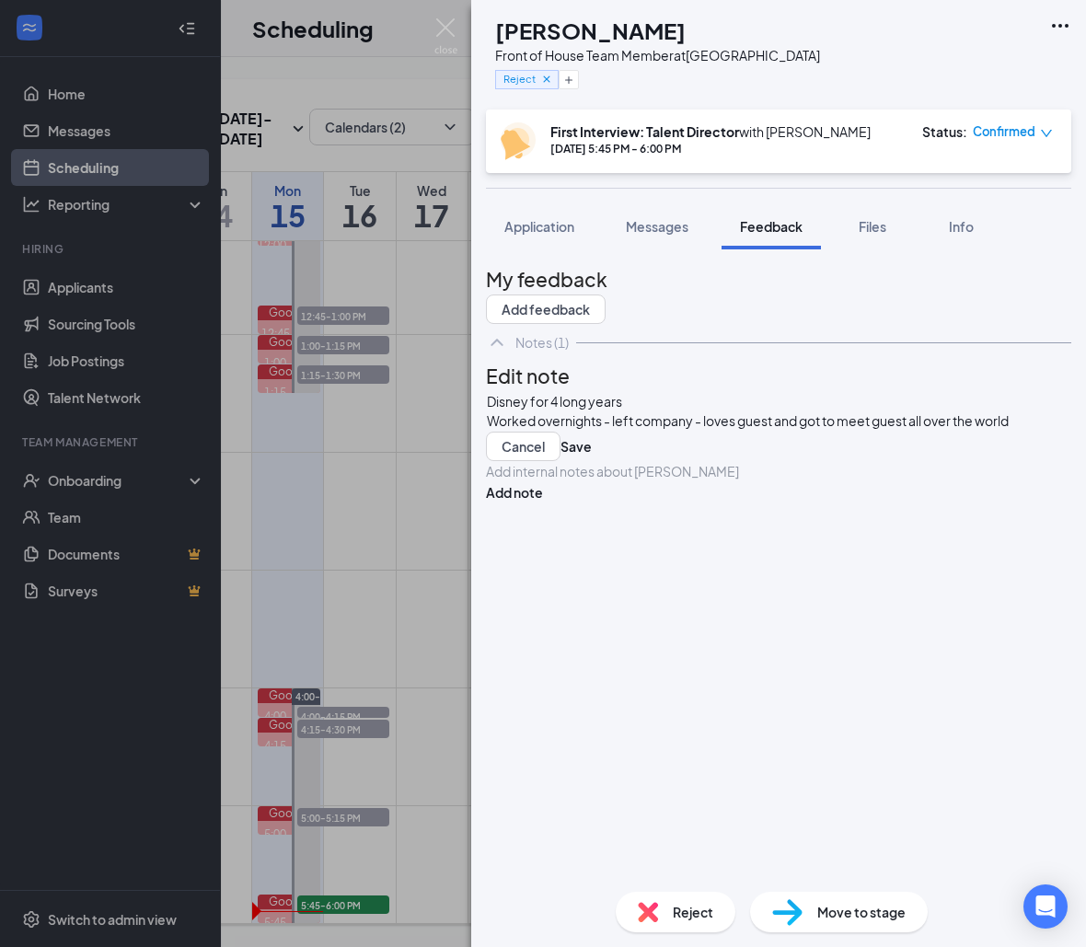
click at [737, 431] on div "Worked overnights - left company - loves guest and got to meet guest all over t…" at bounding box center [778, 420] width 583 height 19
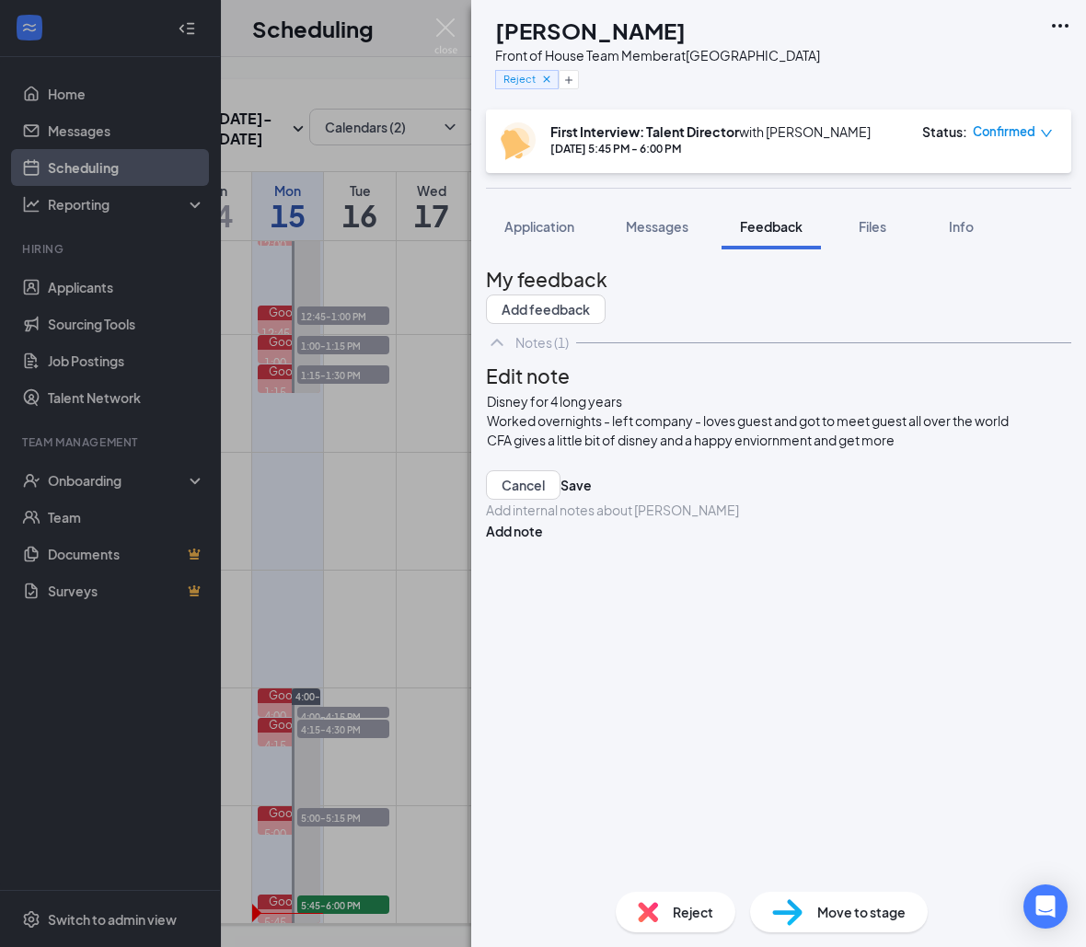
scroll to position [24, 0]
click at [592, 500] on button "Save" at bounding box center [575, 484] width 31 height 29
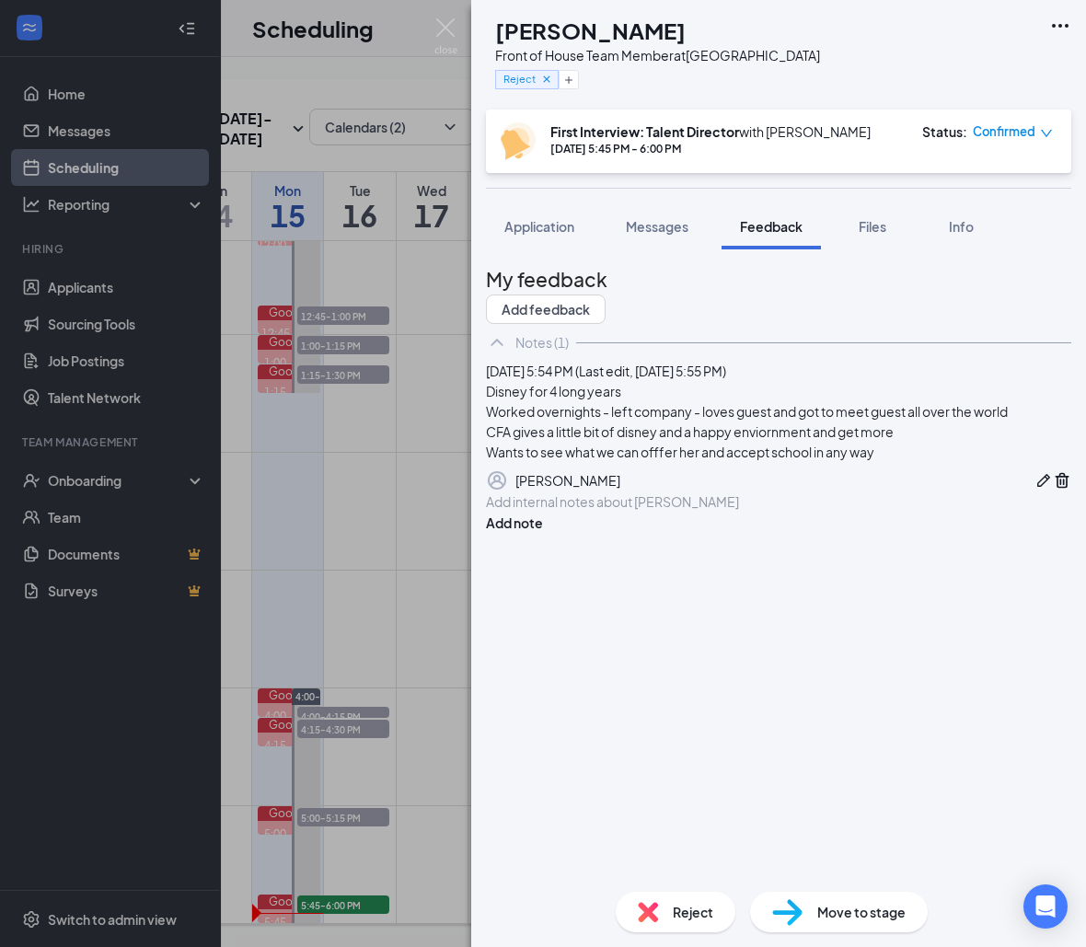
click at [1034, 490] on icon "Pen" at bounding box center [1043, 480] width 18 height 18
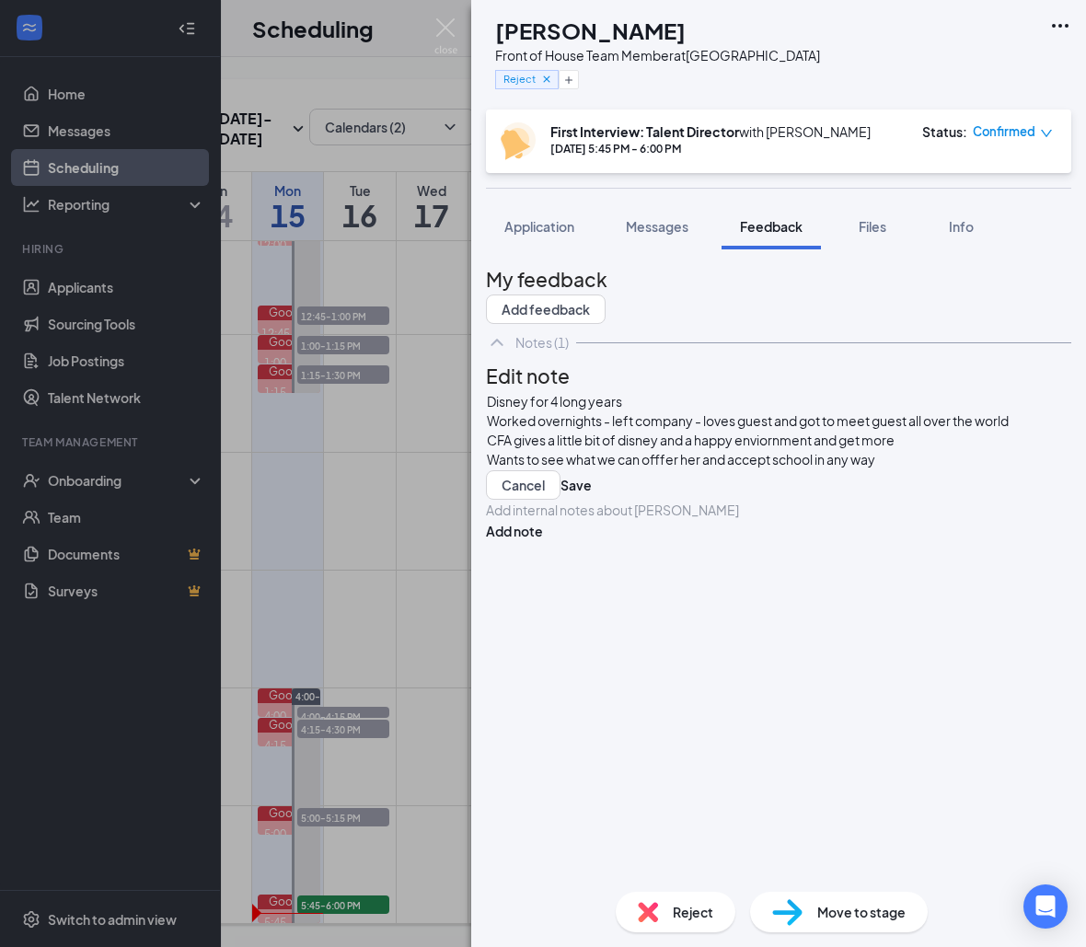
scroll to position [25, 0]
click at [957, 450] on div "CFA gives a little bit of disney and a happy enviornment and get more" at bounding box center [778, 440] width 583 height 19
click at [875, 467] on span "Wants to see what we can offfer her and accept school in any way" at bounding box center [681, 459] width 388 height 17
click at [970, 469] on div "Wants to see what we can offfer her and accept school in any way" at bounding box center [778, 459] width 583 height 19
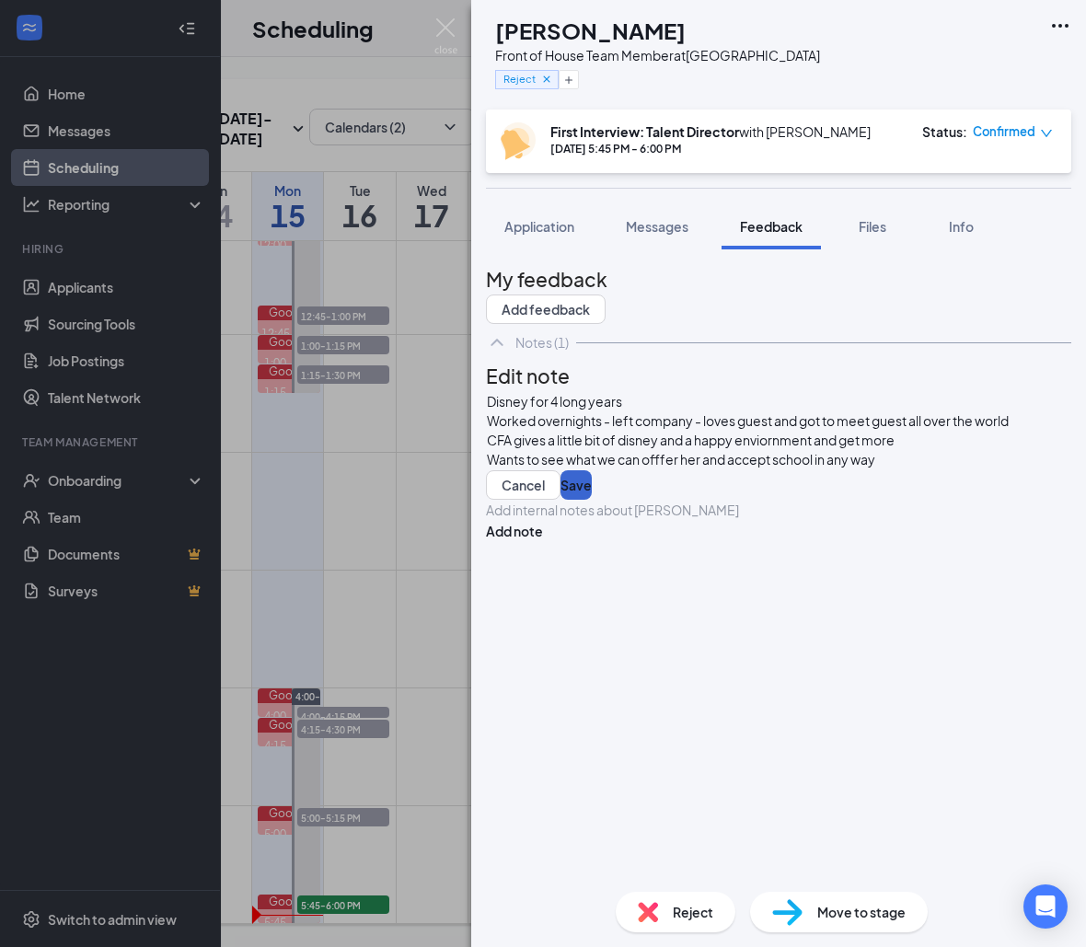
click at [592, 500] on button "Save" at bounding box center [575, 484] width 31 height 29
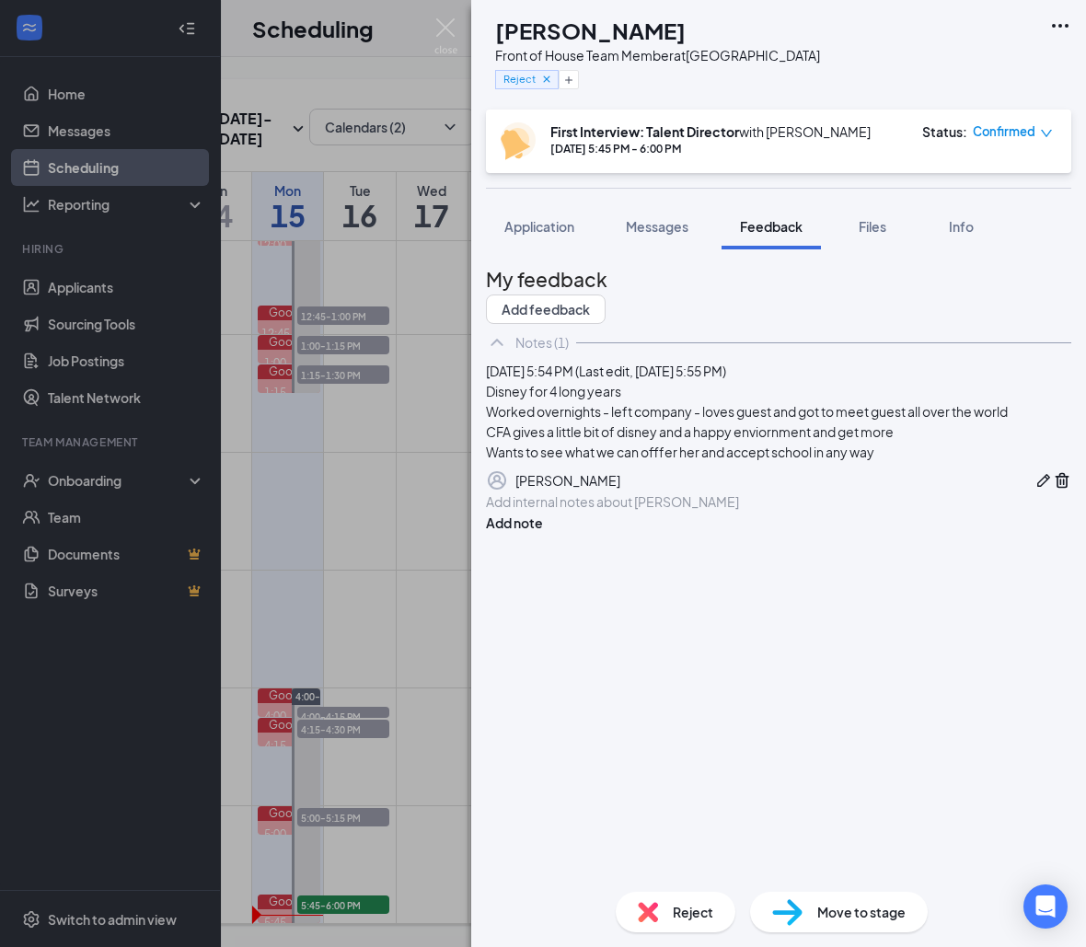
click at [950, 491] on div "[PERSON_NAME]" at bounding box center [778, 480] width 585 height 22
click at [1037, 487] on icon "Pen" at bounding box center [1043, 480] width 13 height 13
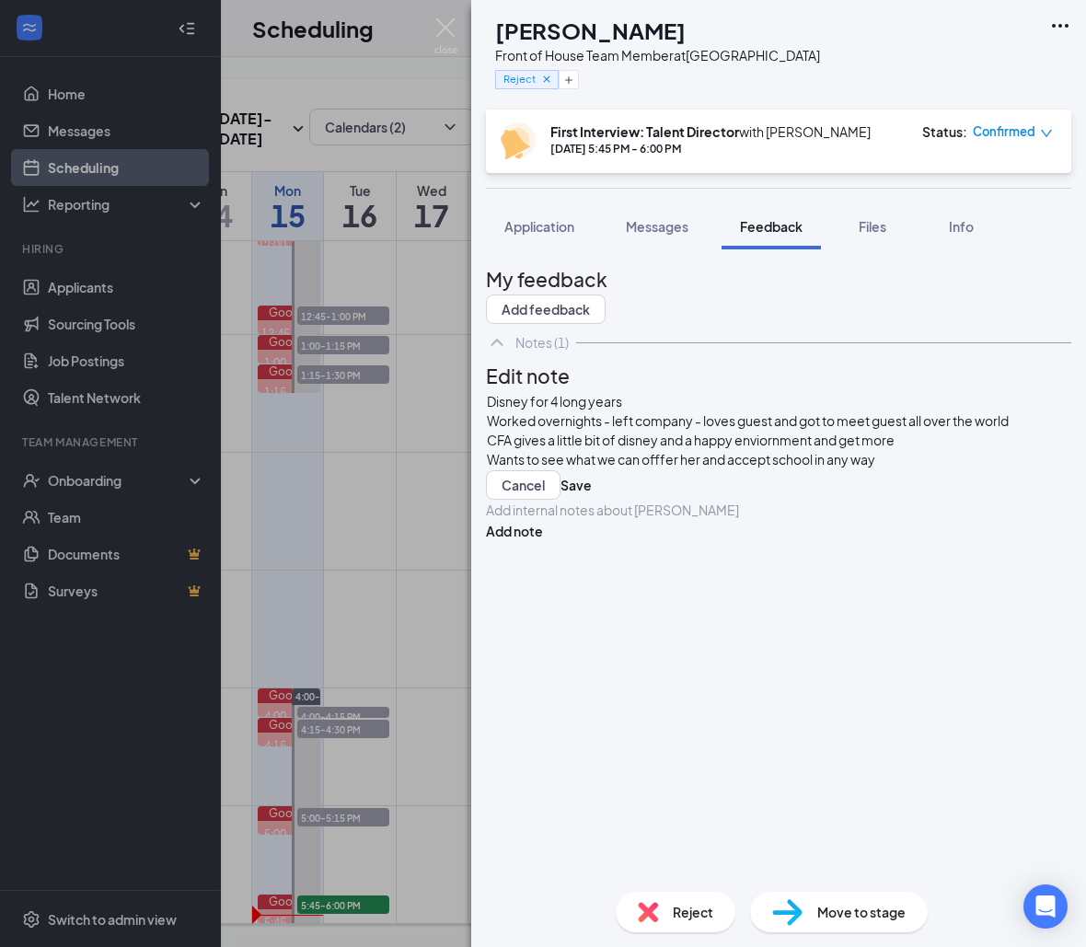
click at [959, 469] on div "Disney for 4 long years Worked overnights - left company - loves guest and got …" at bounding box center [778, 430] width 583 height 77
click at [687, 489] on div at bounding box center [778, 478] width 583 height 19
click at [592, 519] on button "Save" at bounding box center [575, 504] width 31 height 29
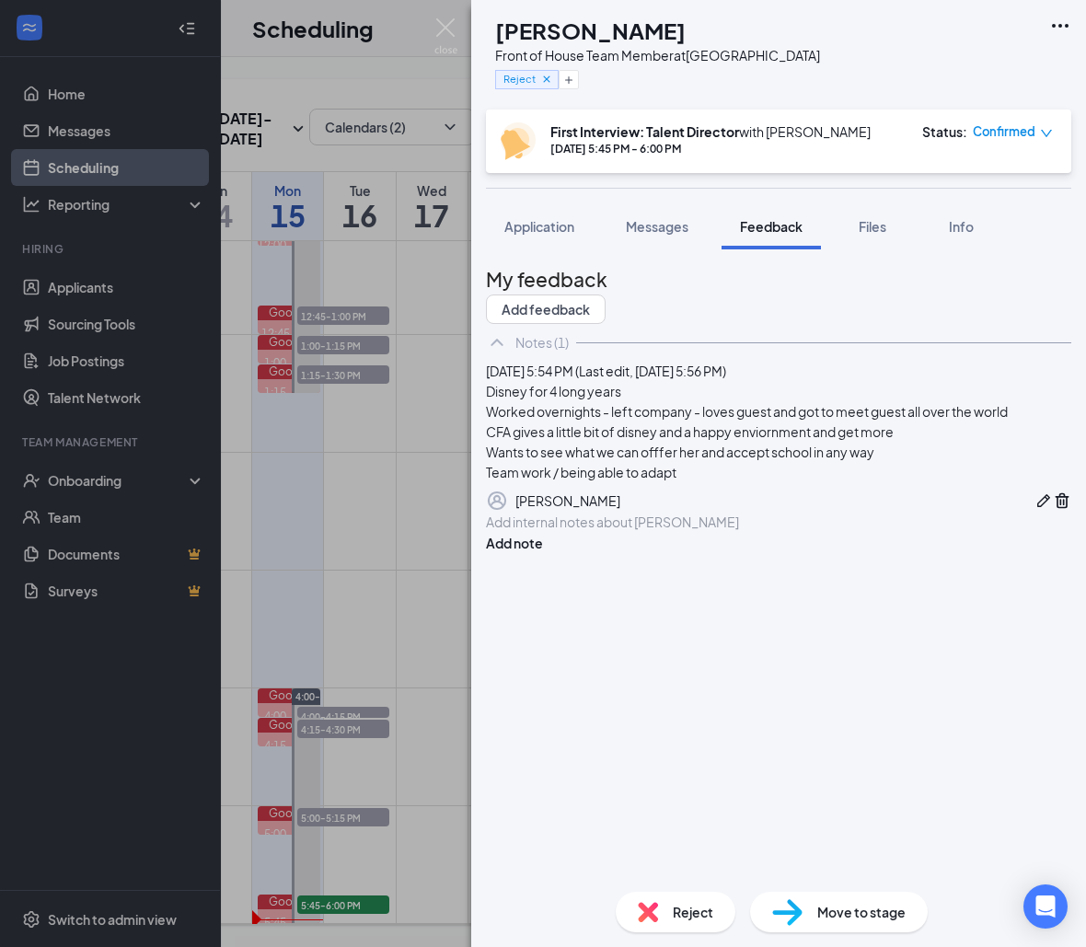
click at [1037, 507] on icon "Pen" at bounding box center [1043, 500] width 13 height 13
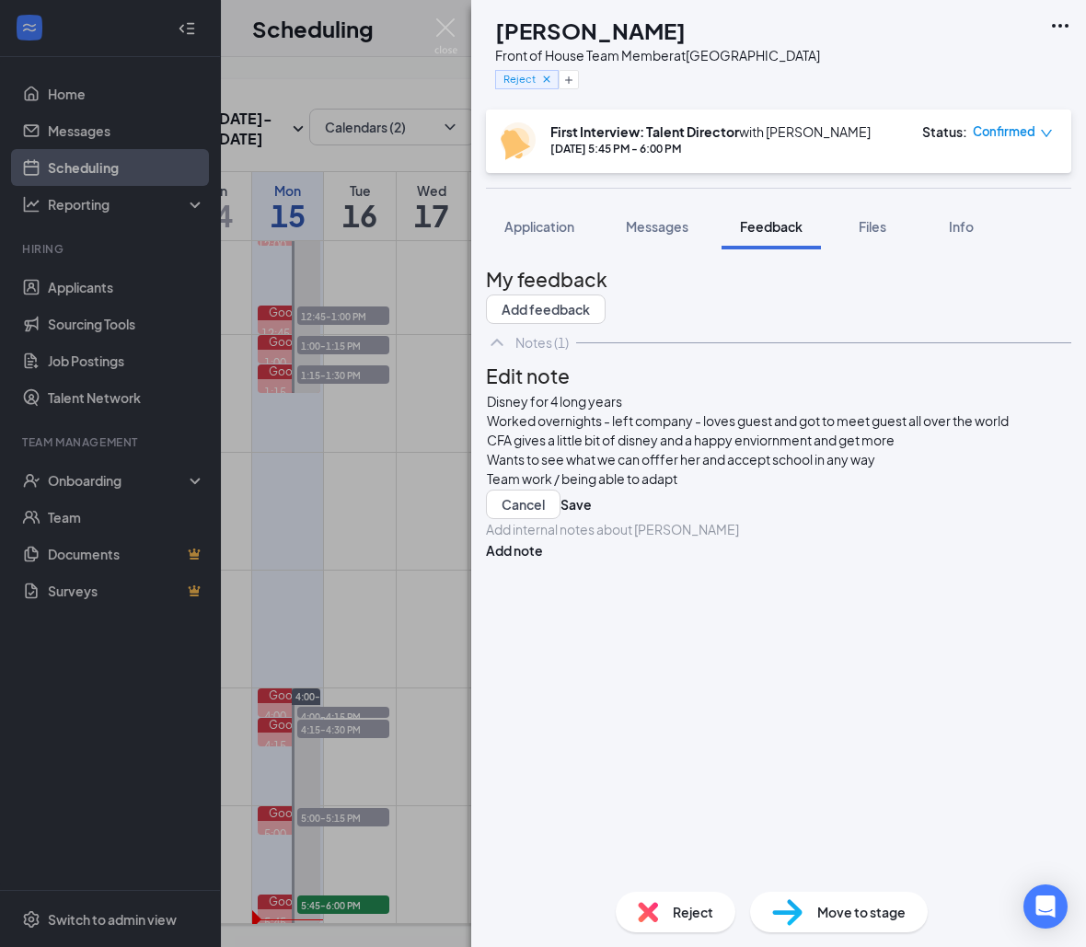
click at [845, 489] on div "Disney for 4 long years Worked overnights - left company - loves guest and got …" at bounding box center [778, 440] width 583 height 97
click at [639, 538] on div "Disney for 4 long years Worked overnights - left company - loves guest and got …" at bounding box center [778, 464] width 585 height 147
click at [592, 538] on button "Save" at bounding box center [575, 523] width 31 height 29
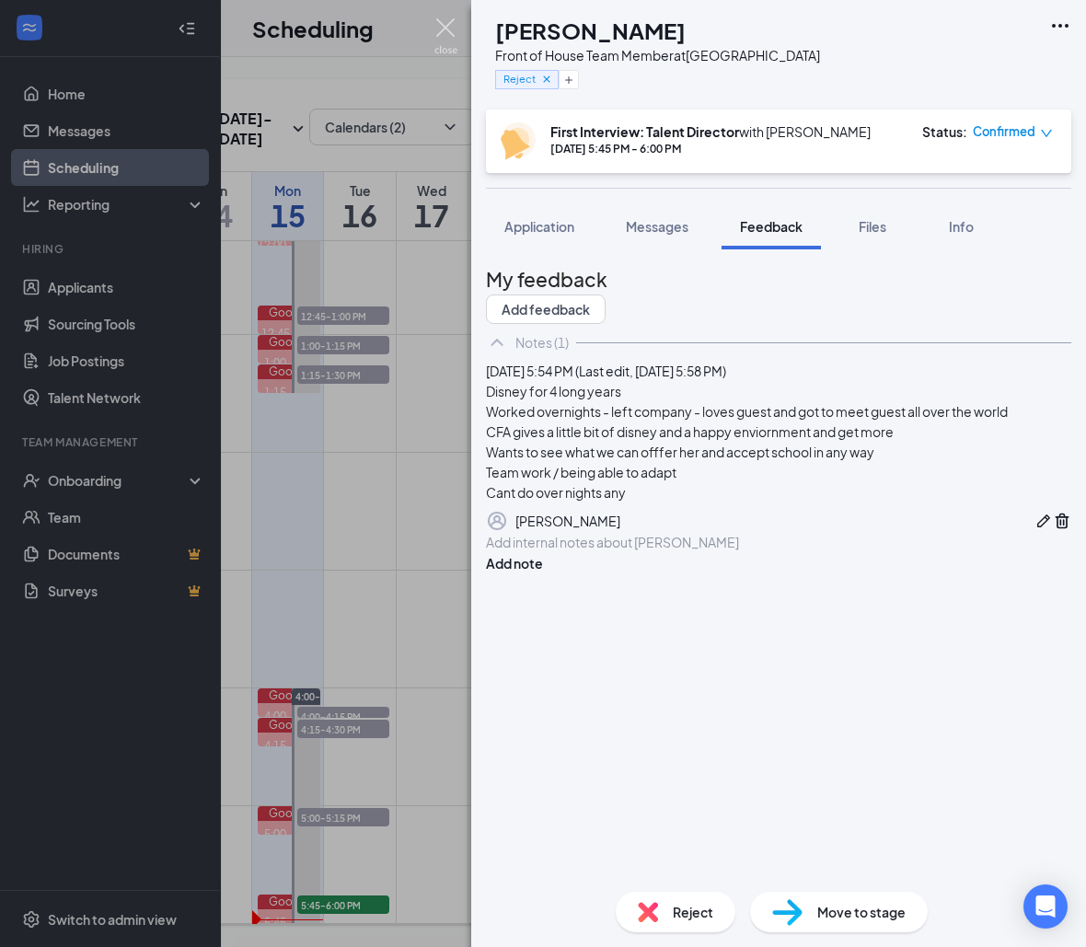
click at [442, 41] on img at bounding box center [445, 36] width 23 height 36
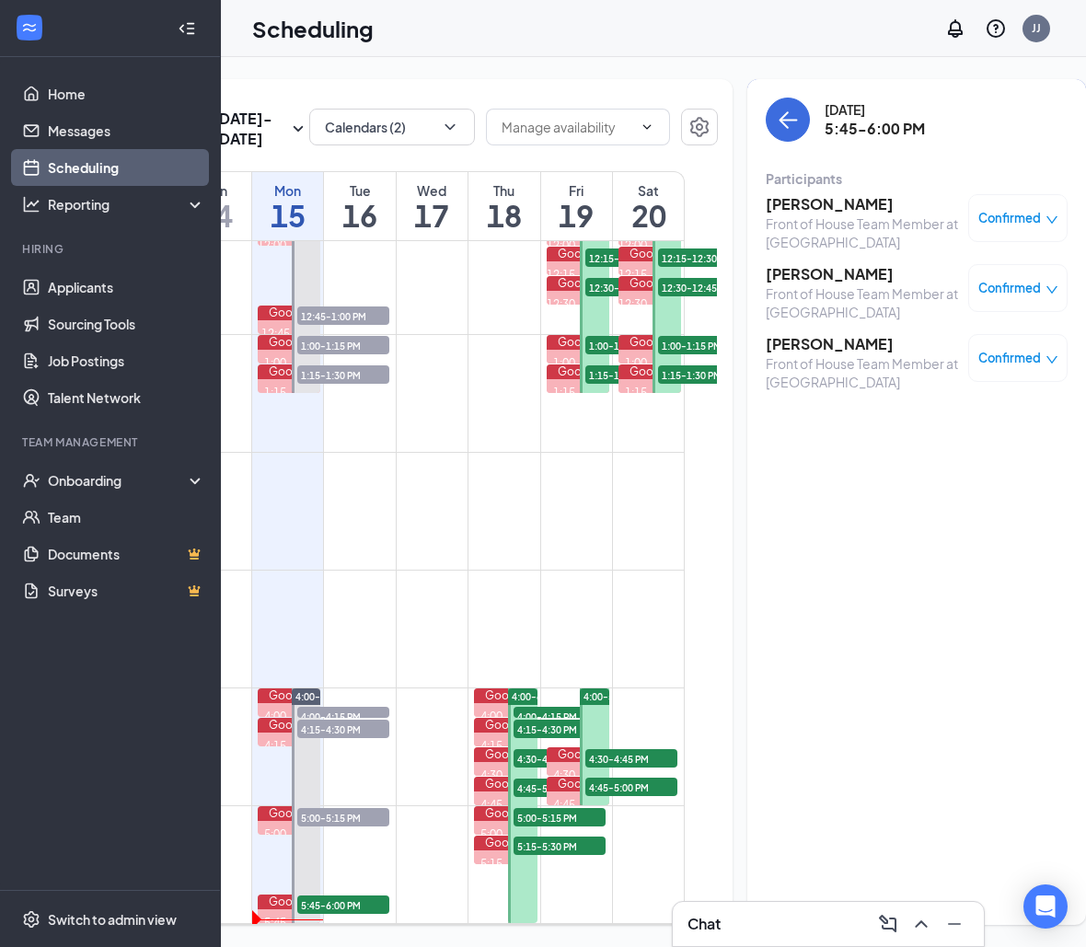
click at [793, 356] on div "Front of House Team Member at [GEOGRAPHIC_DATA]" at bounding box center [862, 372] width 193 height 37
click at [834, 337] on h3 "[PERSON_NAME]" at bounding box center [862, 344] width 193 height 20
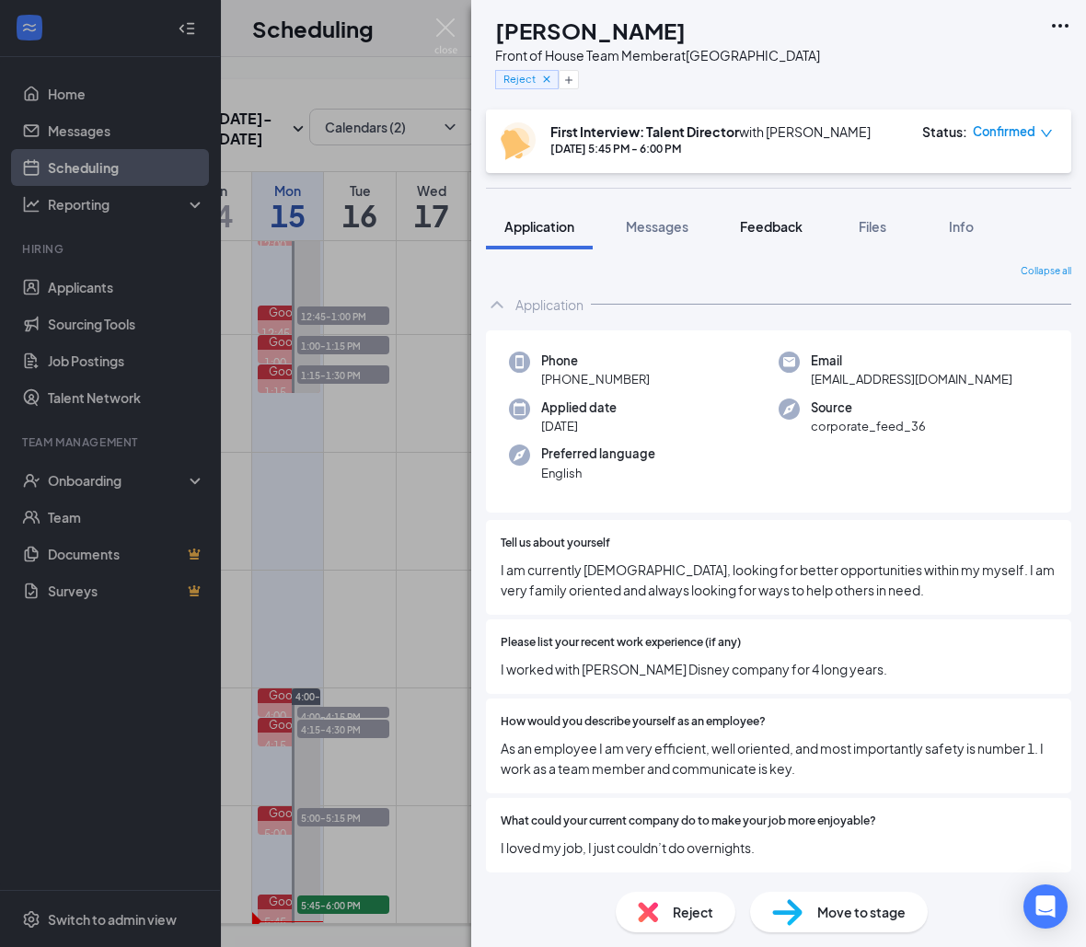
click at [727, 204] on button "Feedback" at bounding box center [770, 226] width 99 height 46
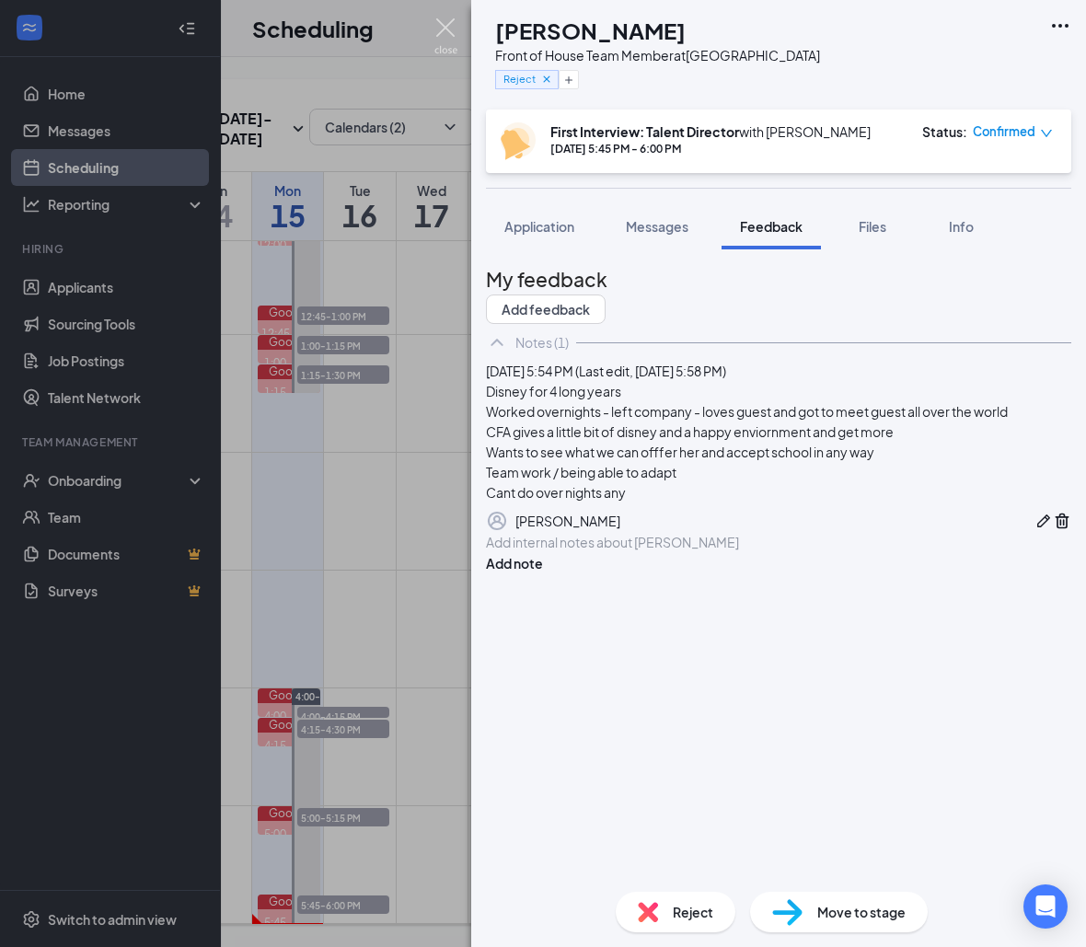
click at [446, 23] on img at bounding box center [445, 36] width 23 height 36
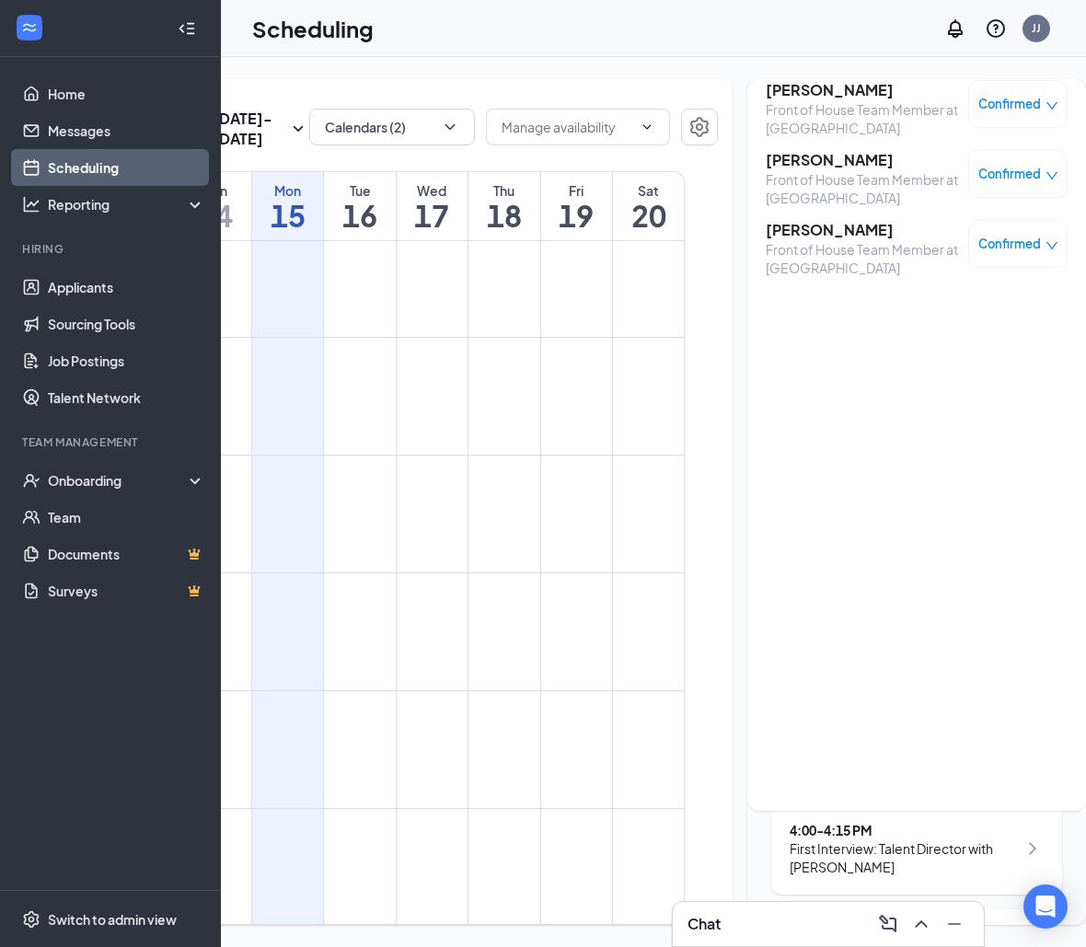
scroll to position [374, 0]
click at [128, 282] on link "Applicants" at bounding box center [126, 287] width 157 height 37
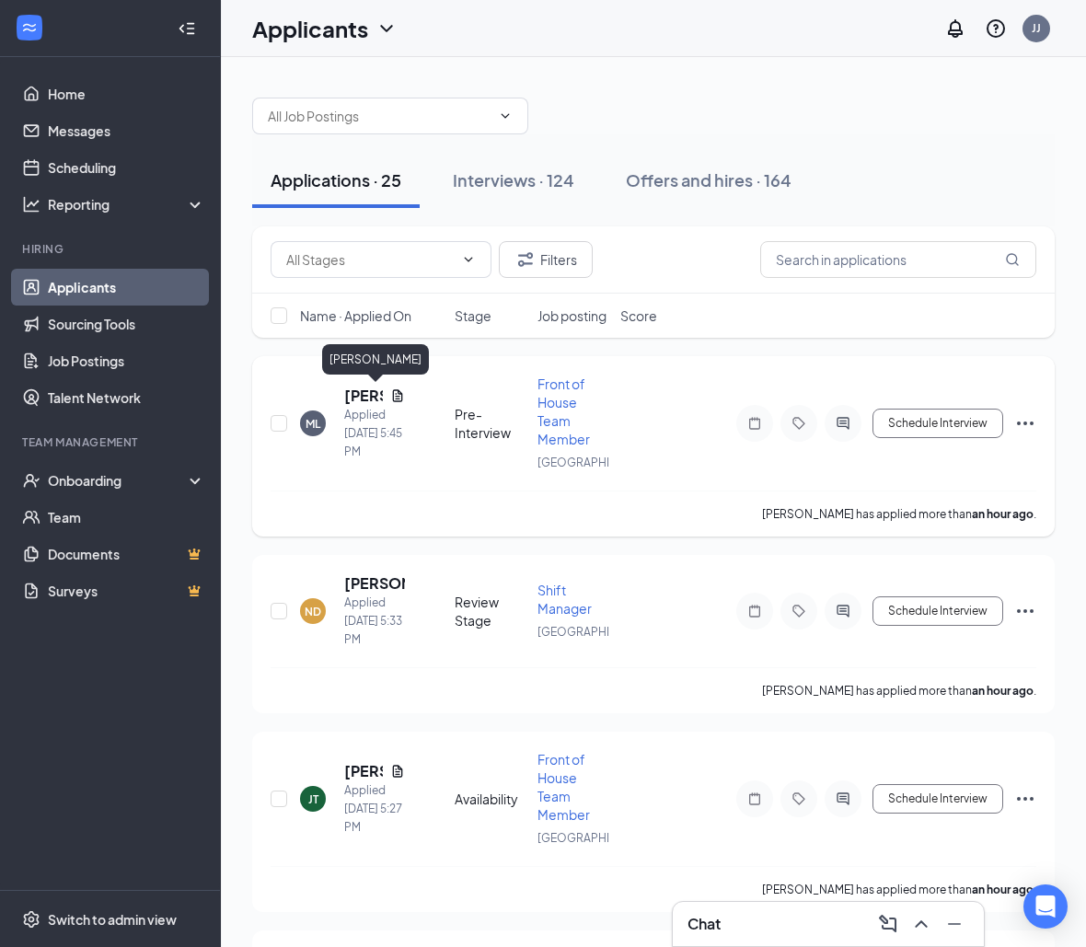
click at [359, 394] on h5 "[PERSON_NAME]" at bounding box center [363, 396] width 39 height 20
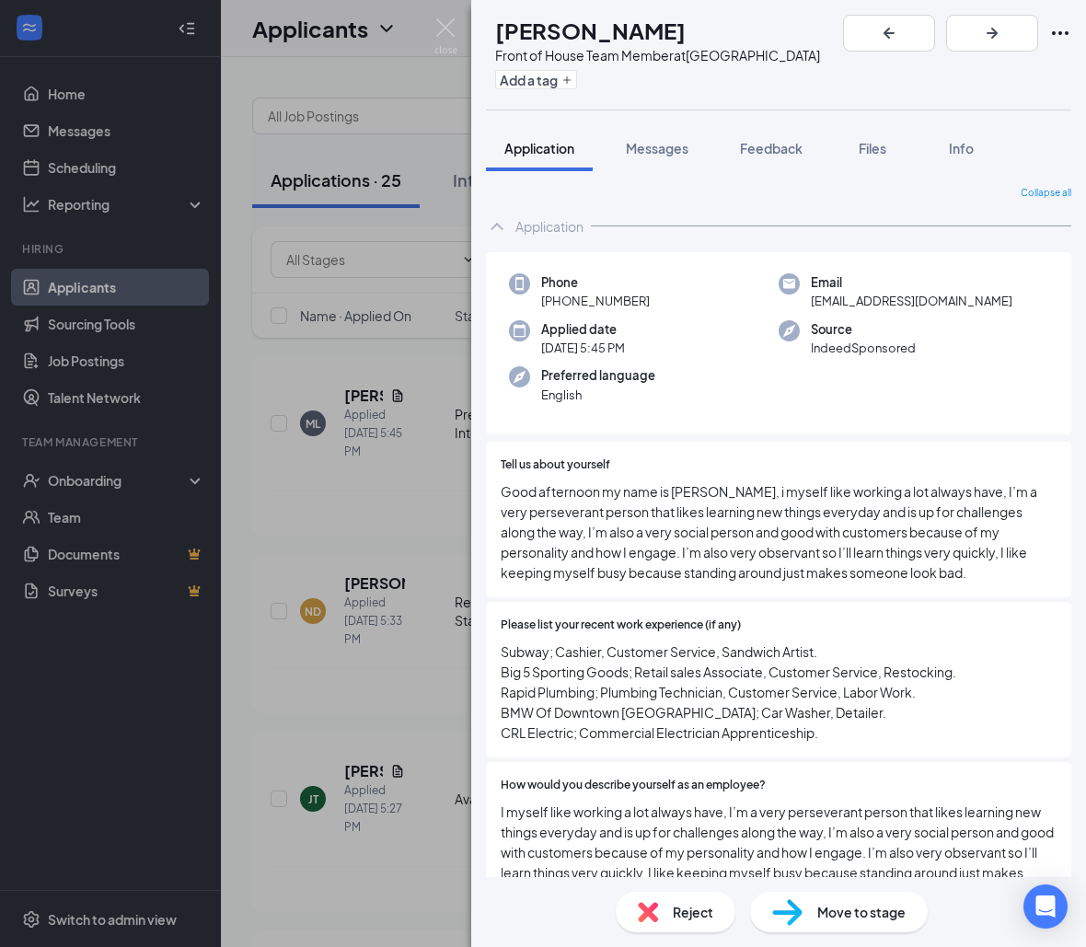
click at [434, 363] on div "ML [PERSON_NAME] Front of House Team Member at [GEOGRAPHIC_DATA] Add a tag Appl…" at bounding box center [543, 473] width 1086 height 947
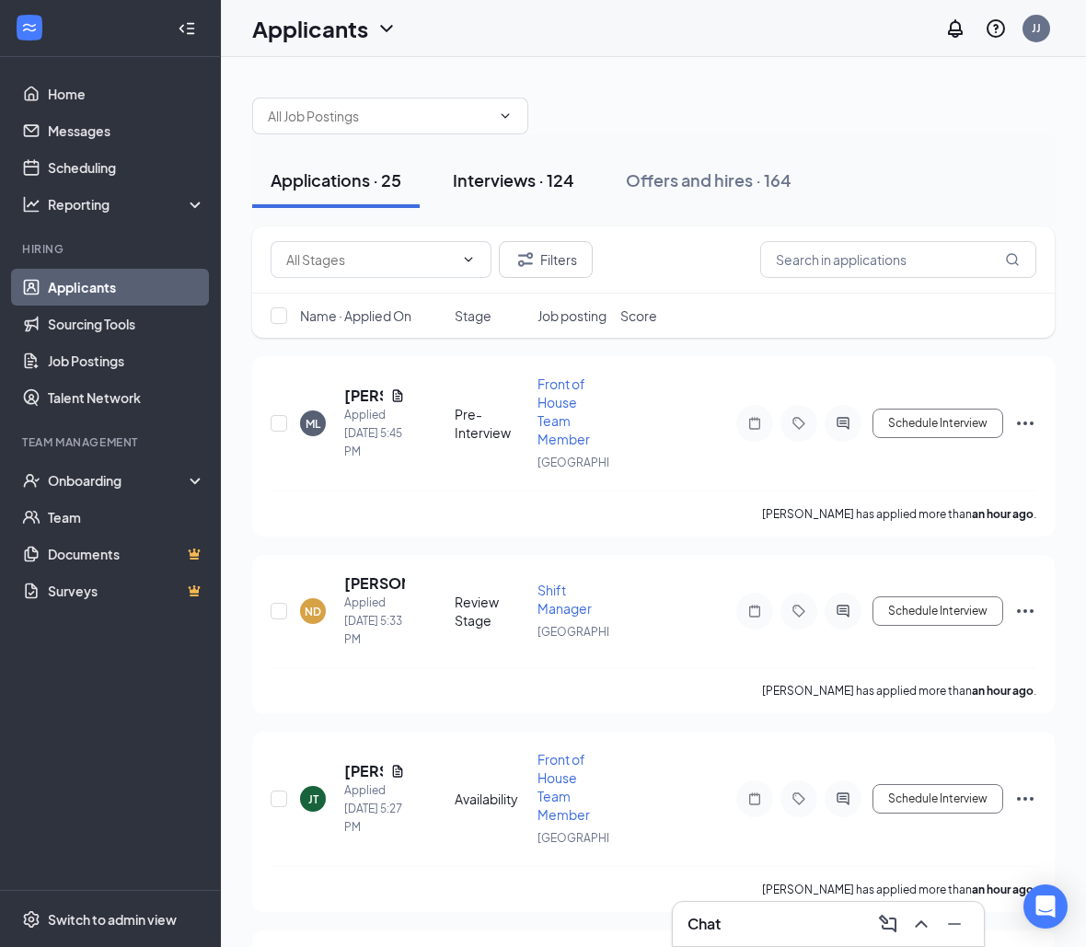
click at [526, 197] on button "Interviews · 124" at bounding box center [513, 180] width 158 height 55
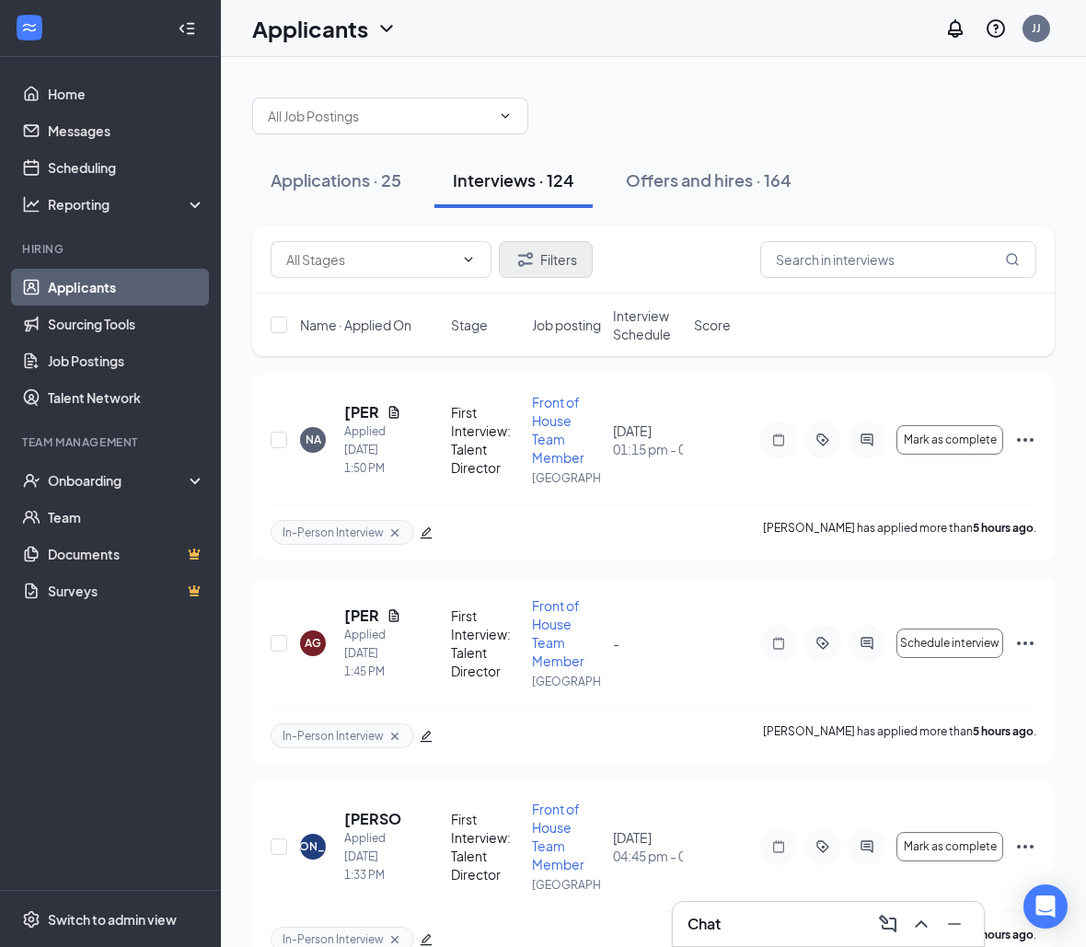
click at [533, 248] on button "Filters" at bounding box center [546, 259] width 94 height 37
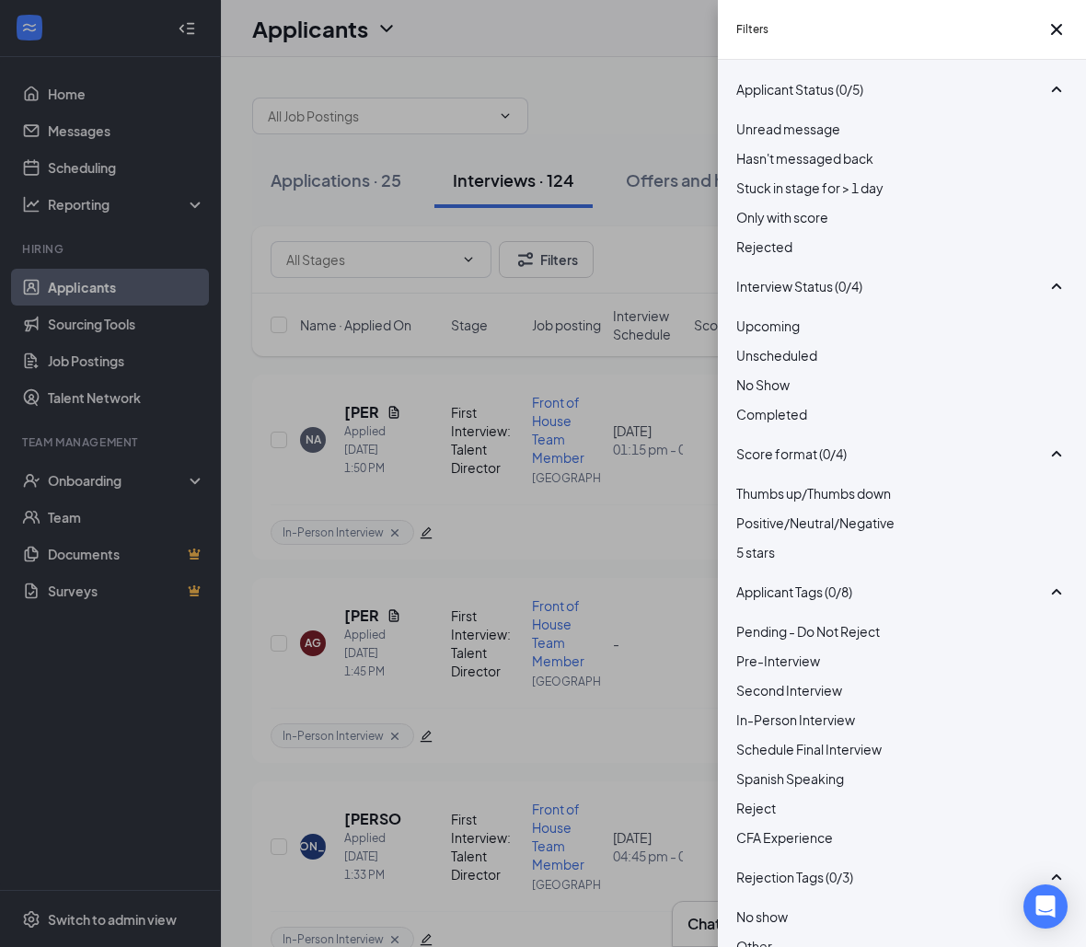
click at [742, 798] on div at bounding box center [901, 798] width 331 height 0
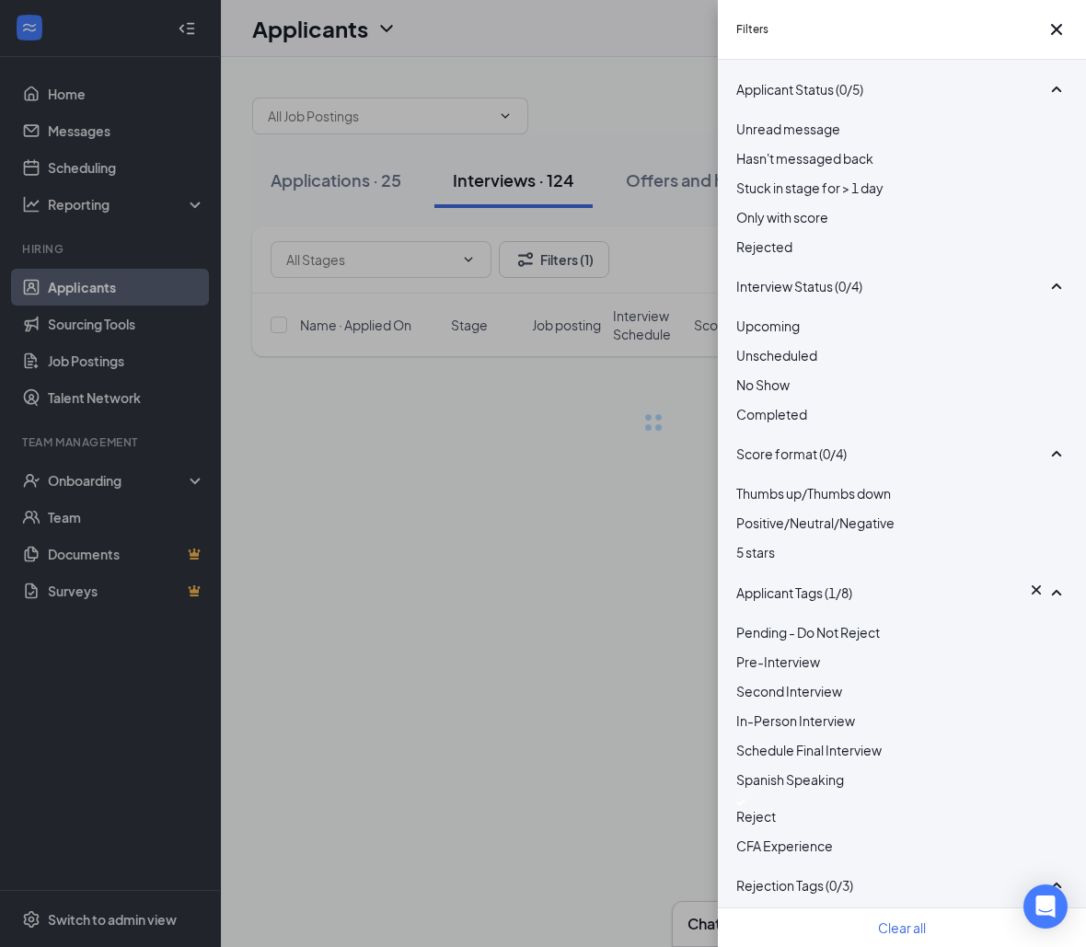
click at [632, 109] on div "Filters Applicant Status (0/5) Unread message Hasn't messaged back Stuck in sta…" at bounding box center [543, 473] width 1086 height 947
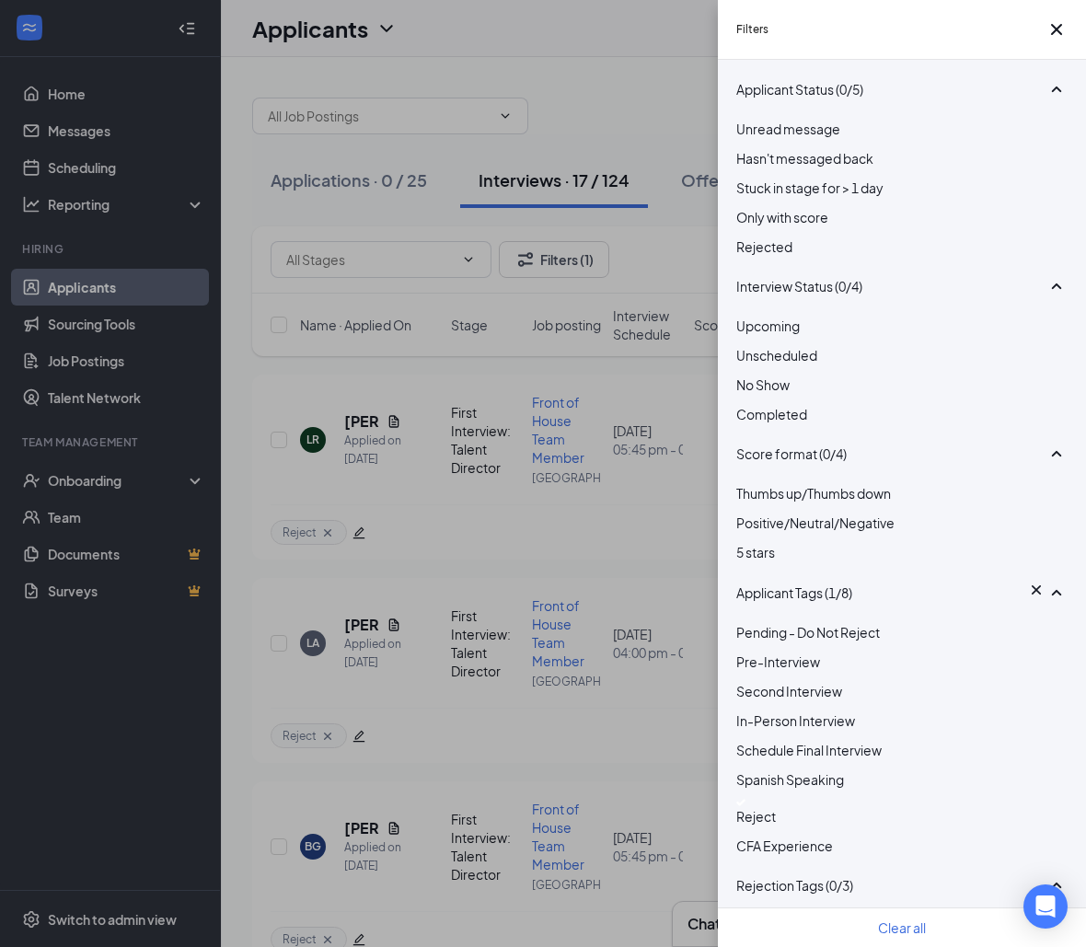
click at [635, 109] on div "Filters Applicant Status (0/5) Unread message Hasn't messaged back Stuck in sta…" at bounding box center [543, 473] width 1086 height 947
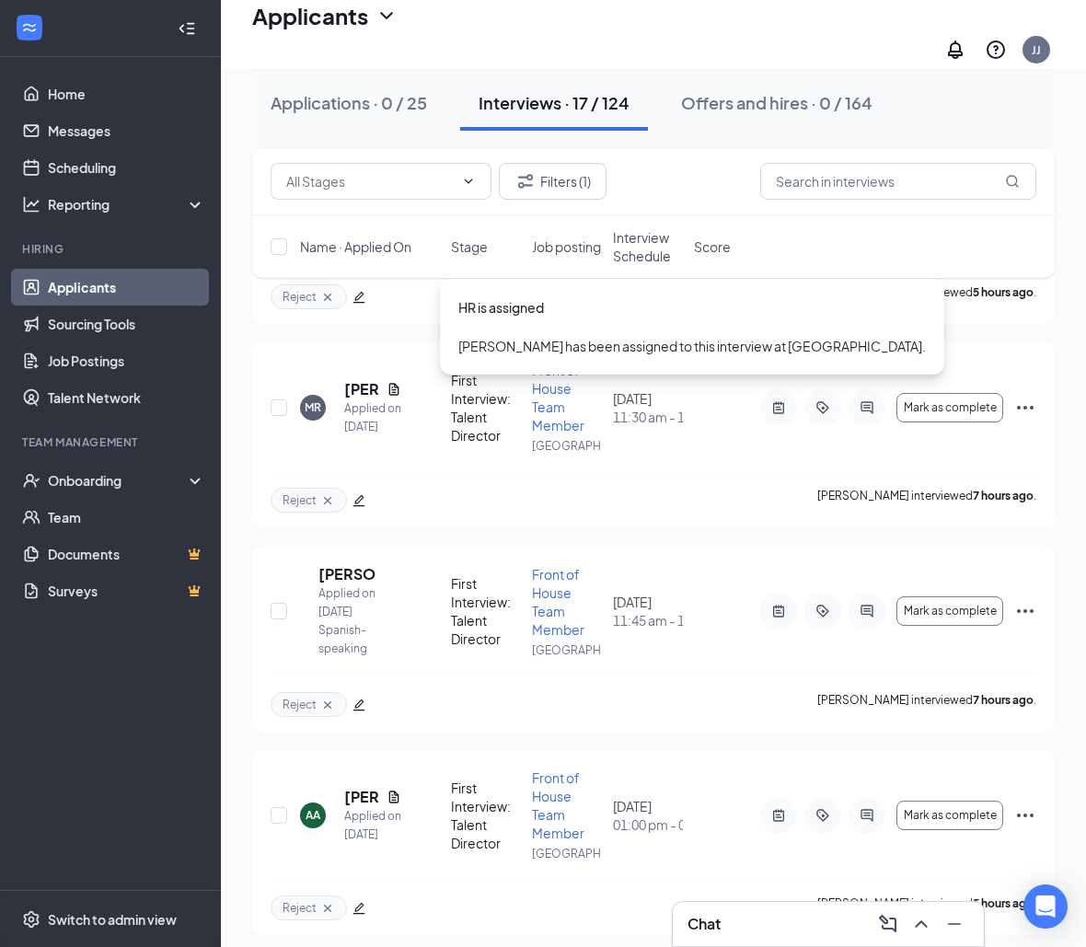
scroll to position [1466, 0]
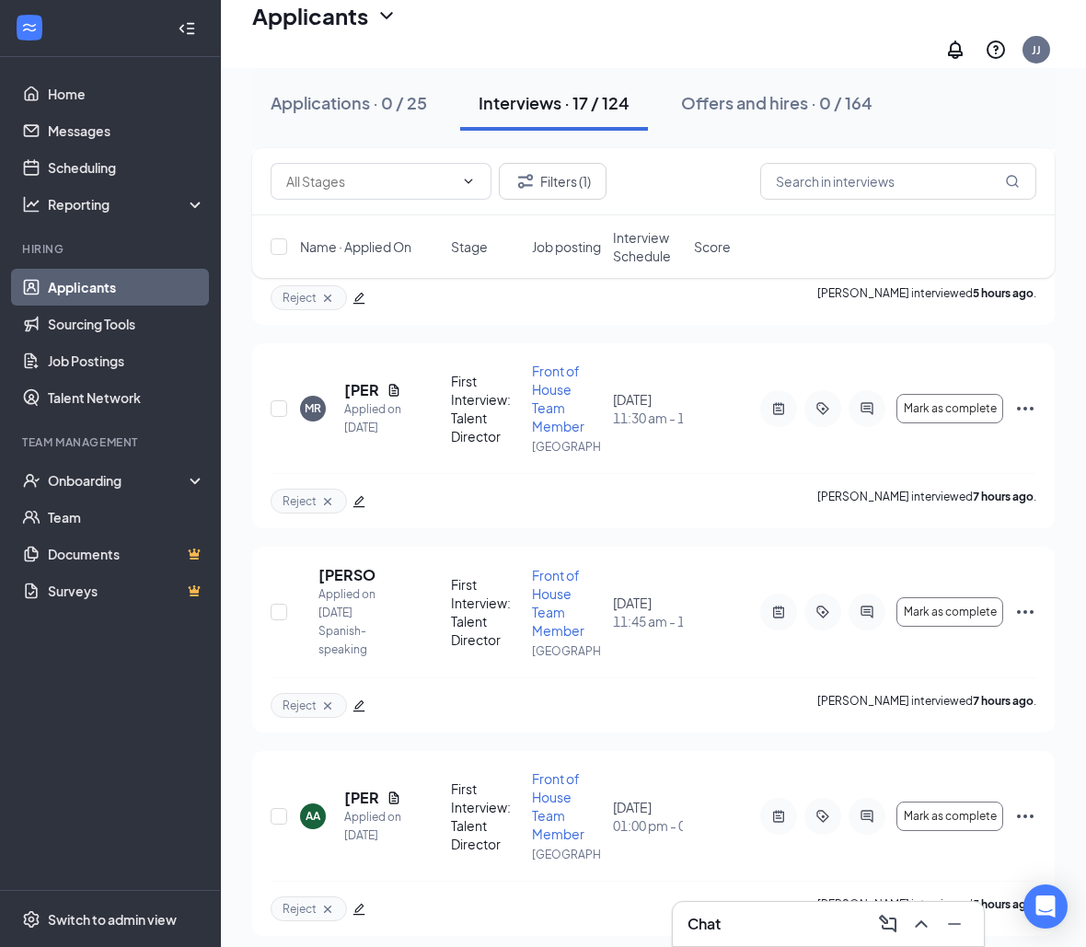
click at [520, 202] on div "Filters (1)" at bounding box center [653, 181] width 802 height 67
click at [520, 187] on icon "Filter" at bounding box center [525, 181] width 15 height 14
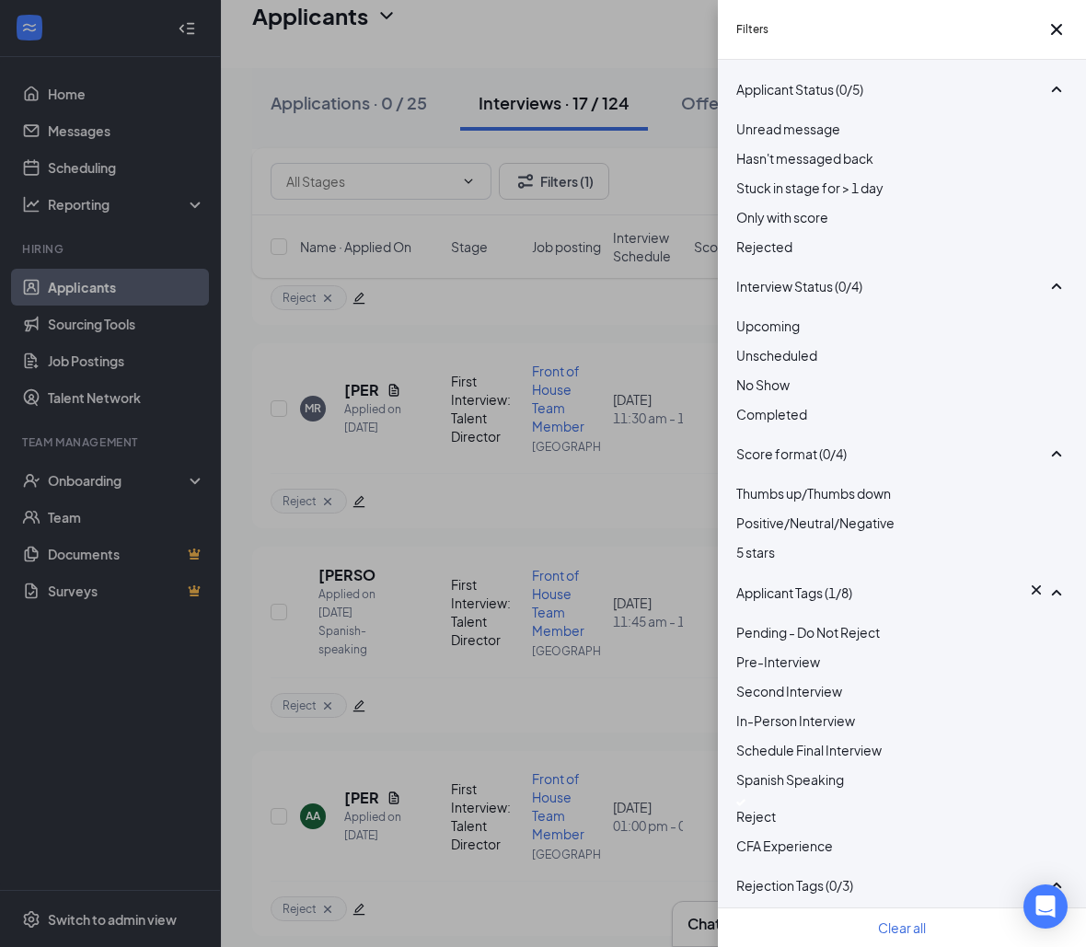
click at [576, 280] on div "Filters Applicant Status (0/5) Unread message Hasn't messaged back Stuck in sta…" at bounding box center [543, 473] width 1086 height 947
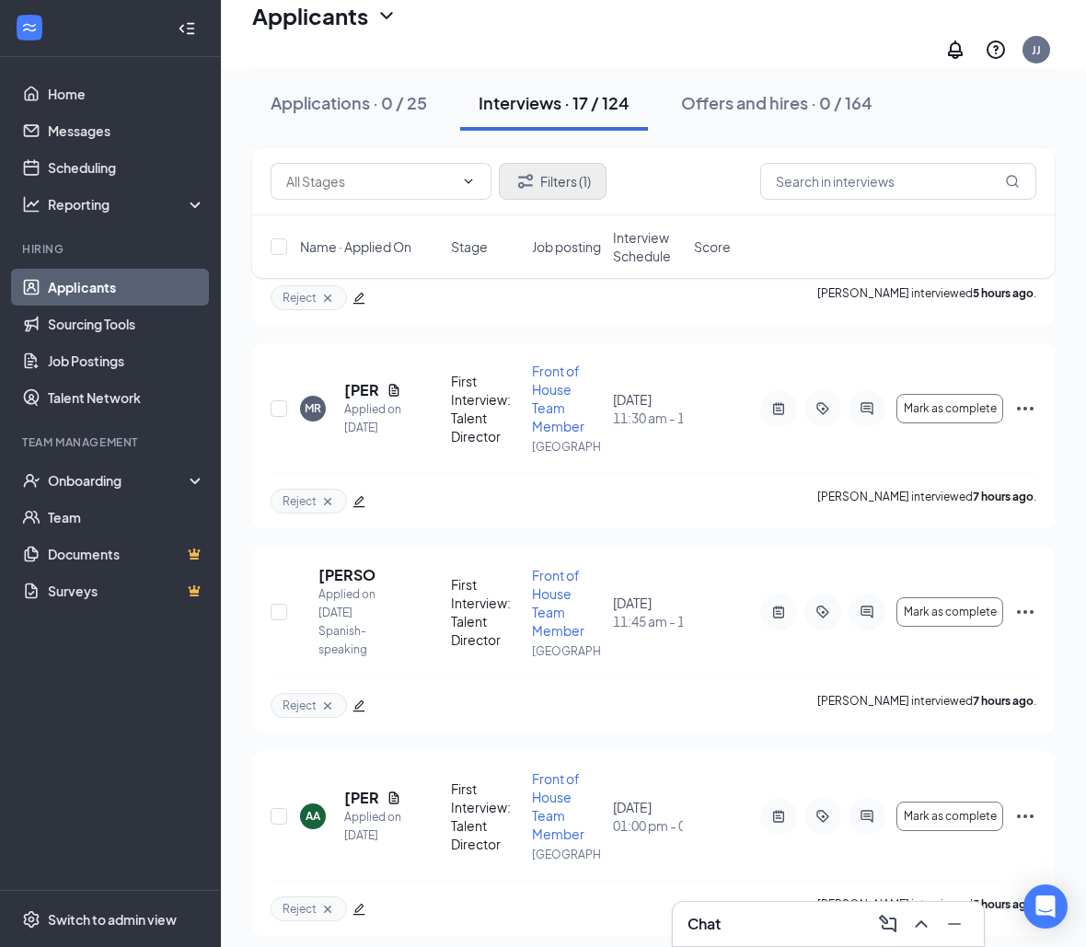
click at [562, 178] on button "Filters (1)" at bounding box center [553, 181] width 108 height 37
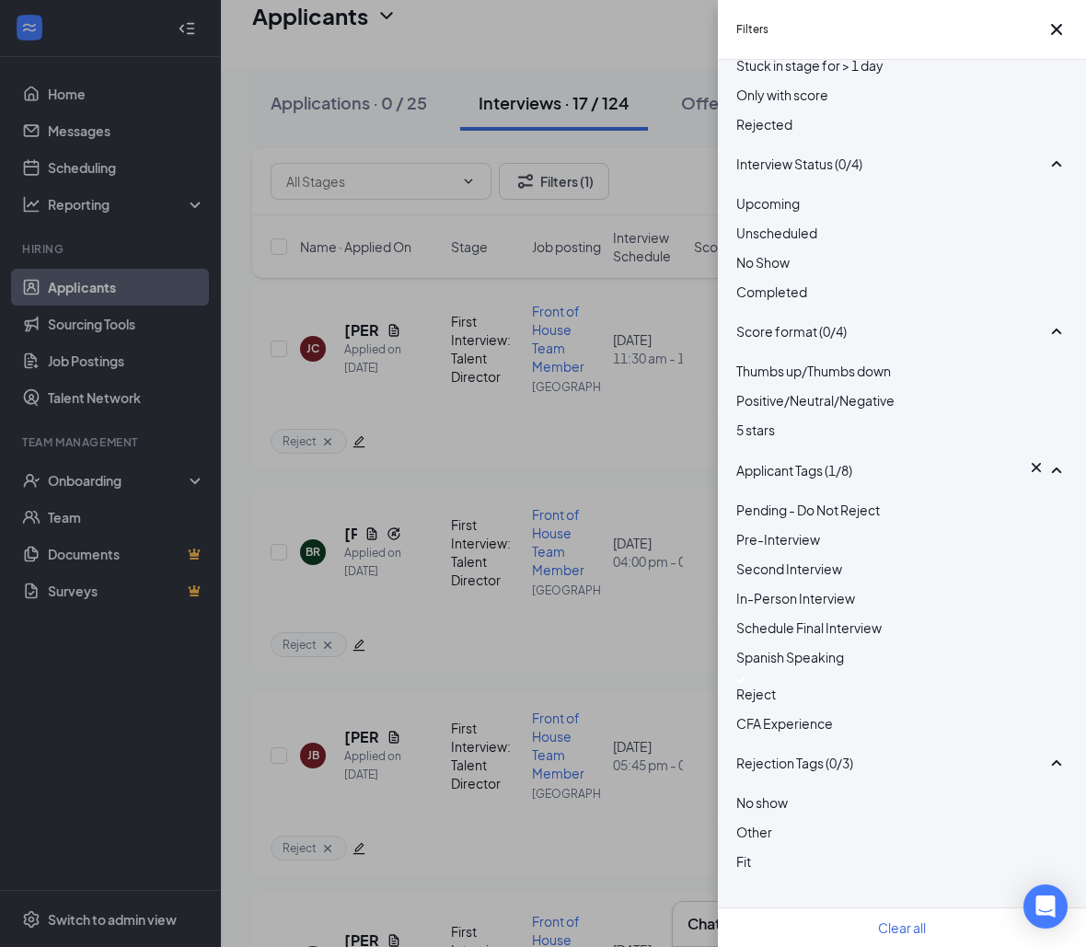
scroll to position [288, 0]
click at [752, 676] on div at bounding box center [901, 679] width 331 height 7
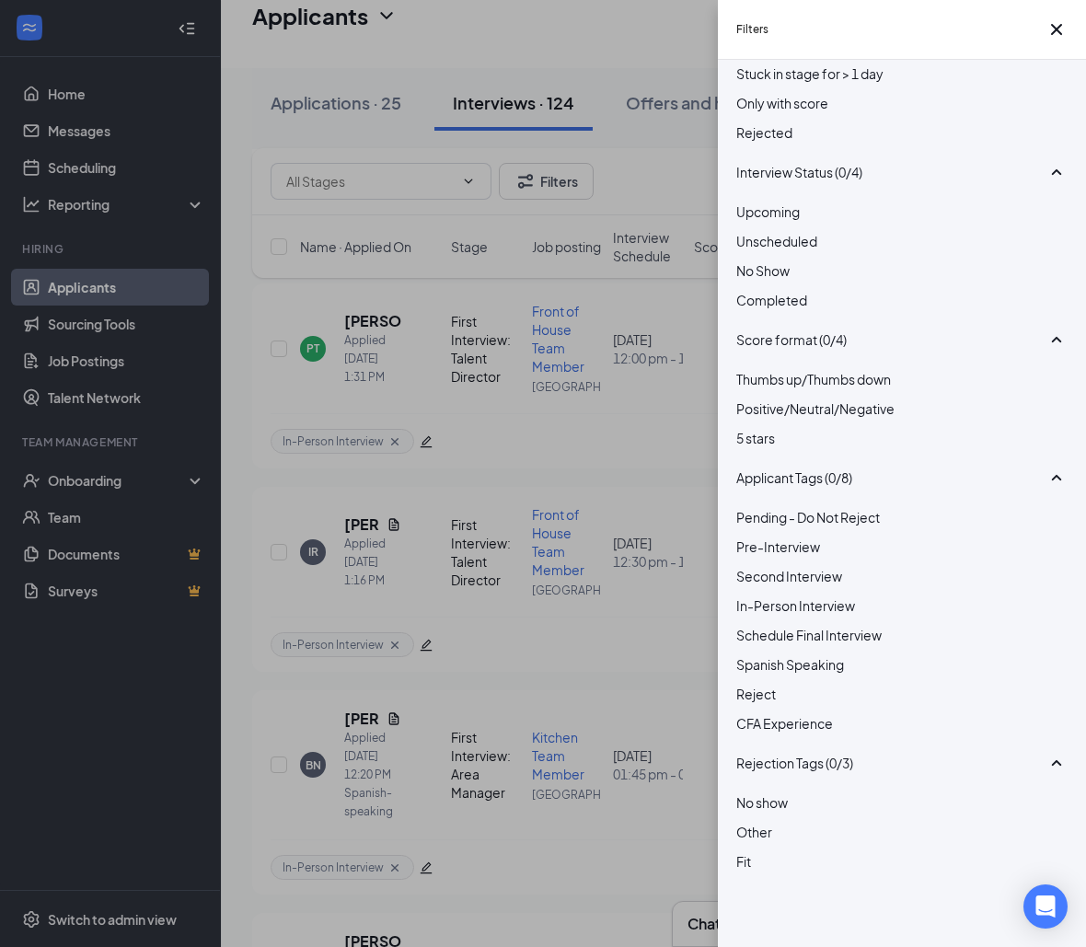
click at [624, 689] on div "Filters Applicant Status (0/5) Unread message Hasn't messaged back Stuck in sta…" at bounding box center [543, 473] width 1086 height 947
click at [640, 194] on div "Filters Applicant Status (0/5) Unread message Hasn't messaged back Stuck in sta…" at bounding box center [543, 473] width 1086 height 947
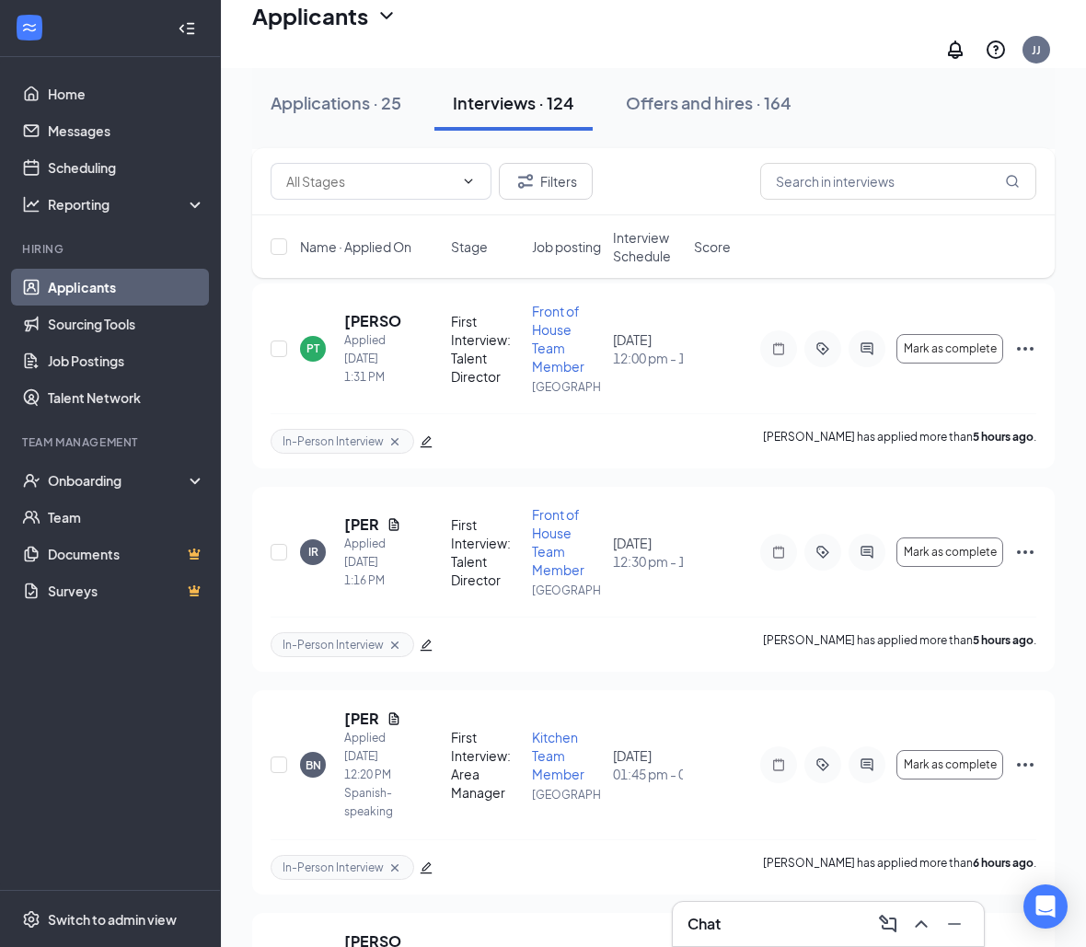
click at [666, 230] on span "Interview Schedule" at bounding box center [648, 246] width 70 height 37
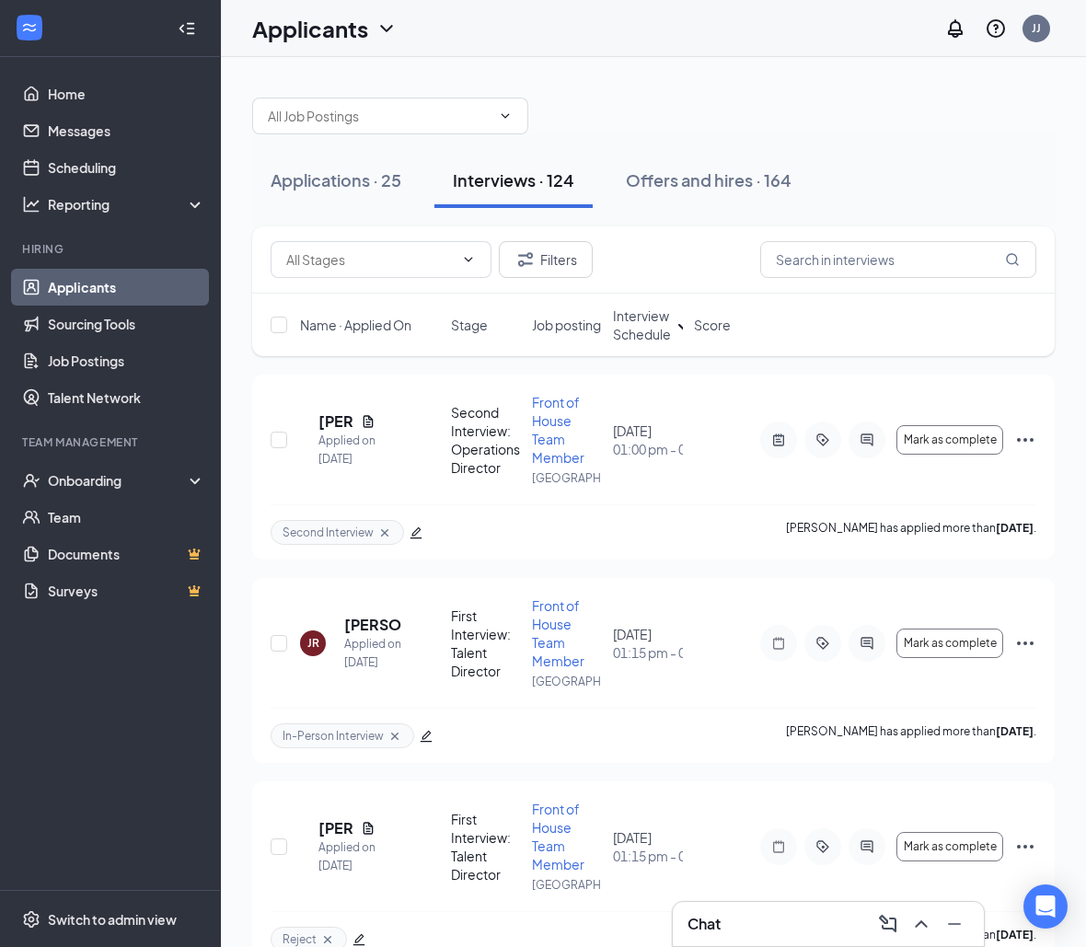
click at [676, 323] on icon "ArrowDown" at bounding box center [684, 325] width 22 height 22
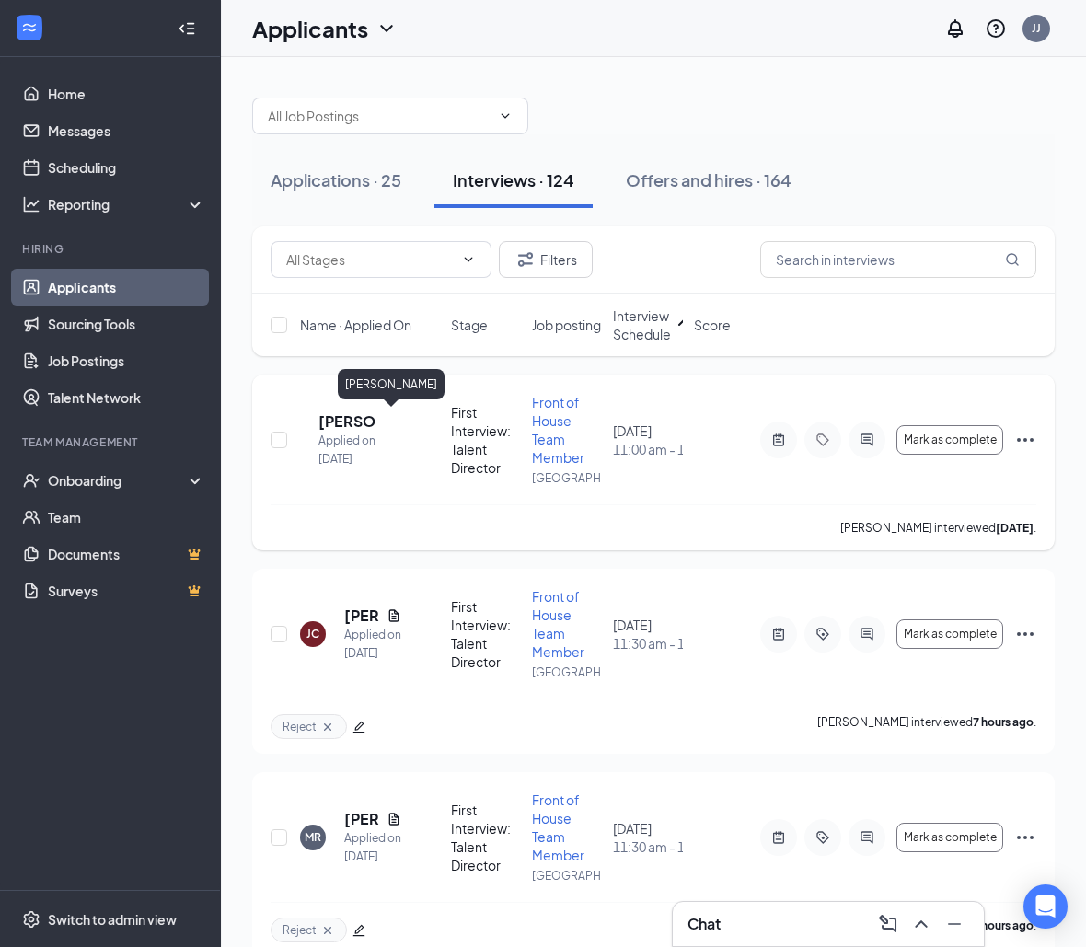
click at [370, 419] on h5 "[PERSON_NAME]" at bounding box center [346, 421] width 57 height 20
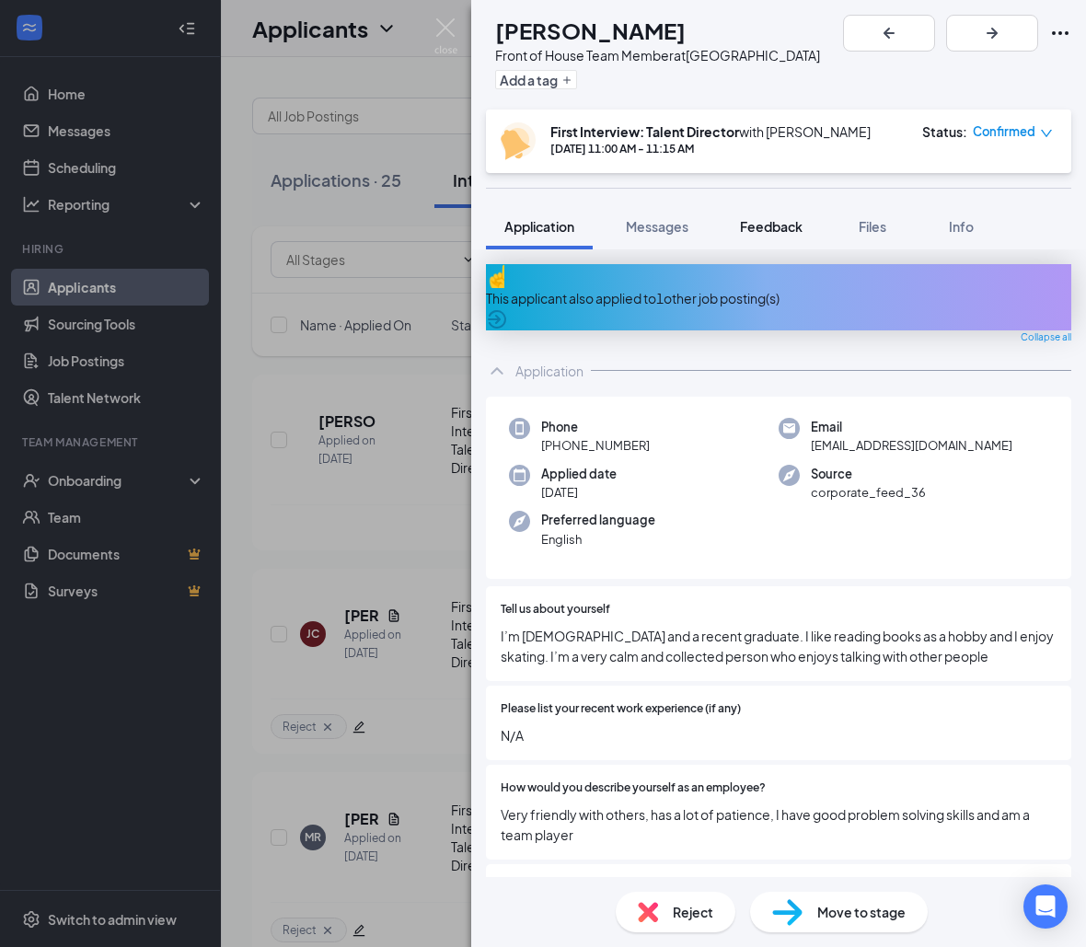
click at [759, 224] on span "Feedback" at bounding box center [771, 226] width 63 height 17
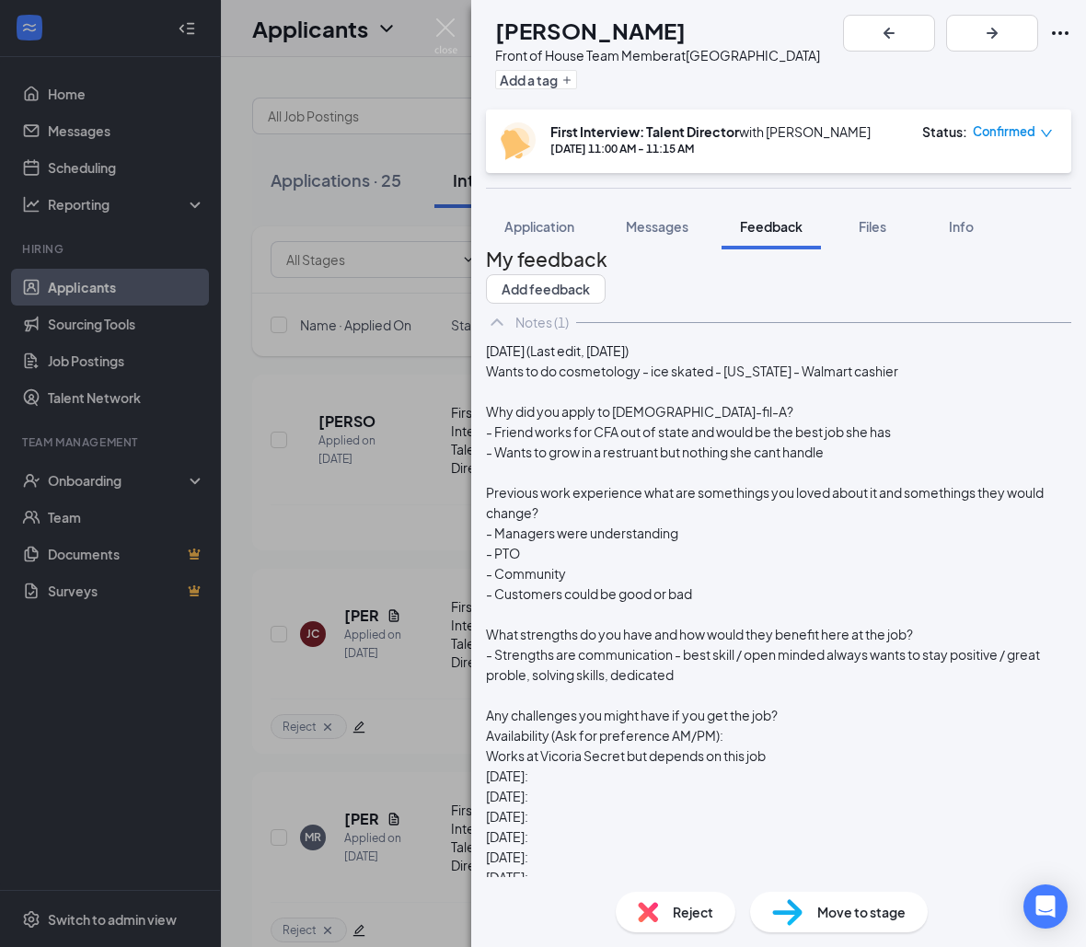
scroll to position [17, 0]
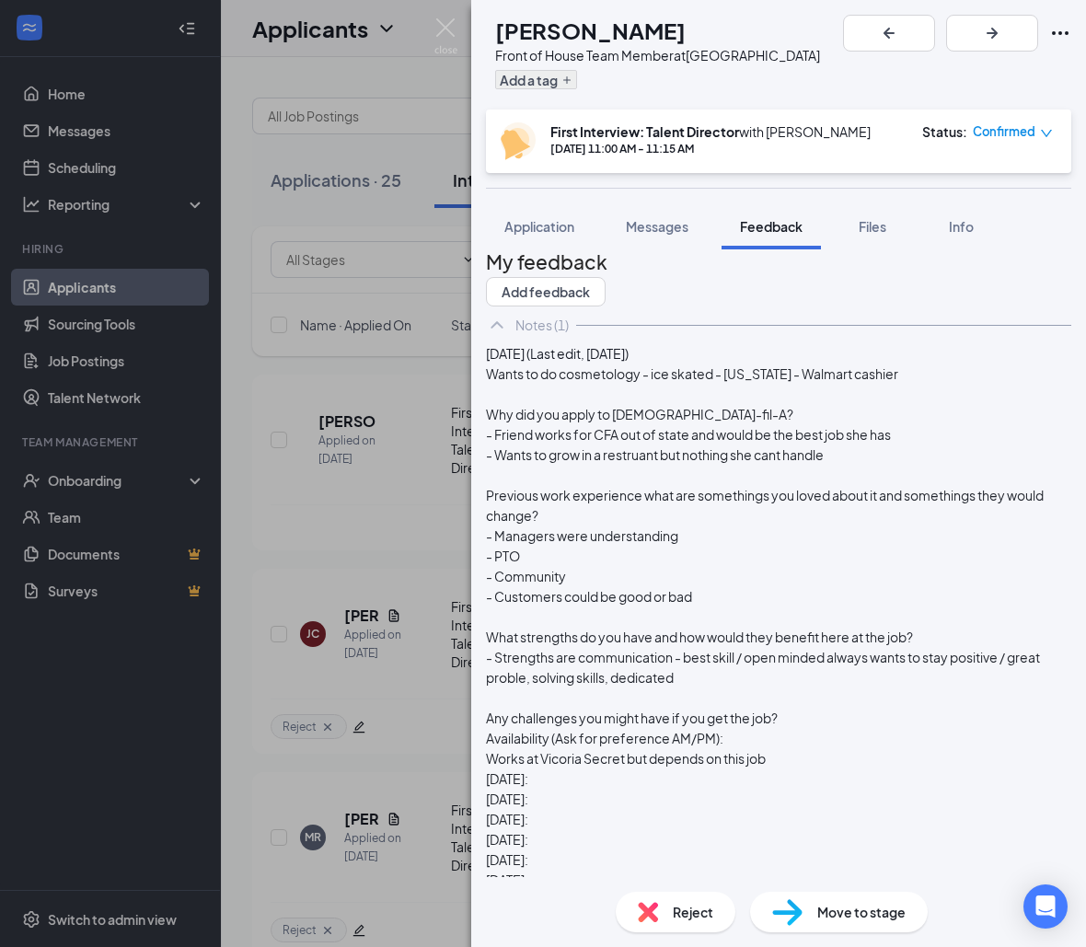
click at [542, 81] on button "Add a tag" at bounding box center [536, 79] width 82 height 19
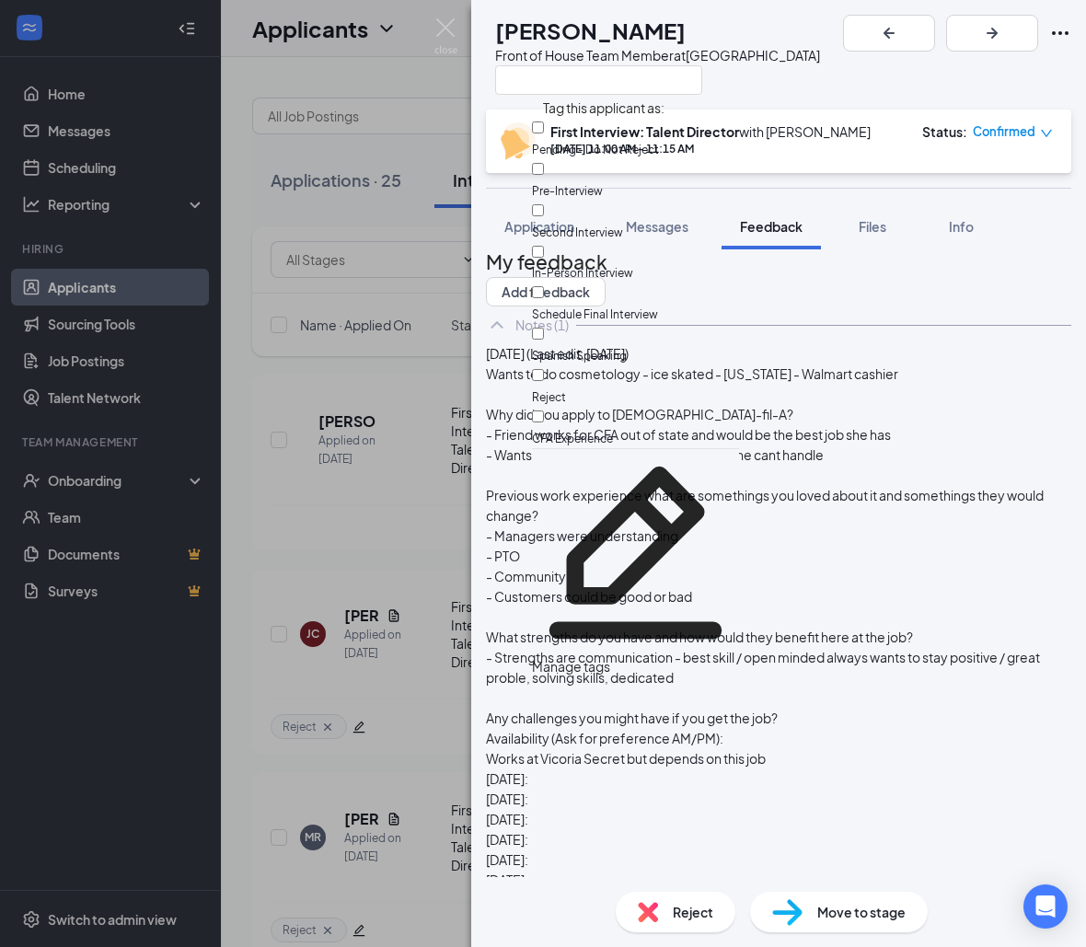
click at [544, 369] on input "Reject" at bounding box center [538, 375] width 12 height 12
checkbox input "true"
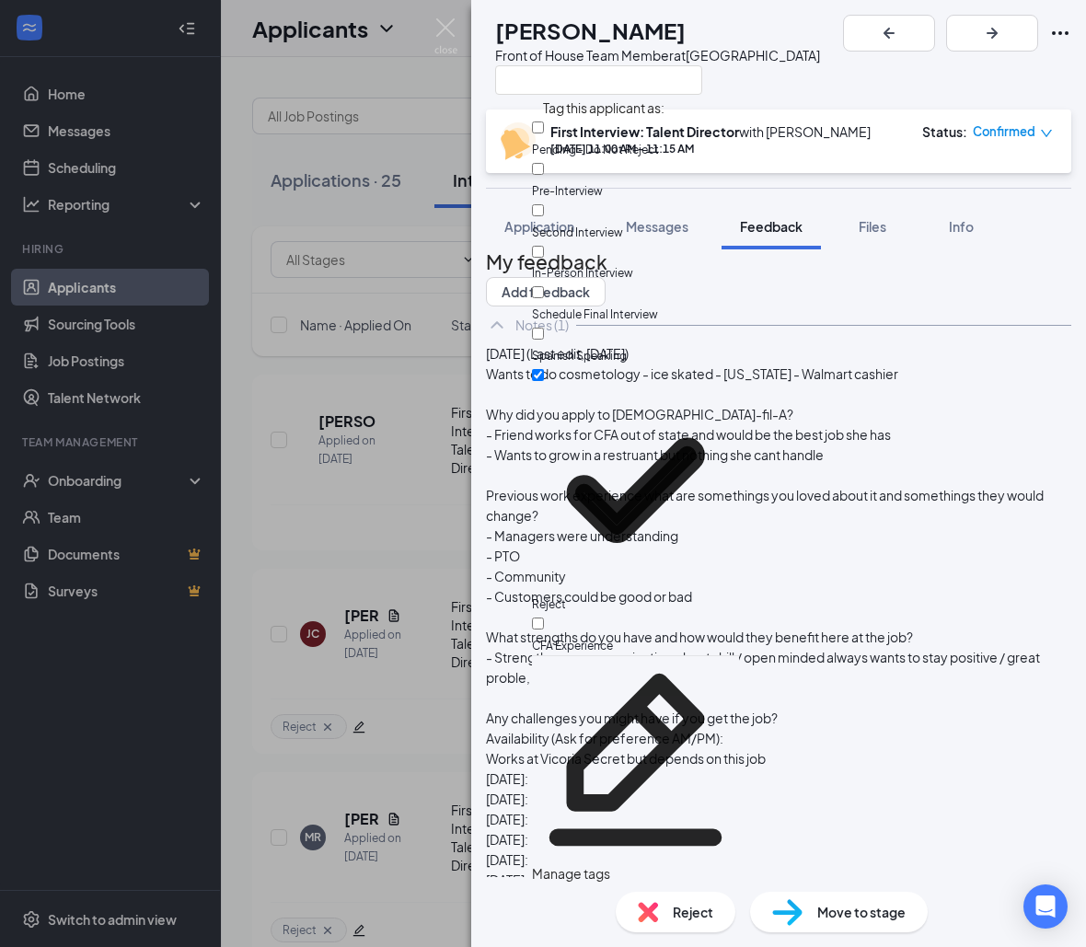
click at [388, 496] on div "TM [PERSON_NAME] Front of House Team Member at [GEOGRAPHIC_DATA] First Intervie…" at bounding box center [543, 473] width 1086 height 947
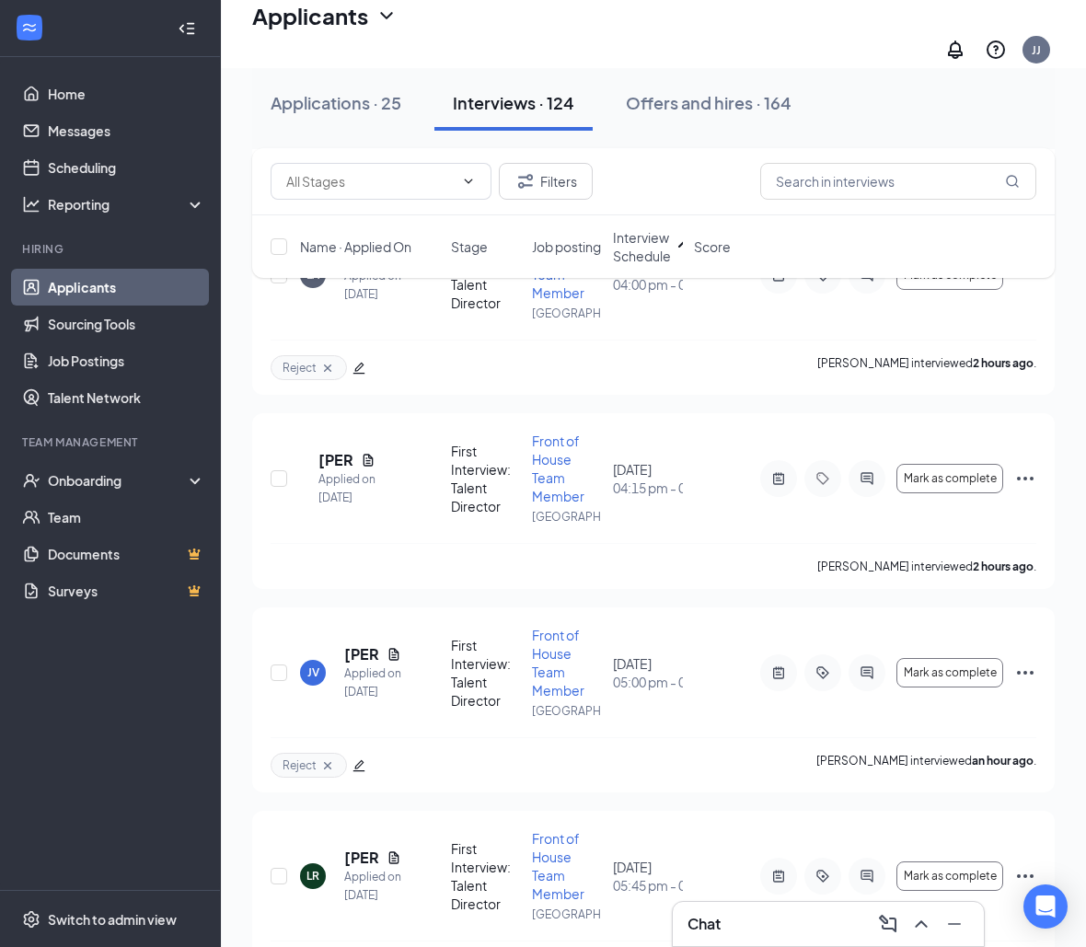
scroll to position [2415, 0]
click at [353, 448] on h5 "[PERSON_NAME]" at bounding box center [335, 458] width 35 height 20
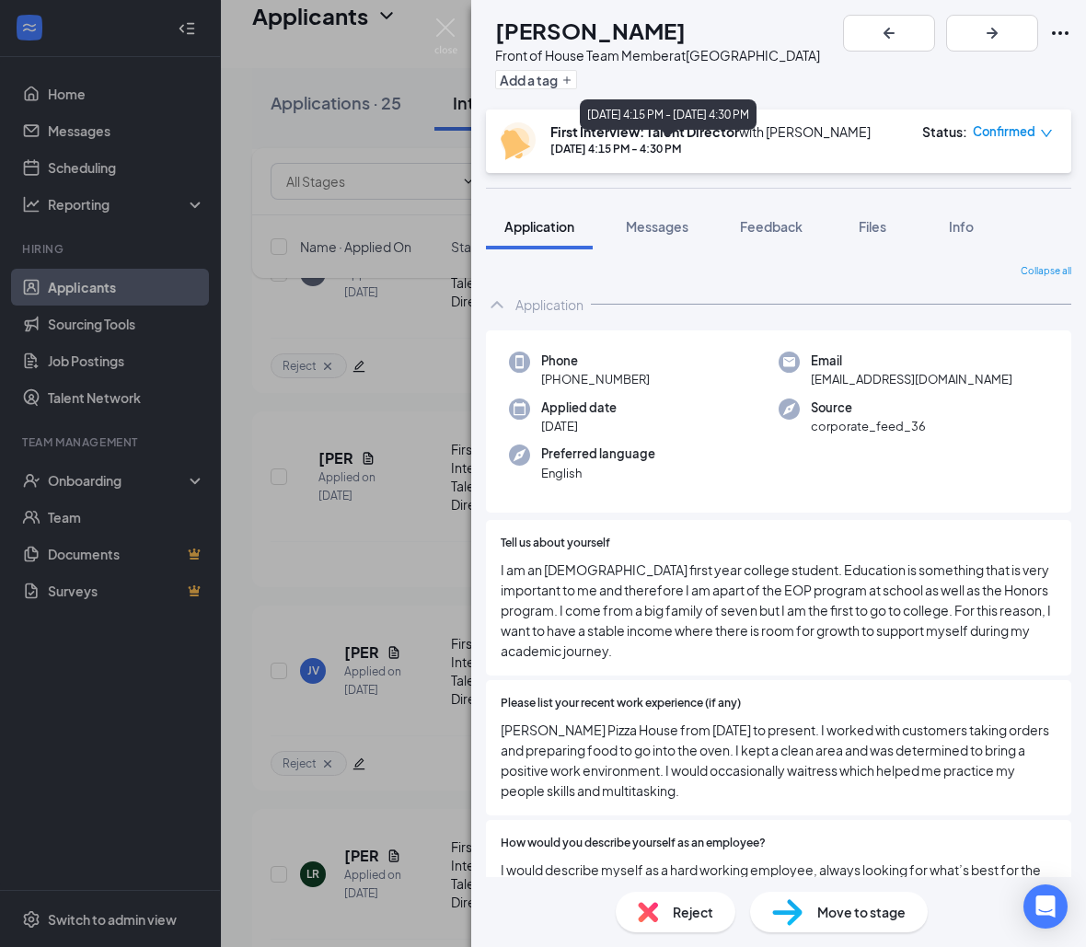
click at [595, 93] on div "Add a tag" at bounding box center [657, 79] width 325 height 30
click at [577, 83] on button "Add a tag" at bounding box center [536, 79] width 82 height 19
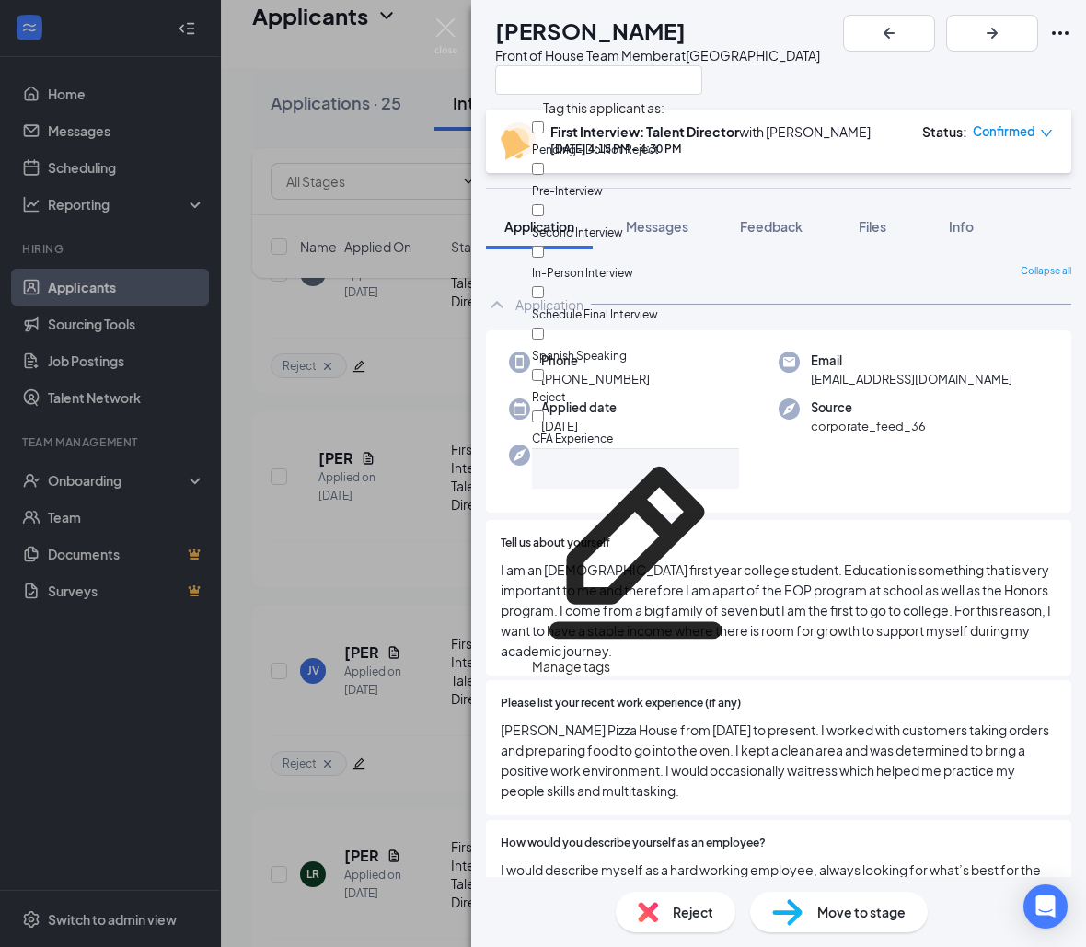
click at [544, 369] on input "Reject" at bounding box center [538, 375] width 12 height 12
checkbox input "true"
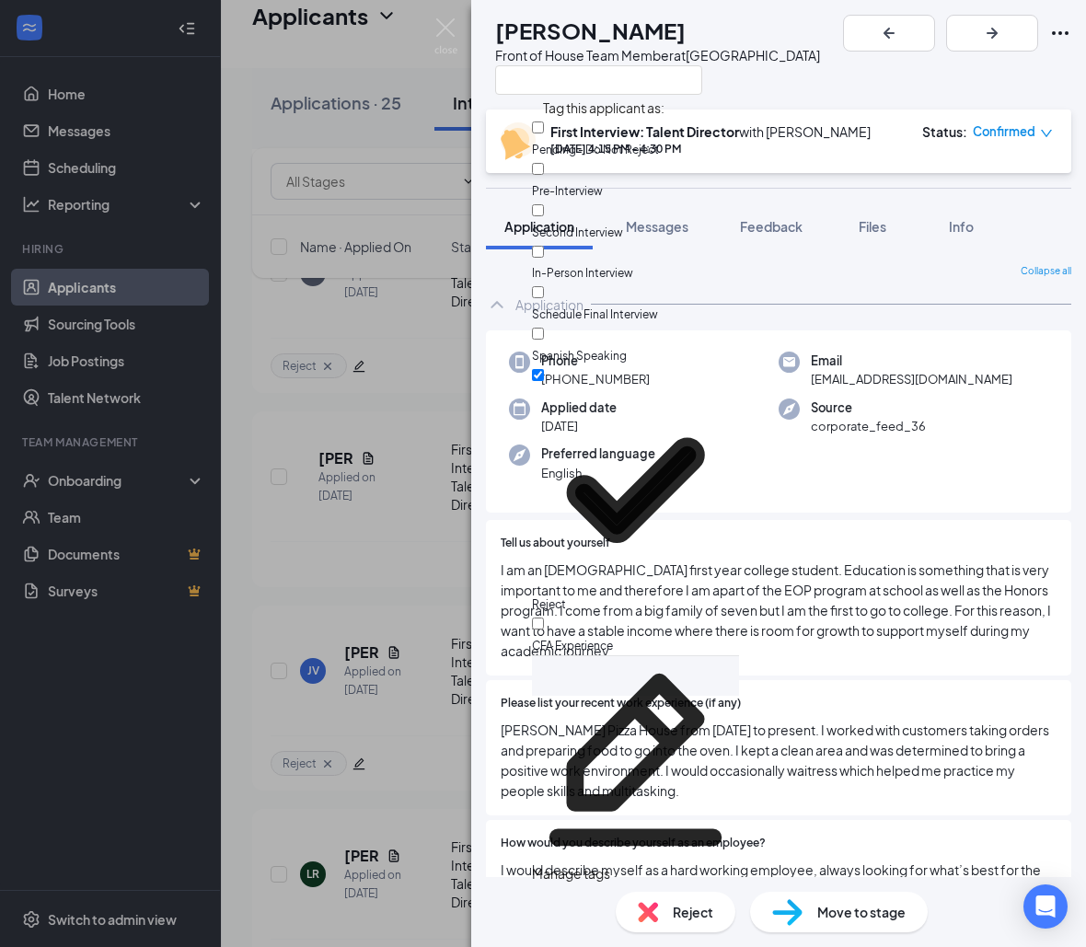
click at [378, 422] on div "[PERSON_NAME] [PERSON_NAME] Front of House Team Member at [GEOGRAPHIC_DATA] Fir…" at bounding box center [543, 473] width 1086 height 947
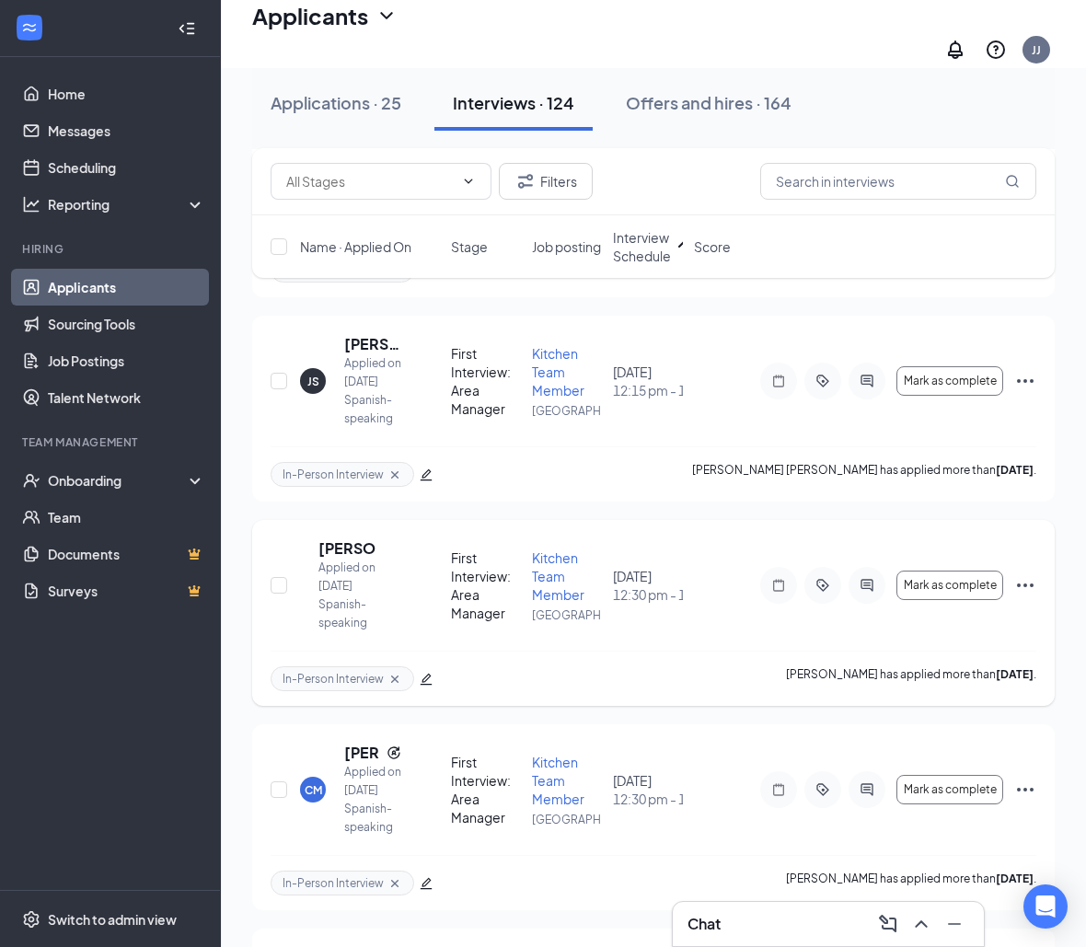
scroll to position [4670, 0]
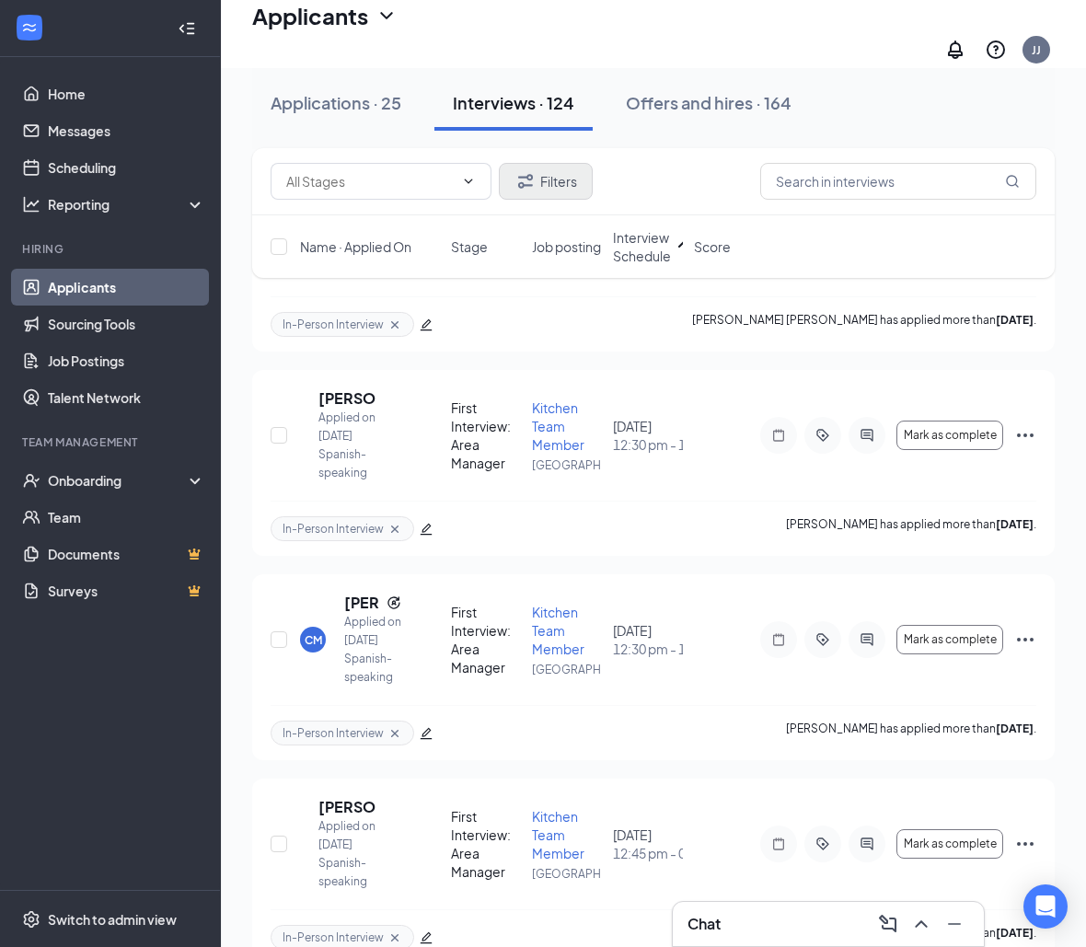
click at [556, 191] on button "Filters" at bounding box center [546, 181] width 94 height 37
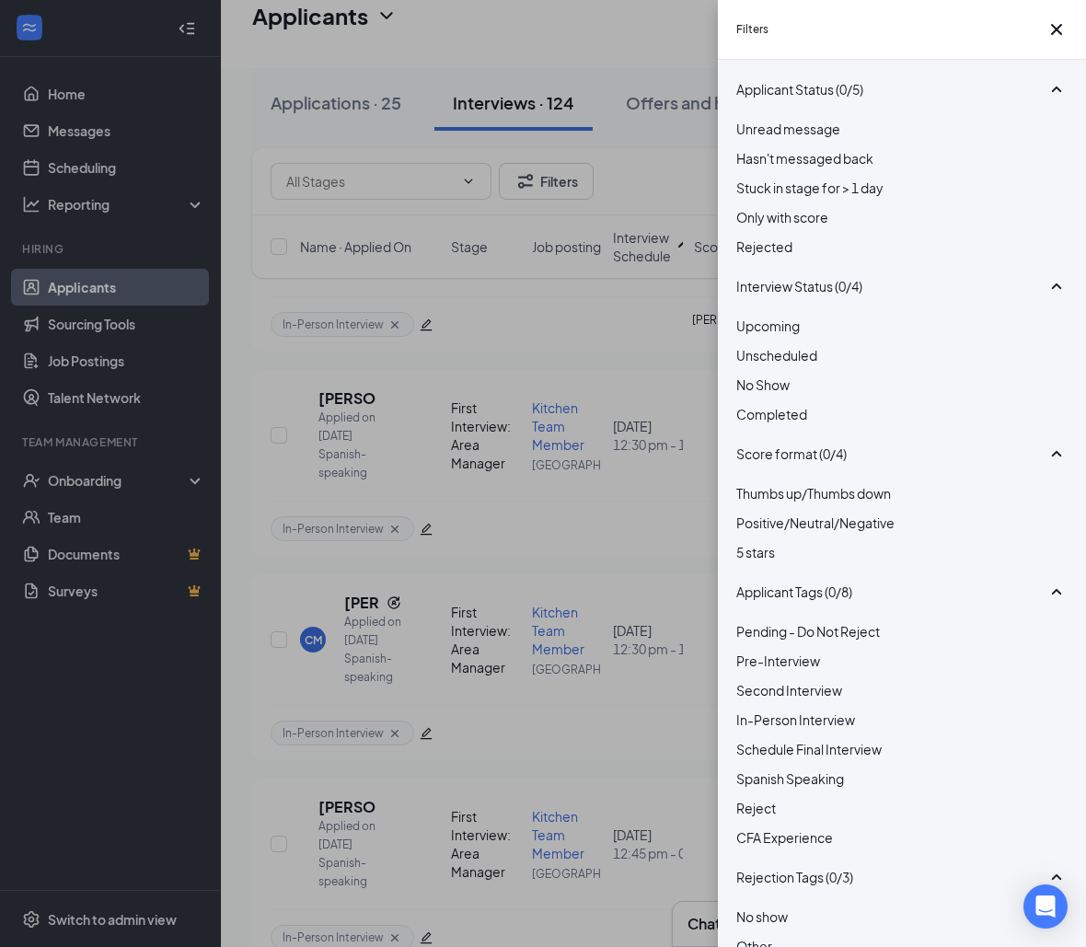
click at [741, 798] on div at bounding box center [901, 798] width 331 height 0
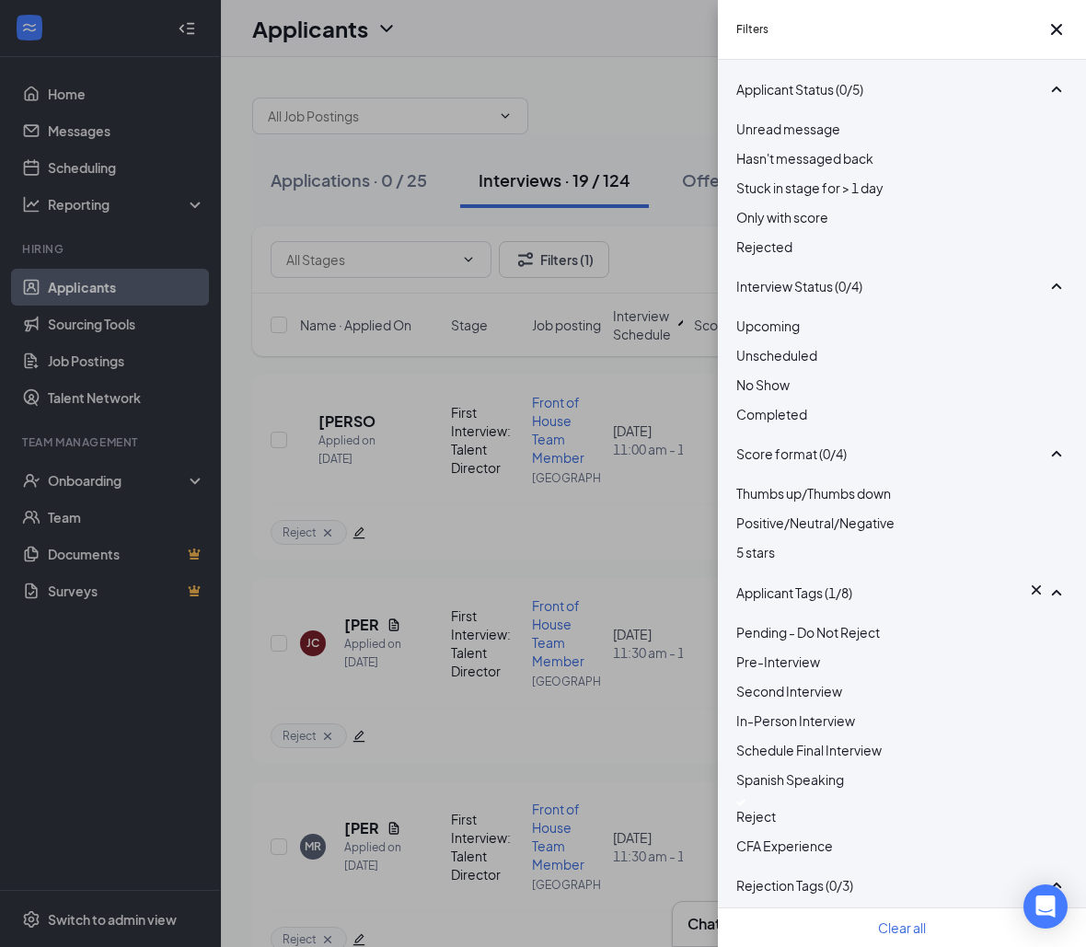
click at [639, 22] on div "Filters Applicant Status (0/5) Unread message Hasn't messaged back Stuck in sta…" at bounding box center [543, 473] width 1086 height 947
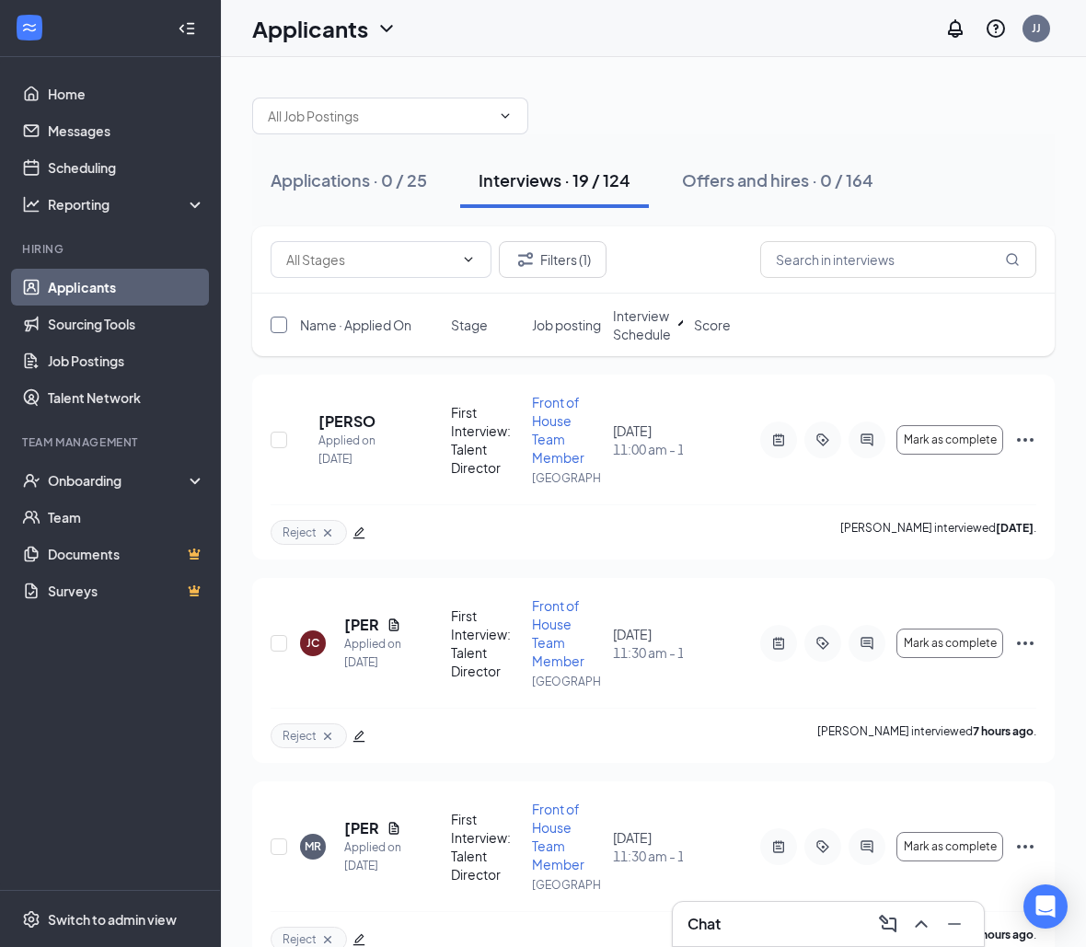
click at [274, 317] on input "checkbox" at bounding box center [279, 325] width 17 height 17
checkbox input "true"
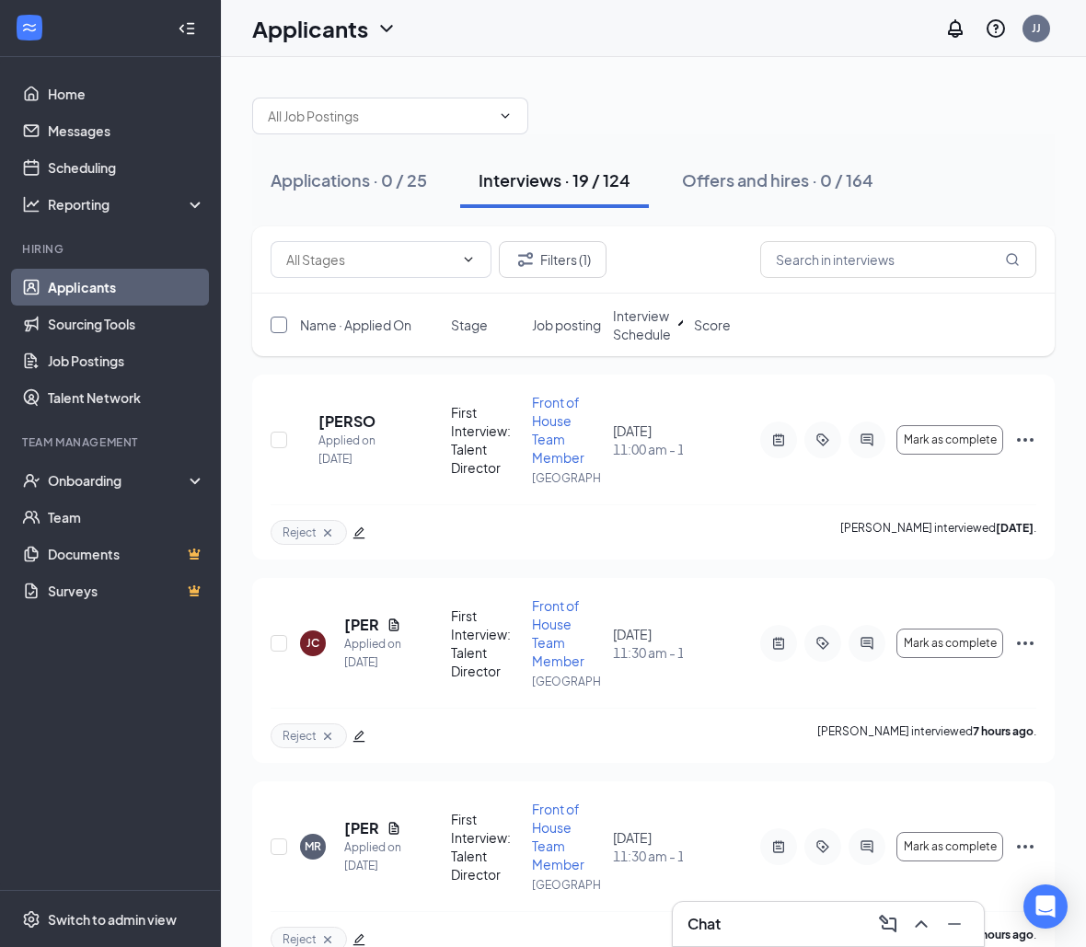
checkbox input "true"
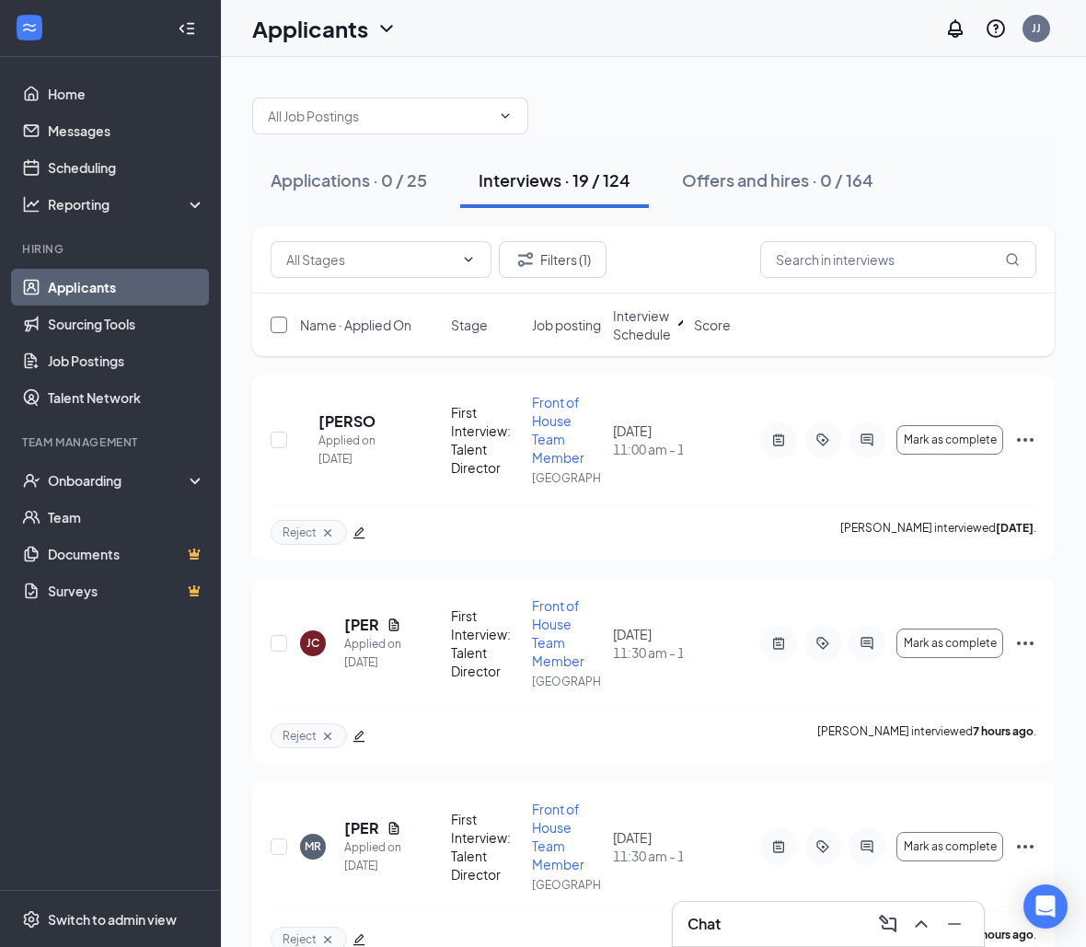
checkbox input "true"
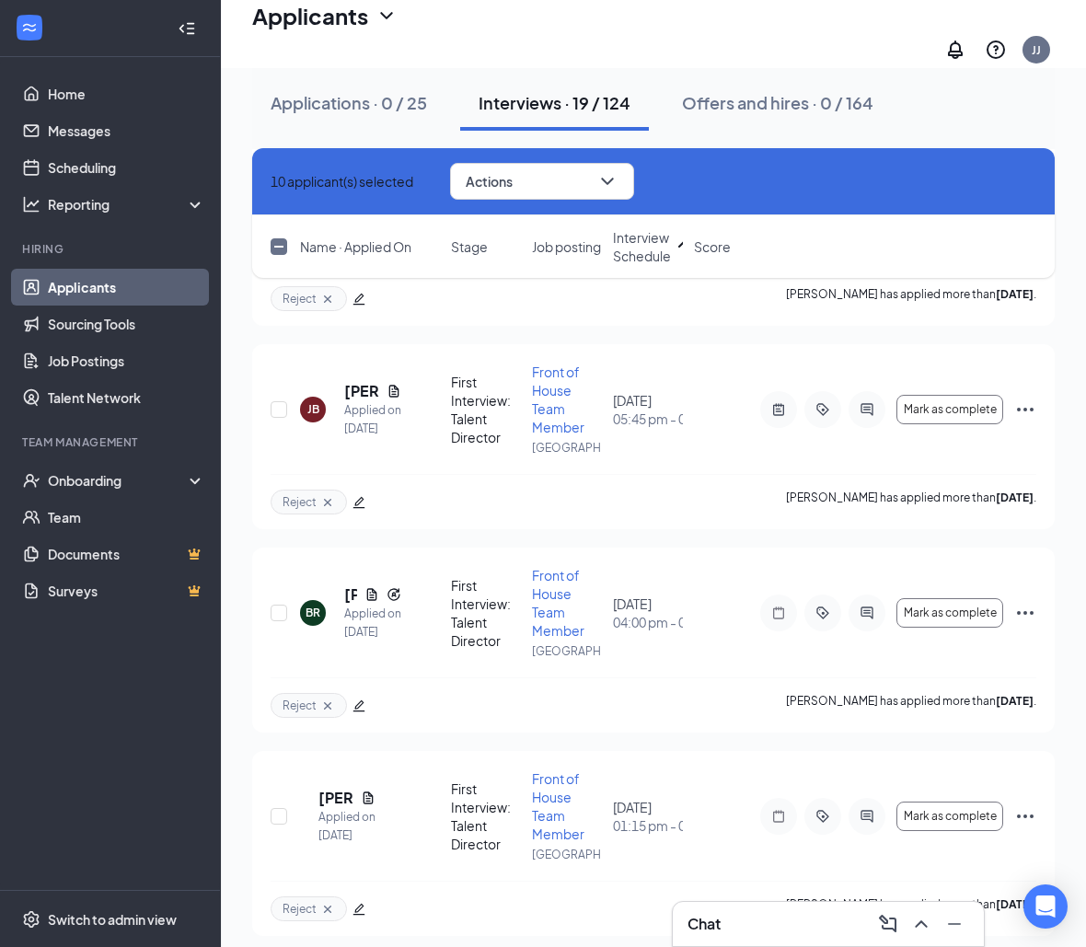
click at [276, 246] on input "checkbox" at bounding box center [279, 246] width 17 height 17
checkbox input "true"
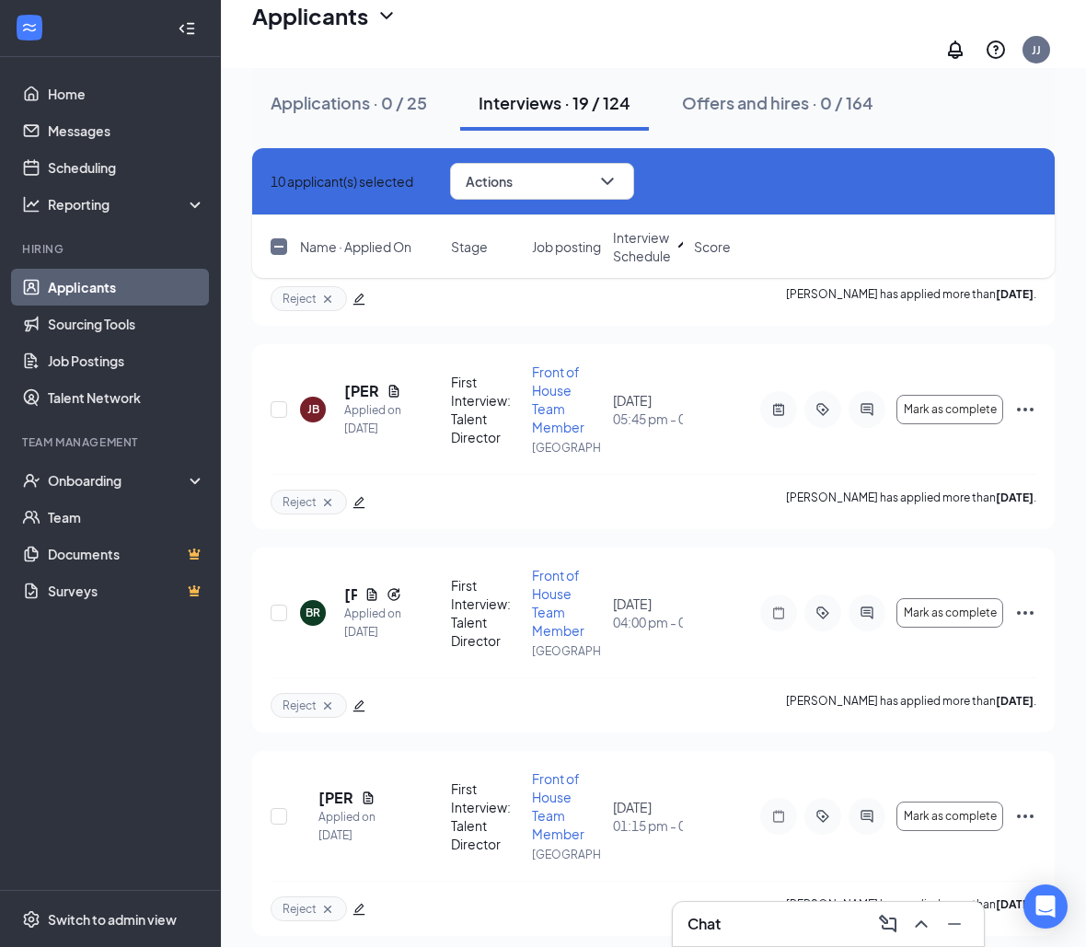
checkbox input "true"
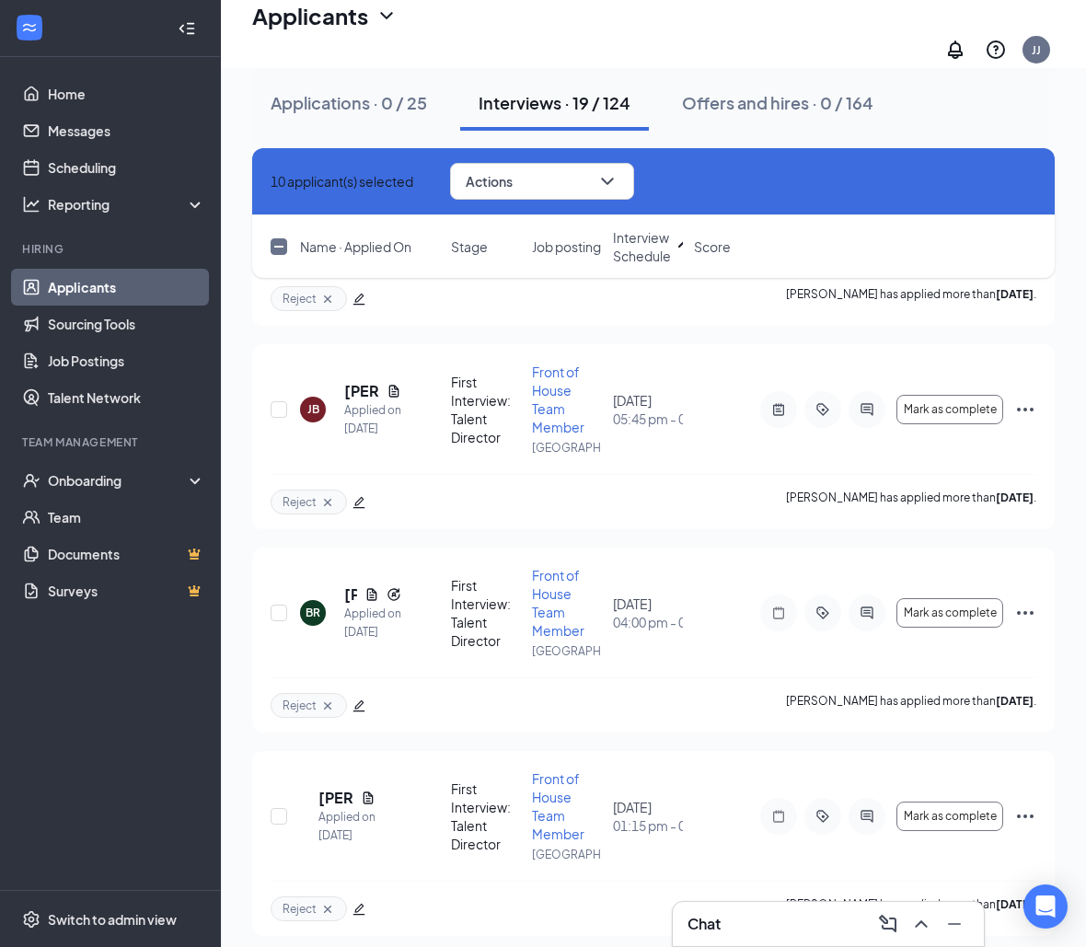
checkbox input "true"
click at [537, 195] on button "Actions" at bounding box center [542, 181] width 184 height 37
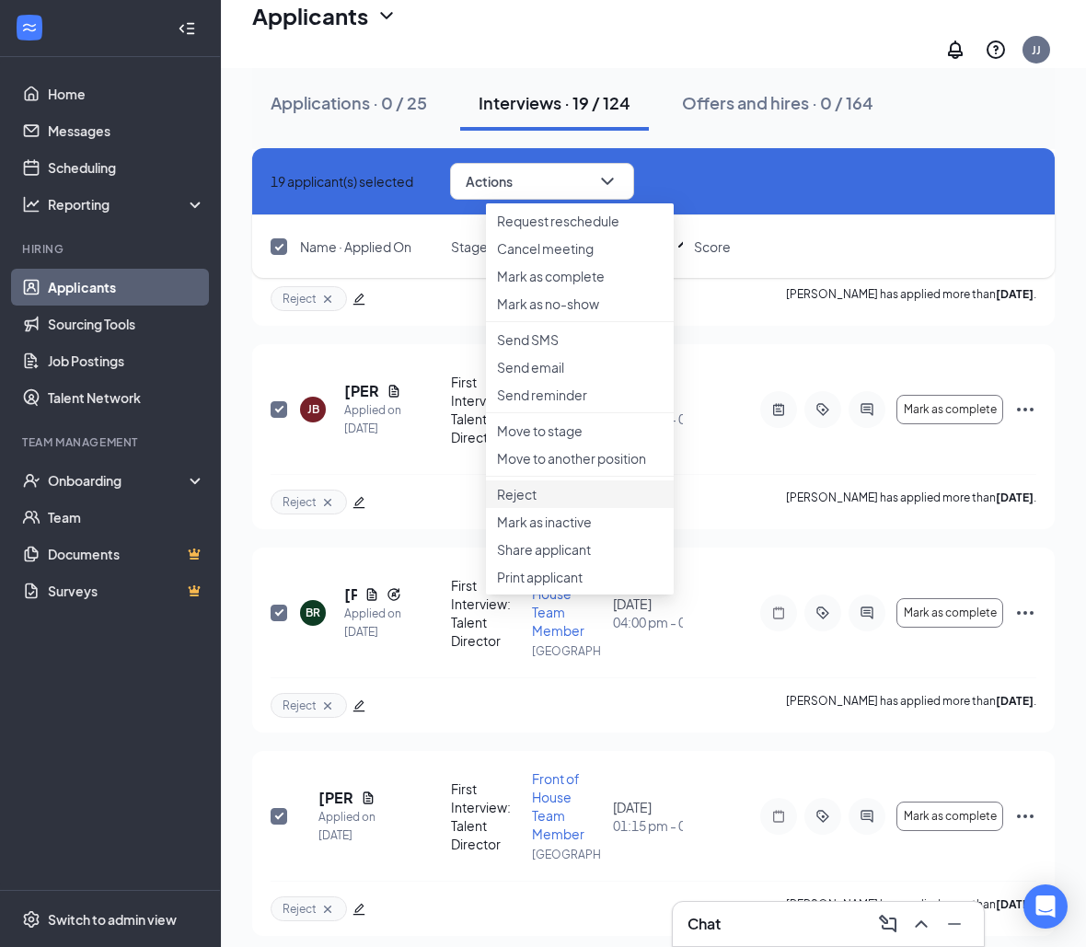
click at [581, 503] on p "Reject" at bounding box center [580, 494] width 166 height 18
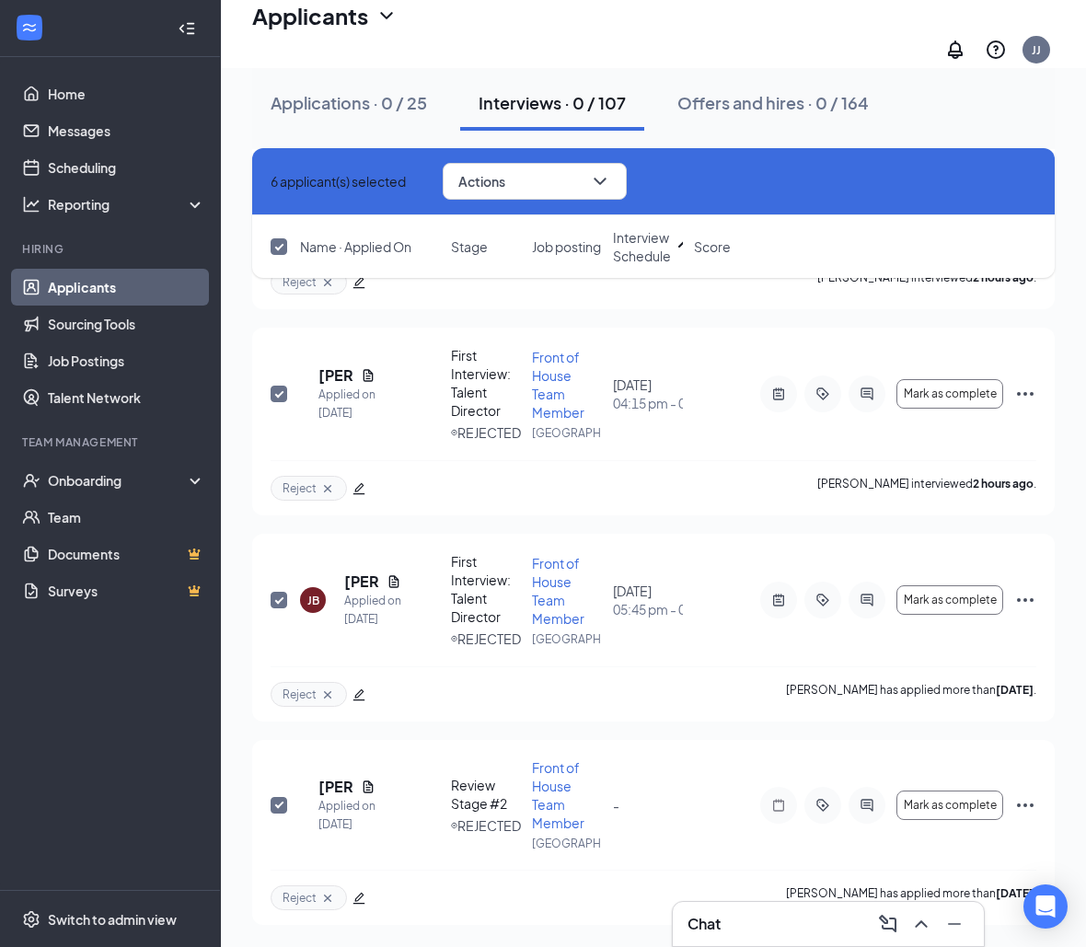
scroll to position [665, 0]
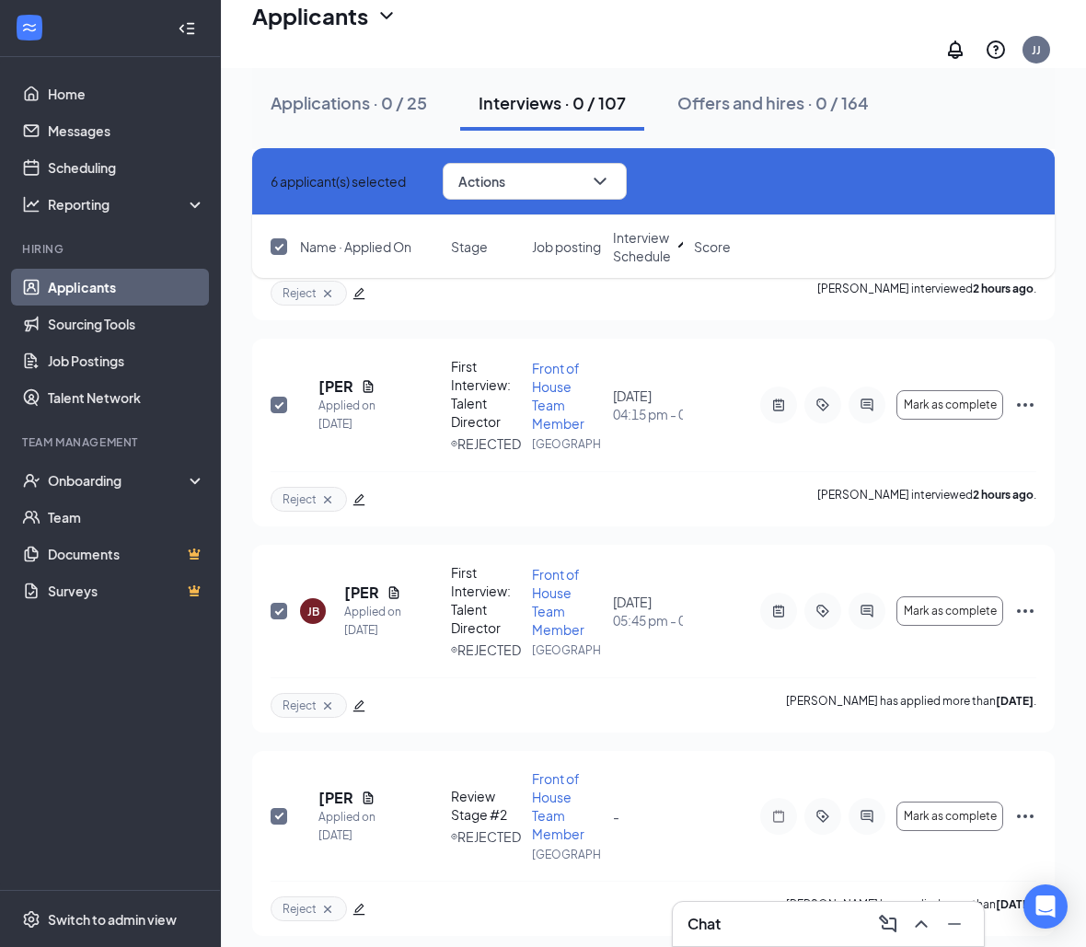
click at [323, 65] on div "Applications · 0 / 25 Interviews · 0 / 107 Offers and hires · 0 / 164" at bounding box center [653, 103] width 802 height 92
click at [324, 104] on div "Applications · 0 / 25" at bounding box center [349, 102] width 156 height 23
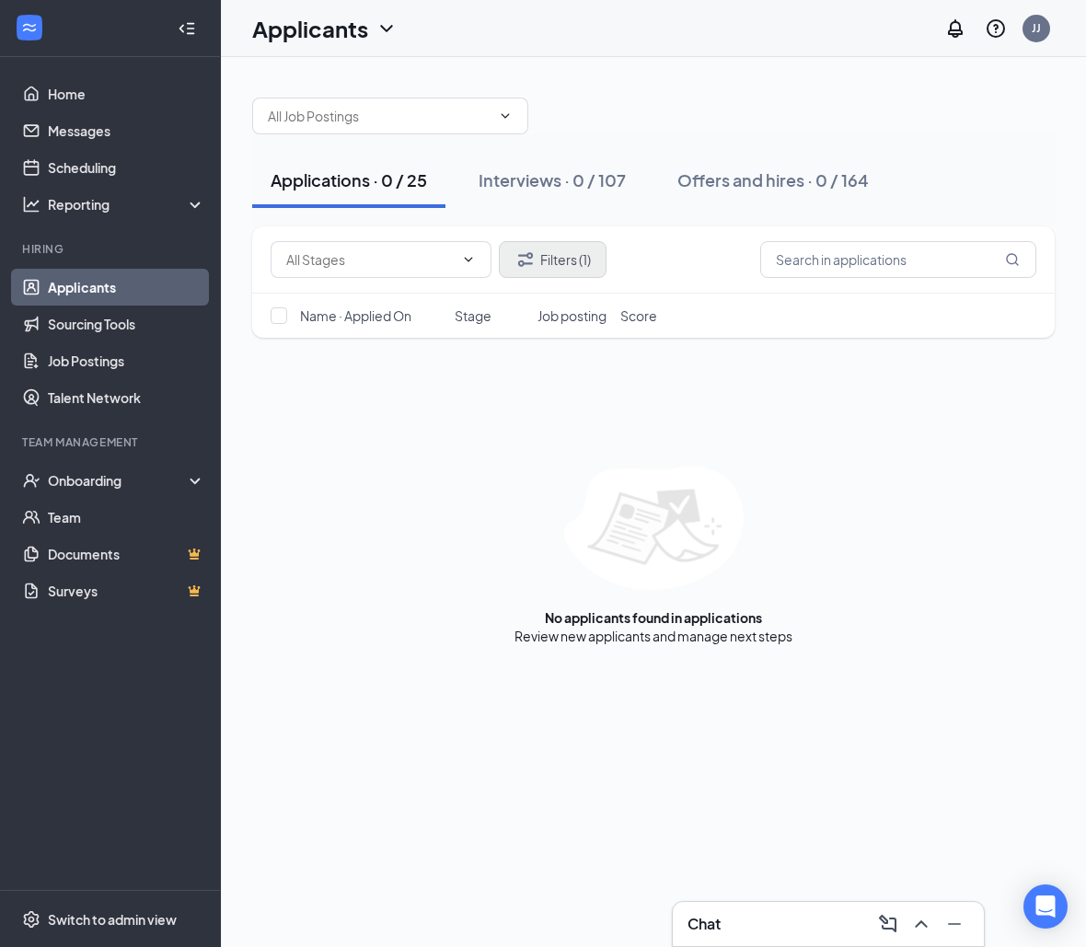
click at [573, 261] on button "Filters (1)" at bounding box center [553, 259] width 108 height 37
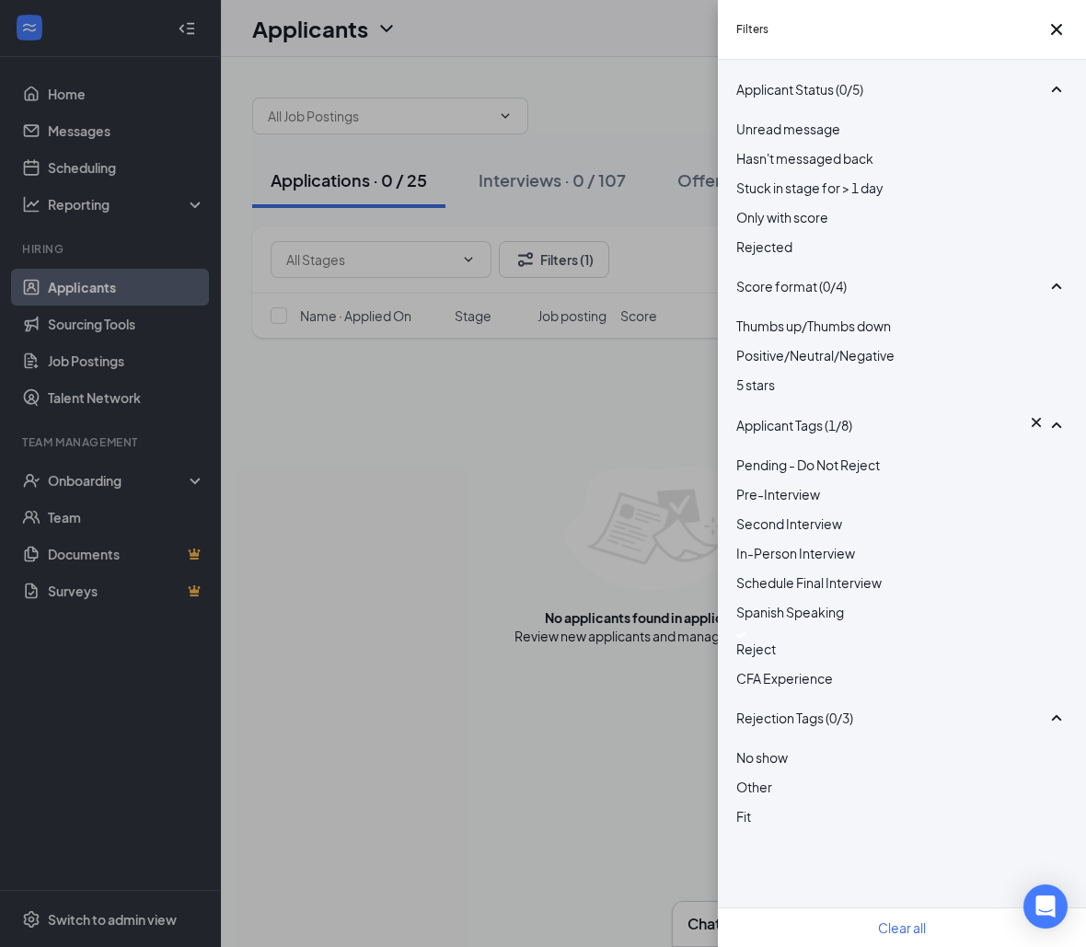
click at [572, 644] on div "Filters Applicant Status (0/5) Unread message Hasn't messaged back Stuck in sta…" at bounding box center [543, 473] width 1086 height 947
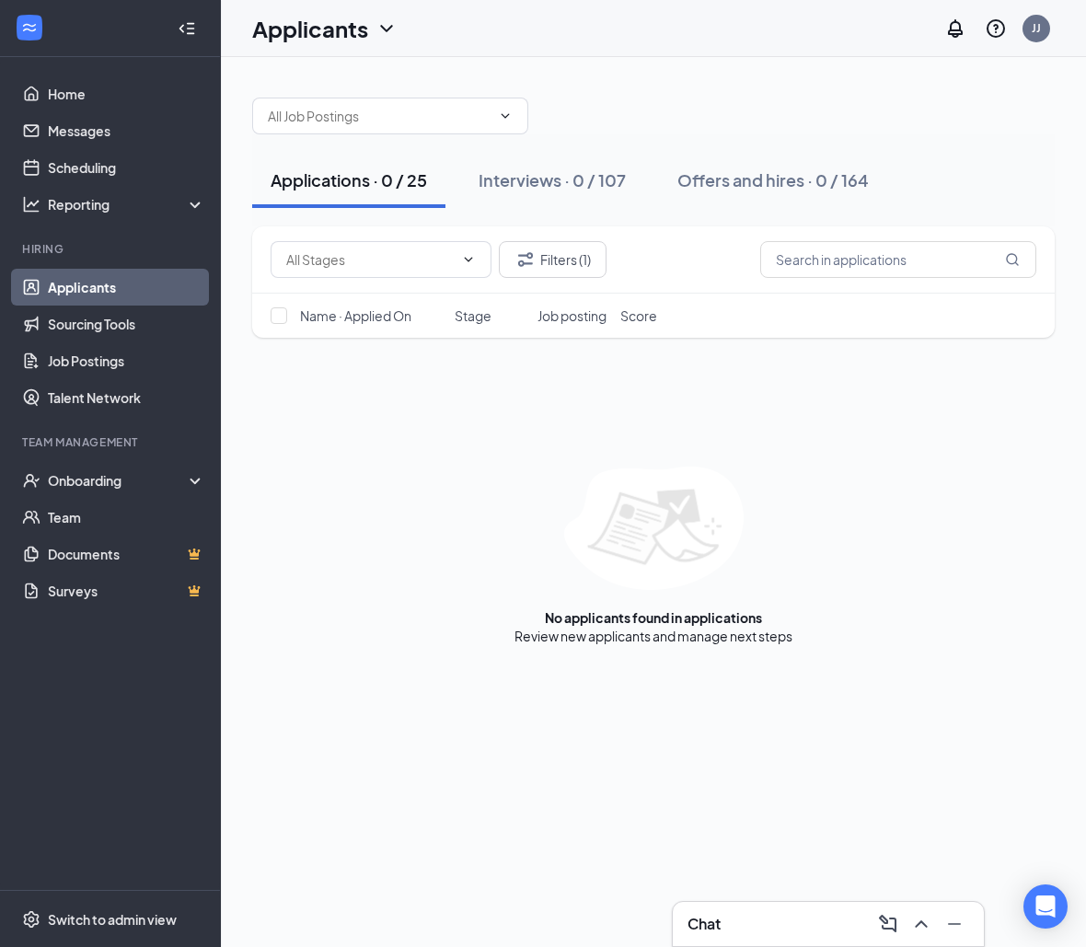
click at [592, 621] on div "No applicants found in applications" at bounding box center [653, 617] width 217 height 18
click at [628, 199] on button "Interviews · 0 / 107" at bounding box center [552, 180] width 184 height 55
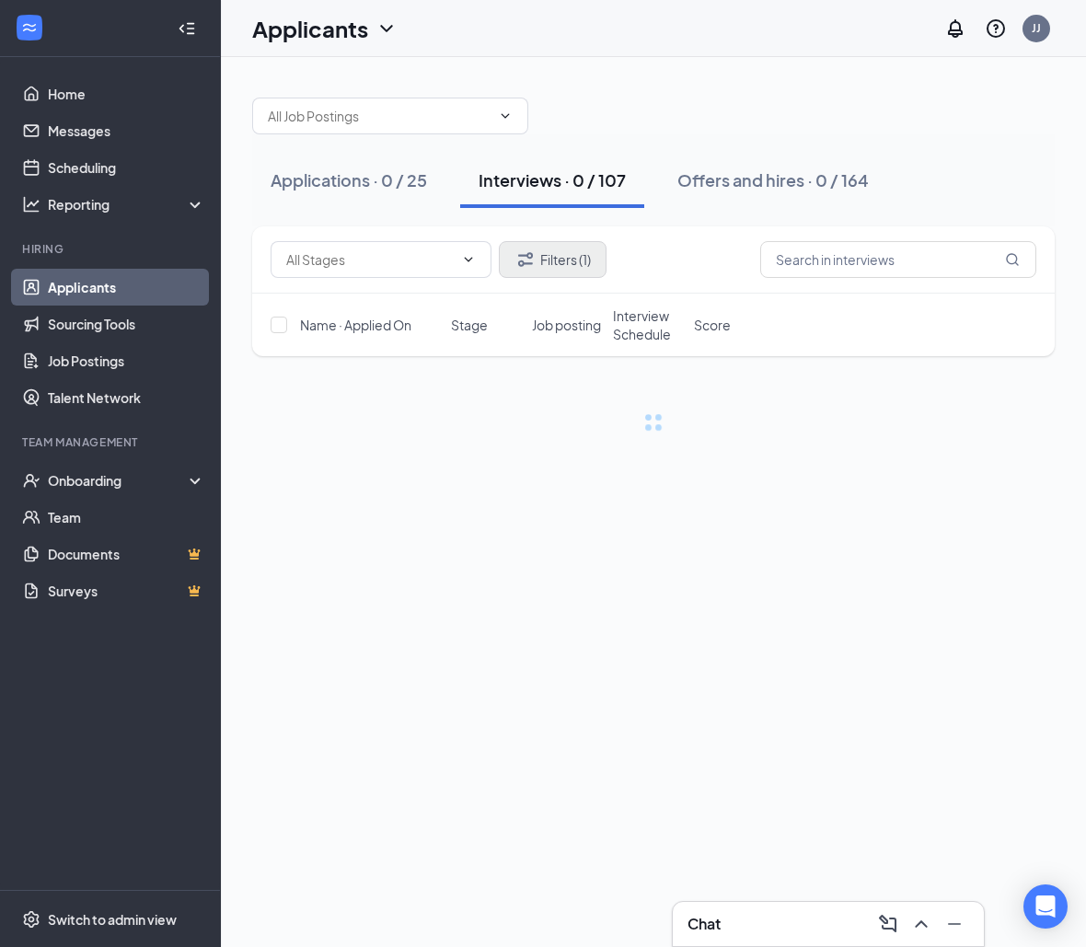
click at [566, 266] on button "Filters (1)" at bounding box center [553, 259] width 108 height 37
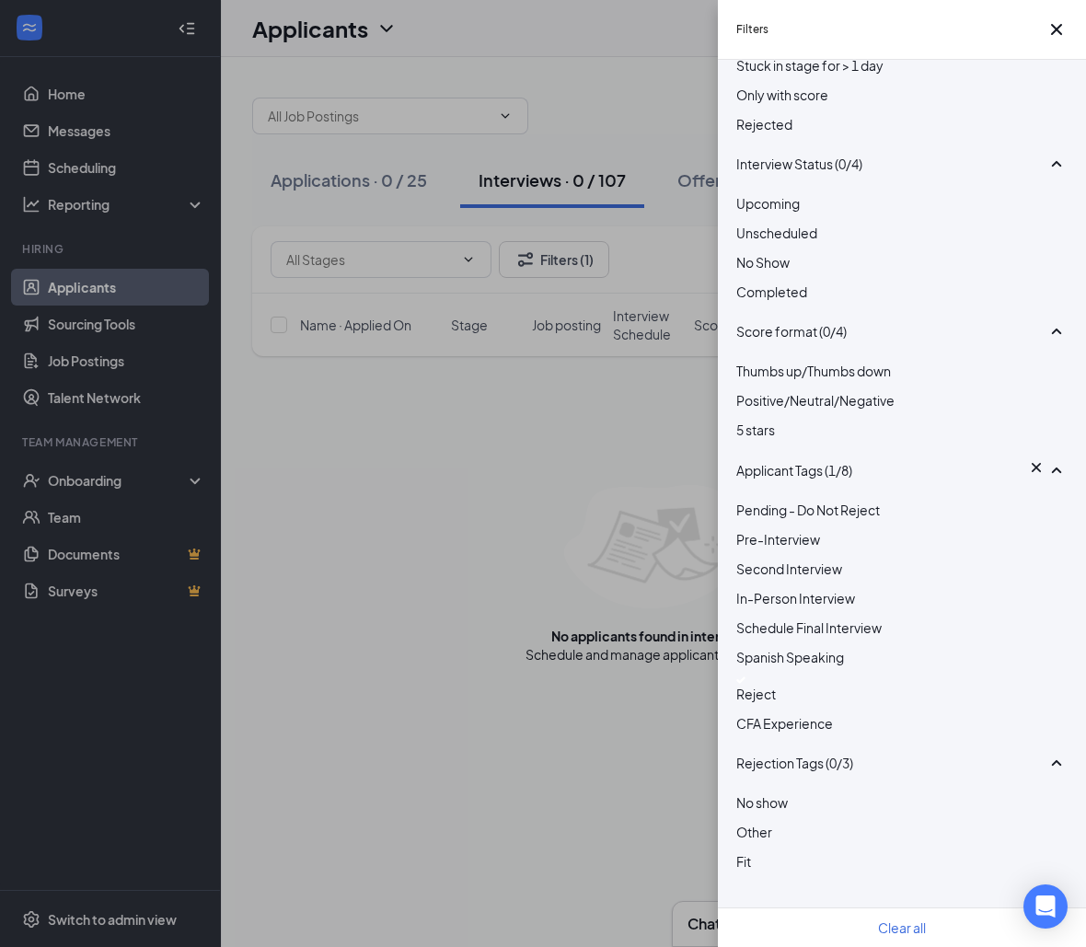
scroll to position [288, 0]
click at [741, 676] on div at bounding box center [901, 679] width 331 height 7
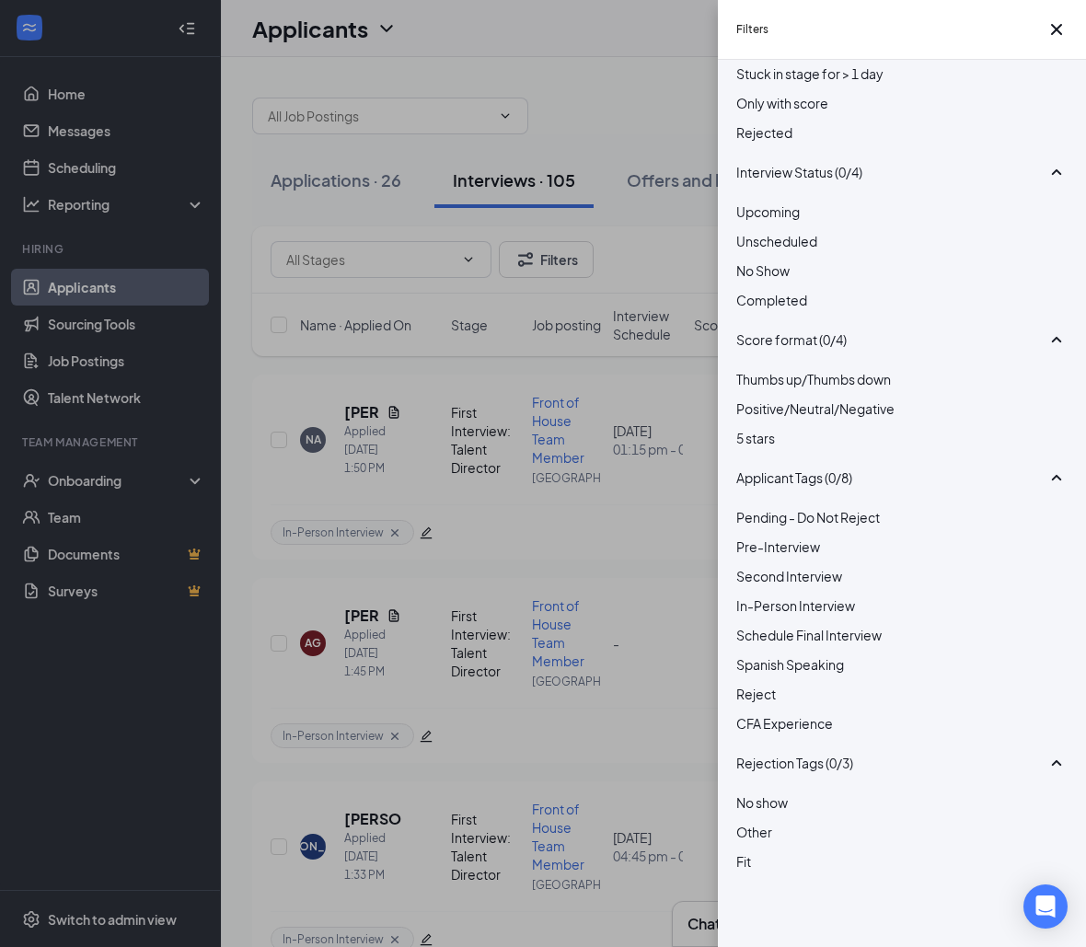
click at [571, 131] on div "Filters Applicant Status (0/5) Unread message Hasn't messaged back Stuck in sta…" at bounding box center [543, 473] width 1086 height 947
